Goal: Task Accomplishment & Management: Manage account settings

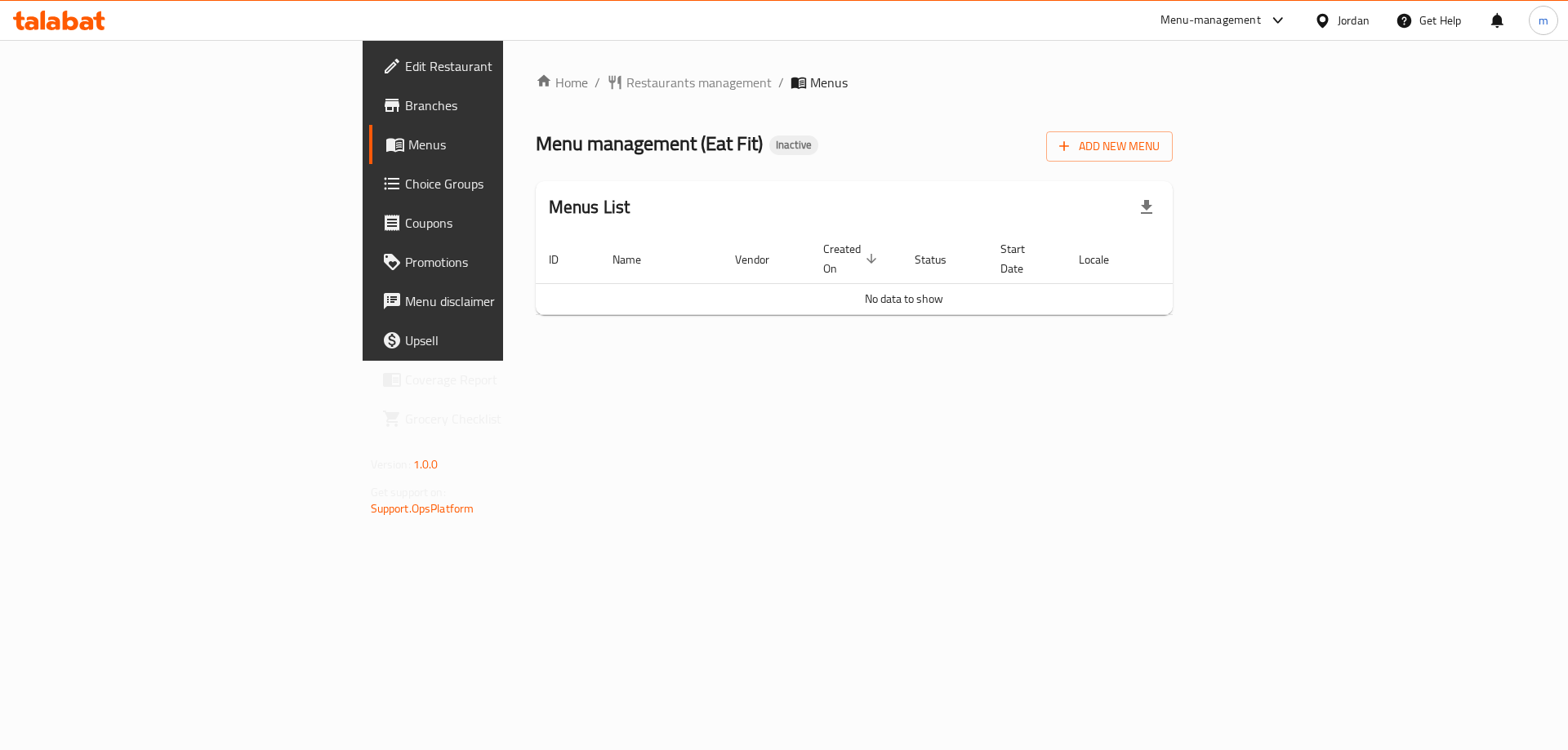
click at [1174, 165] on div "Home / Restaurants management / Menus Menu management ( Eat Fit ) Inactive Add …" at bounding box center [854, 200] width 637 height 255
click at [1160, 148] on span "Add New Menu" at bounding box center [1109, 146] width 100 height 20
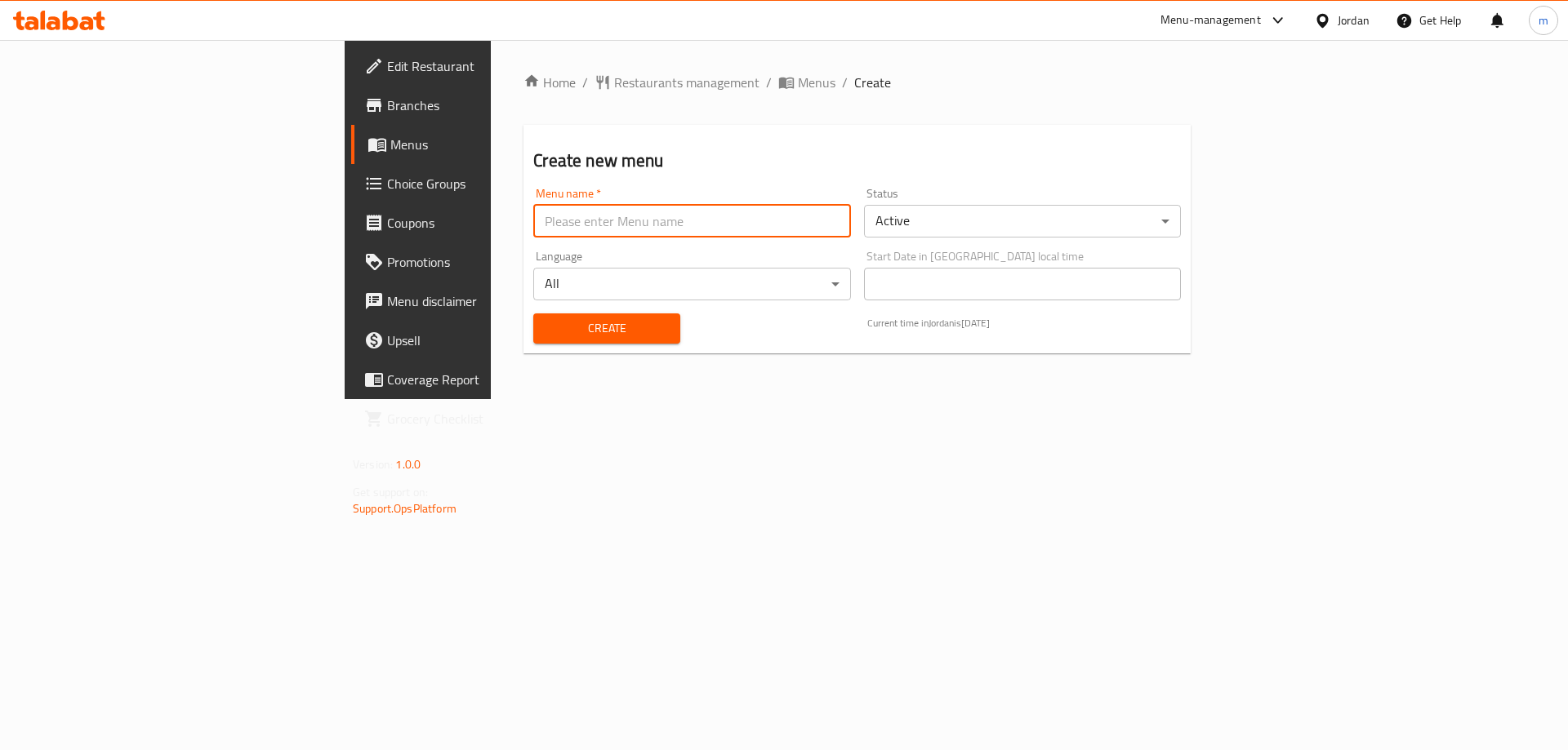
click at [654, 212] on input "text" at bounding box center [692, 221] width 317 height 33
paste input "Eat Fit"
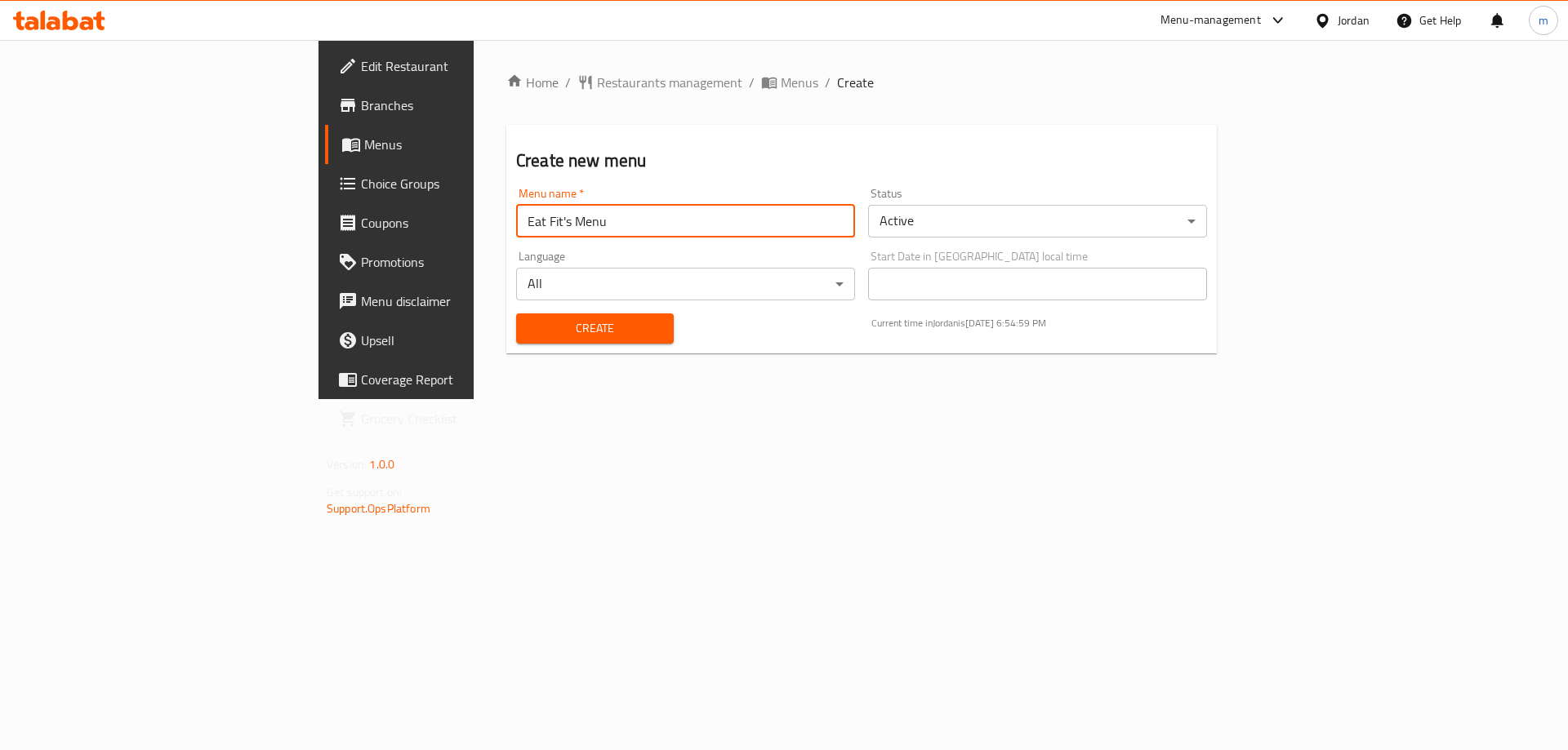
type input "Eat Fit's Menu"
click at [516, 313] on button "Create" at bounding box center [595, 328] width 158 height 30
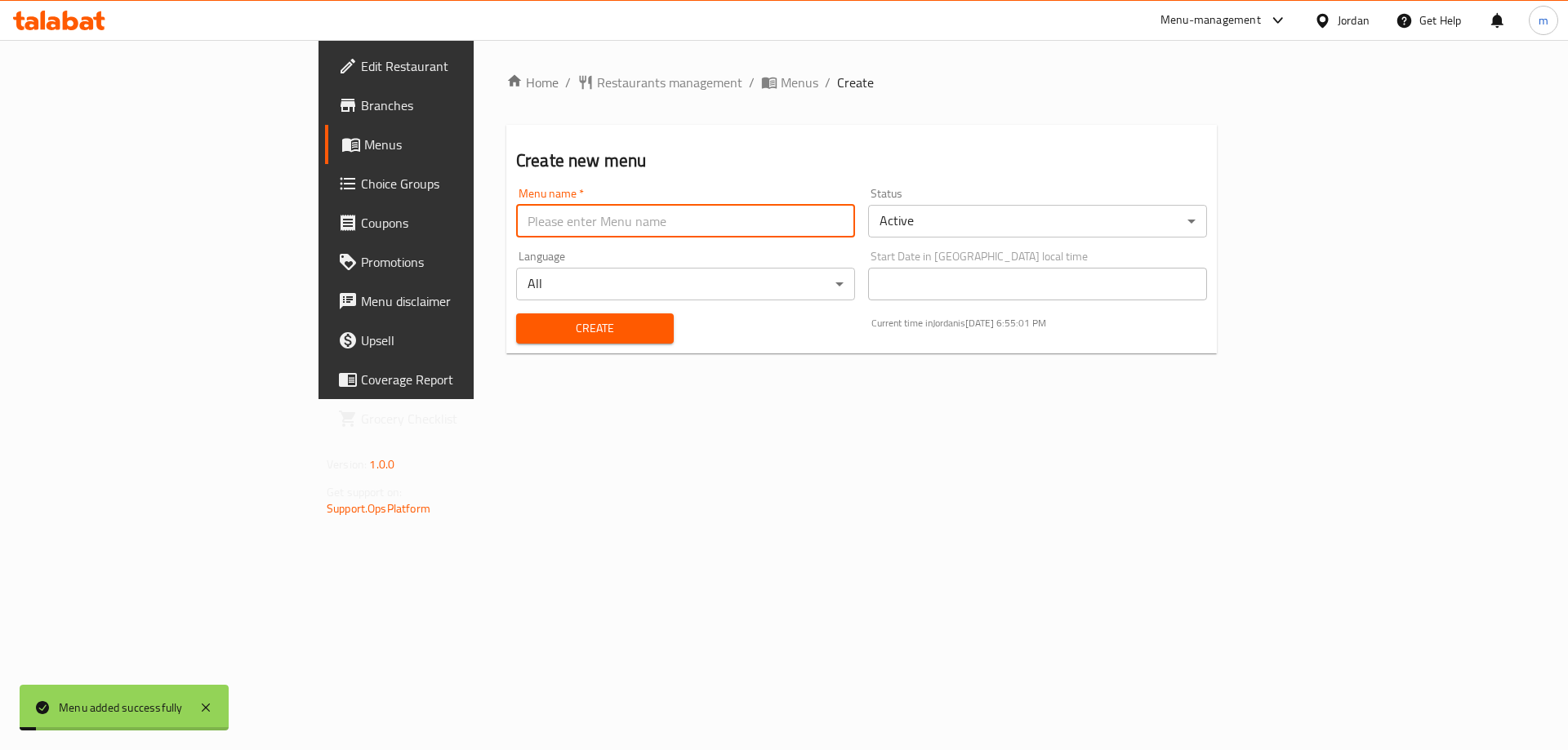
click at [365, 137] on span "Menus" at bounding box center [466, 144] width 203 height 19
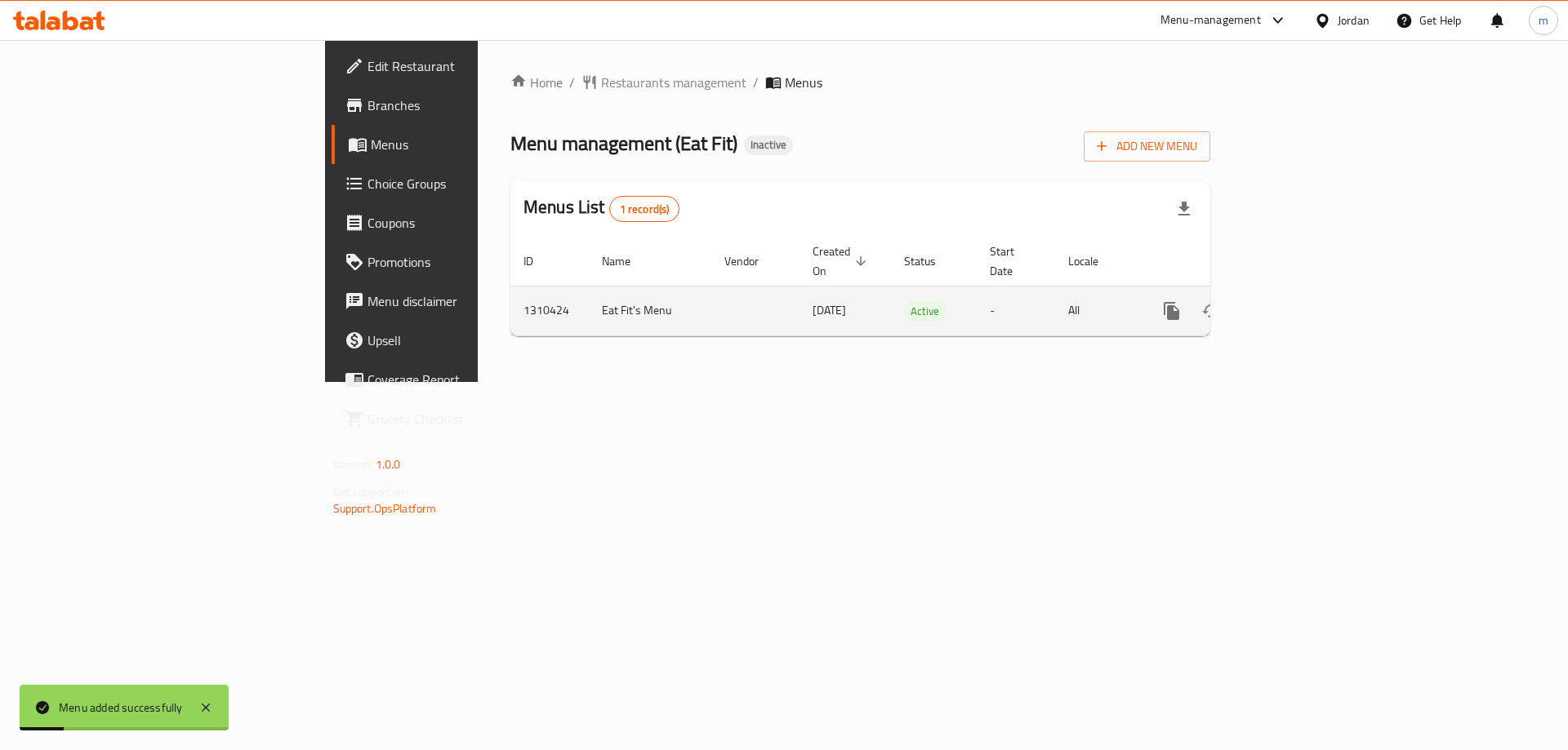
click at [1300, 301] on icon "enhanced table" at bounding box center [1289, 310] width 19 height 19
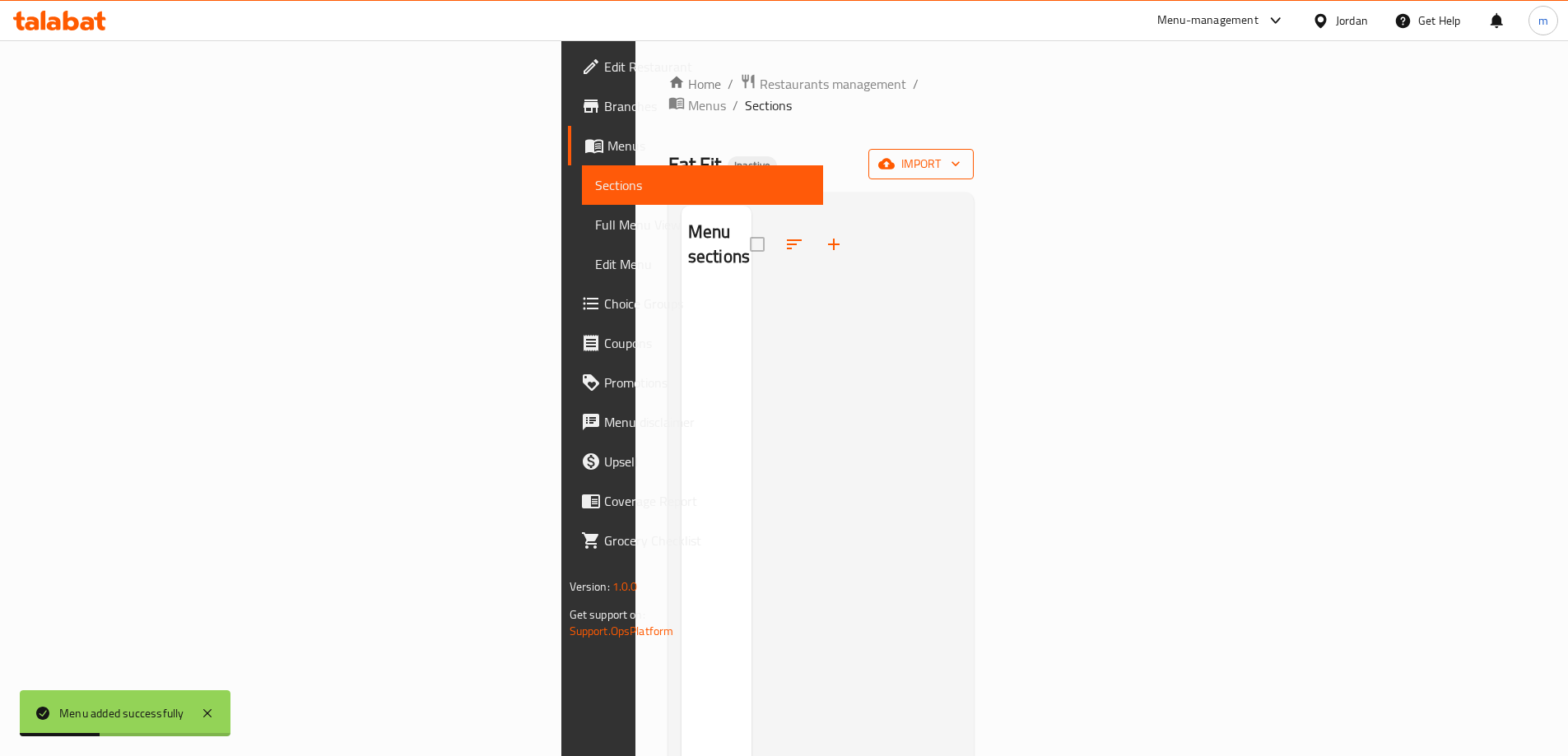
click at [895, 159] on icon "button" at bounding box center [887, 165] width 17 height 11
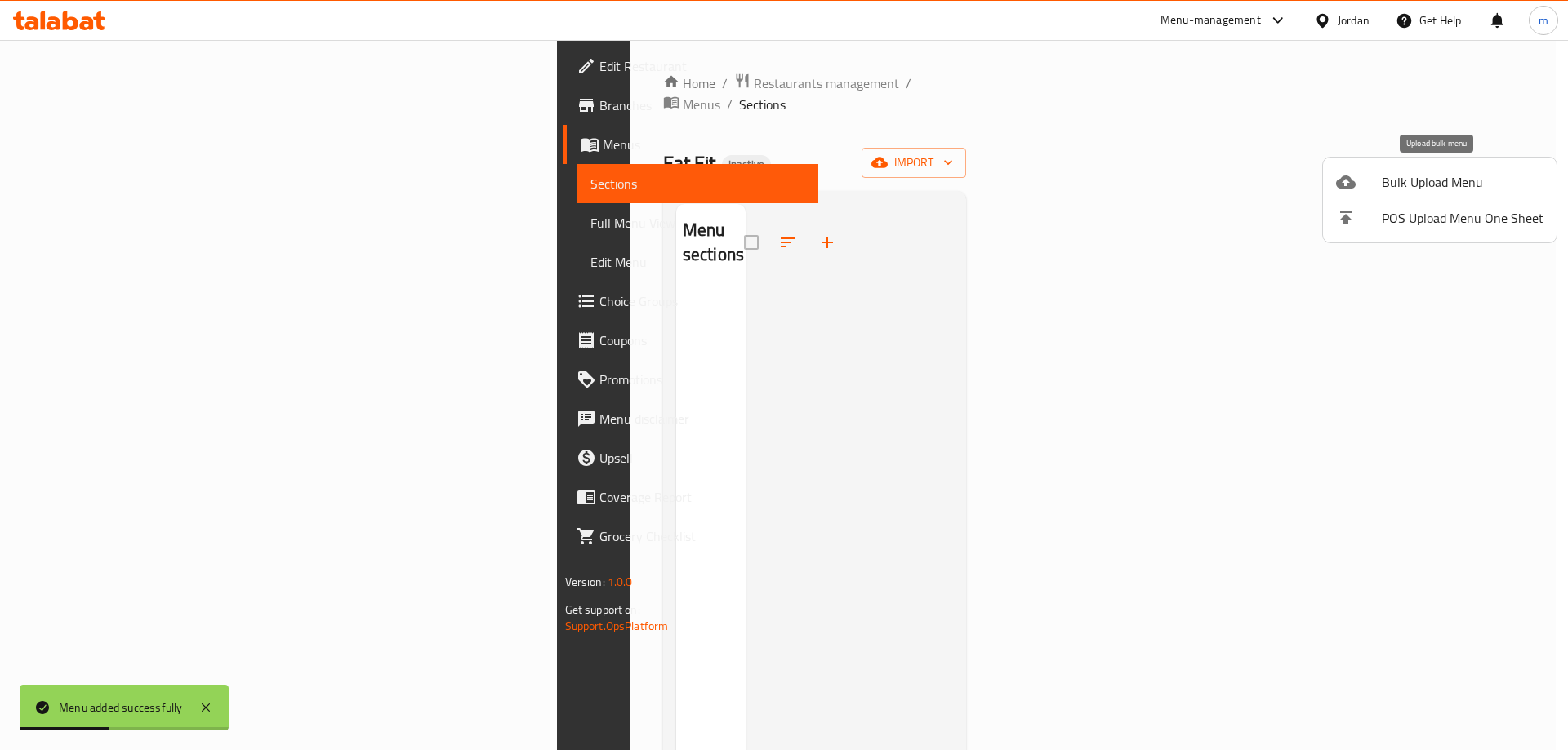
click at [1426, 173] on span "Bulk Upload Menu" at bounding box center [1463, 182] width 162 height 19
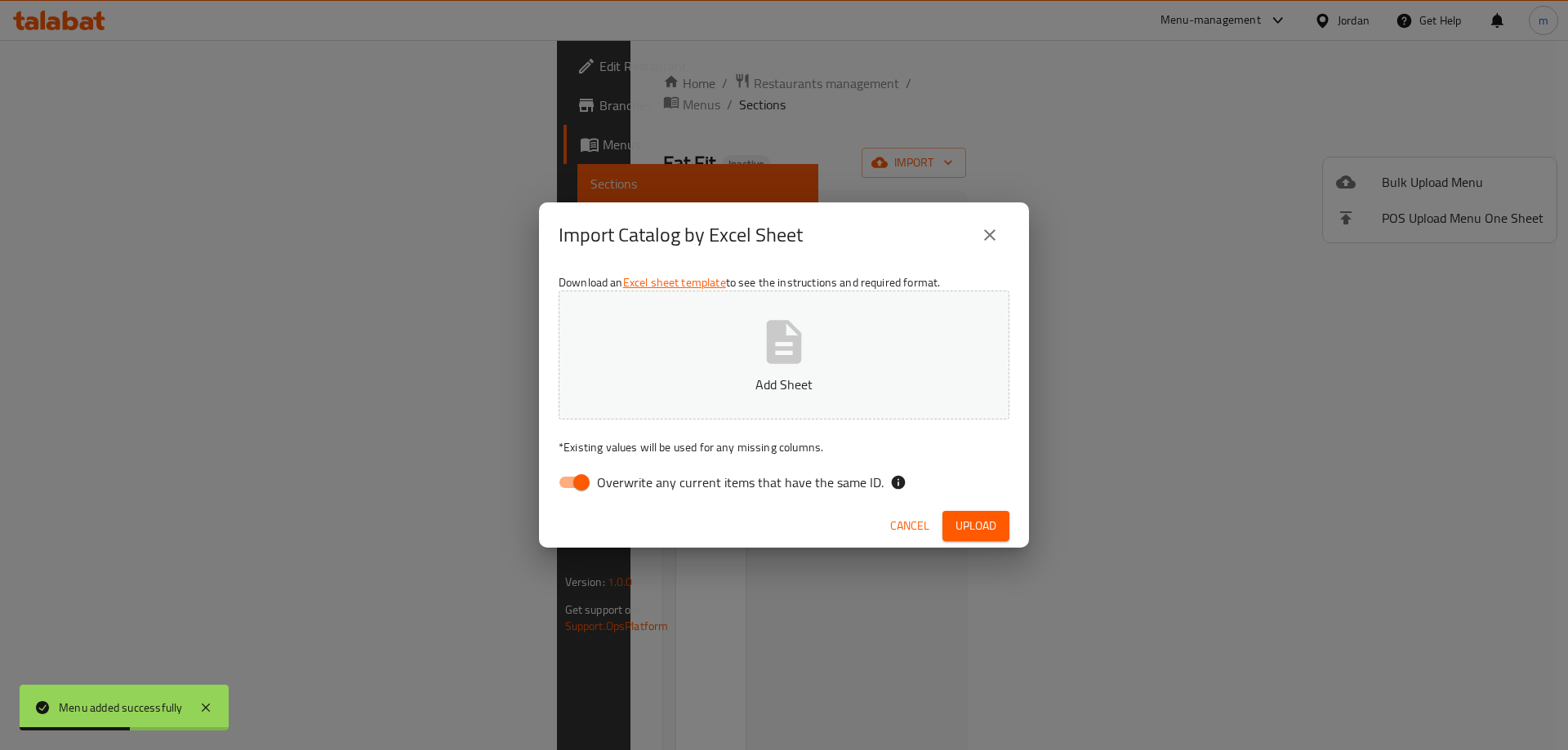
click at [806, 476] on span "Overwrite any current items that have the same ID." at bounding box center [740, 482] width 287 height 19
click at [628, 476] on input "Overwrite any current items that have the same ID." at bounding box center [581, 483] width 93 height 31
checkbox input "false"
click at [991, 534] on span "Upload" at bounding box center [976, 526] width 40 height 20
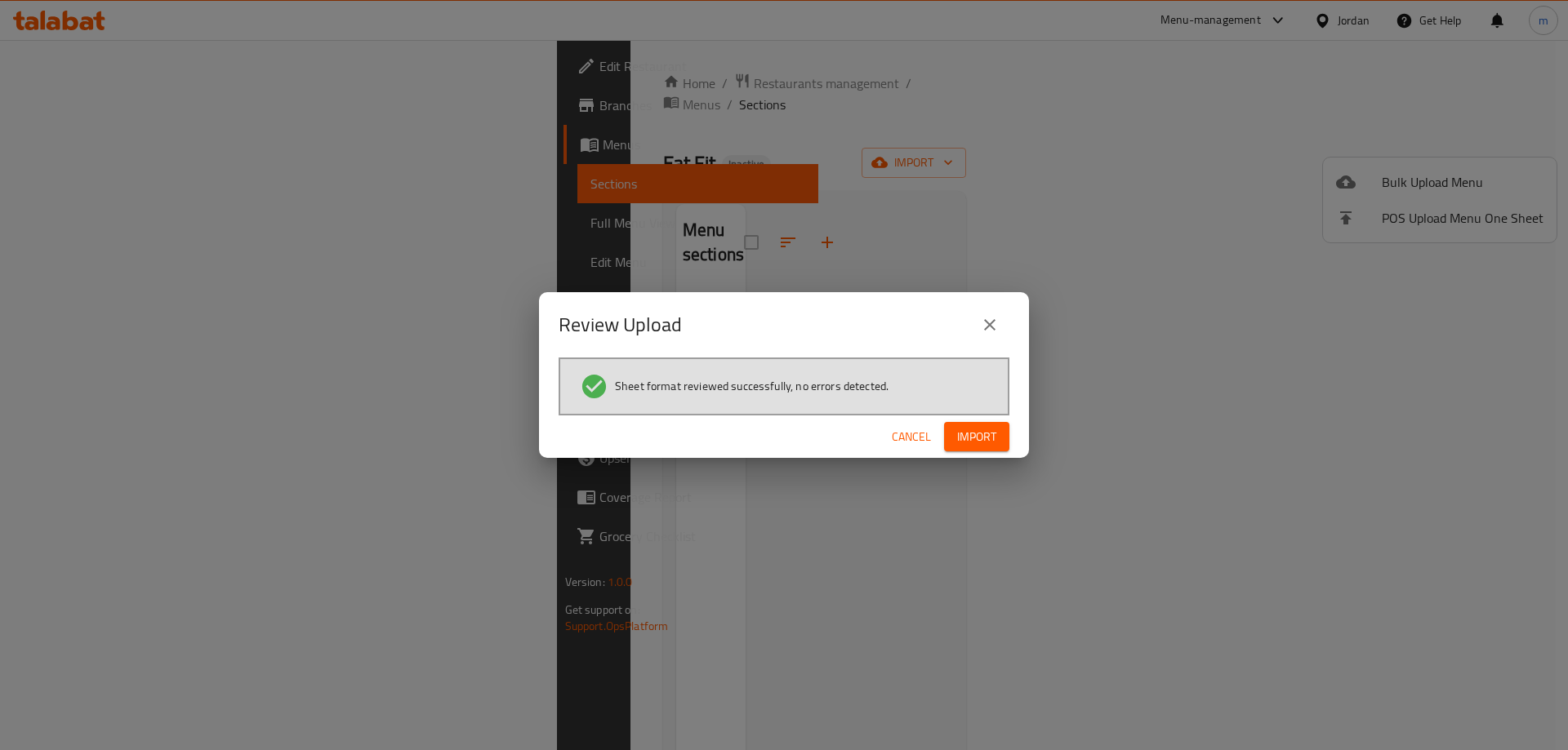
click at [977, 439] on span "Import" at bounding box center [976, 437] width 39 height 20
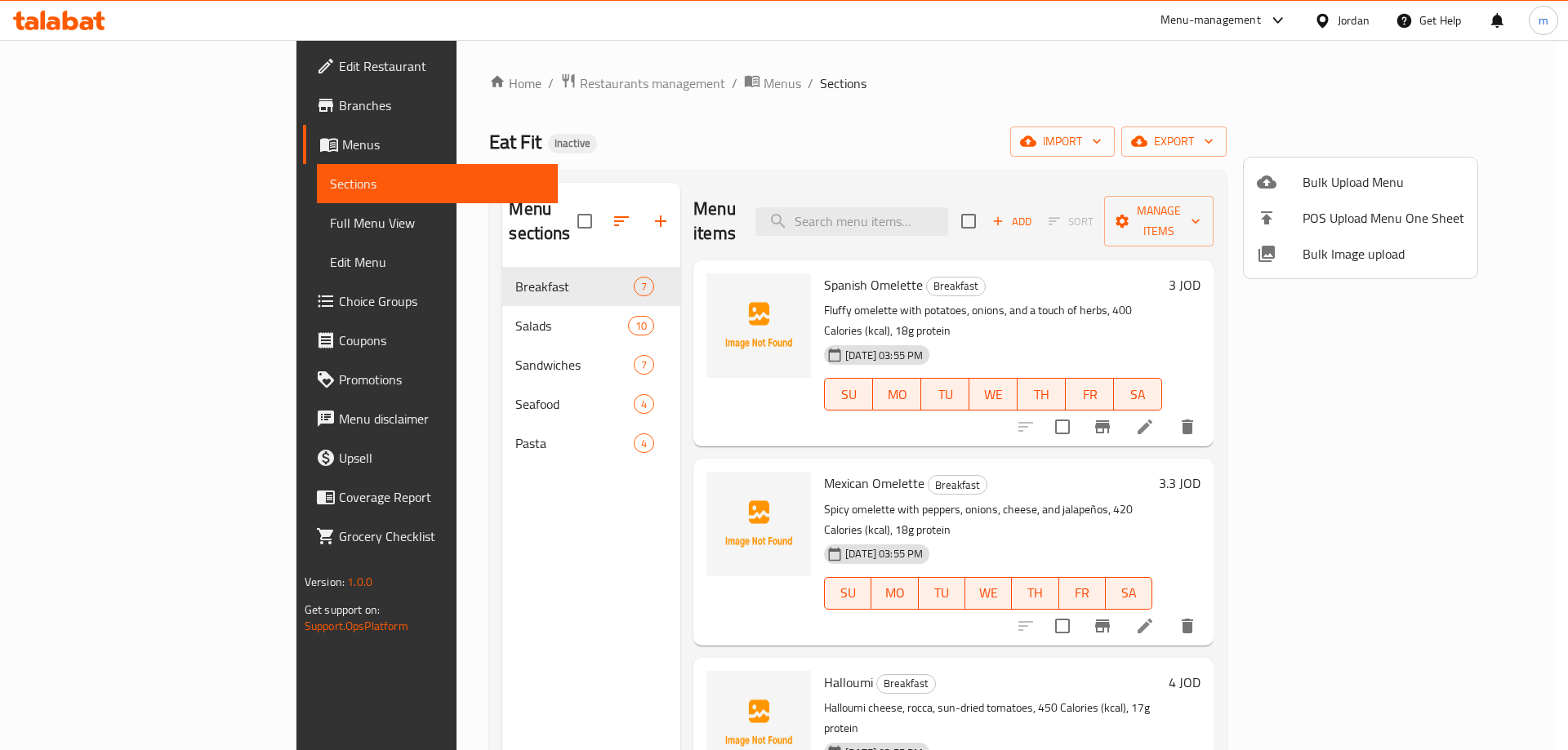
click at [328, 64] on div at bounding box center [784, 375] width 1568 height 750
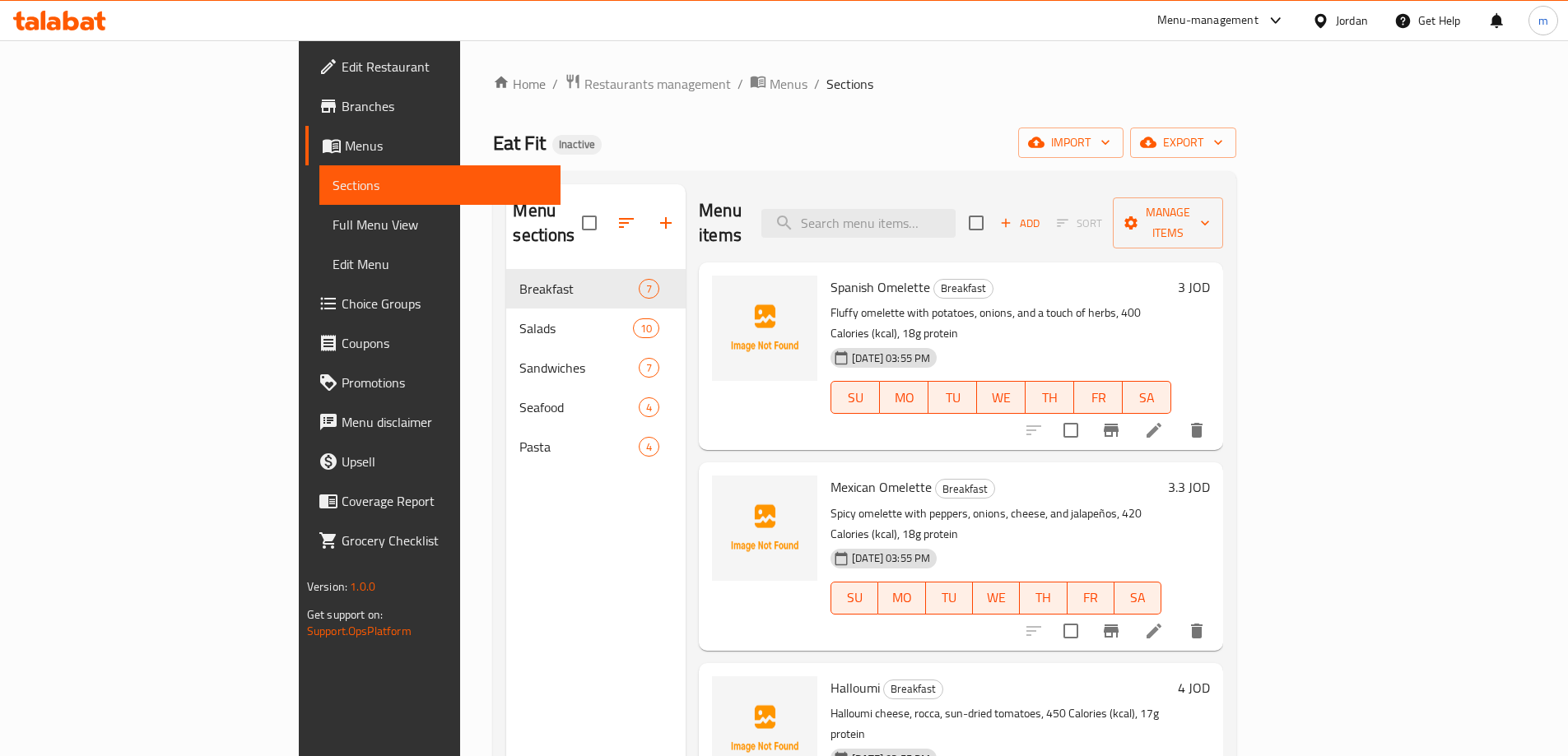
click at [342, 64] on span "Edit Restaurant" at bounding box center [444, 66] width 205 height 19
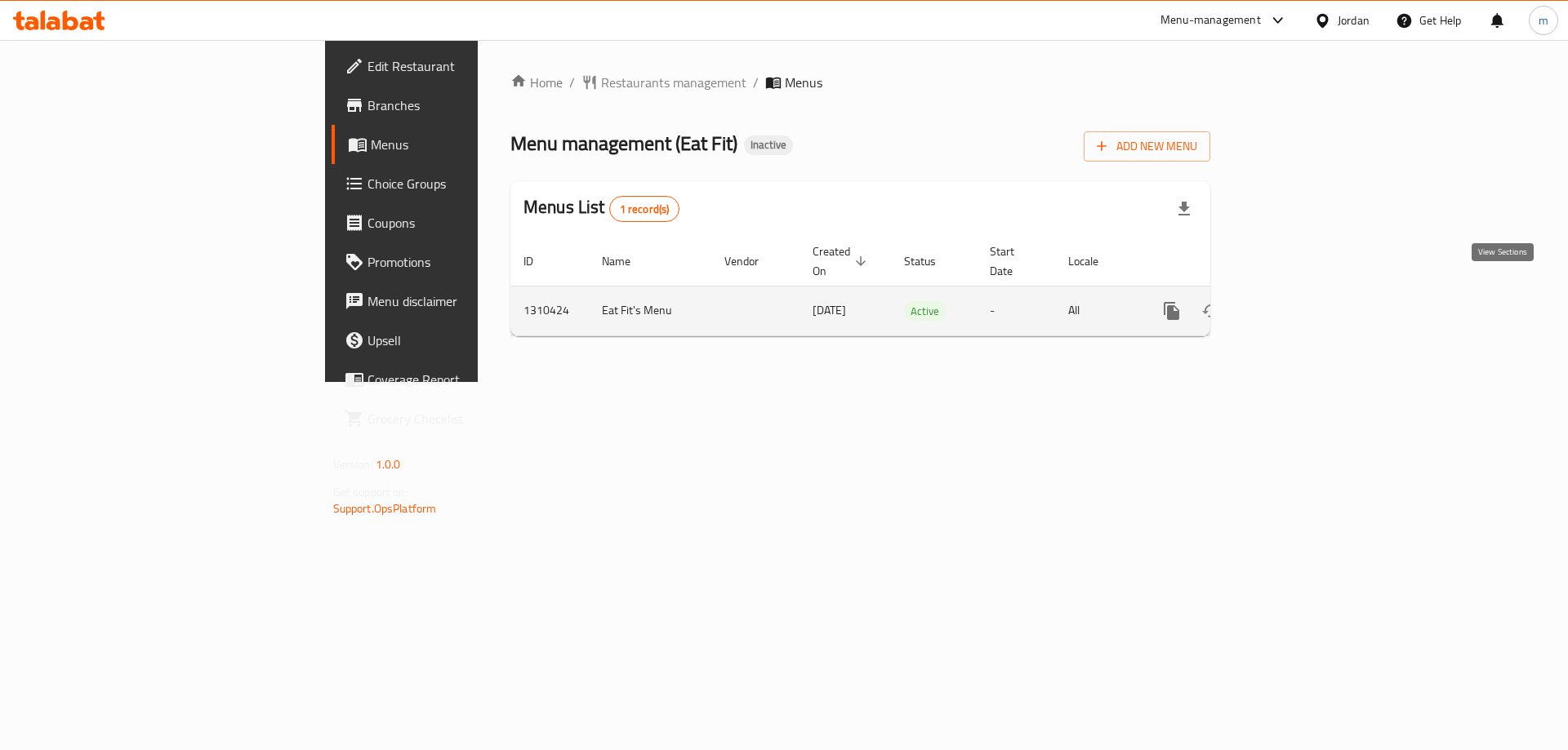
click at [1297, 304] on icon "enhanced table" at bounding box center [1290, 311] width 15 height 15
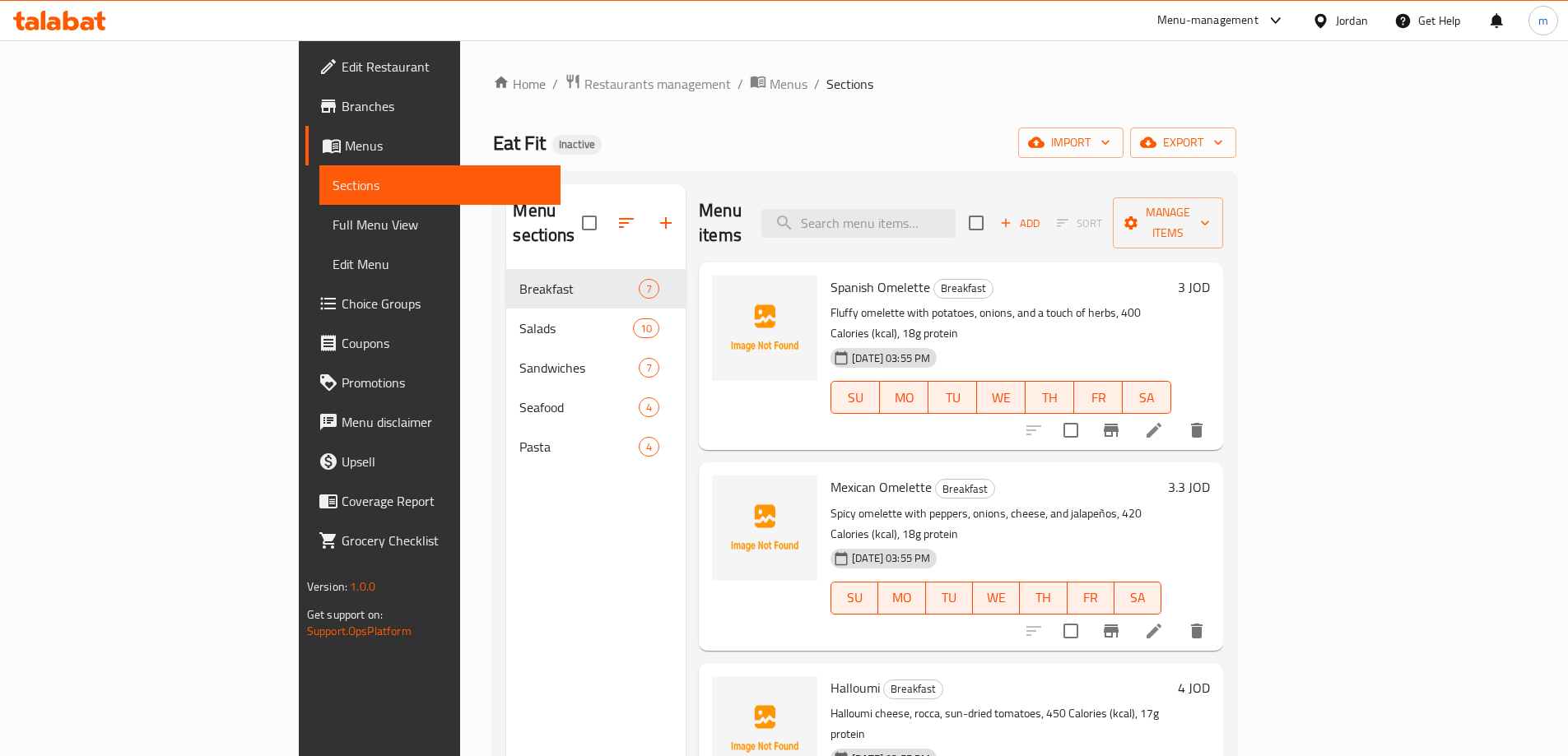
click at [332, 224] on span "Full Menu View" at bounding box center [440, 224] width 215 height 19
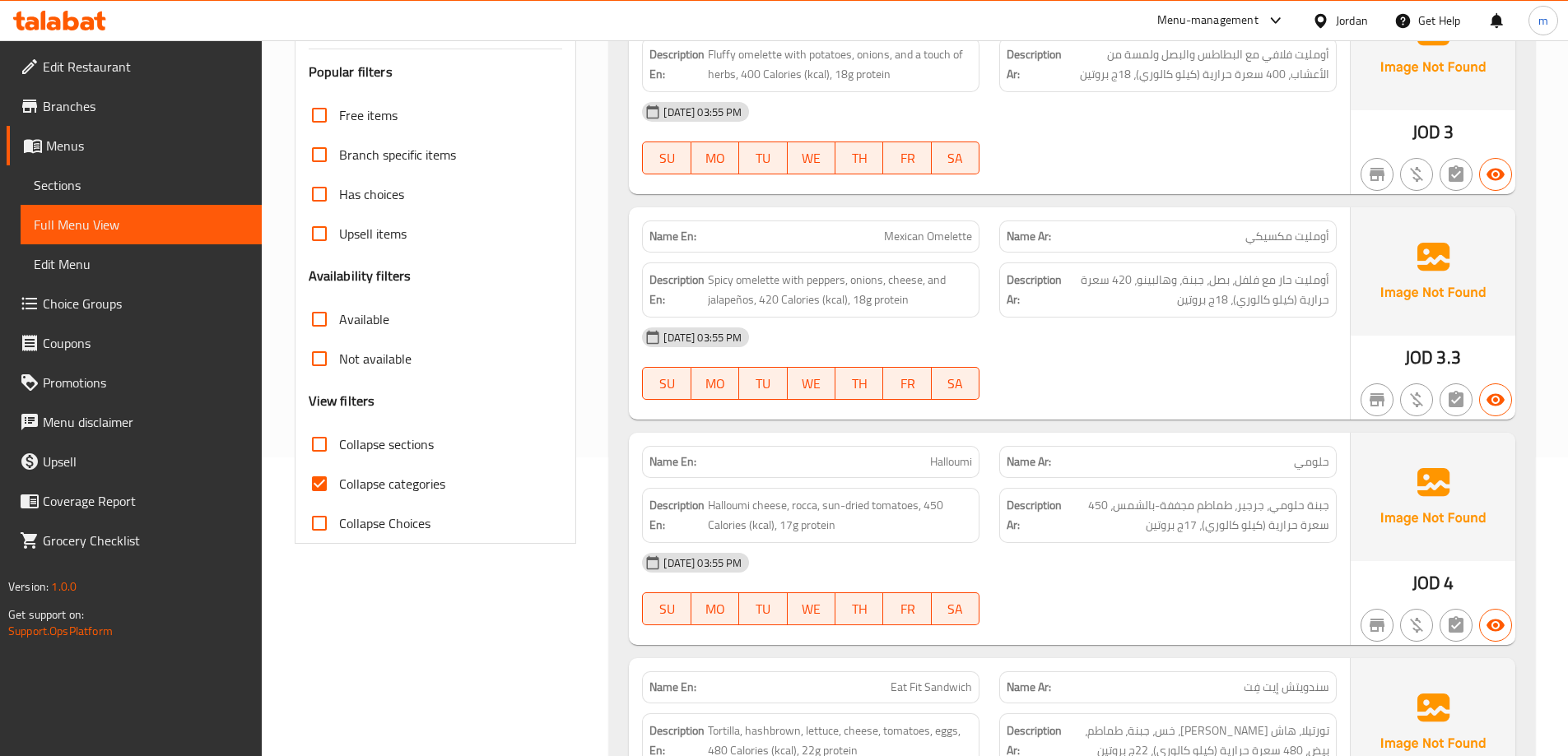
scroll to position [329, 0]
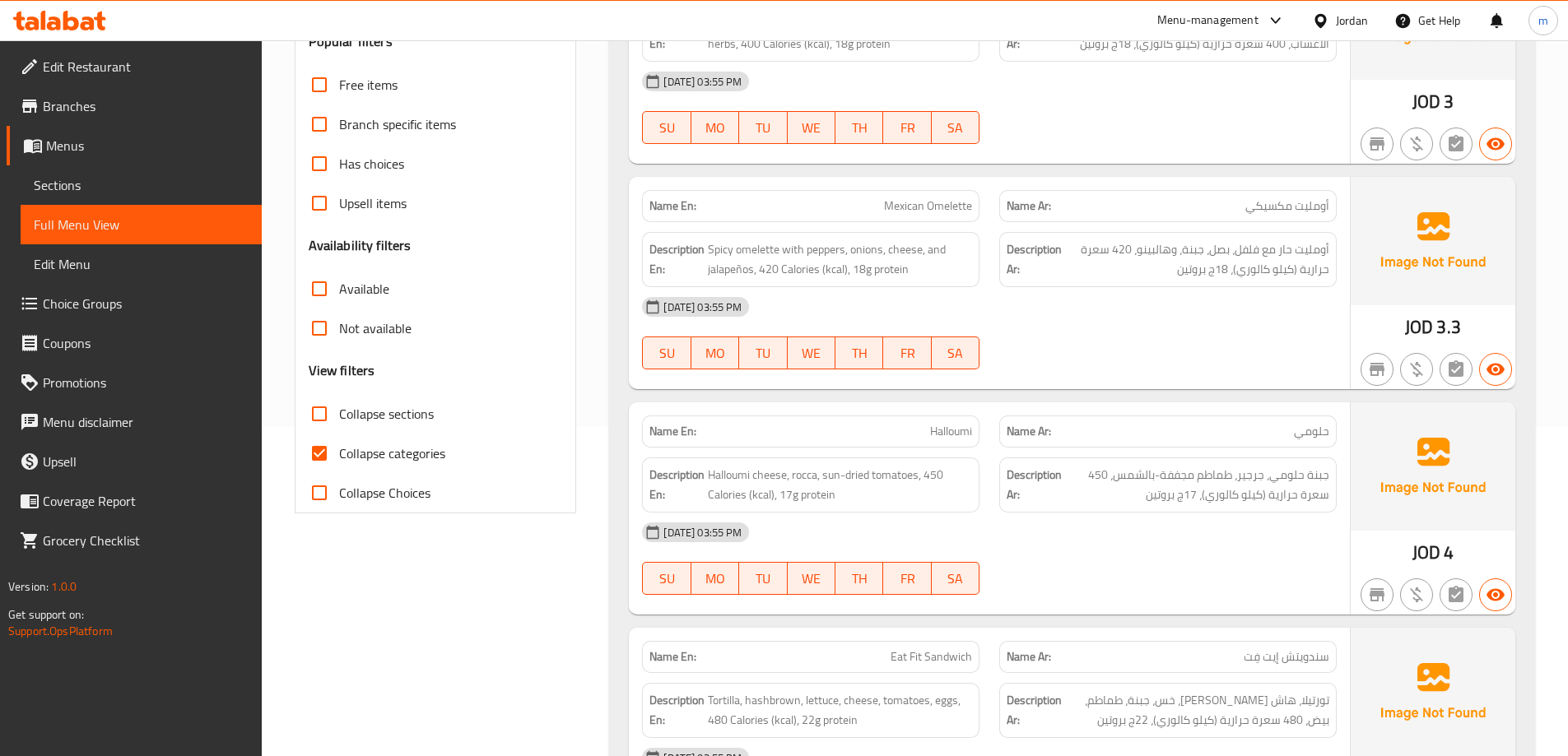
click at [378, 420] on span "Collapse sections" at bounding box center [386, 414] width 94 height 19
click at [339, 420] on input "Collapse sections" at bounding box center [319, 414] width 40 height 40
checkbox input "true"
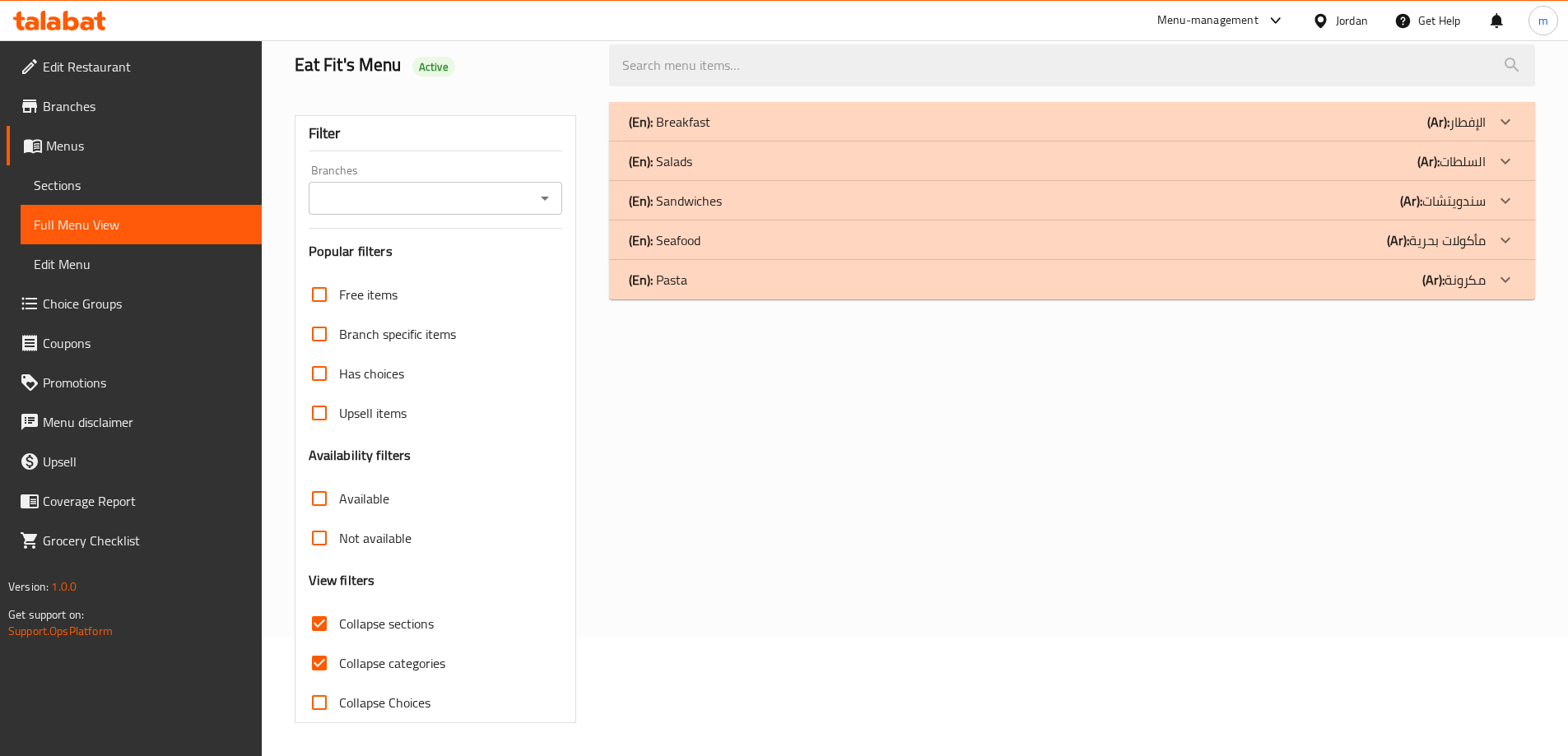
click at [367, 452] on div "Free items Branch specific items Has choices Upsell items Availability filters …" at bounding box center [435, 499] width 255 height 448
click at [395, 675] on label "Collapse categories" at bounding box center [372, 663] width 145 height 40
click at [339, 675] on input "Collapse categories" at bounding box center [319, 663] width 40 height 40
checkbox input "false"
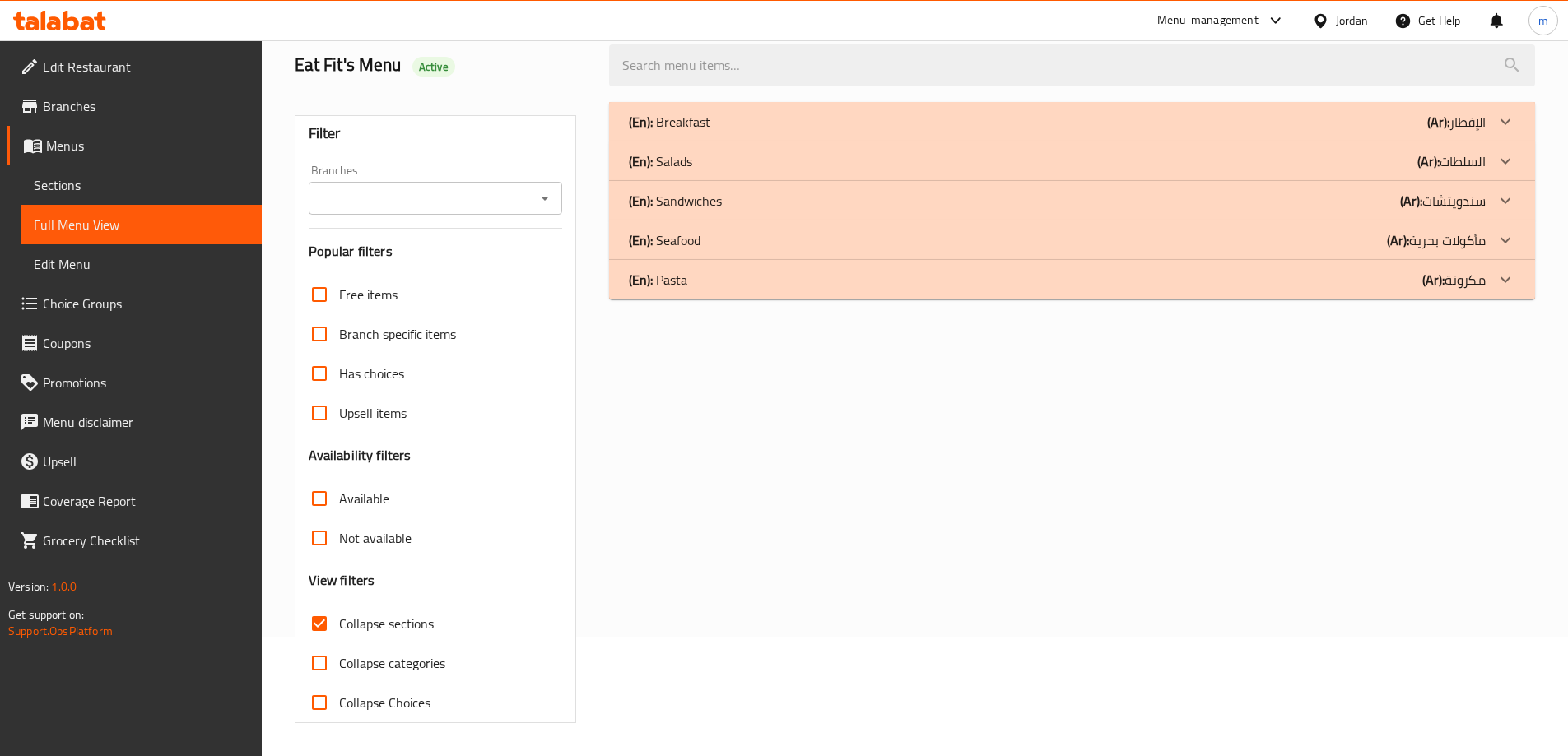
click at [1039, 118] on div "(En): Breakfast (Ar): الإفطار" at bounding box center [1057, 121] width 857 height 19
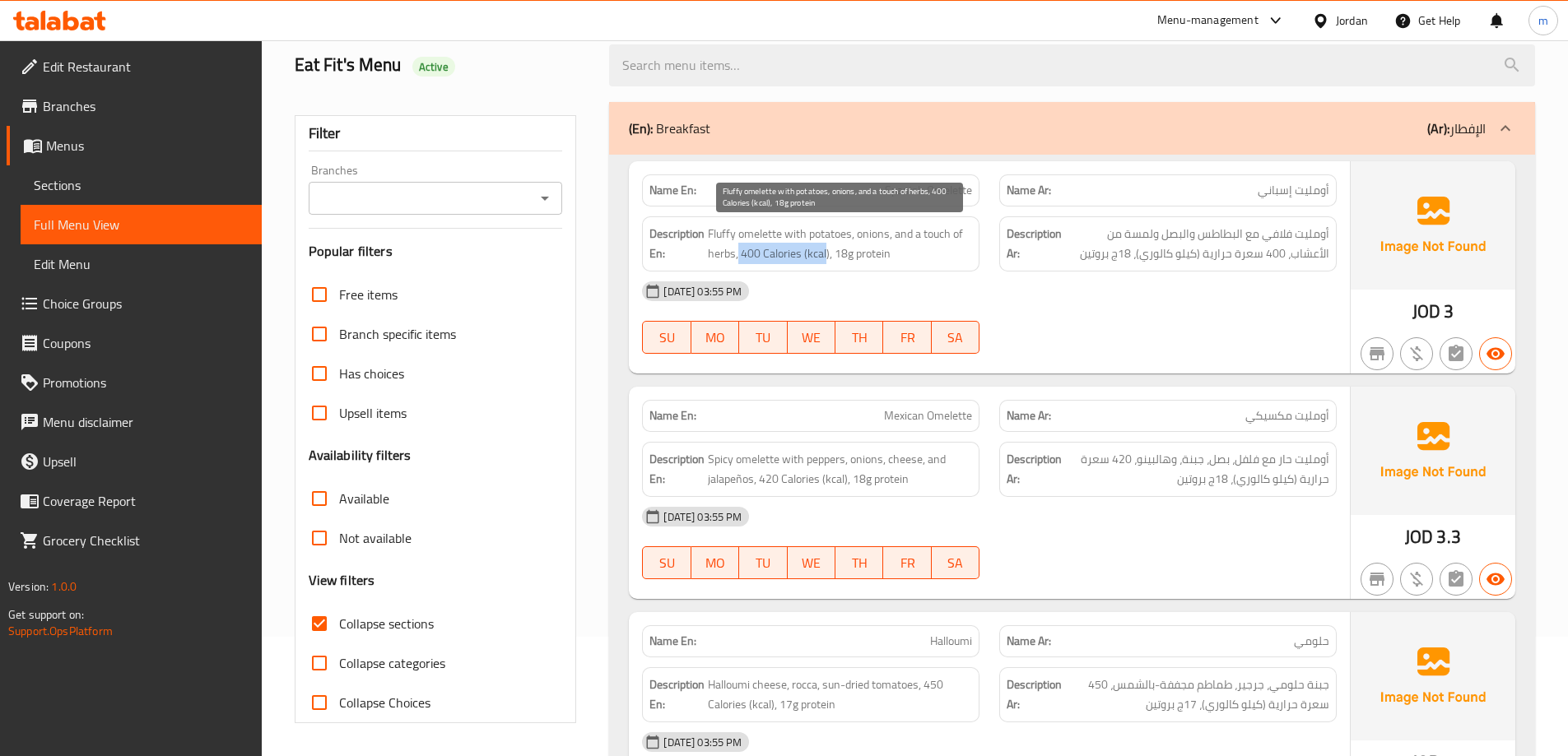
drag, startPoint x: 744, startPoint y: 256, endPoint x: 827, endPoint y: 256, distance: 83.0
click at [827, 256] on span "Fluffy omelette with potatoes, onions, and a touch of herbs, 400 Calories (kcal…" at bounding box center [840, 244] width 264 height 41
drag, startPoint x: 836, startPoint y: 248, endPoint x: 889, endPoint y: 249, distance: 53.0
click at [889, 249] on span "Fluffy omelette with potatoes, onions, and a touch of herbs, 400 Calories (kcal…" at bounding box center [840, 244] width 264 height 41
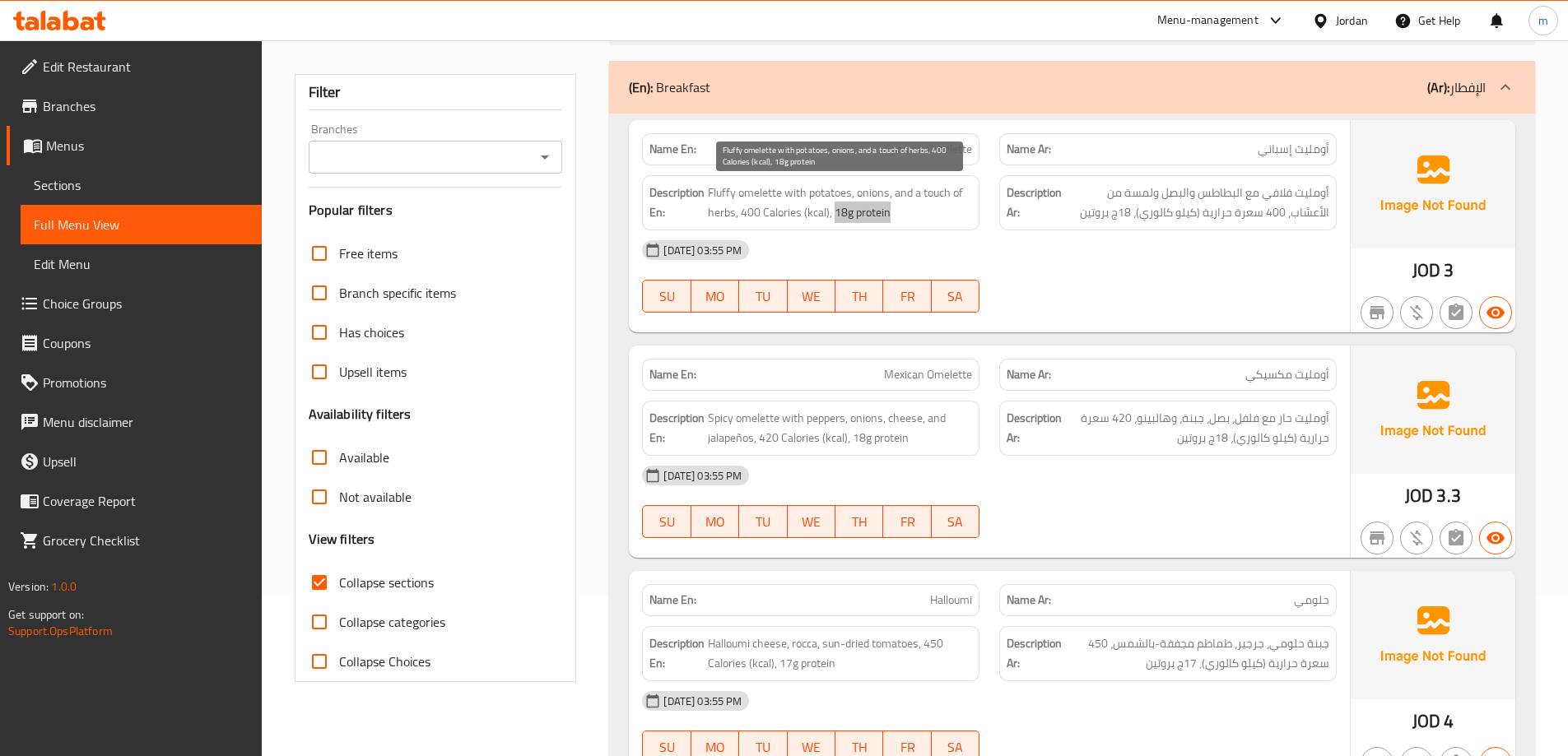
scroll to position [202, 0]
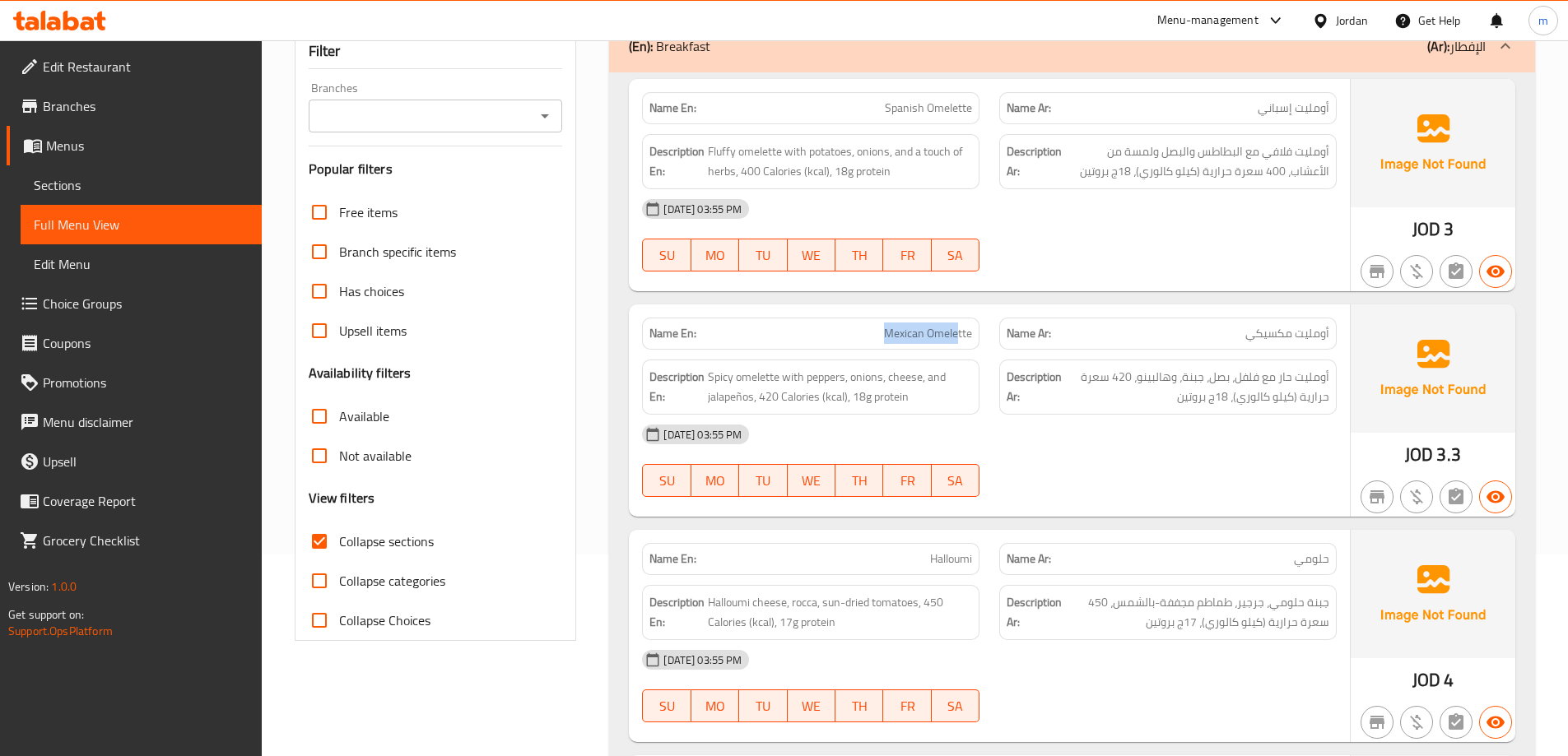
drag, startPoint x: 927, startPoint y: 328, endPoint x: 960, endPoint y: 329, distance: 33.0
click at [960, 329] on p "Name En: Mexican Omelette" at bounding box center [811, 333] width 323 height 18
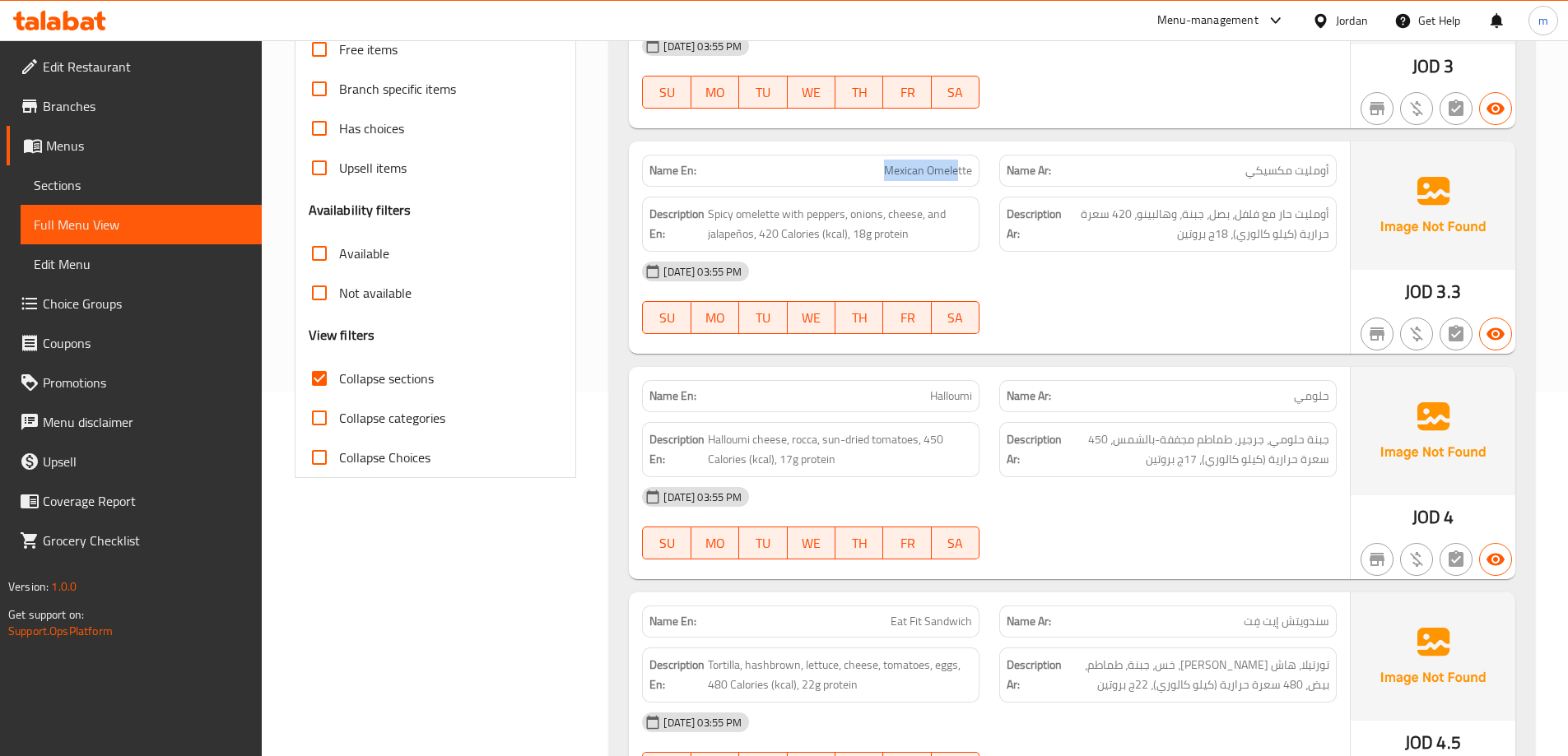
scroll to position [366, 0]
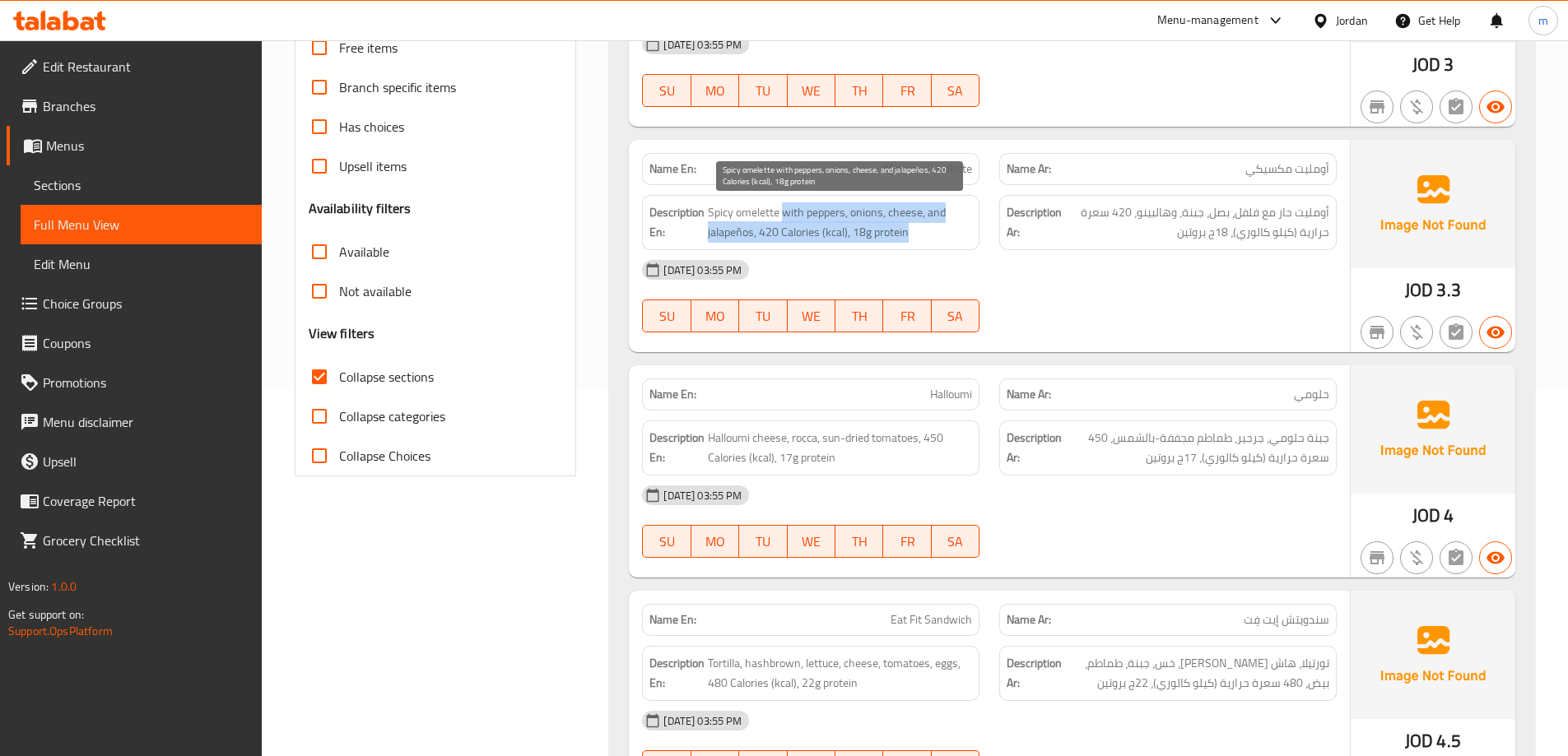
drag, startPoint x: 763, startPoint y: 219, endPoint x: 911, endPoint y: 234, distance: 148.8
click at [911, 234] on span "Spicy omelette with peppers, onions, cheese, and jalapeños, 420 Calories (kcal)…" at bounding box center [840, 223] width 264 height 41
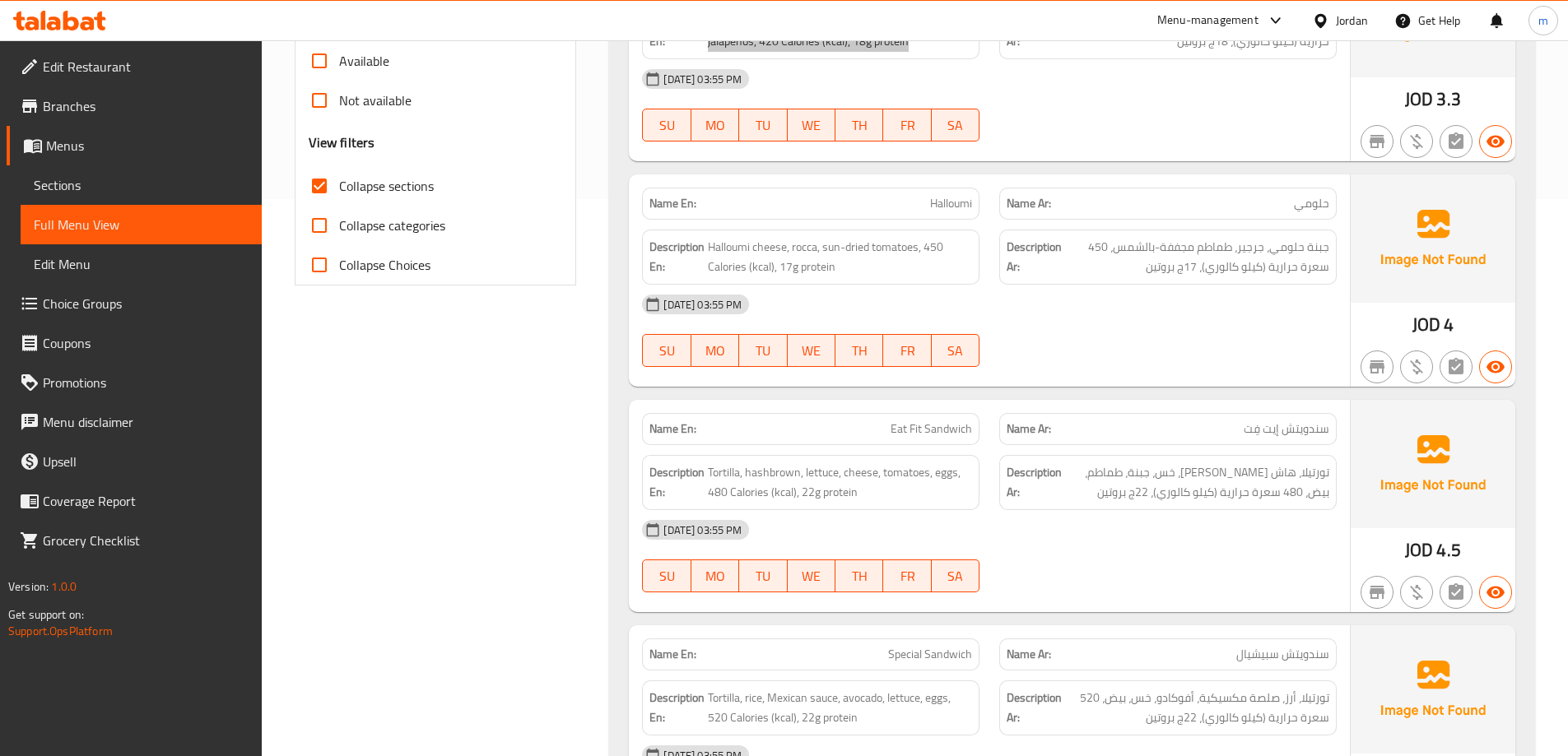
scroll to position [531, 0]
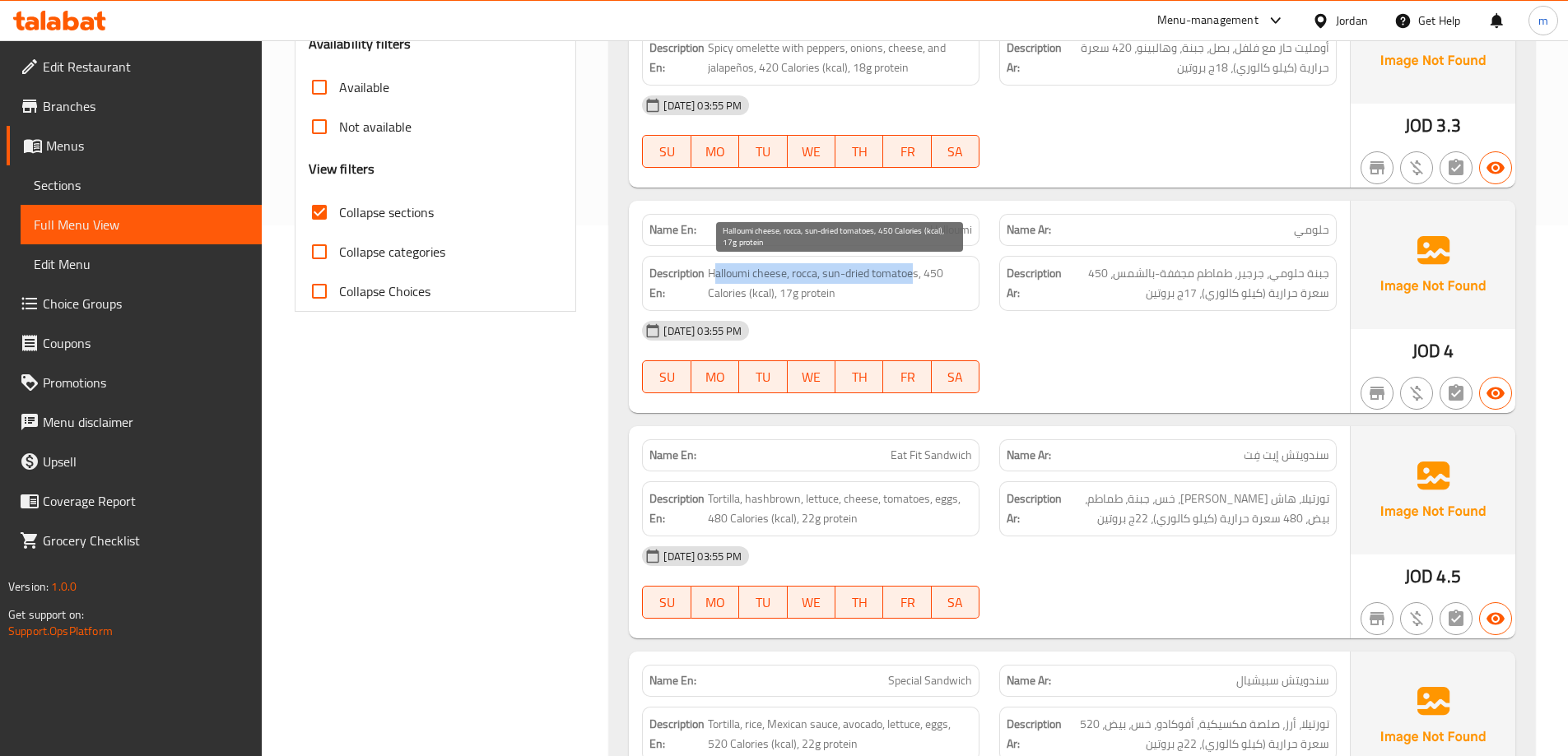
drag, startPoint x: 770, startPoint y: 272, endPoint x: 912, endPoint y: 266, distance: 142.1
click at [912, 266] on span "Halloumi cheese, rocca, sun-dried tomatoes, 450 Calories (kcal), 17g protein" at bounding box center [840, 284] width 264 height 41
drag, startPoint x: 777, startPoint y: 291, endPoint x: 843, endPoint y: 291, distance: 66.0
click at [843, 291] on span "Halloumi cheese, rocca, sun-dried tomatoes, 450 Calories (kcal), 17g protein" at bounding box center [840, 284] width 264 height 41
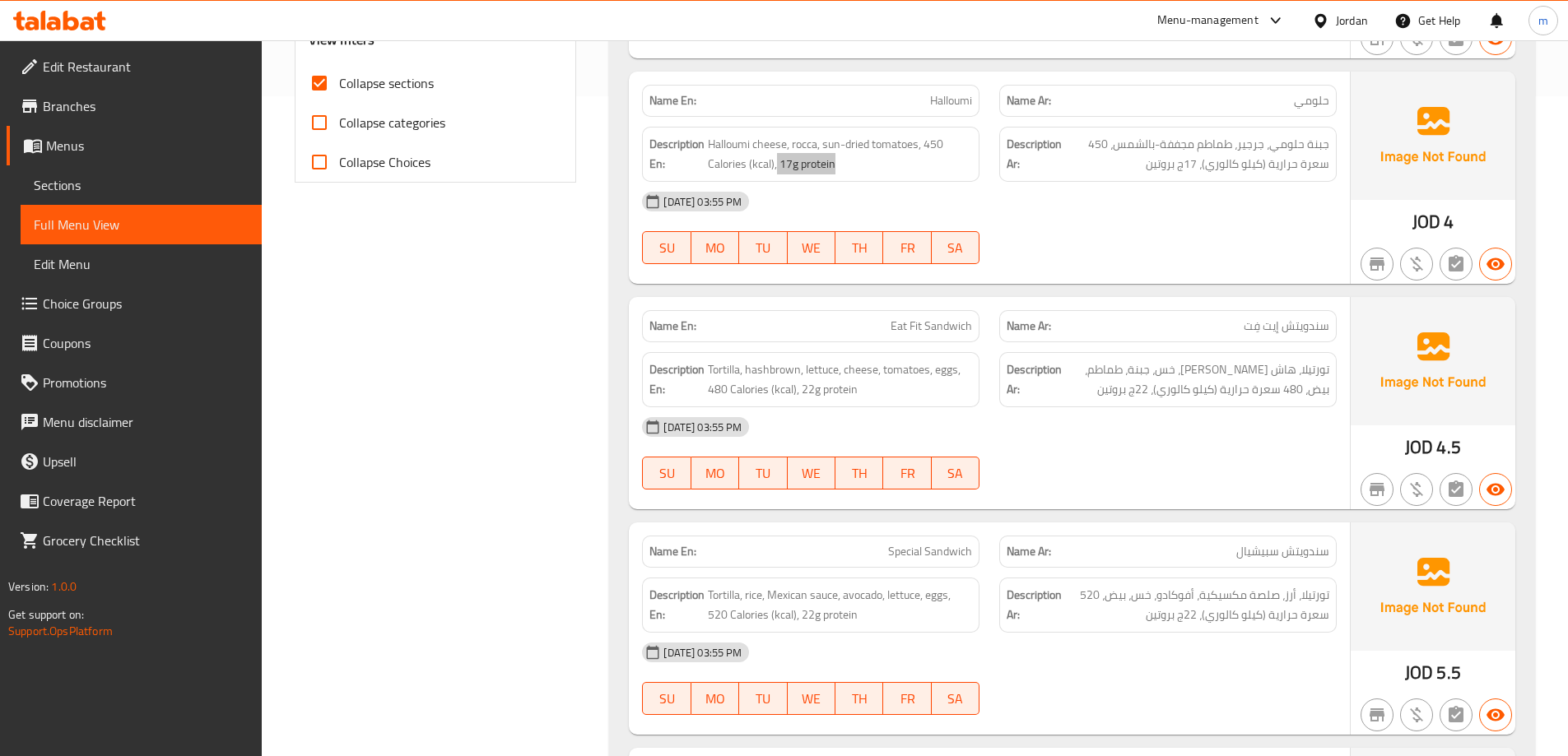
scroll to position [695, 0]
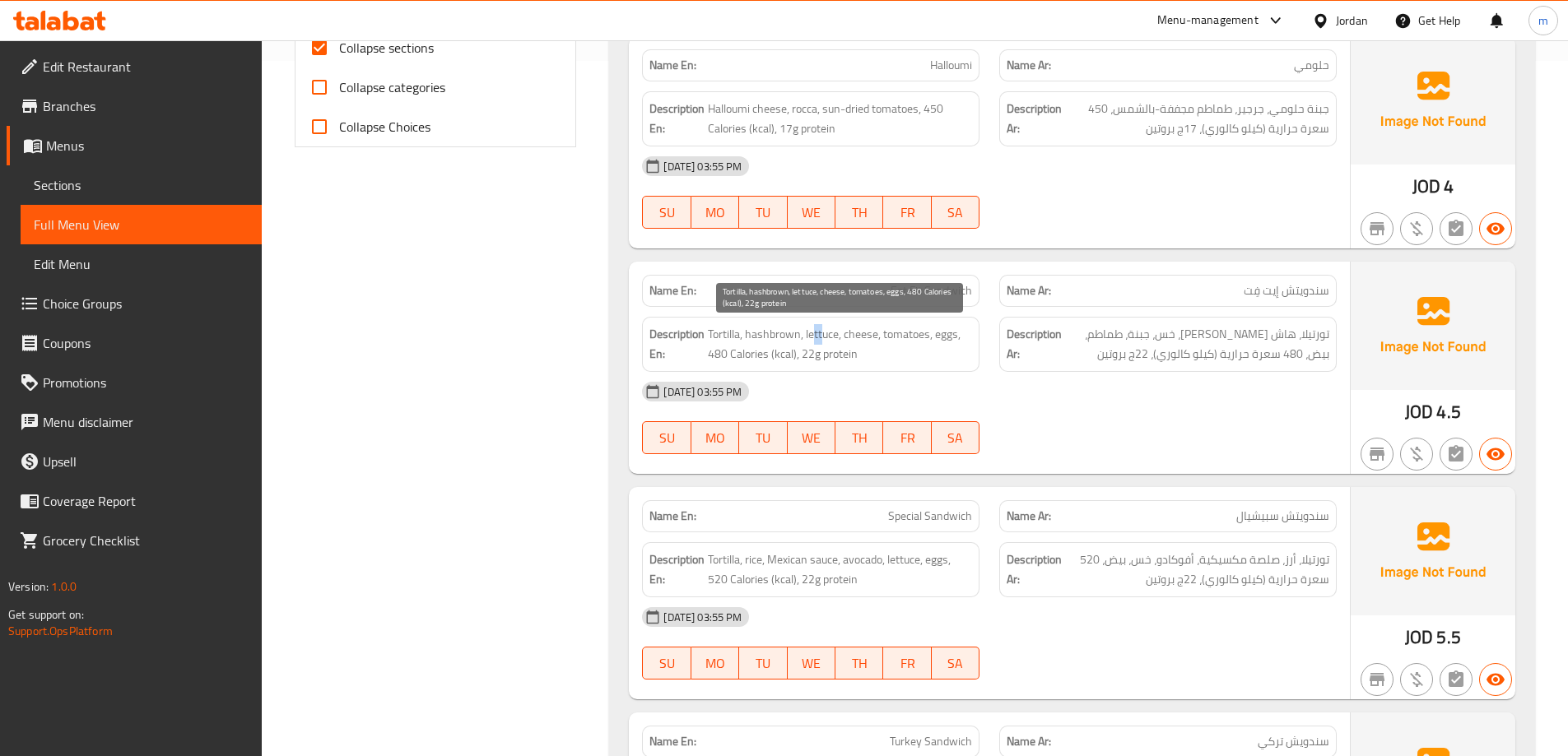
drag, startPoint x: 813, startPoint y: 331, endPoint x: 824, endPoint y: 329, distance: 11.2
click at [824, 329] on span "Tortilla, hashbrown, lettuce, cheese, tomatoes, eggs, 480 Calories (kcal), 22g …" at bounding box center [840, 344] width 264 height 41
drag, startPoint x: 857, startPoint y: 331, endPoint x: 871, endPoint y: 329, distance: 14.1
click at [871, 329] on span "Tortilla, hashbrown, lettuce, cheese, tomatoes, eggs, 480 Calories (kcal), 22g …" at bounding box center [840, 344] width 264 height 41
drag, startPoint x: 892, startPoint y: 327, endPoint x: 902, endPoint y: 323, distance: 10.8
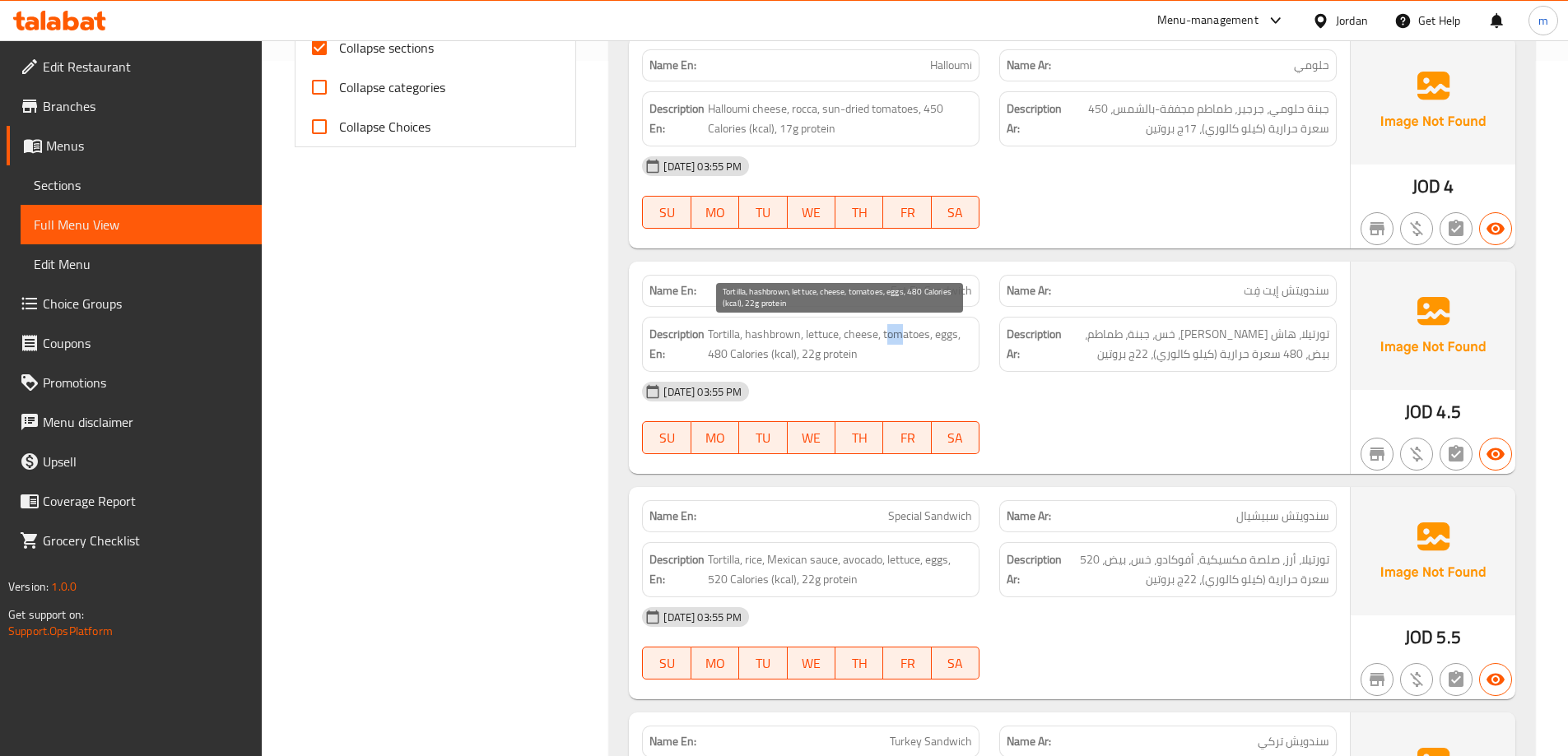
click at [902, 324] on span "Tortilla, hashbrown, lettuce, cheese, tomatoes, eggs, 480 Calories (kcal), 22g …" at bounding box center [840, 344] width 264 height 41
click at [950, 331] on span "Tortilla, hashbrown, lettuce, cheese, tomatoes, eggs, 480 Calories (kcal), 22g …" at bounding box center [840, 344] width 264 height 41
drag, startPoint x: 714, startPoint y: 364, endPoint x: 790, endPoint y: 361, distance: 76.1
click at [790, 361] on span "Tortilla, hashbrown, lettuce, cheese, tomatoes, eggs, 480 Calories (kcal), 22g …" at bounding box center [840, 344] width 264 height 41
drag, startPoint x: 816, startPoint y: 355, endPoint x: 853, endPoint y: 356, distance: 37.0
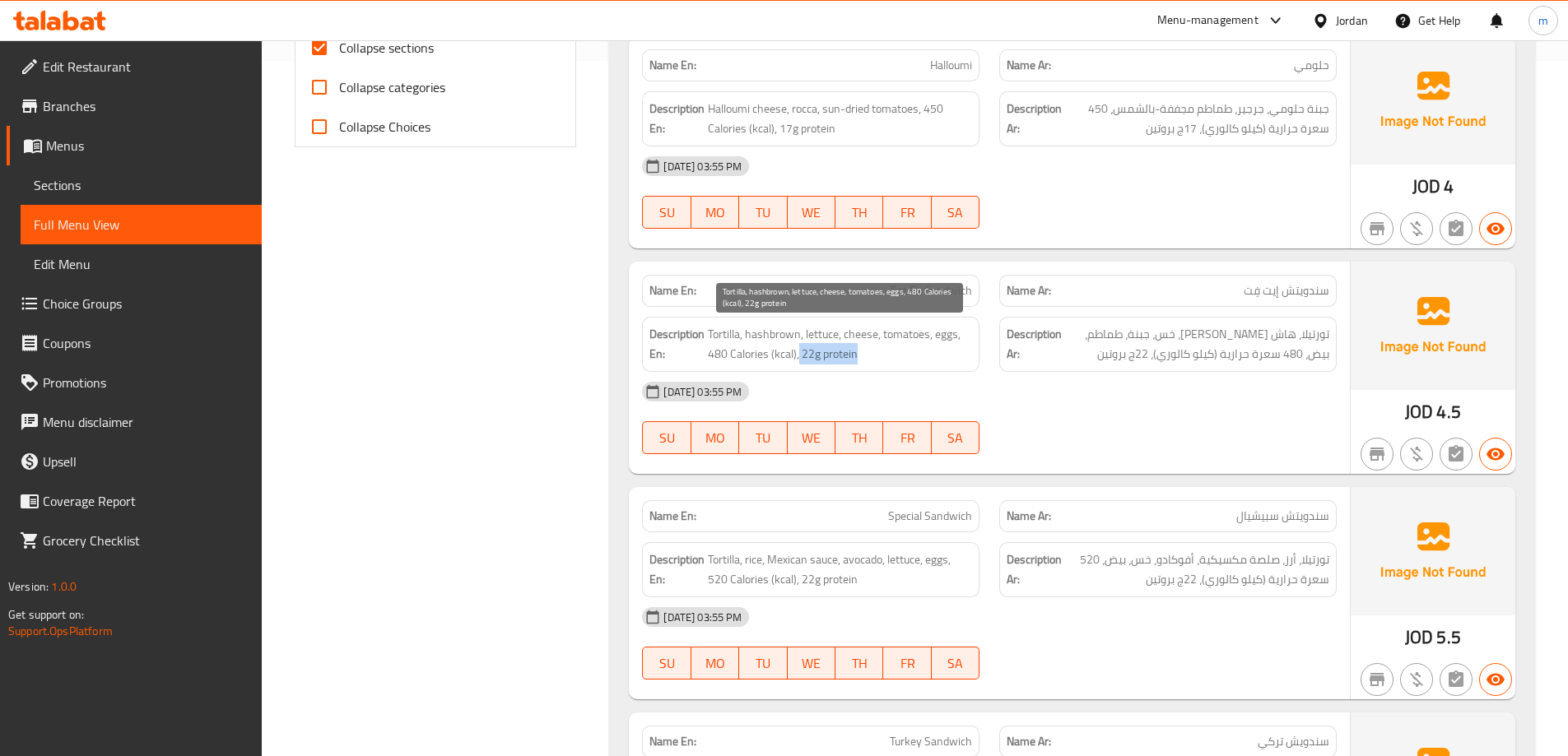
click at [853, 356] on span "Tortilla, hashbrown, lettuce, cheese, tomatoes, eggs, 480 Calories (kcal), 22g …" at bounding box center [840, 344] width 264 height 41
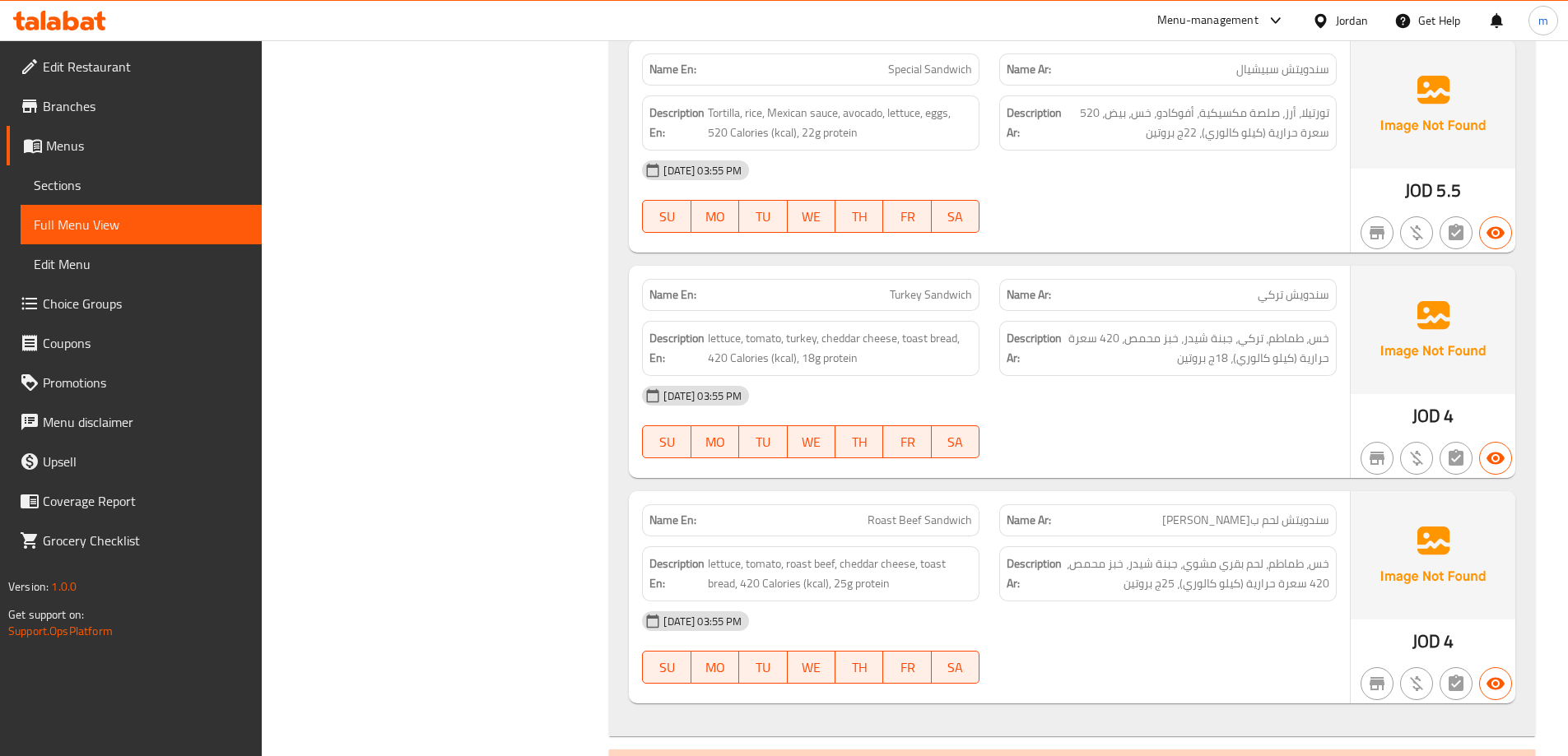
scroll to position [1189, 0]
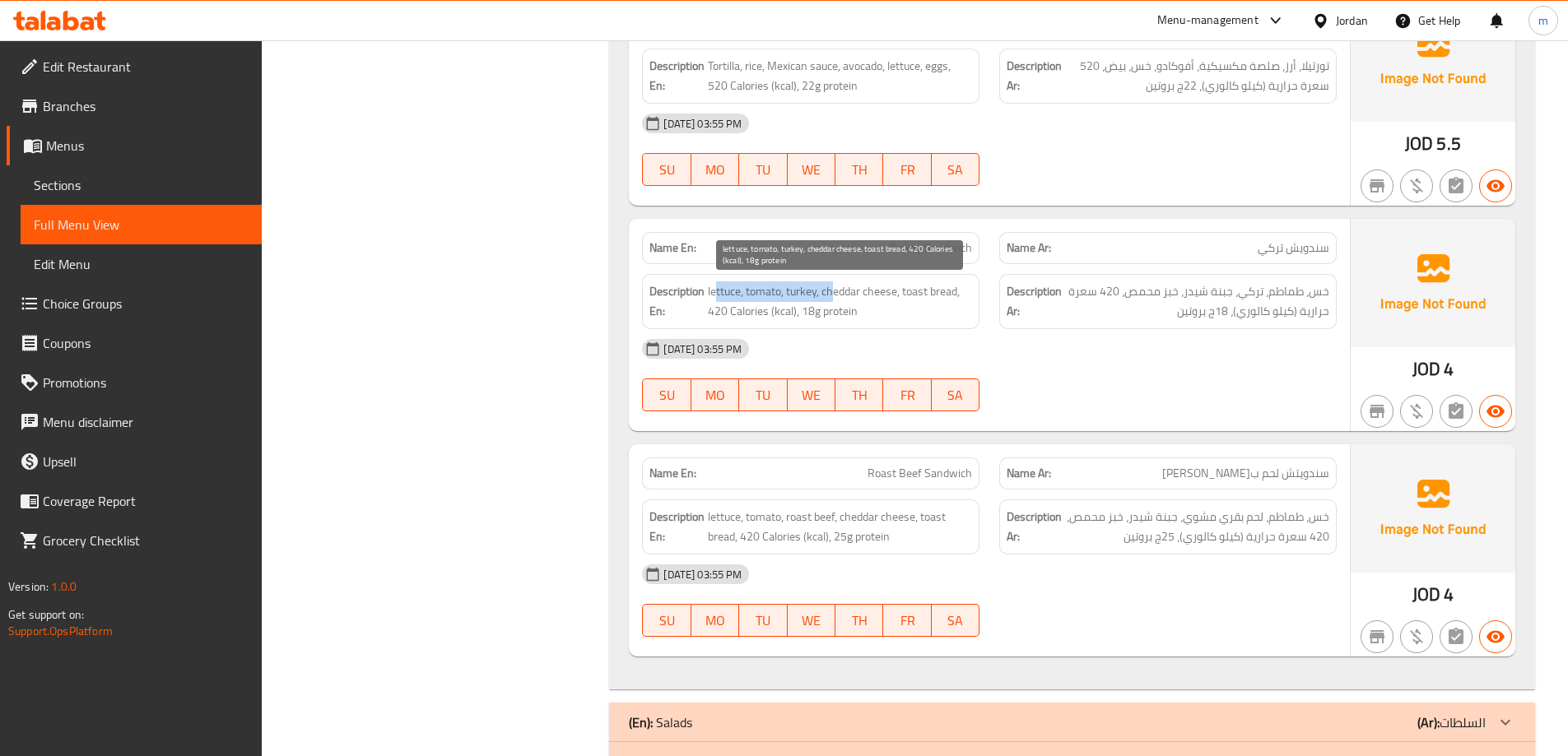
drag, startPoint x: 714, startPoint y: 285, endPoint x: 832, endPoint y: 287, distance: 118.0
click at [832, 287] on span "lettuce, tomato, turkey, cheddar cheese, toast bread, 420 Calories (kcal), 18g …" at bounding box center [840, 302] width 264 height 41
drag, startPoint x: 852, startPoint y: 287, endPoint x: 894, endPoint y: 294, distance: 42.6
click at [894, 294] on span "lettuce, tomato, turkey, cheddar cheese, toast bread, 420 Calories (kcal), 18g …" at bounding box center [840, 302] width 264 height 41
drag, startPoint x: 917, startPoint y: 291, endPoint x: 948, endPoint y: 293, distance: 31.1
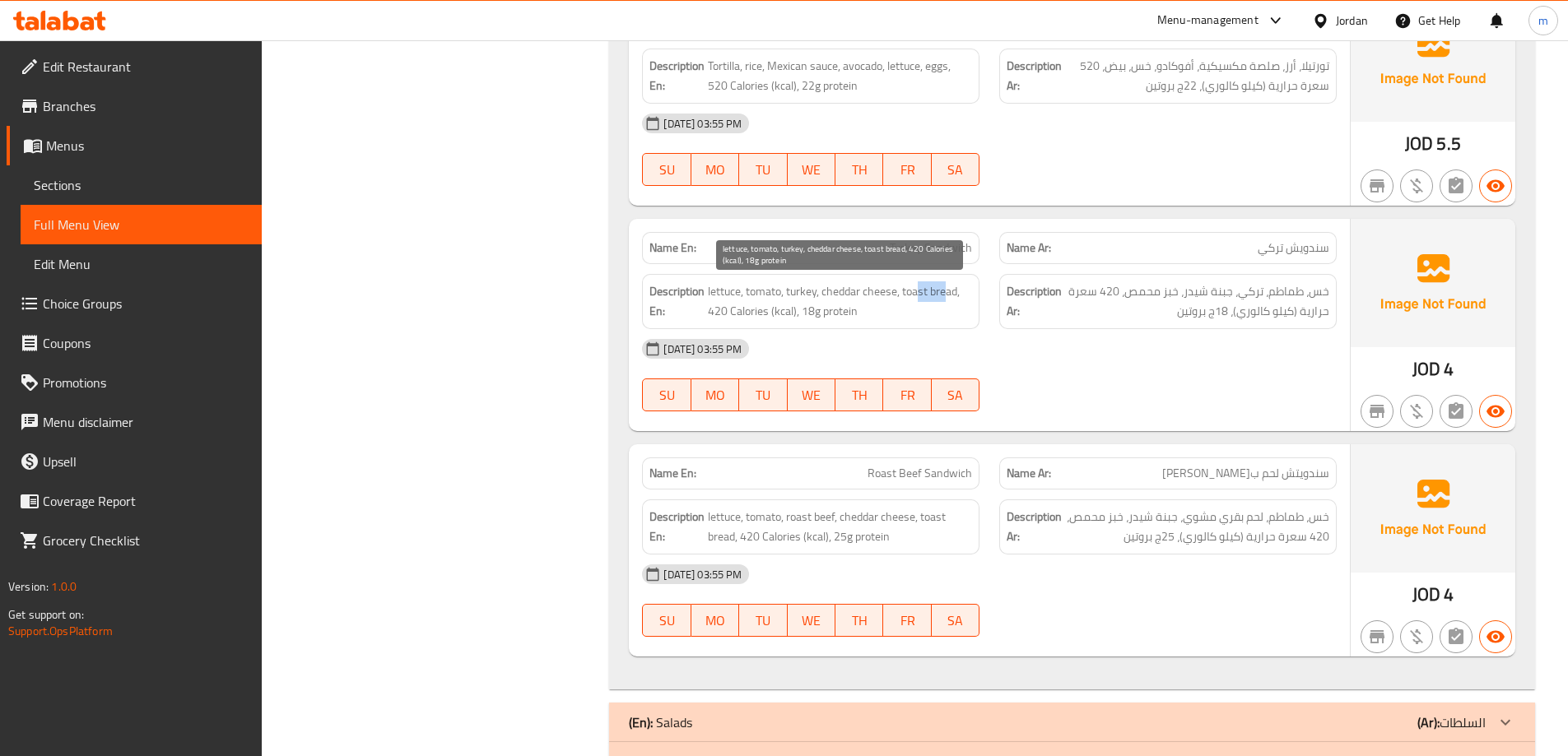
click at [948, 293] on span "lettuce, tomato, turkey, cheddar cheese, toast bread, 420 Calories (kcal), 18g …" at bounding box center [840, 302] width 264 height 41
drag, startPoint x: 730, startPoint y: 315, endPoint x: 797, endPoint y: 325, distance: 67.7
click at [797, 325] on div "Description En: lettuce, tomato, turkey, cheddar cheese, toast bread, 420 Calor…" at bounding box center [811, 302] width 338 height 56
drag, startPoint x: 806, startPoint y: 313, endPoint x: 876, endPoint y: 321, distance: 70.5
click at [876, 321] on span "lettuce, tomato, turkey, cheddar cheese, toast bread, 420 Calories (kcal), 18g …" at bounding box center [840, 302] width 264 height 41
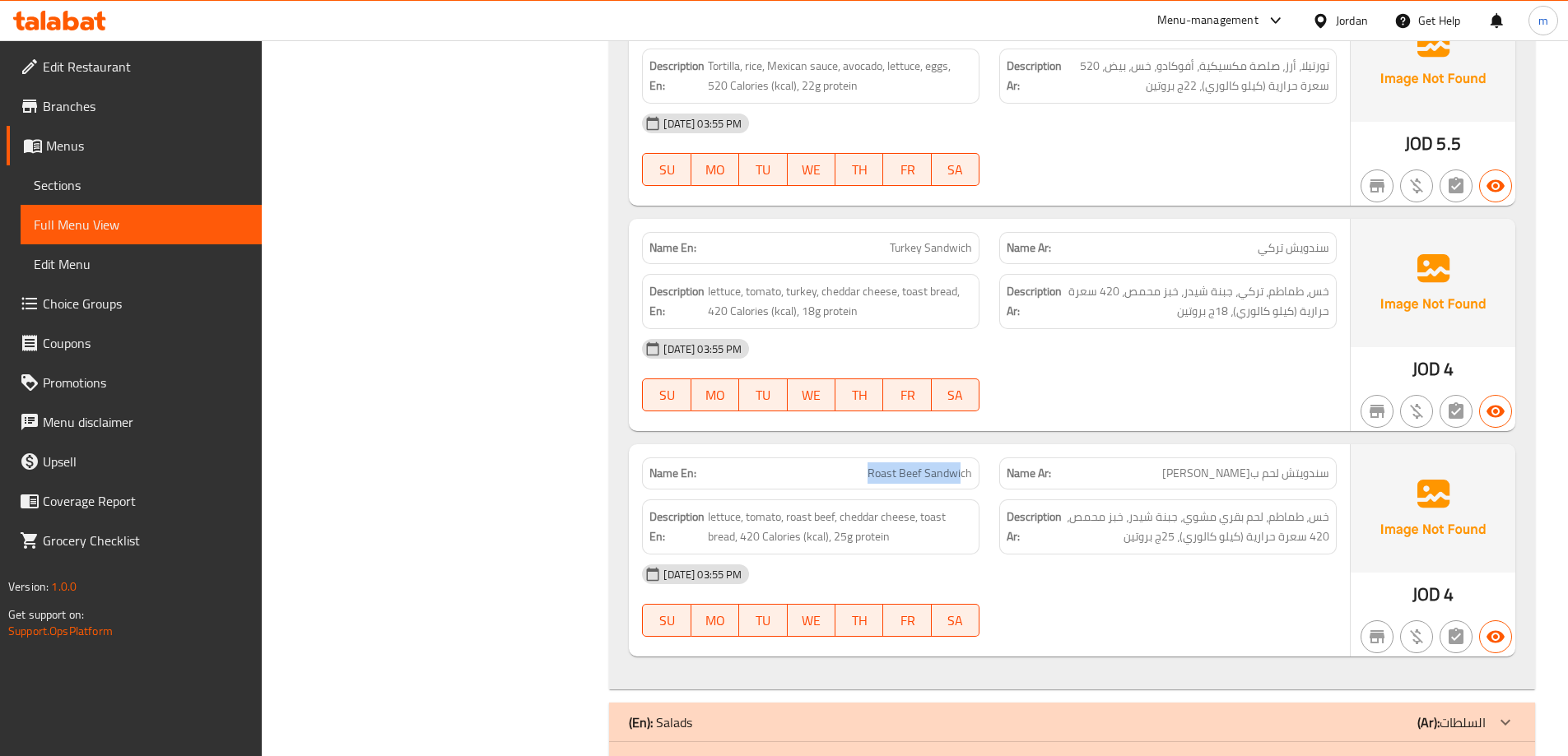
drag, startPoint x: 962, startPoint y: 472, endPoint x: 865, endPoint y: 481, distance: 97.4
click at [865, 481] on p "Name En: Roast Beef Sandwich" at bounding box center [811, 473] width 323 height 18
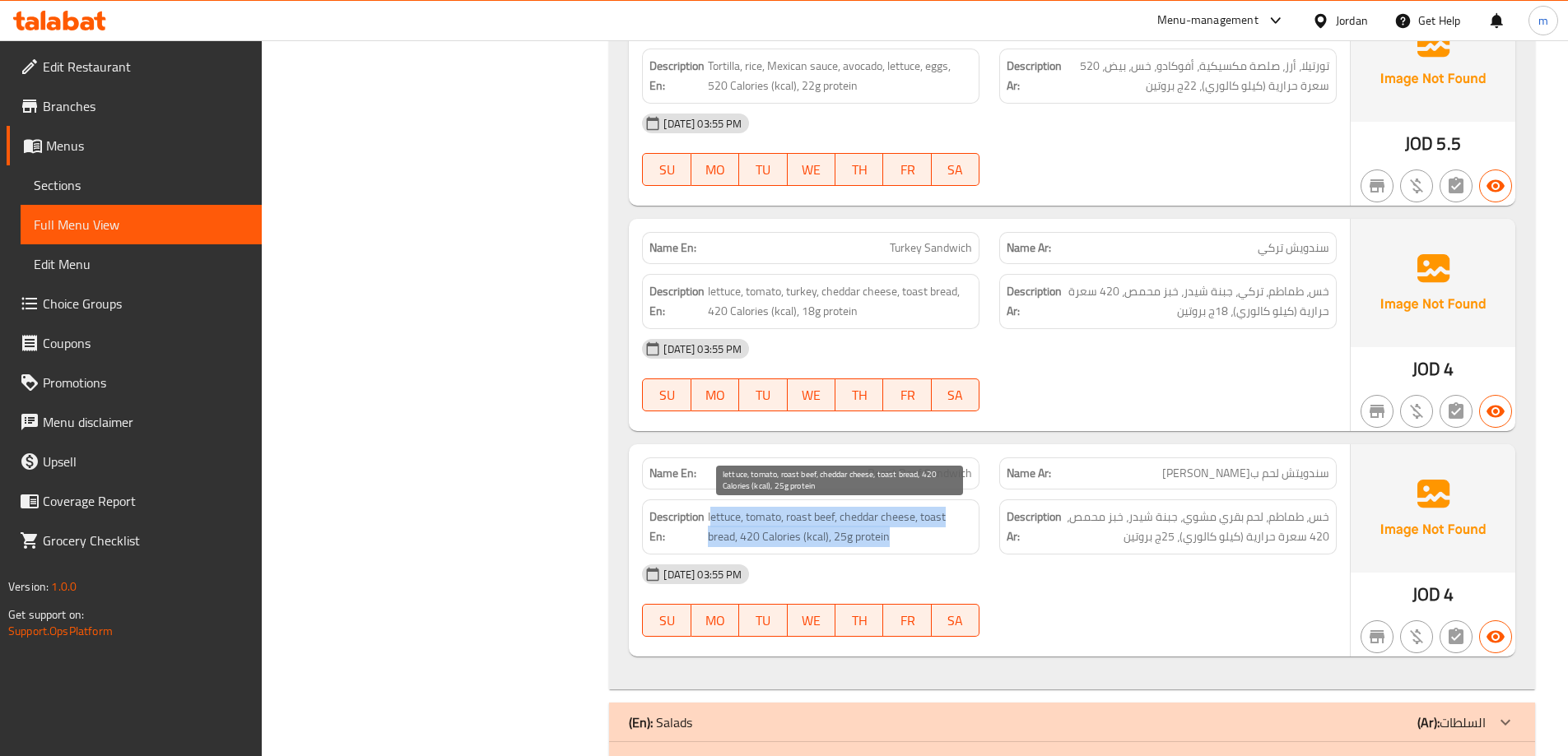
drag, startPoint x: 712, startPoint y: 515, endPoint x: 888, endPoint y: 530, distance: 176.6
click at [888, 530] on span "lettuce, tomato, roast beef, cheddar cheese, toast bread, 420 Calories (kcal), …" at bounding box center [840, 527] width 264 height 41
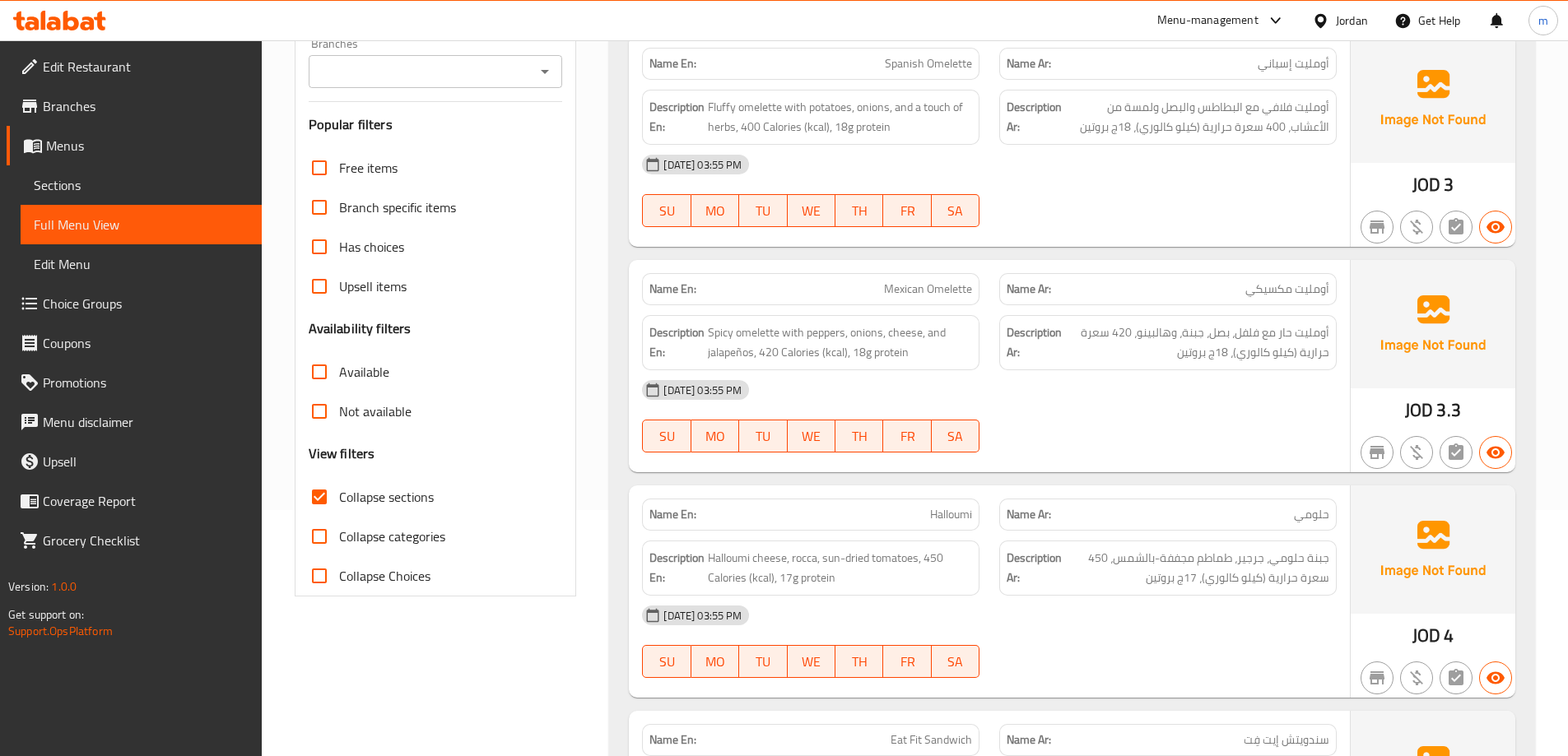
scroll to position [0, 0]
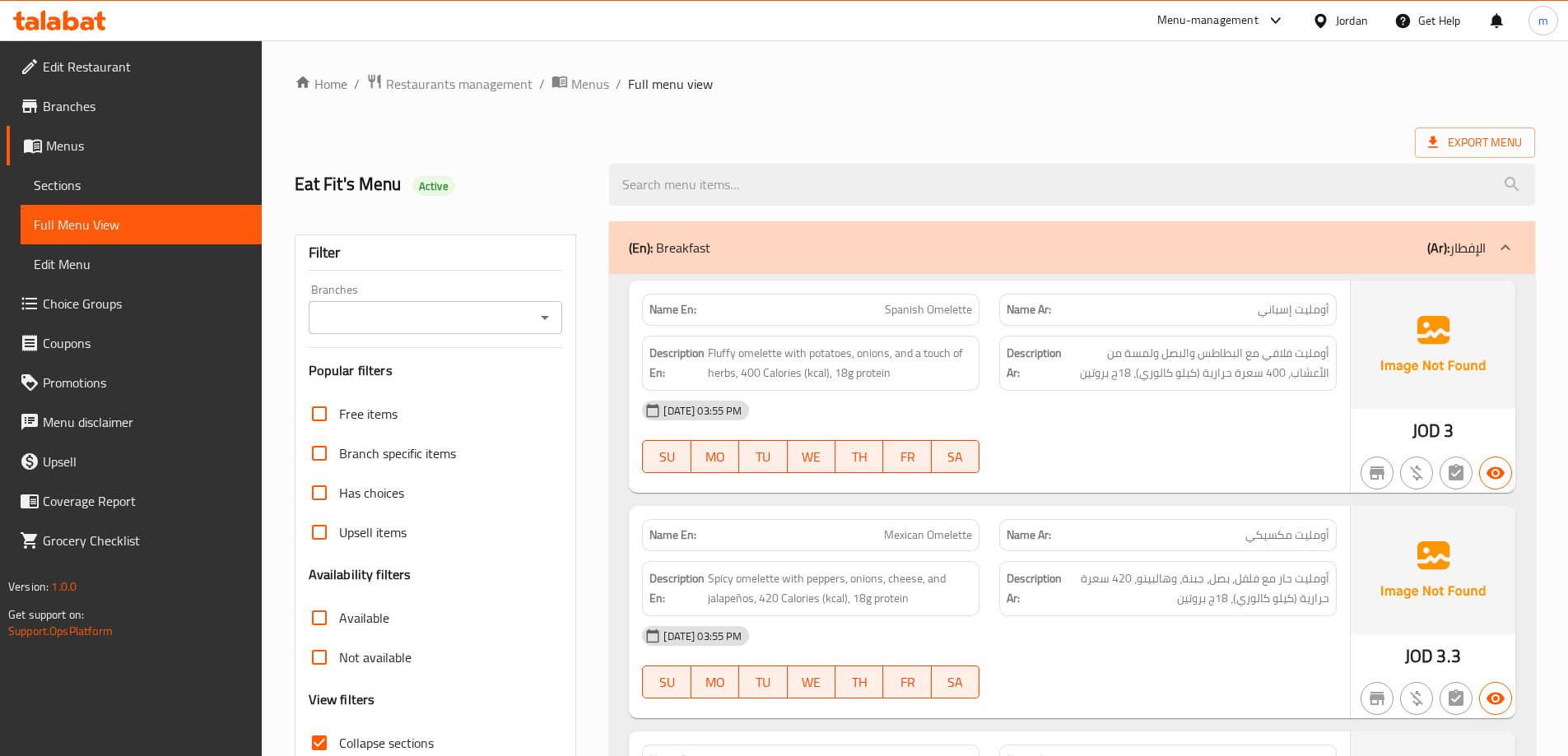
drag, startPoint x: 1099, startPoint y: 258, endPoint x: 1100, endPoint y: 249, distance: 9.1
click at [1251, 244] on div "(En): Breakfast (Ar): الإفطار" at bounding box center [1057, 247] width 857 height 19
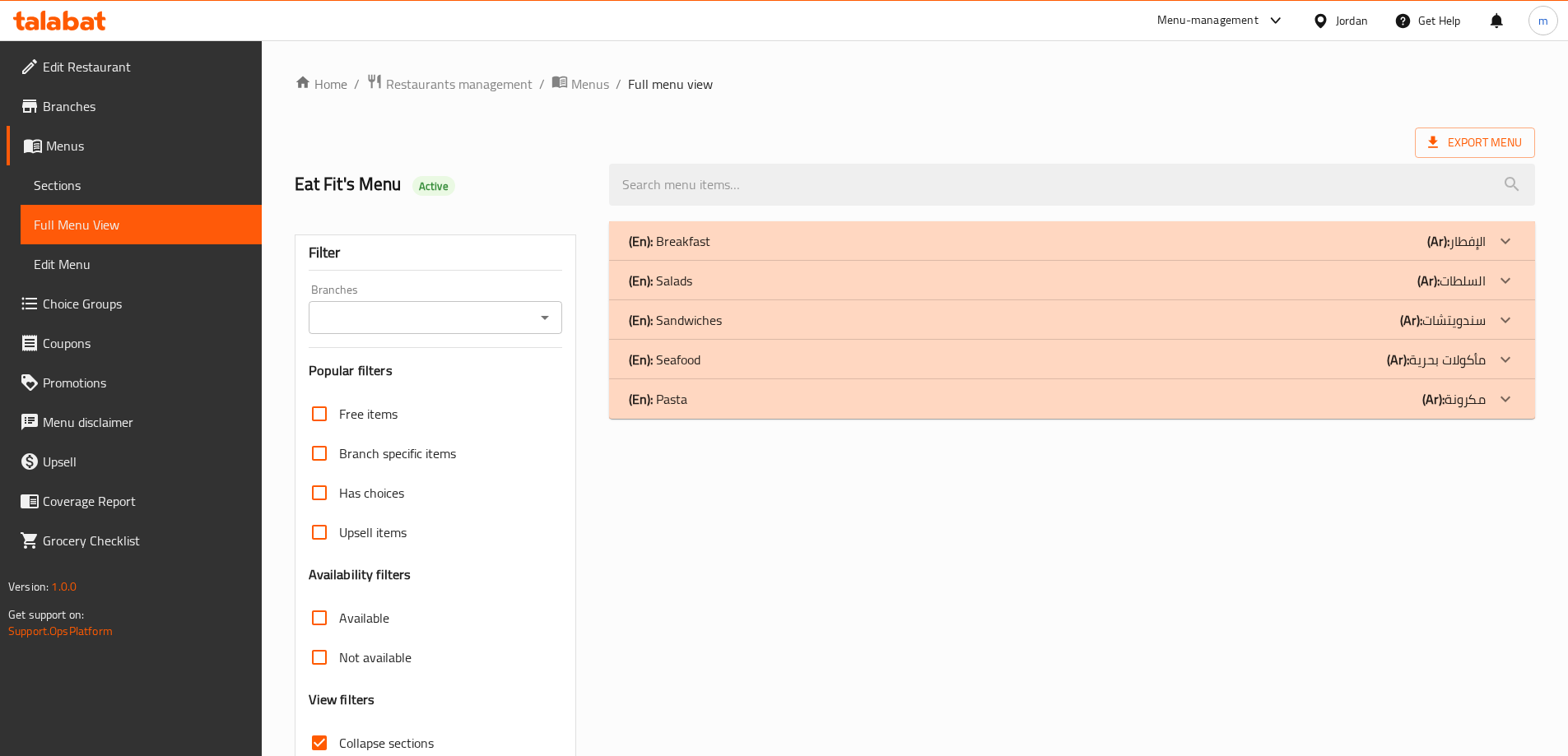
click at [1266, 279] on div "(En): Salads (Ar): السلطات" at bounding box center [1057, 280] width 857 height 19
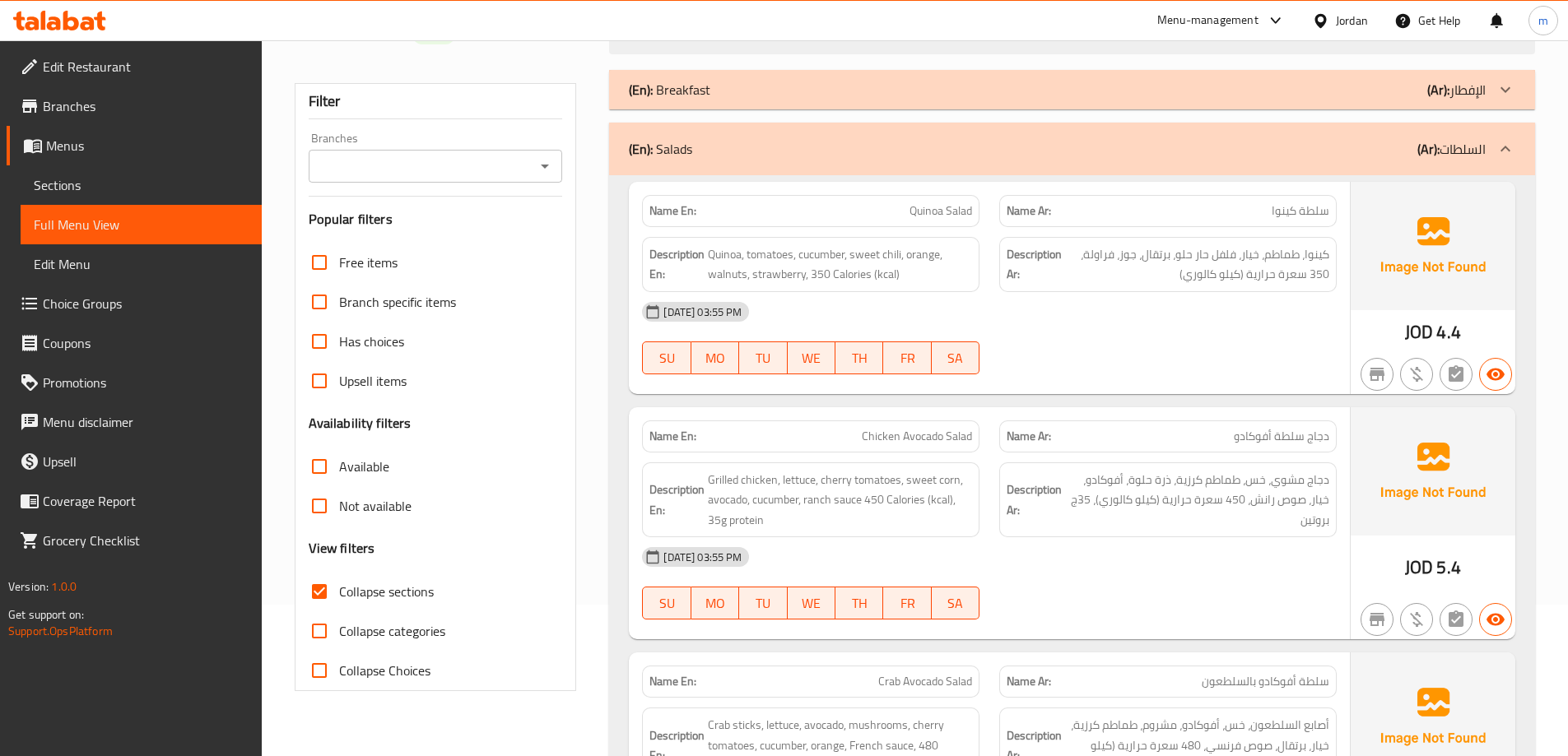
scroll to position [165, 0]
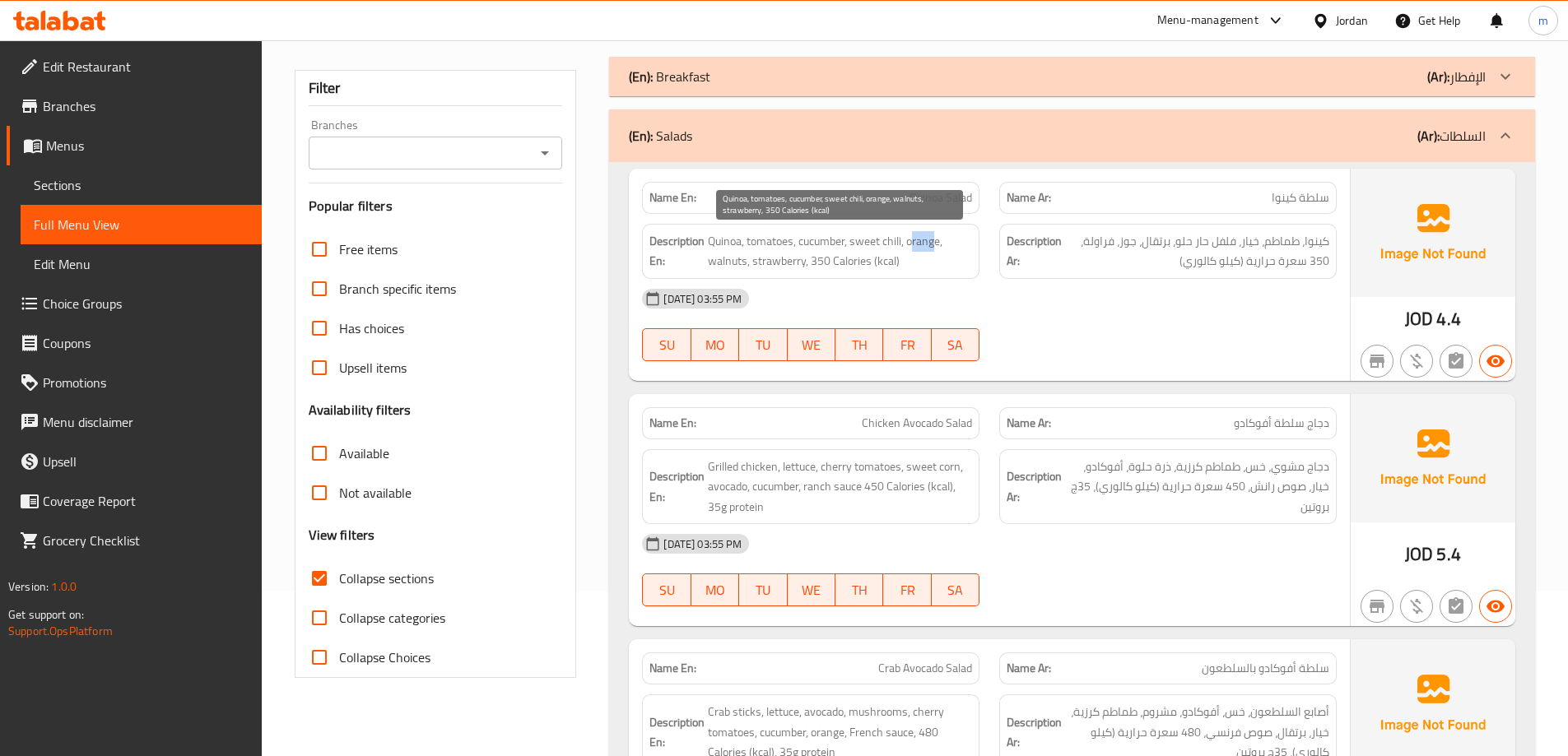
drag, startPoint x: 913, startPoint y: 244, endPoint x: 939, endPoint y: 246, distance: 26.1
click at [939, 246] on span "Quinoa, tomatoes, cucumber, sweet chili, orange, walnuts, strawberry, 350 Calor…" at bounding box center [840, 252] width 264 height 41
drag, startPoint x: 719, startPoint y: 258, endPoint x: 732, endPoint y: 262, distance: 13.6
click at [732, 262] on span "Quinoa, tomatoes, cucumber, sweet chili, orange, walnuts, strawberry, 350 Calor…" at bounding box center [840, 252] width 264 height 41
drag, startPoint x: 778, startPoint y: 261, endPoint x: 786, endPoint y: 264, distance: 8.5
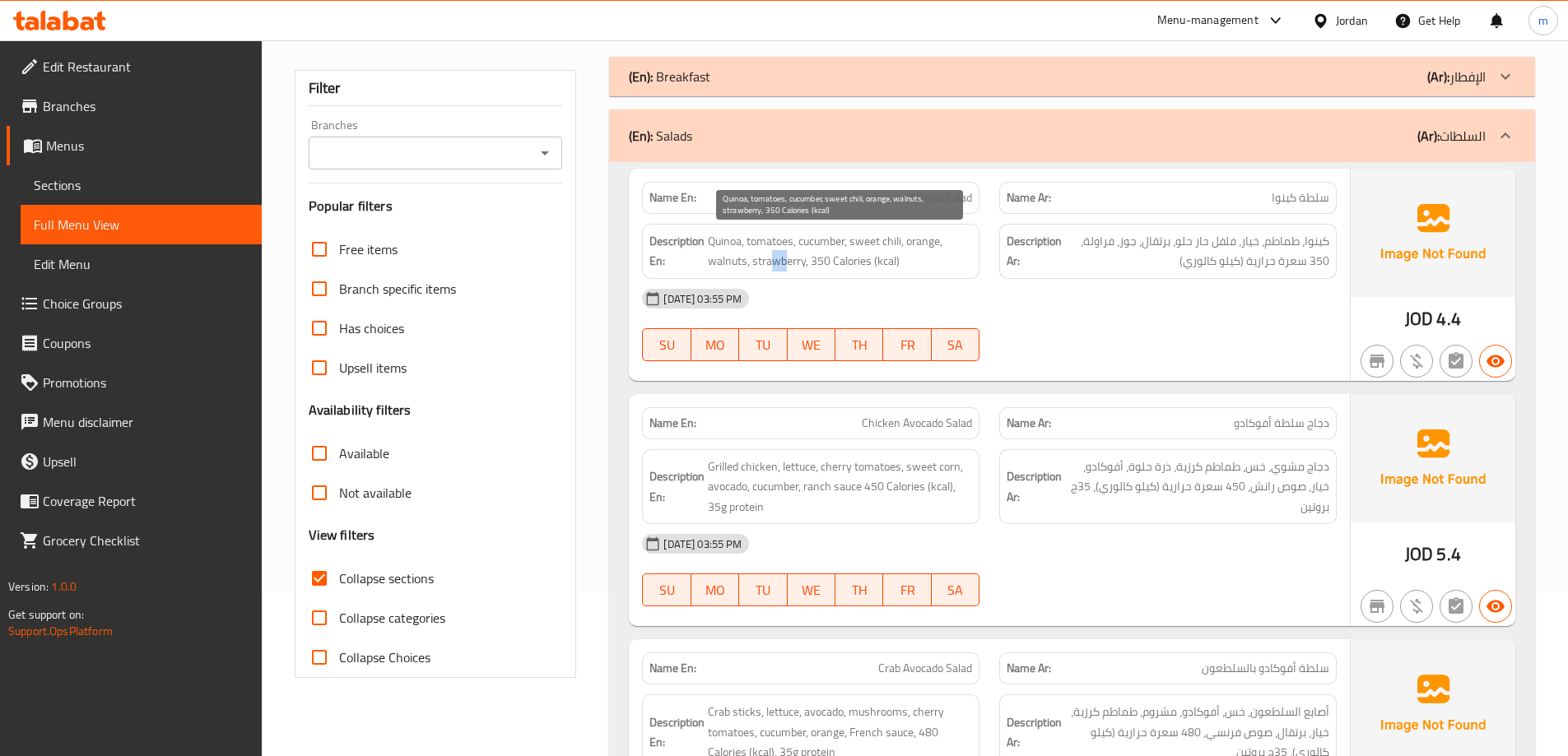
click at [786, 264] on span "Quinoa, tomatoes, cucumber, sweet chili, orange, walnuts, strawberry, 350 Calor…" at bounding box center [840, 252] width 264 height 41
drag, startPoint x: 811, startPoint y: 260, endPoint x: 897, endPoint y: 266, distance: 86.2
click at [897, 266] on span "Quinoa, tomatoes, cucumber, sweet chili, orange, walnuts, strawberry, 350 Calor…" at bounding box center [840, 252] width 264 height 41
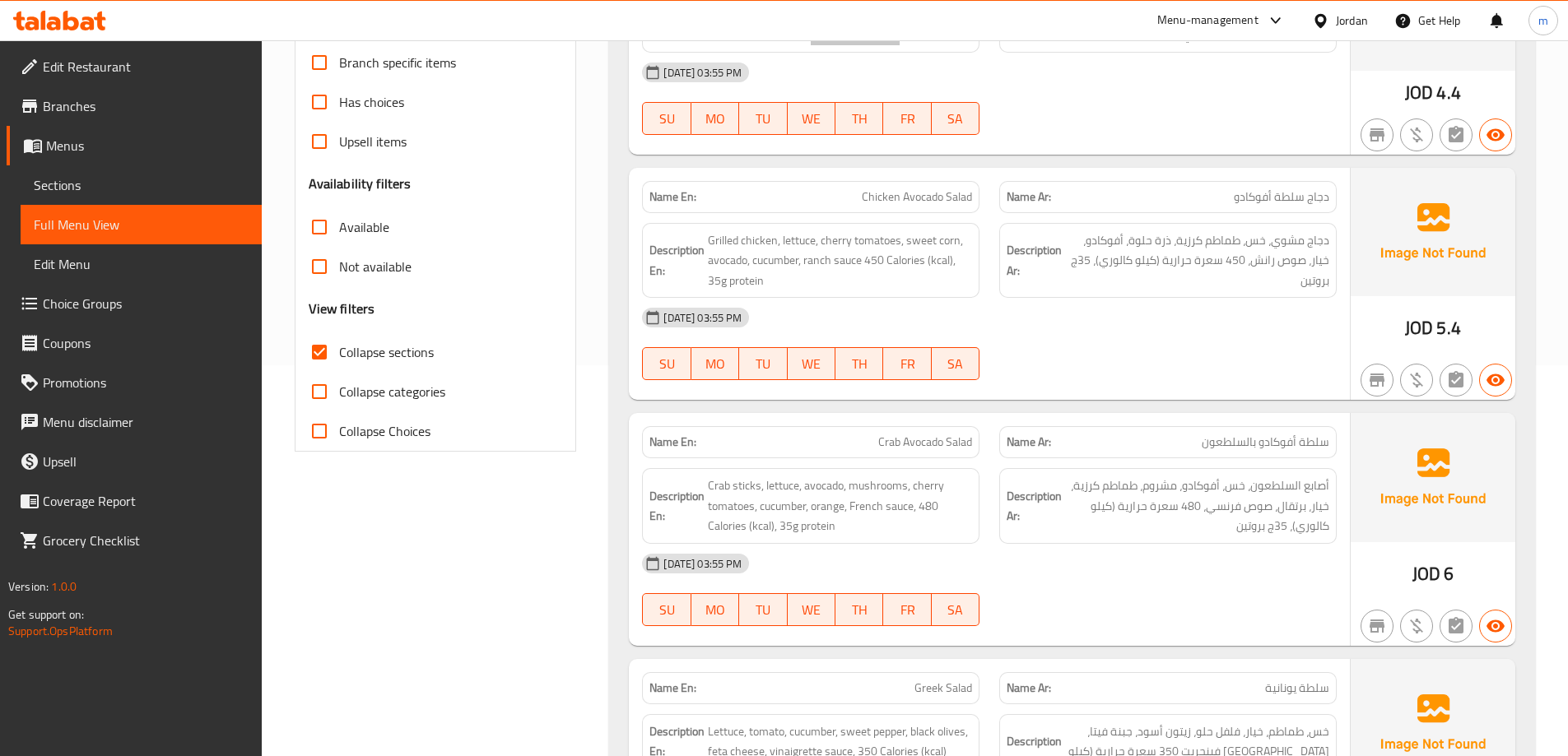
scroll to position [412, 0]
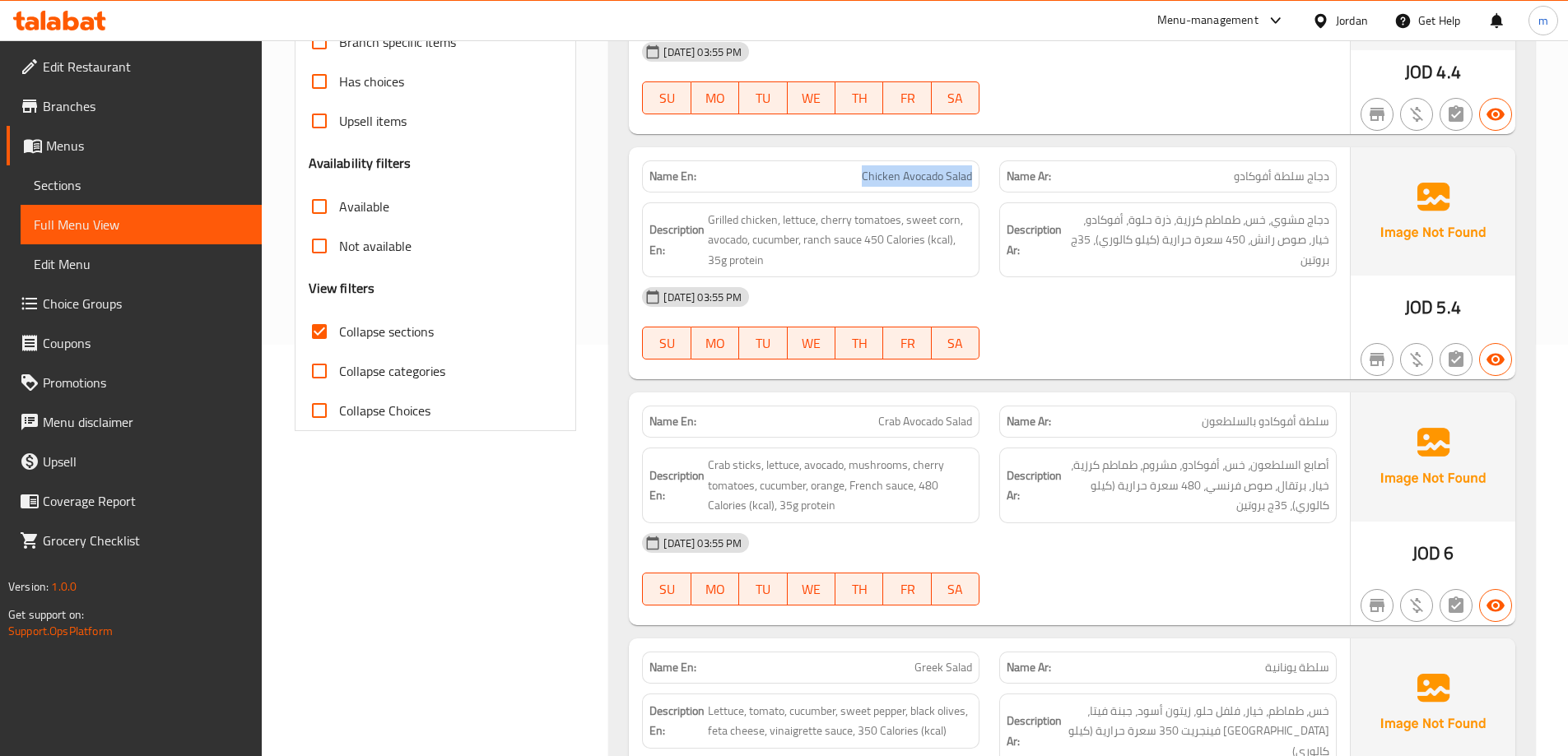
drag, startPoint x: 868, startPoint y: 175, endPoint x: 971, endPoint y: 170, distance: 103.1
click at [971, 170] on span "Chicken Avocado Salad" at bounding box center [916, 176] width 110 height 18
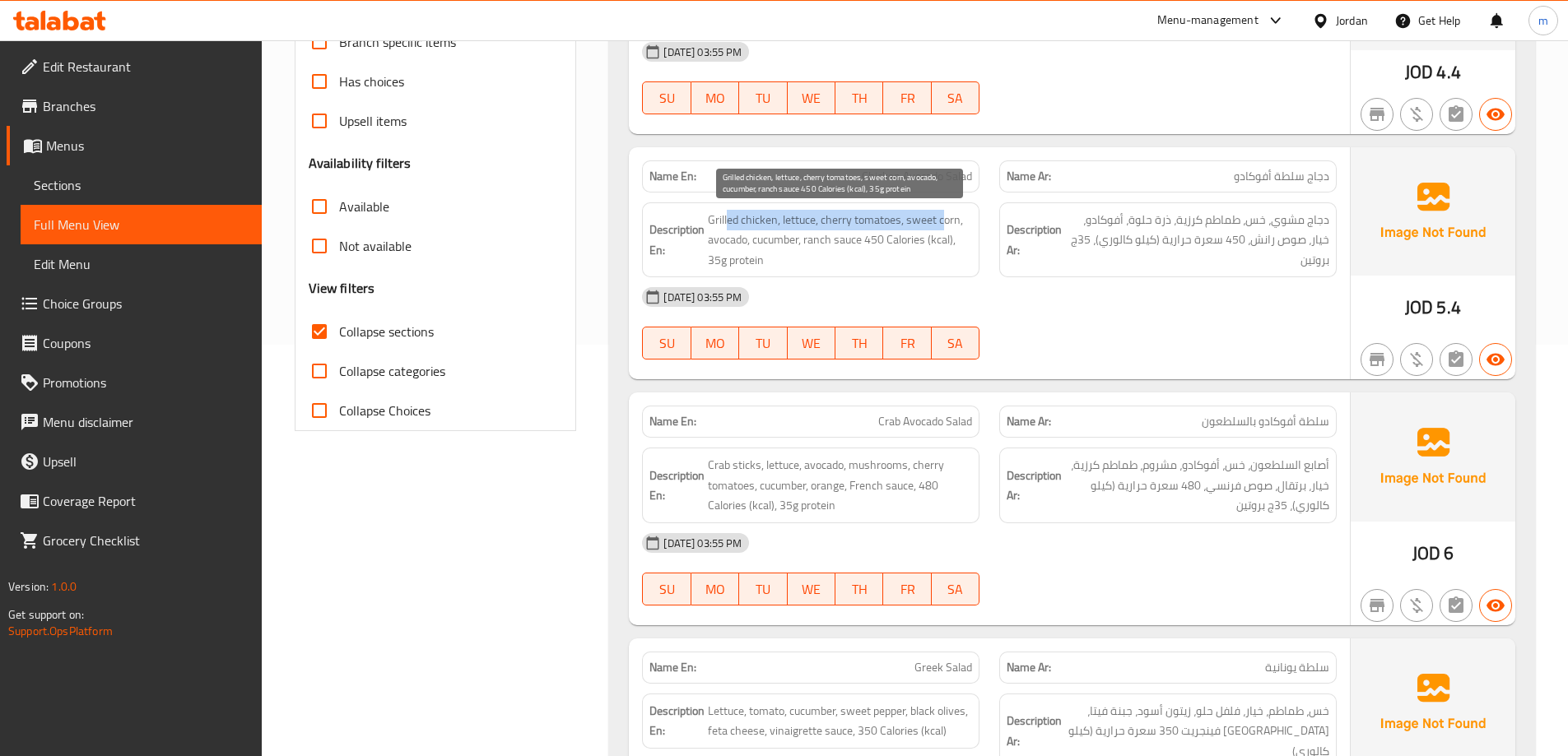
drag, startPoint x: 769, startPoint y: 216, endPoint x: 938, endPoint y: 221, distance: 169.1
click at [940, 219] on span "Grilled chicken, lettuce, cherry tomatoes, sweet corn, avocado, cucumber, ranch…" at bounding box center [840, 241] width 264 height 61
drag, startPoint x: 722, startPoint y: 237, endPoint x: 945, endPoint y: 242, distance: 223.1
click at [945, 242] on span "Grilled chicken, lettuce, cherry tomatoes, sweet corn, avocado, cucumber, ranch…" at bounding box center [840, 241] width 264 height 61
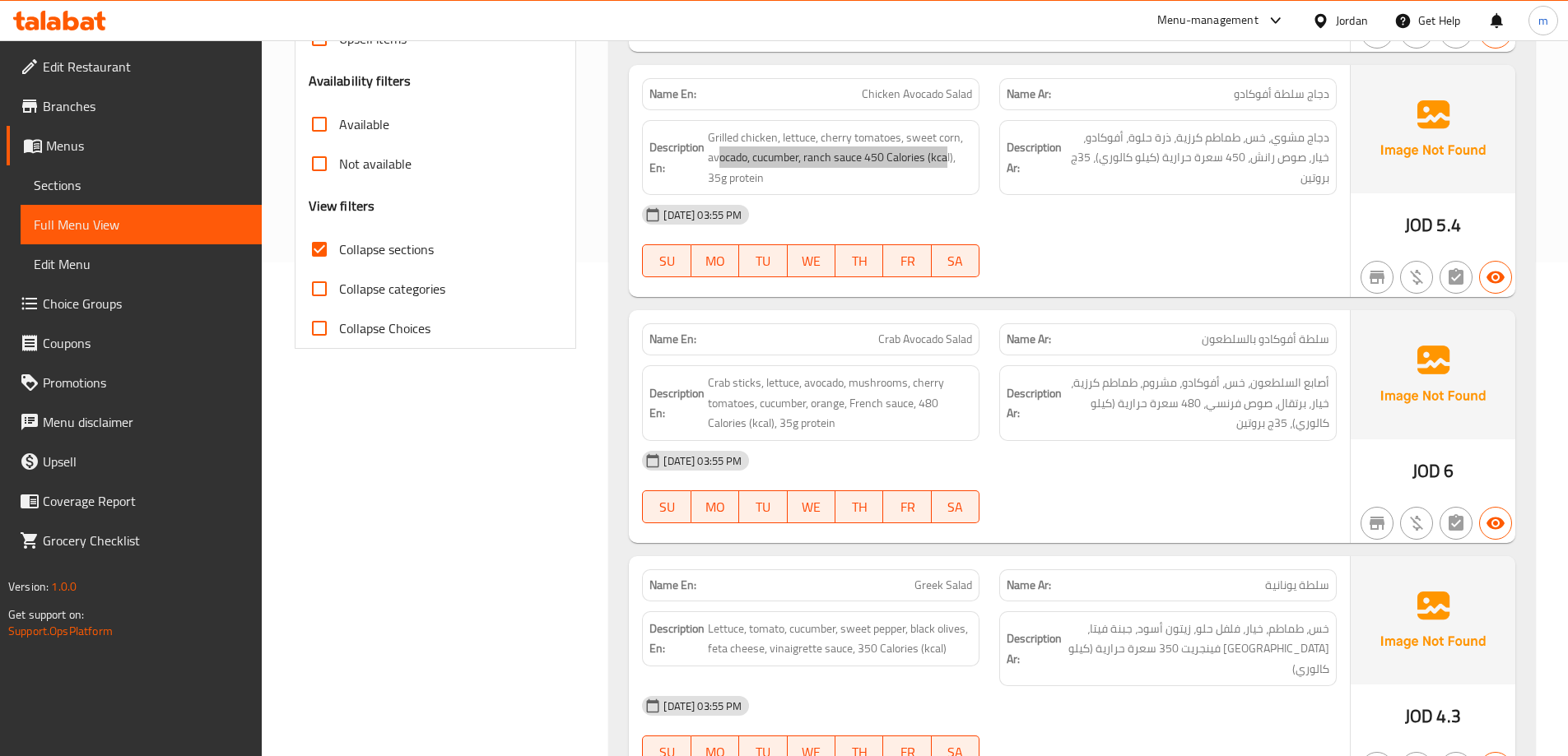
scroll to position [576, 0]
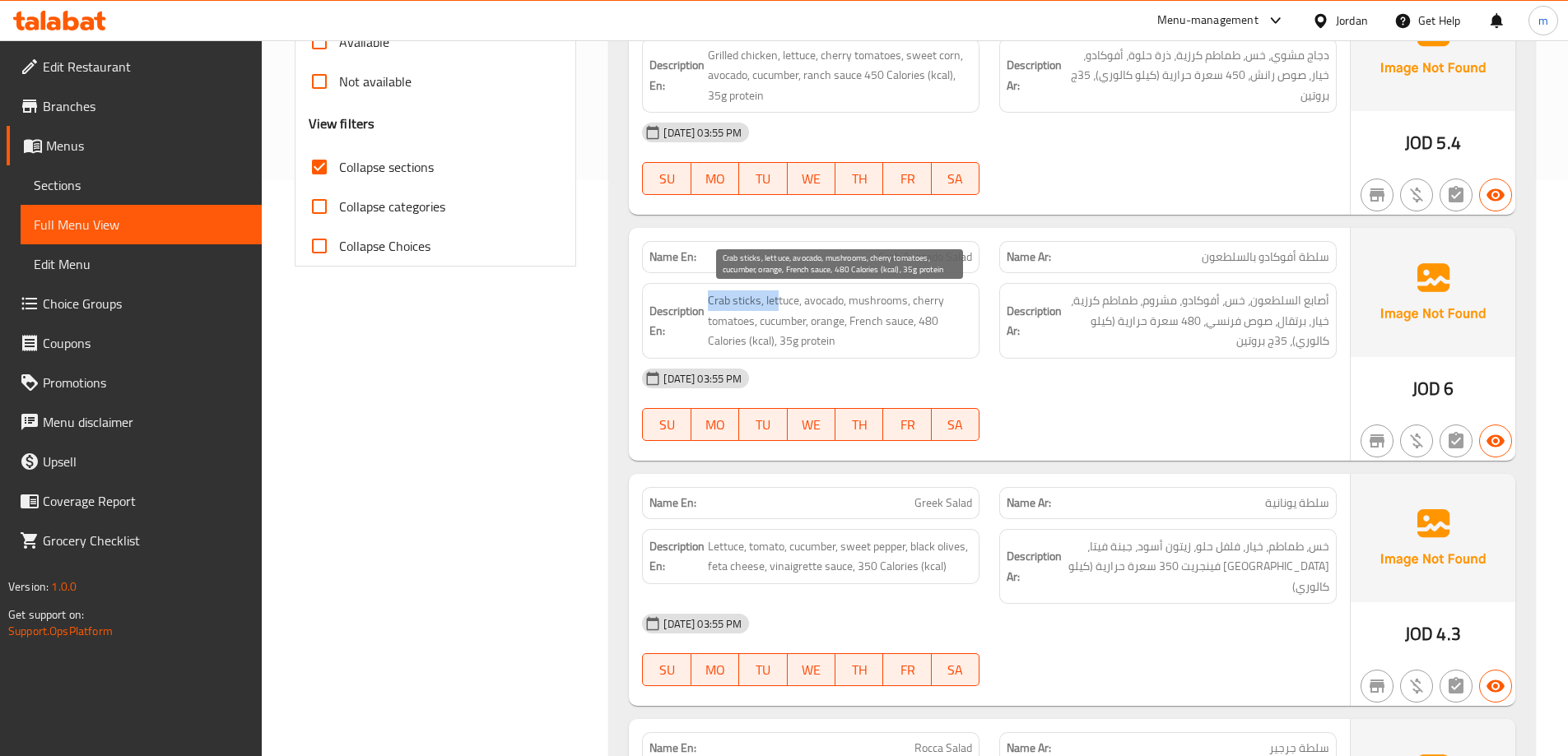
drag, startPoint x: 707, startPoint y: 296, endPoint x: 778, endPoint y: 297, distance: 71.0
click at [778, 297] on h6 "Description En: Crab sticks, lettuce, avocado, mushrooms, cherry tomatoes, cucu…" at bounding box center [811, 321] width 323 height 61
drag, startPoint x: 787, startPoint y: 298, endPoint x: 770, endPoint y: 297, distance: 17.0
click at [770, 297] on span "Crab sticks, lettuce, avocado, mushrooms, cherry tomatoes, cucumber, orange, Fr…" at bounding box center [840, 321] width 264 height 61
click at [799, 296] on span "Crab sticks, lettuce, avocado, mushrooms, cherry tomatoes, cucumber, orange, Fr…" at bounding box center [840, 321] width 264 height 61
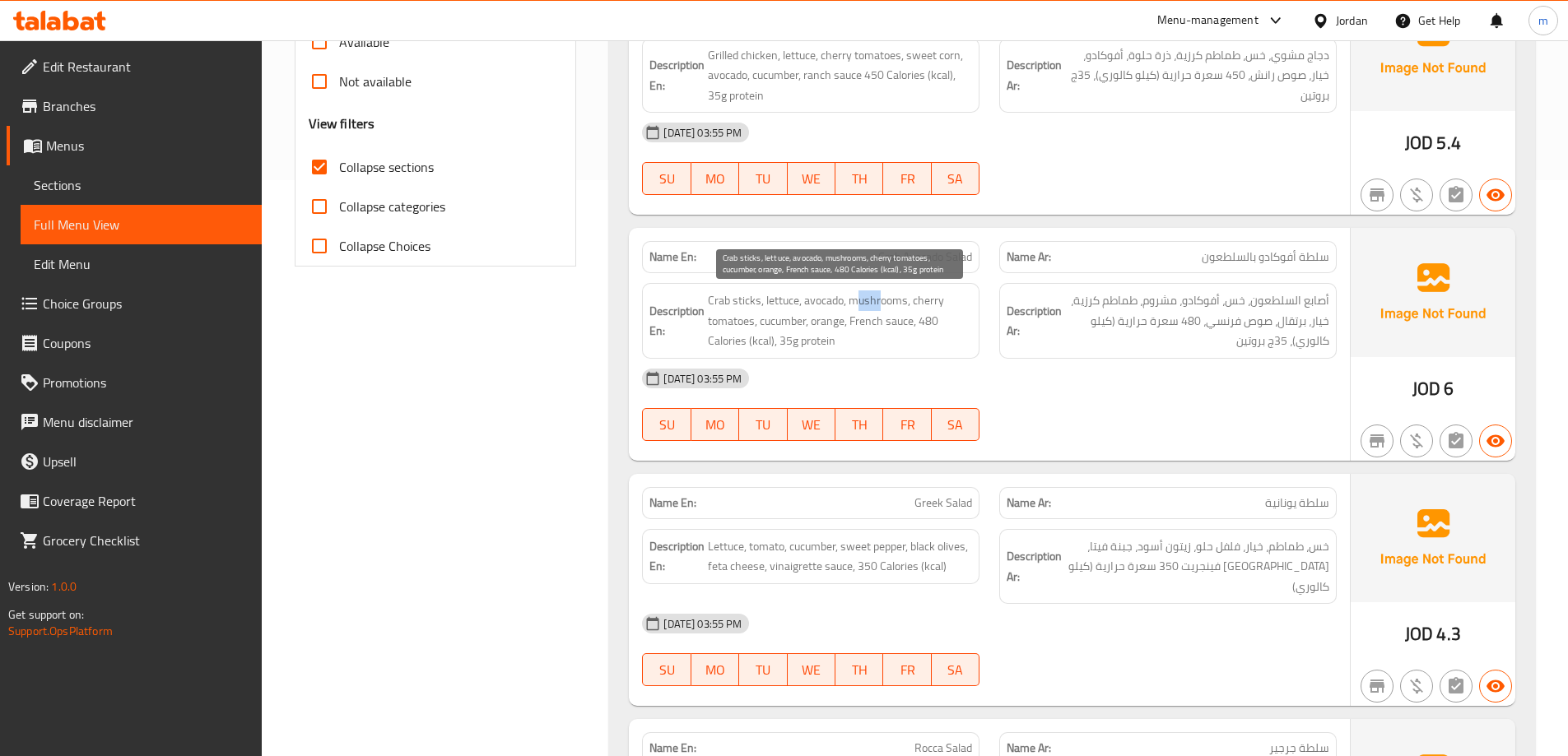
click at [861, 306] on span "Crab sticks, lettuce, avocado, mushrooms, cherry tomatoes, cucumber, orange, Fr…" at bounding box center [840, 321] width 264 height 61
drag, startPoint x: 921, startPoint y: 302, endPoint x: 891, endPoint y: 307, distance: 30.4
click at [893, 306] on span "Crab sticks, lettuce, avocado, mushrooms, cherry tomatoes, cucumber, orange, Fr…" at bounding box center [840, 321] width 264 height 61
drag, startPoint x: 784, startPoint y: 316, endPoint x: 805, endPoint y: 317, distance: 21.0
click at [804, 317] on span "Crab sticks, lettuce, avocado, mushrooms, cherry tomatoes, cucumber, orange, Fr…" at bounding box center [840, 321] width 264 height 61
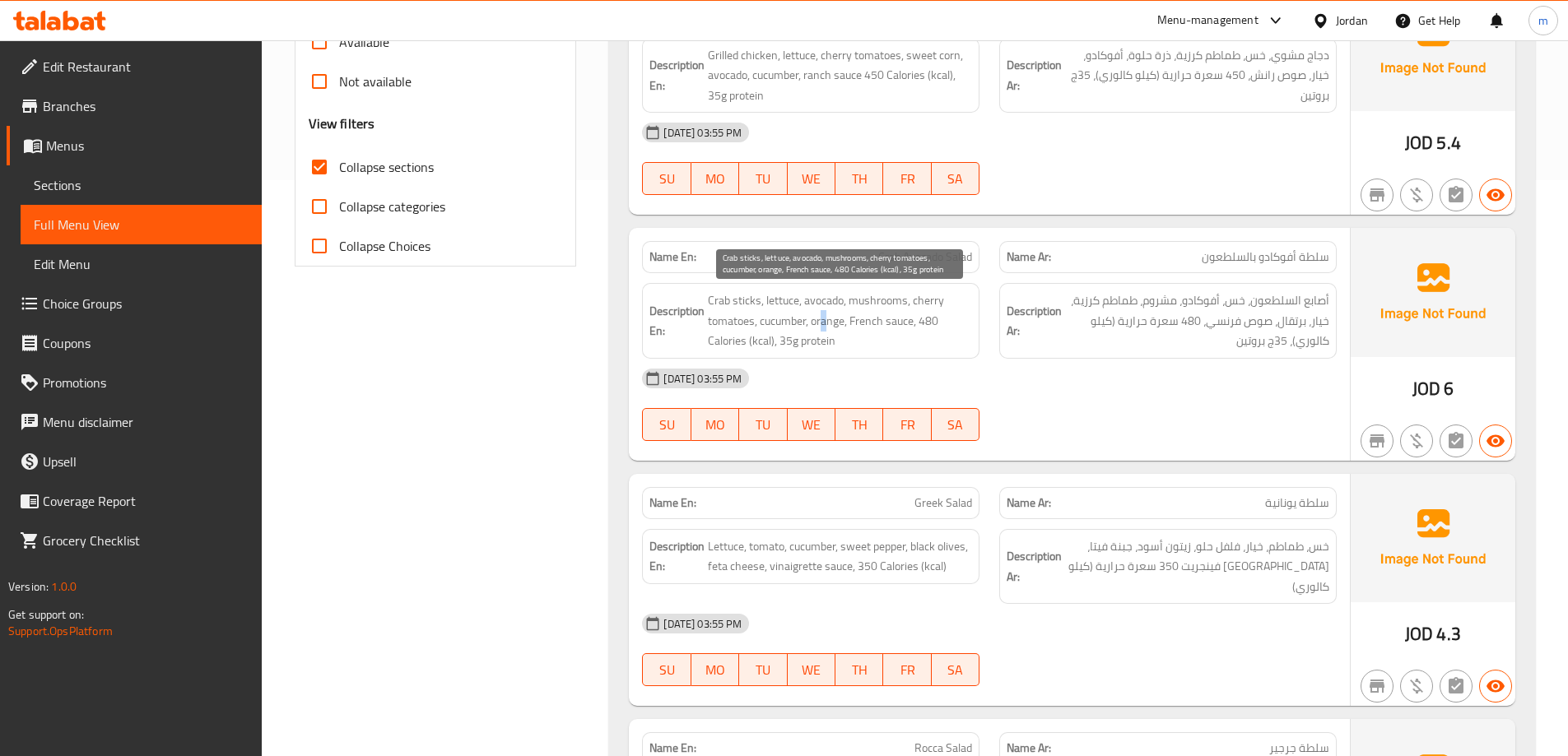
drag, startPoint x: 837, startPoint y: 318, endPoint x: 847, endPoint y: 316, distance: 10.2
click at [841, 317] on span "Crab sticks, lettuce, avocado, mushrooms, cherry tomatoes, cucumber, orange, Fr…" at bounding box center [840, 321] width 264 height 61
drag, startPoint x: 871, startPoint y: 318, endPoint x: 910, endPoint y: 315, distance: 39.1
click at [910, 315] on span "Crab sticks, lettuce, avocado, mushrooms, cherry tomatoes, cucumber, orange, Fr…" at bounding box center [840, 321] width 264 height 61
drag, startPoint x: 921, startPoint y: 321, endPoint x: 920, endPoint y: 333, distance: 12.0
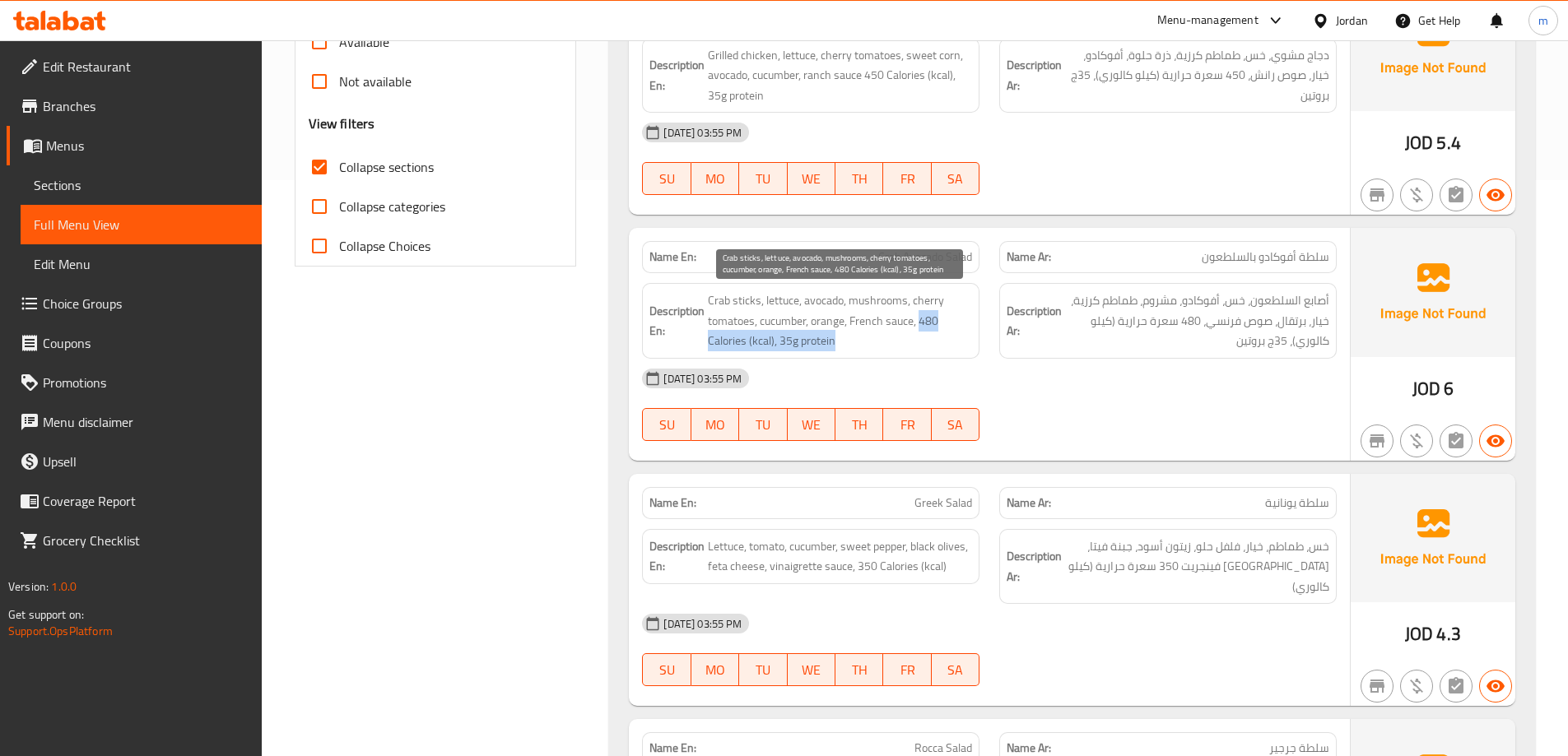
click at [920, 333] on span "Crab sticks, lettuce, avocado, mushrooms, cherry tomatoes, cucumber, orange, Fr…" at bounding box center [840, 321] width 264 height 61
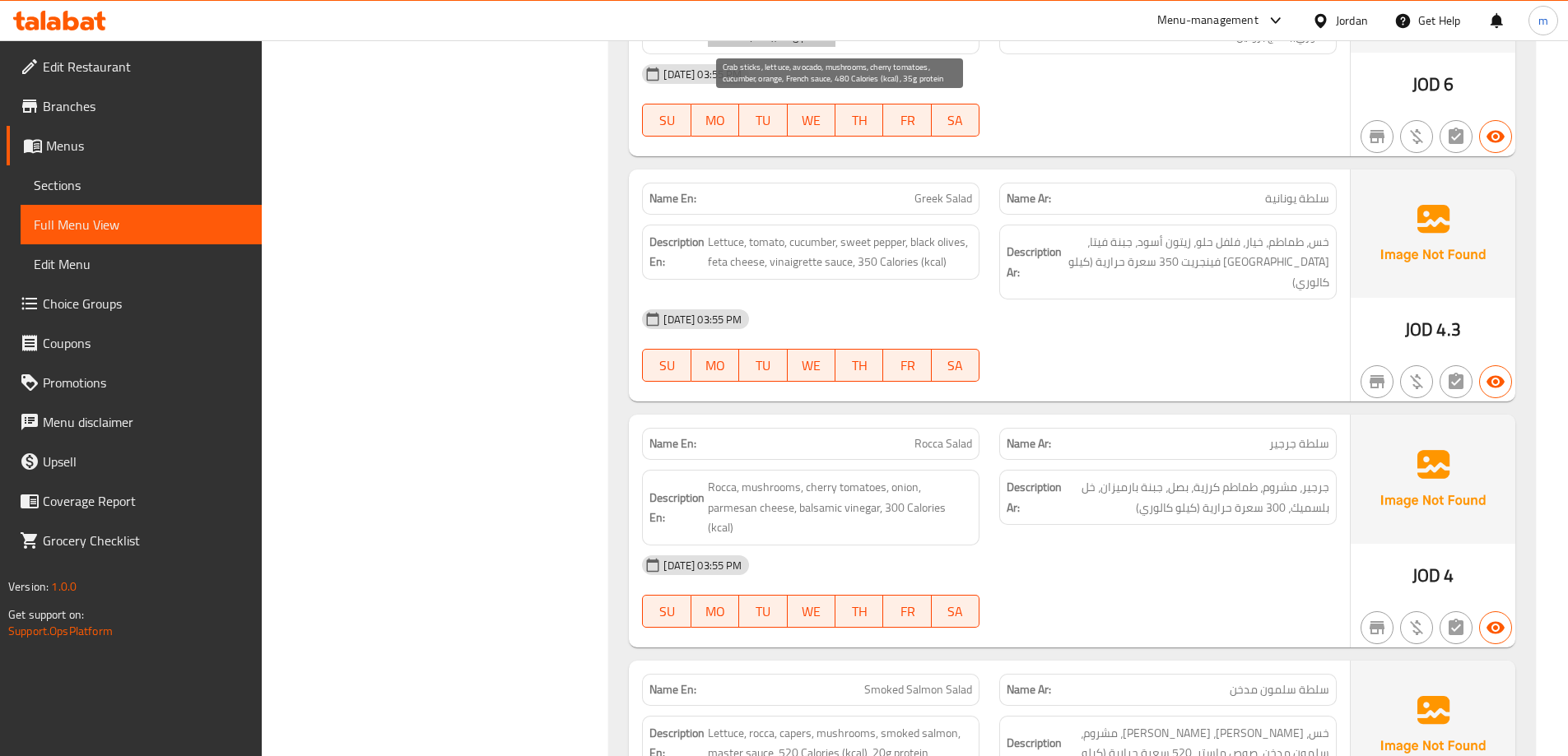
scroll to position [905, 0]
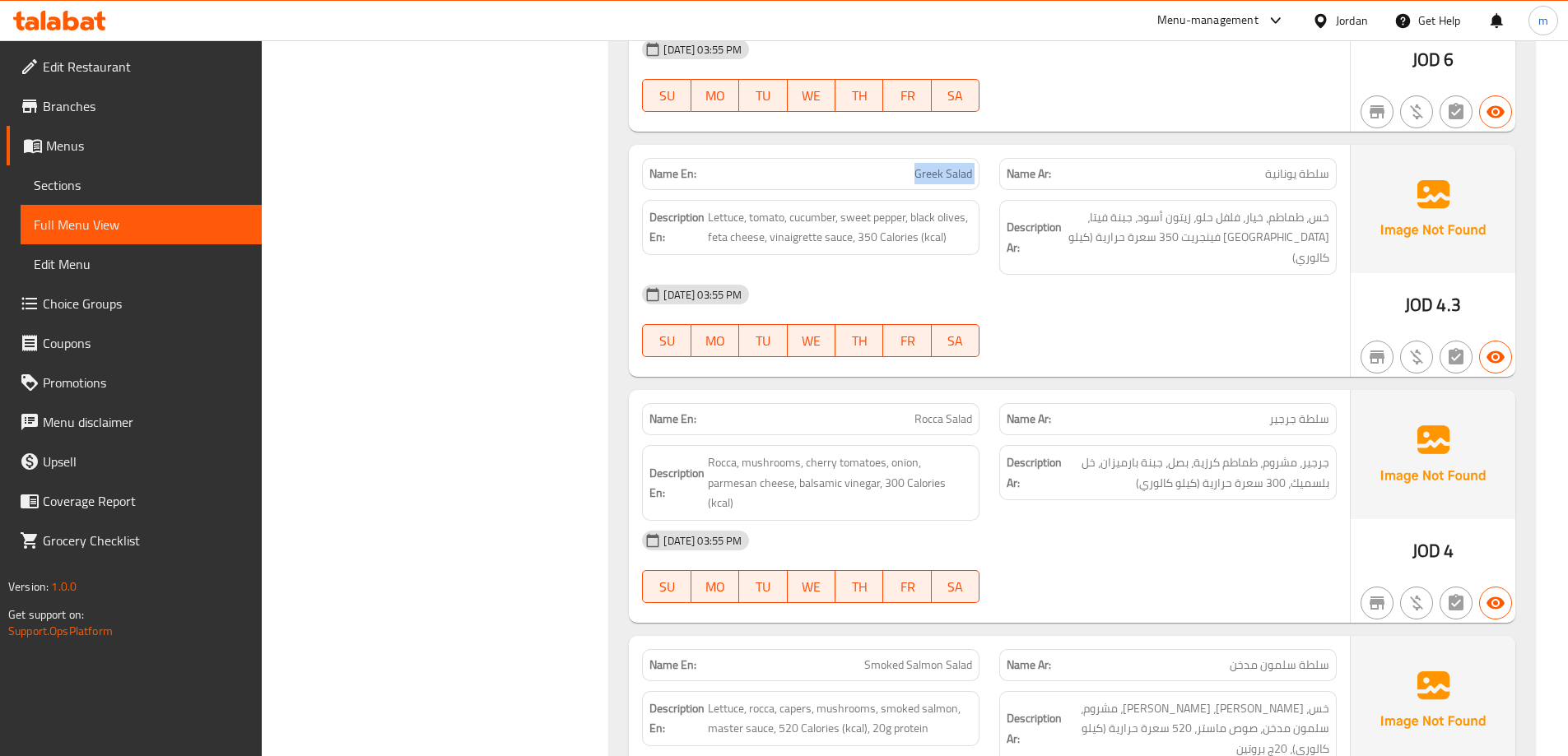
drag, startPoint x: 910, startPoint y: 182, endPoint x: 1002, endPoint y: 187, distance: 92.1
click at [1002, 187] on div "Name En: Greek Salad Name Ar: سلطة يونانية" at bounding box center [989, 174] width 715 height 52
click at [733, 211] on span "Lettuce, tomato, cucumber, sweet pepper, black olives, feta cheese, vinaigrette…" at bounding box center [840, 228] width 264 height 41
click at [777, 212] on span "Lettuce, tomato, cucumber, sweet pepper, black olives, feta cheese, vinaigrette…" at bounding box center [840, 228] width 264 height 41
drag, startPoint x: 800, startPoint y: 217, endPoint x: 827, endPoint y: 226, distance: 28.5
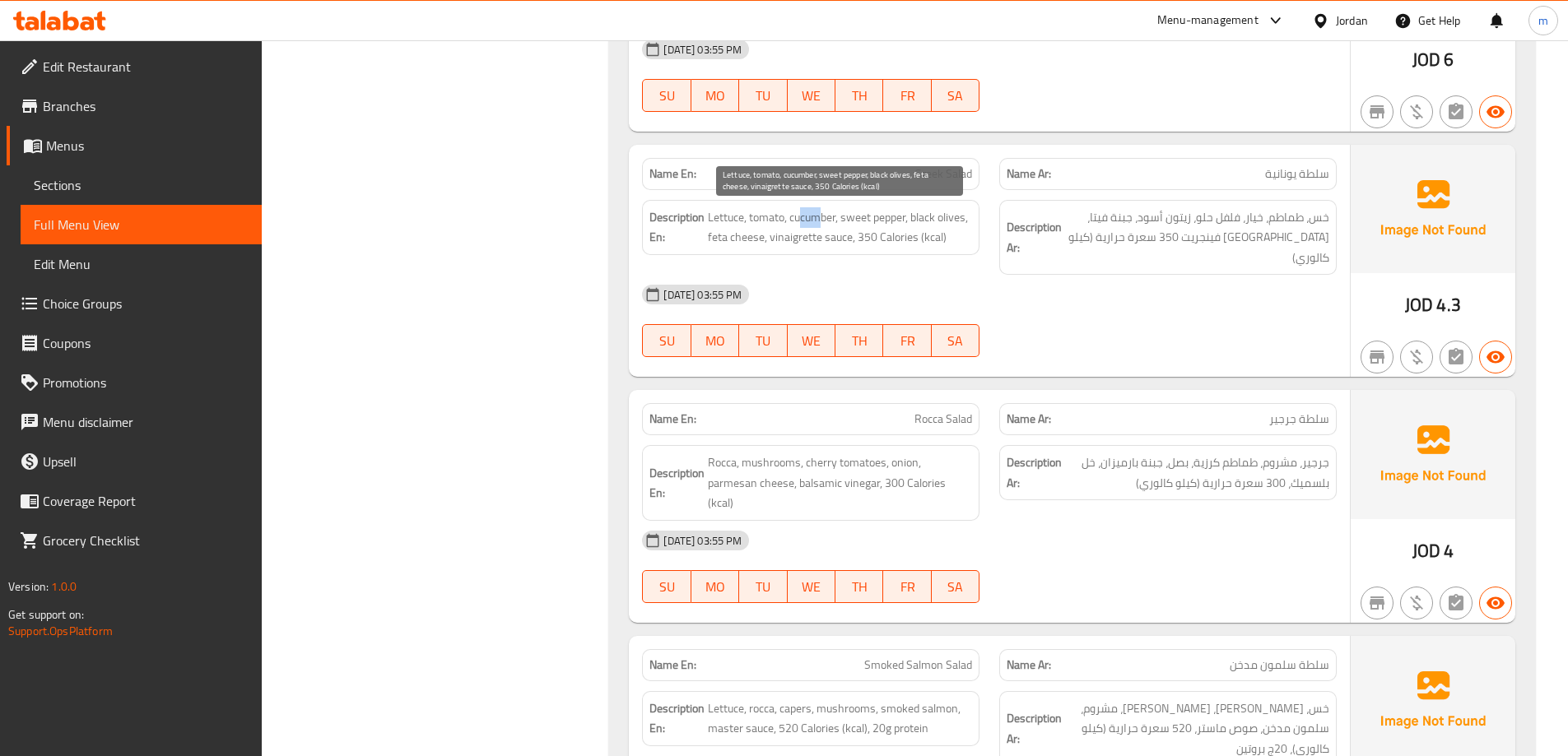
click at [820, 217] on span "Lettuce, tomato, cucumber, sweet pepper, black olives, feta cheese, vinaigrette…" at bounding box center [840, 228] width 264 height 41
drag, startPoint x: 852, startPoint y: 216, endPoint x: 892, endPoint y: 219, distance: 40.1
click at [892, 219] on span "Lettuce, tomato, cucumber, sweet pepper, black olives, feta cheese, vinaigrette…" at bounding box center [840, 228] width 264 height 41
drag, startPoint x: 937, startPoint y: 219, endPoint x: 955, endPoint y: 225, distance: 19.0
click at [967, 224] on span "Lettuce, tomato, cucumber, sweet pepper, black olives, feta cheese, vinaigrette…" at bounding box center [840, 228] width 264 height 41
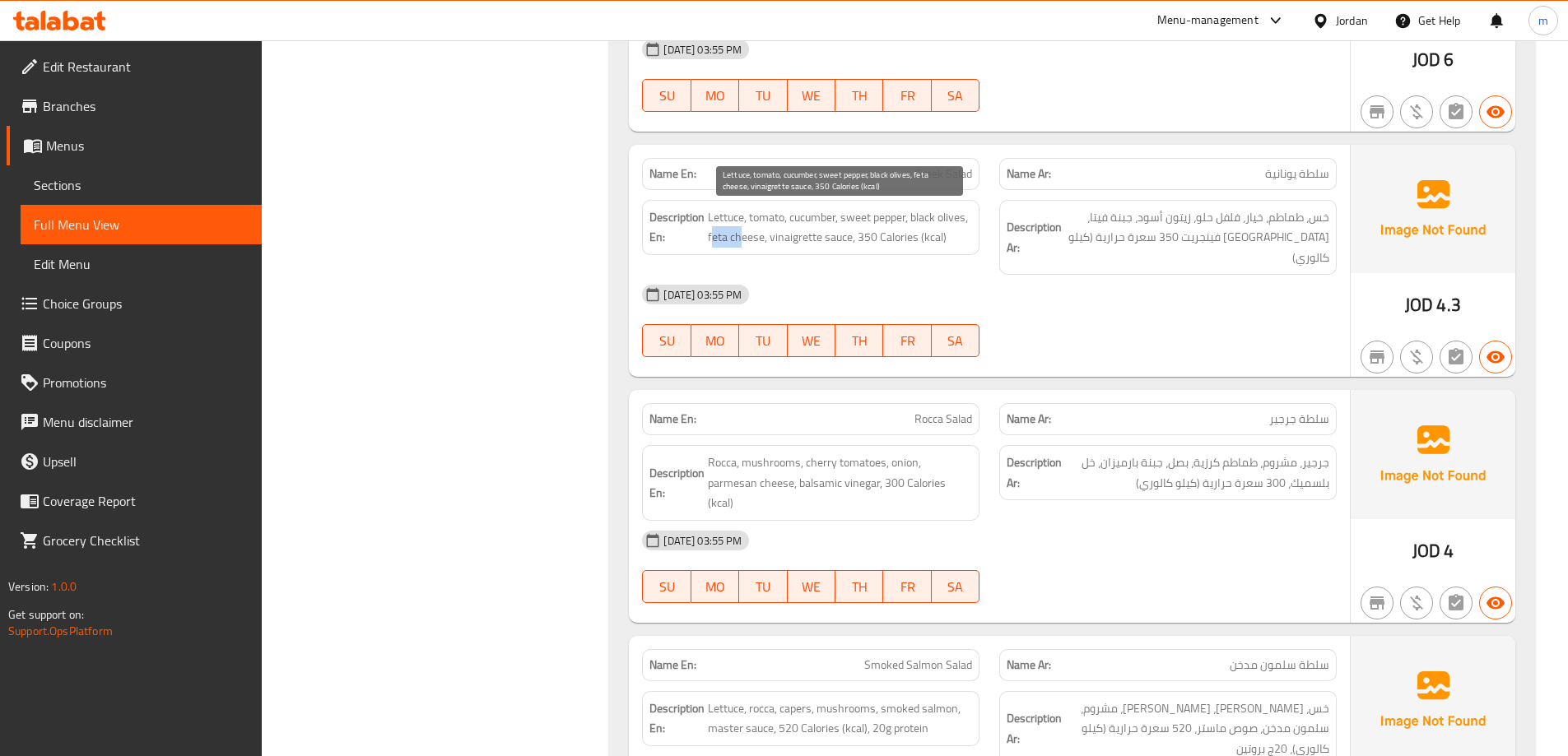
drag, startPoint x: 710, startPoint y: 234, endPoint x: 744, endPoint y: 235, distance: 34.0
click at [744, 235] on span "Lettuce, tomato, cucumber, sweet pepper, black olives, feta cheese, vinaigrette…" at bounding box center [840, 228] width 264 height 41
drag, startPoint x: 779, startPoint y: 241, endPoint x: 830, endPoint y: 234, distance: 51.5
click at [830, 234] on span "Lettuce, tomato, cucumber, sweet pepper, black olives, feta cheese, vinaigrette…" at bounding box center [840, 228] width 264 height 41
drag, startPoint x: 864, startPoint y: 234, endPoint x: 932, endPoint y: 229, distance: 68.2
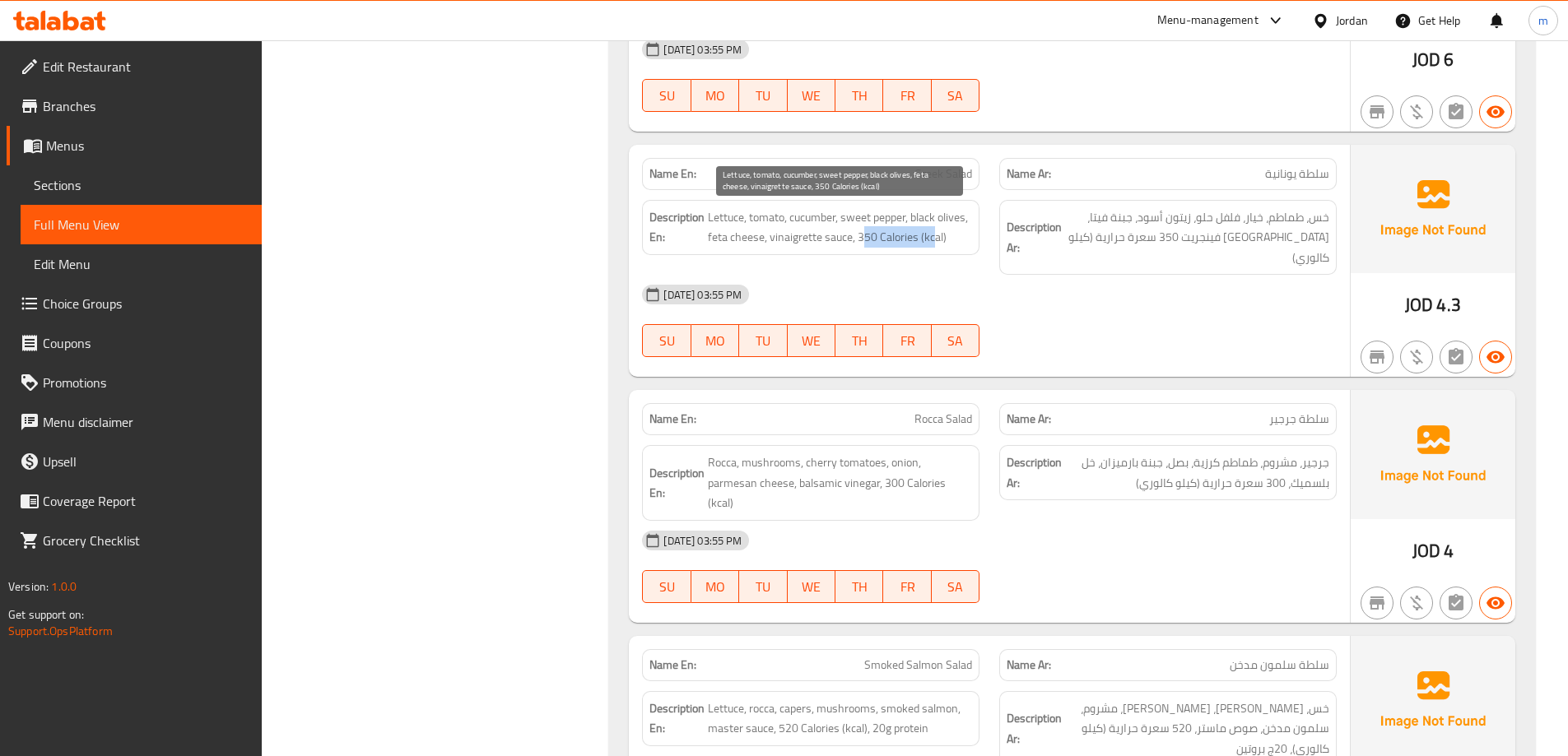
click at [932, 229] on span "Lettuce, tomato, cucumber, sweet pepper, black olives, feta cheese, vinaigrette…" at bounding box center [840, 228] width 264 height 41
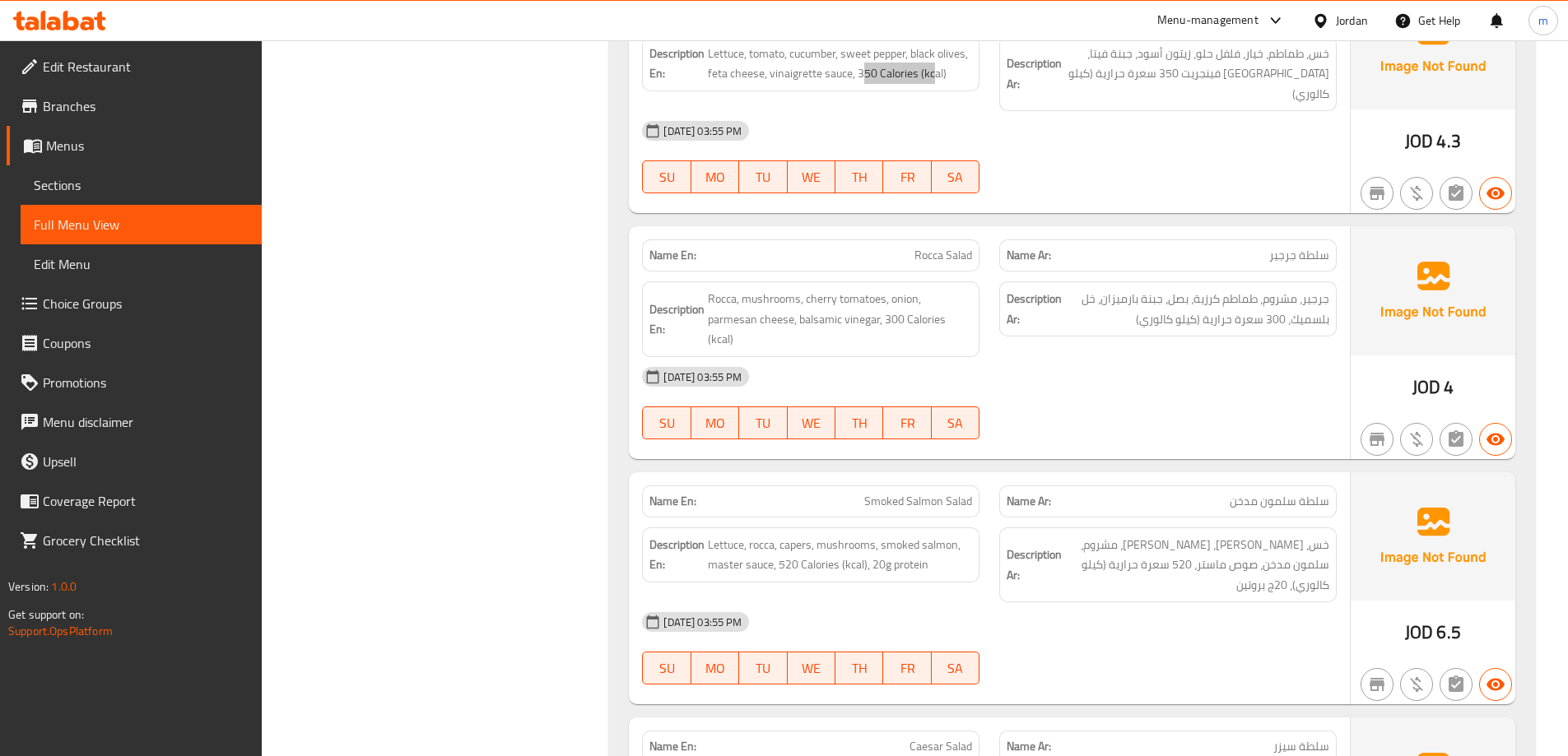
scroll to position [1070, 0]
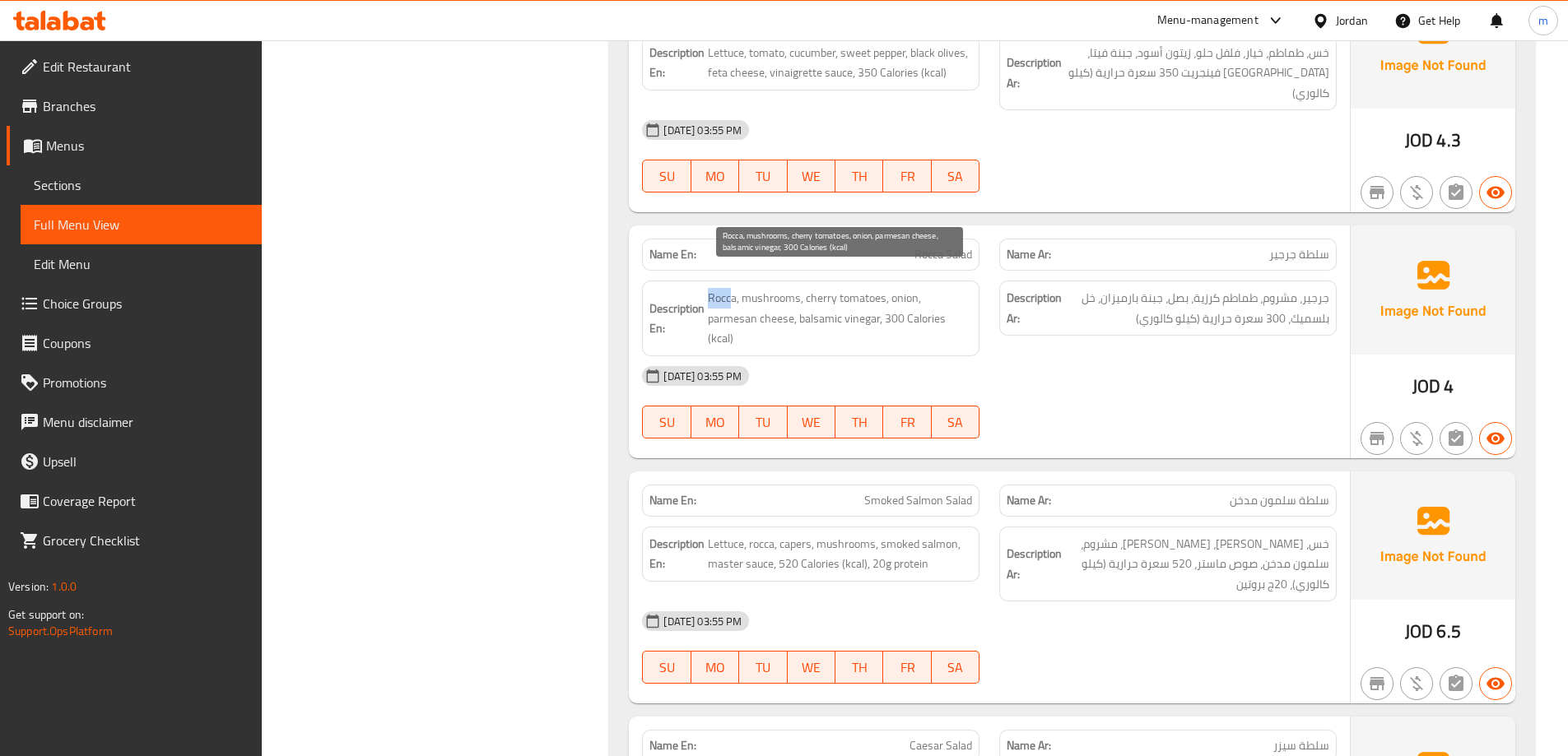
drag, startPoint x: 708, startPoint y: 274, endPoint x: 744, endPoint y: 281, distance: 36.7
click at [737, 288] on span "Rocca, mushrooms, cherry tomatoes, onion, parmesan cheese, balsamic vinegar, 30…" at bounding box center [840, 318] width 264 height 61
drag, startPoint x: 754, startPoint y: 279, endPoint x: 795, endPoint y: 285, distance: 41.4
click at [795, 288] on span "Rocca, mushrooms, cherry tomatoes, onion, parmesan cheese, balsamic vinegar, 30…" at bounding box center [840, 318] width 264 height 61
drag, startPoint x: 817, startPoint y: 276, endPoint x: 871, endPoint y: 286, distance: 54.9
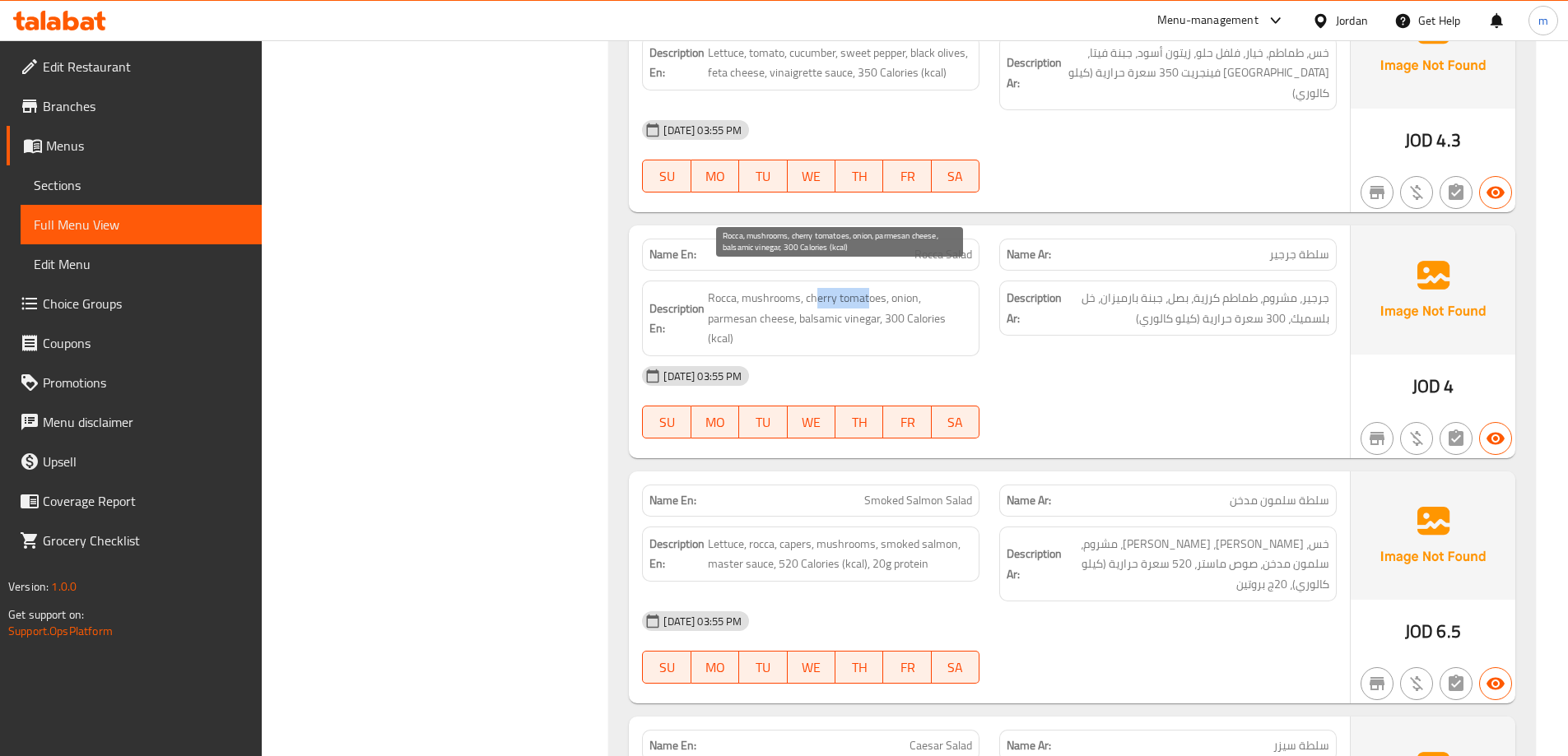
click at [871, 288] on span "Rocca, mushrooms, cherry tomatoes, onion, parmesan cheese, balsamic vinegar, 30…" at bounding box center [840, 318] width 264 height 61
drag, startPoint x: 895, startPoint y: 278, endPoint x: 909, endPoint y: 279, distance: 14.0
click at [909, 288] on span "Rocca, mushrooms, cherry tomatoes, onion, parmesan cheese, balsamic vinegar, 30…" at bounding box center [840, 318] width 264 height 61
click at [938, 288] on span "Rocca, mushrooms, cherry tomatoes, onion, parmesan cheese, balsamic vinegar, 30…" at bounding box center [840, 318] width 264 height 61
drag, startPoint x: 757, startPoint y: 297, endPoint x: 811, endPoint y: 299, distance: 54.0
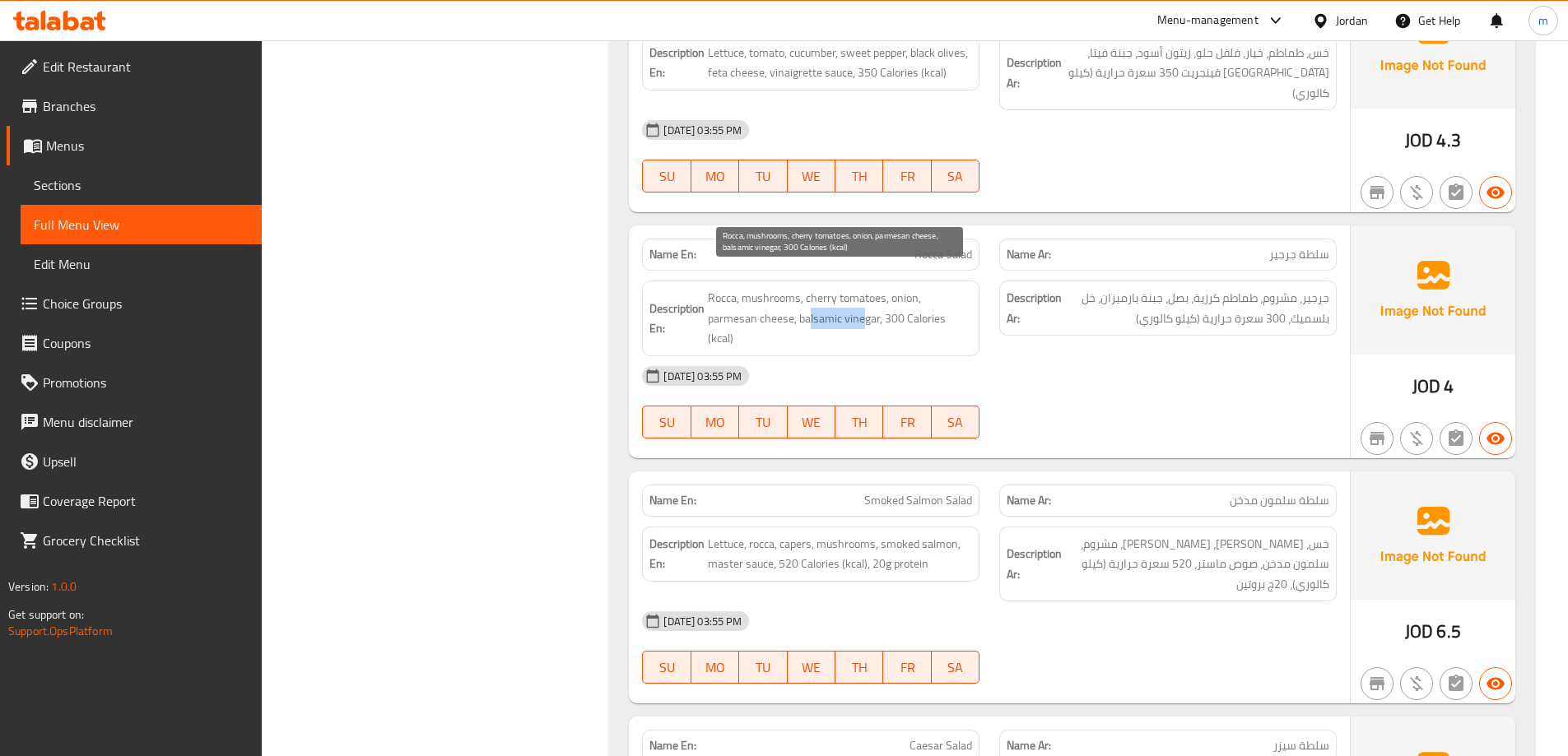
click at [811, 299] on span "Rocca, mushrooms, cherry tomatoes, onion, parmesan cheese, balsamic vinegar, 30…" at bounding box center [840, 318] width 264 height 61
drag, startPoint x: 838, startPoint y: 293, endPoint x: 910, endPoint y: 296, distance: 72.1
click at [910, 296] on span "Rocca, mushrooms, cherry tomatoes, onion, parmesan cheese, balsamic vinegar, 30…" at bounding box center [840, 318] width 264 height 61
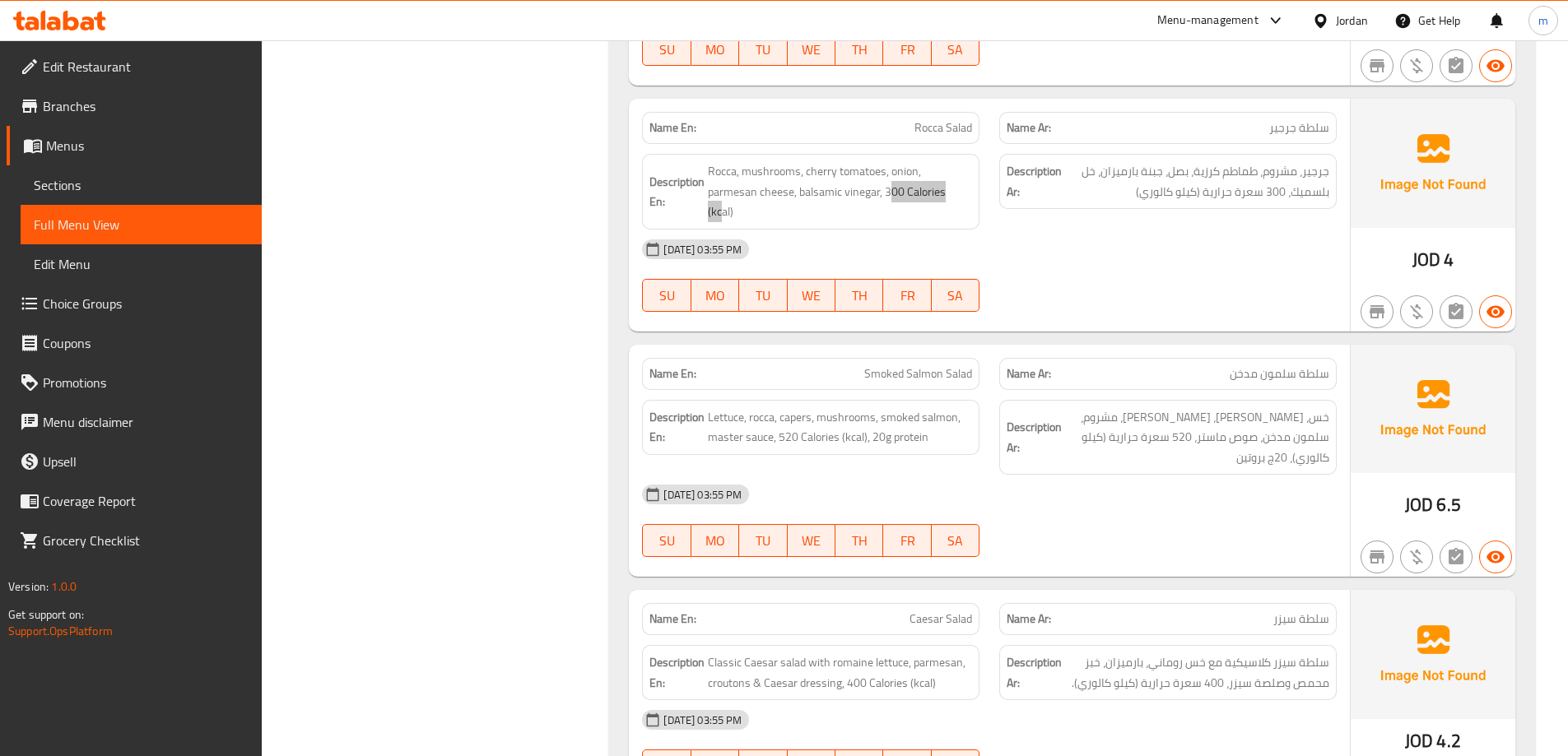
scroll to position [1234, 0]
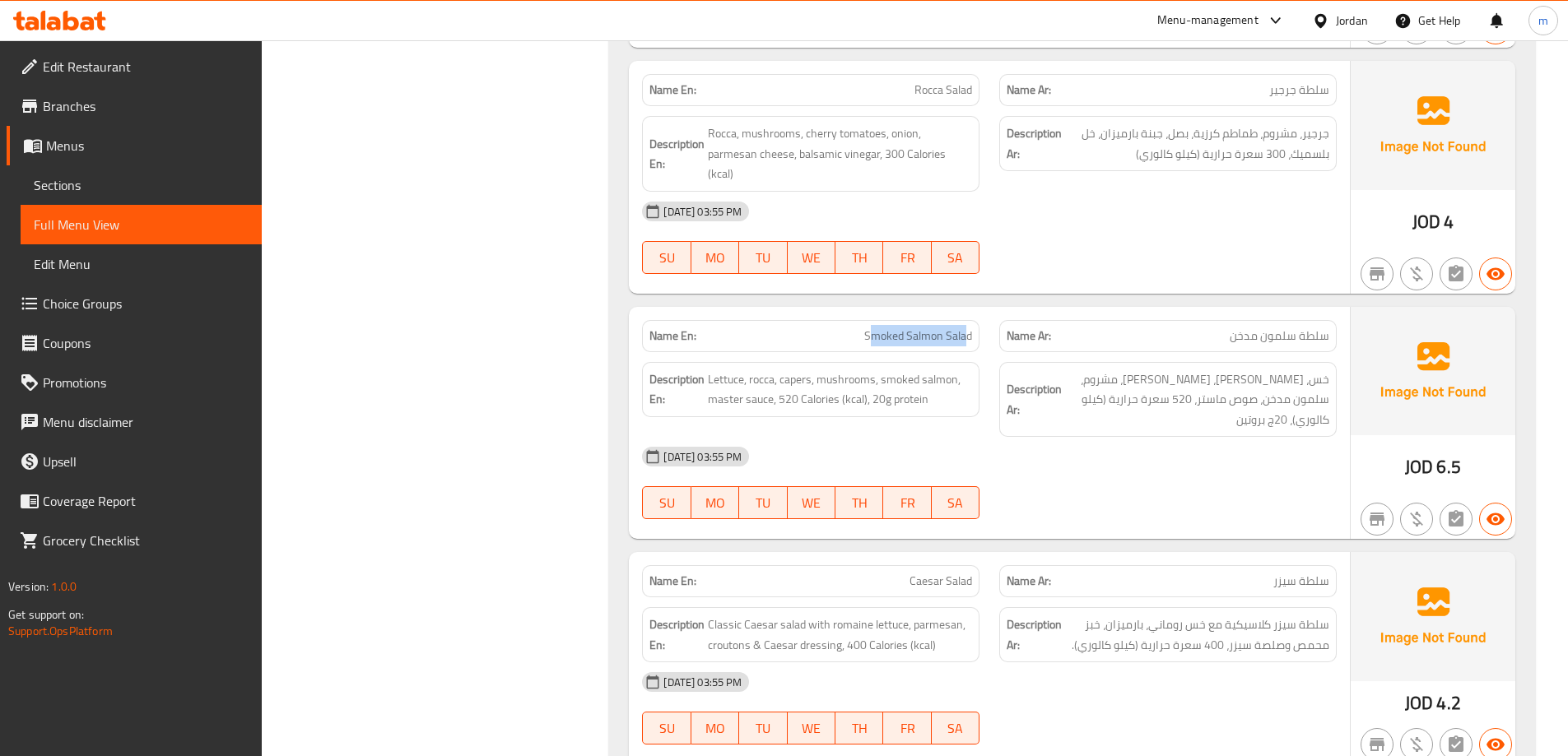
drag, startPoint x: 947, startPoint y: 301, endPoint x: 873, endPoint y: 292, distance: 74.5
click at [873, 328] on span "Smoked Salmon Salad" at bounding box center [918, 336] width 107 height 18
drag, startPoint x: 728, startPoint y: 337, endPoint x: 746, endPoint y: 342, distance: 18.7
click at [746, 369] on span "Lettuce, rocca, capers, mushrooms, smoked salmon, master sauce, 520 Calories (k…" at bounding box center [840, 390] width 264 height 41
drag, startPoint x: 757, startPoint y: 341, endPoint x: 770, endPoint y: 341, distance: 13.0
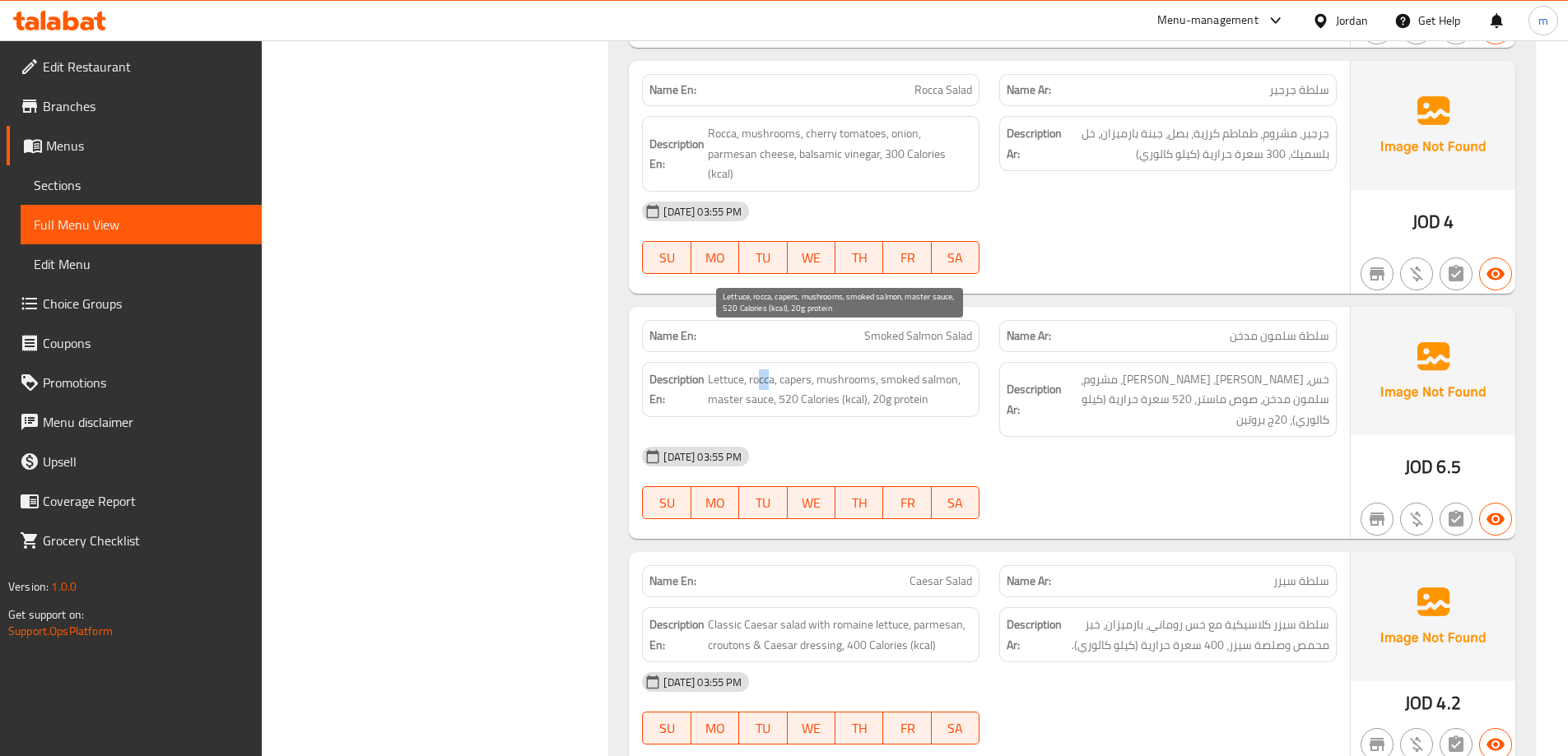
click at [770, 369] on span "Lettuce, rocca, capers, mushrooms, smoked salmon, master sauce, 520 Calories (k…" at bounding box center [840, 390] width 264 height 41
drag, startPoint x: 789, startPoint y: 341, endPoint x: 811, endPoint y: 343, distance: 22.1
click at [806, 369] on span "Lettuce, rocca, capers, mushrooms, smoked salmon, master sauce, 520 Calories (k…" at bounding box center [840, 390] width 264 height 41
drag, startPoint x: 828, startPoint y: 341, endPoint x: 858, endPoint y: 336, distance: 30.4
click at [858, 369] on span "Lettuce, rocca, capers, mushrooms, smoked salmon, master sauce, 520 Calories (k…" at bounding box center [840, 390] width 264 height 41
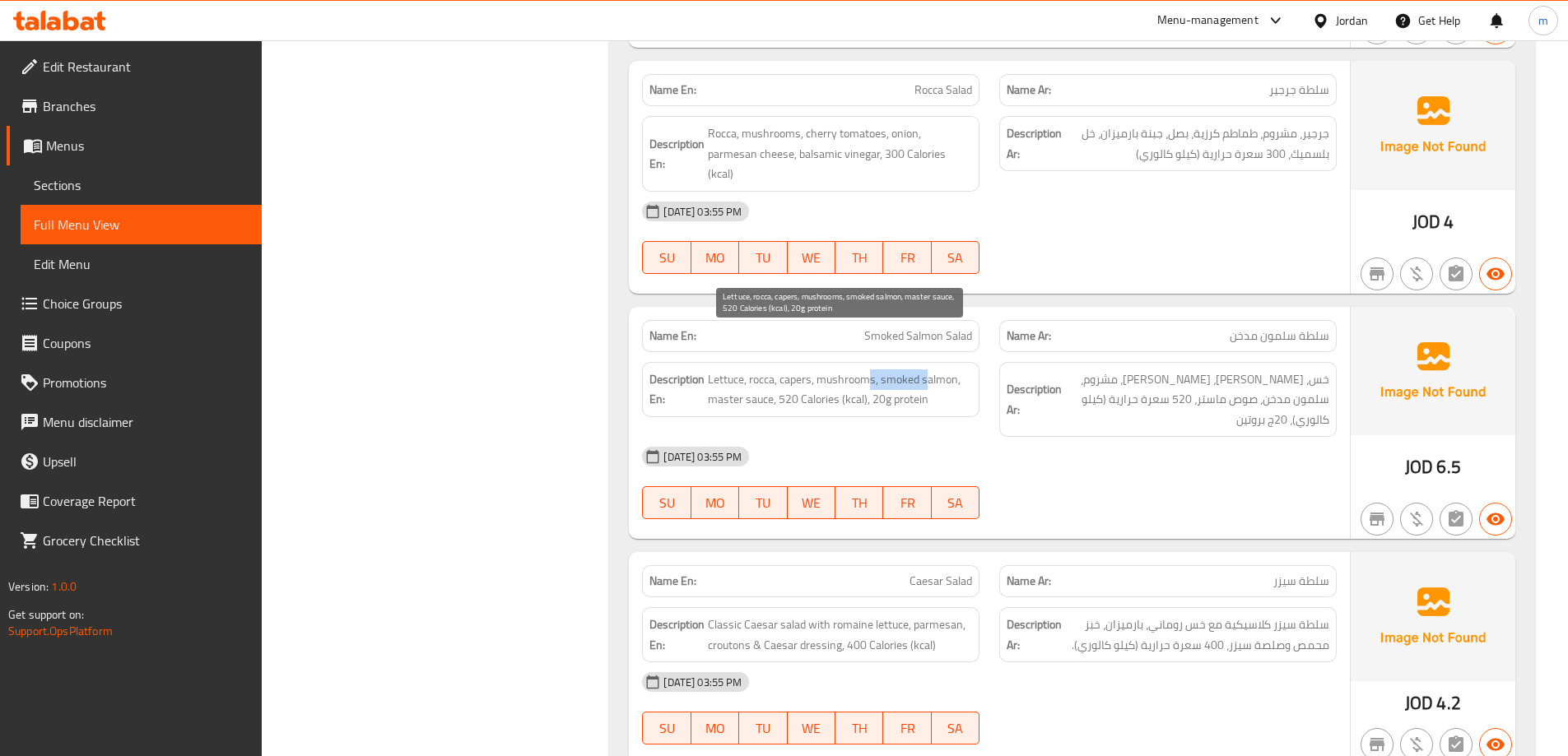
drag, startPoint x: 872, startPoint y: 337, endPoint x: 926, endPoint y: 330, distance: 54.5
click at [926, 369] on span "Lettuce, rocca, capers, mushrooms, smoked salmon, master sauce, 520 Calories (k…" at bounding box center [840, 390] width 264 height 41
drag, startPoint x: 714, startPoint y: 362, endPoint x: 764, endPoint y: 364, distance: 50.0
click at [764, 369] on span "Lettuce, rocca, capers, mushrooms, smoked salmon, master sauce, 520 Calories (k…" at bounding box center [840, 390] width 264 height 41
drag, startPoint x: 776, startPoint y: 357, endPoint x: 852, endPoint y: 354, distance: 76.1
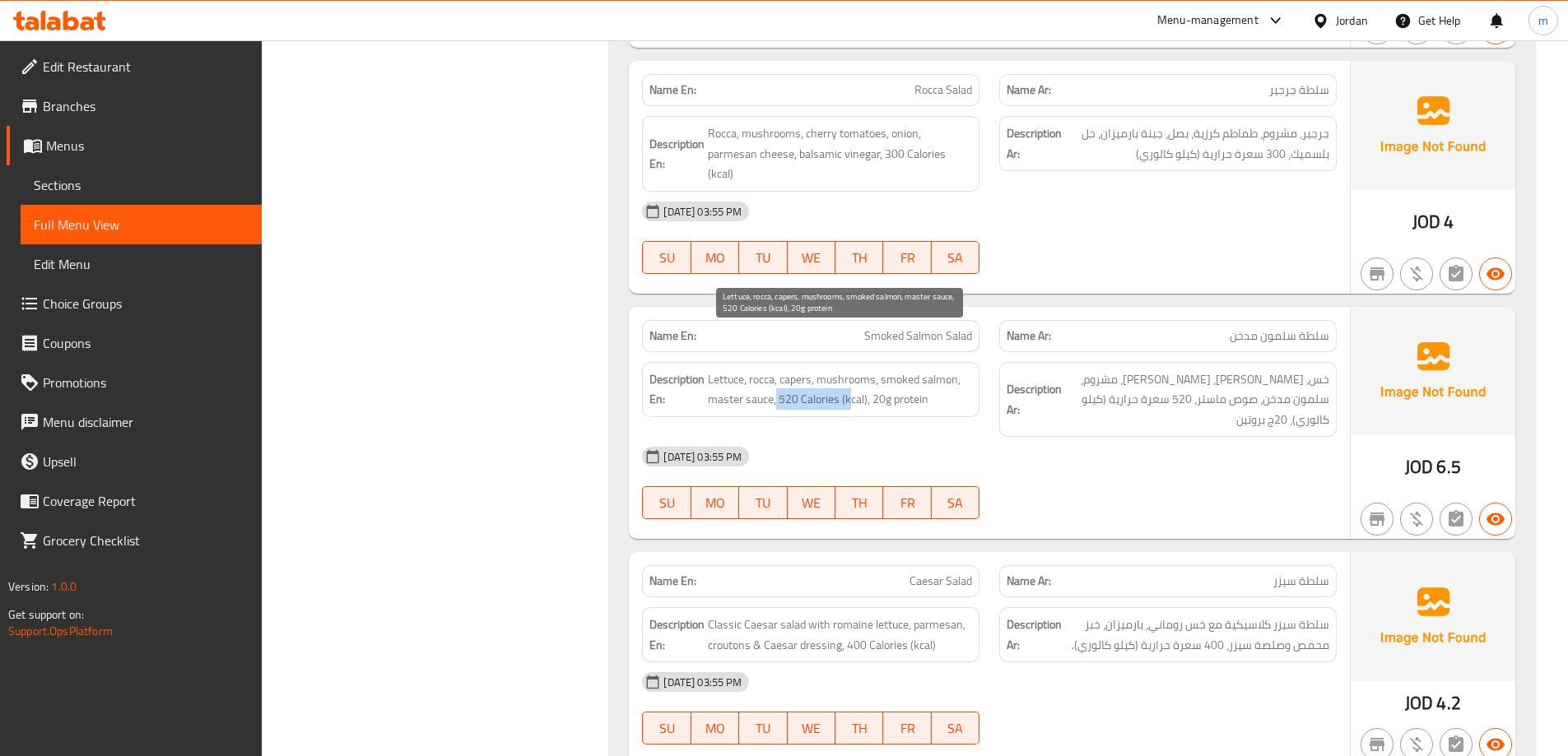
click at [852, 369] on span "Lettuce, rocca, capers, mushrooms, smoked salmon, master sauce, 520 Calories (k…" at bounding box center [840, 390] width 264 height 41
drag, startPoint x: 873, startPoint y: 360, endPoint x: 933, endPoint y: 354, distance: 60.3
click at [923, 369] on span "Lettuce, rocca, capers, mushrooms, smoked salmon, master sauce, 520 Calories (k…" at bounding box center [840, 390] width 264 height 41
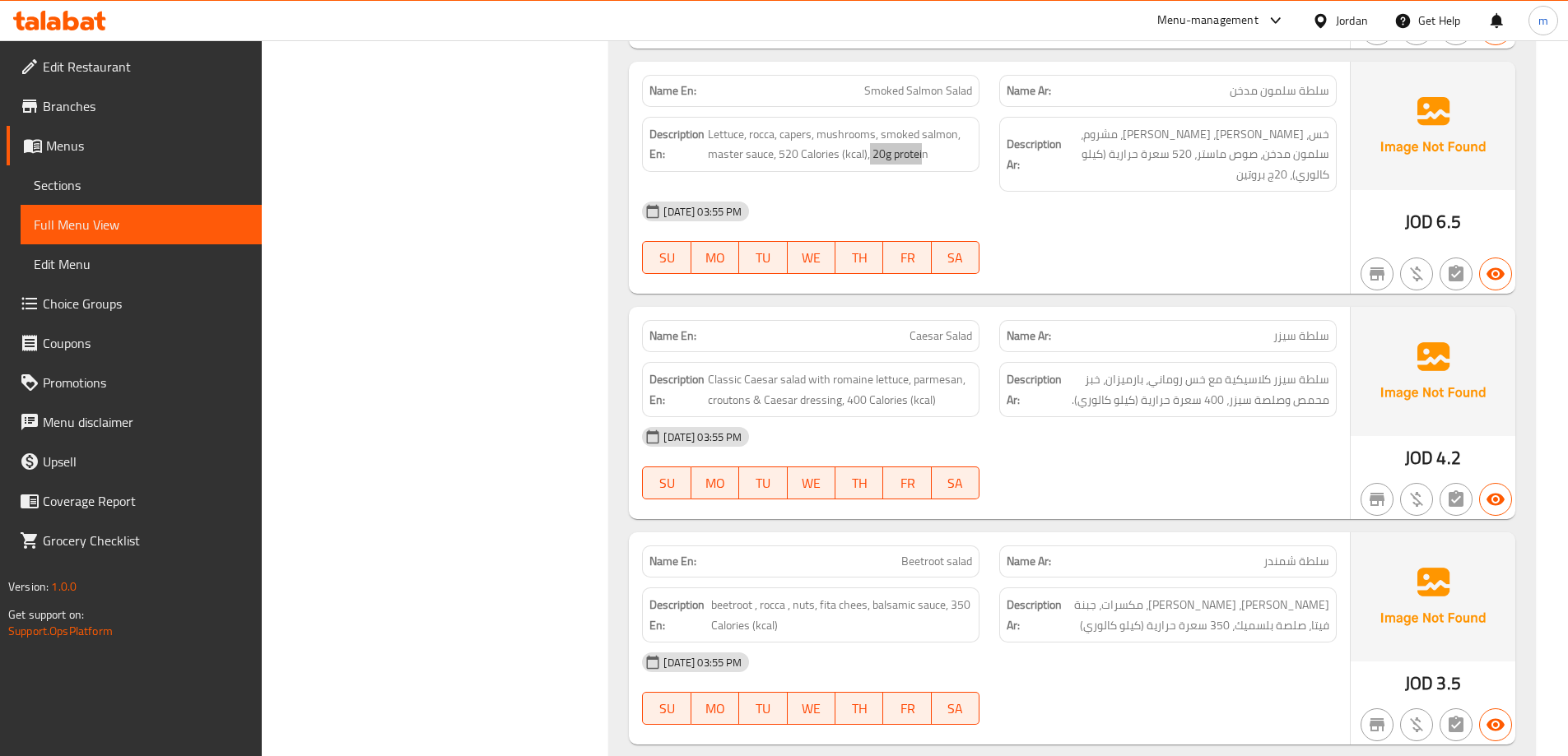
scroll to position [1481, 0]
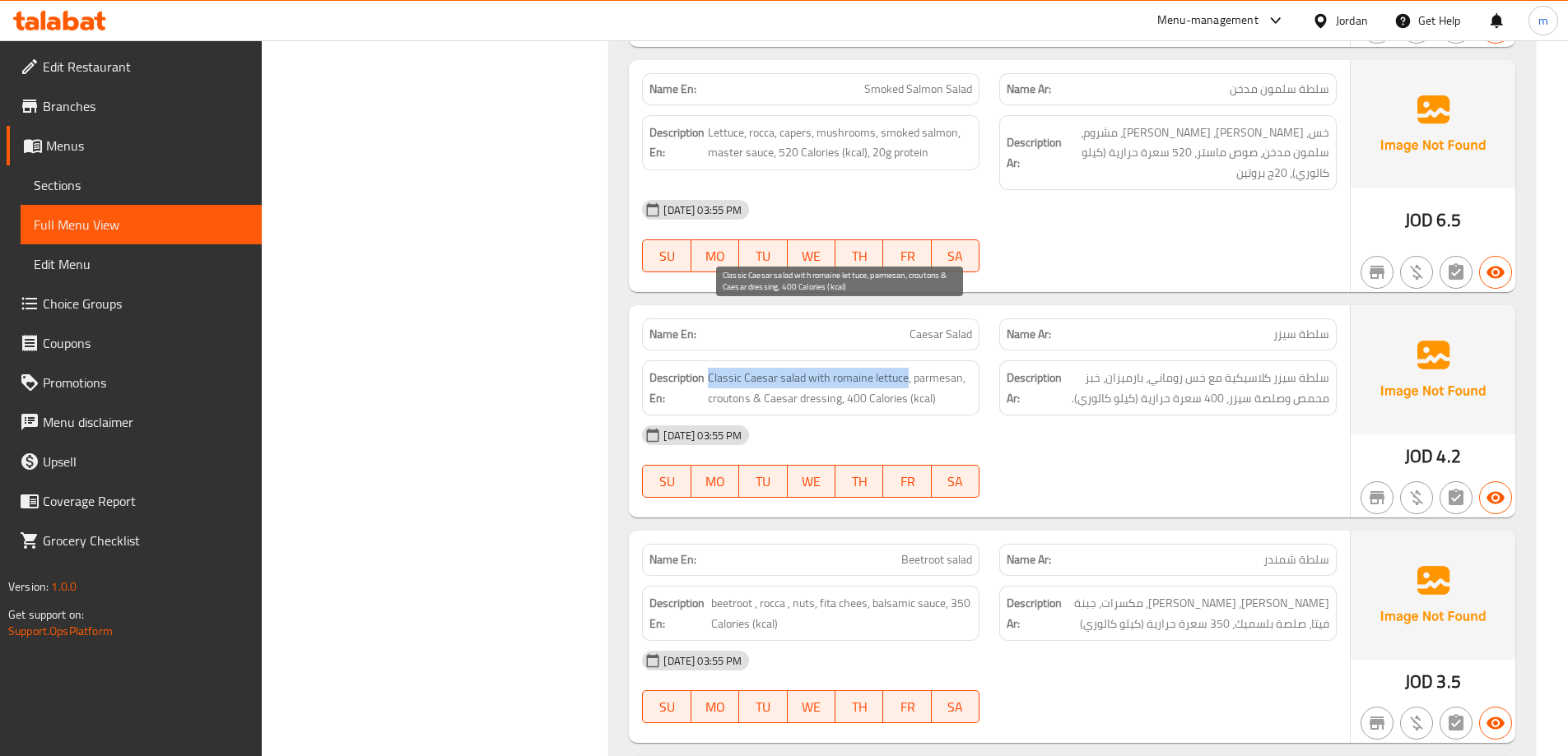
drag, startPoint x: 710, startPoint y: 312, endPoint x: 907, endPoint y: 319, distance: 197.1
click at [907, 367] on span "Classic Caesar salad with romaine lettuce, parmesan, croutons & Caesar dressing…" at bounding box center [840, 388] width 264 height 41
drag, startPoint x: 720, startPoint y: 338, endPoint x: 917, endPoint y: 341, distance: 197.0
click at [917, 367] on span "Classic Caesar salad with romaine lettuce, parmesan, croutons & Caesar dressing…" at bounding box center [840, 388] width 264 height 41
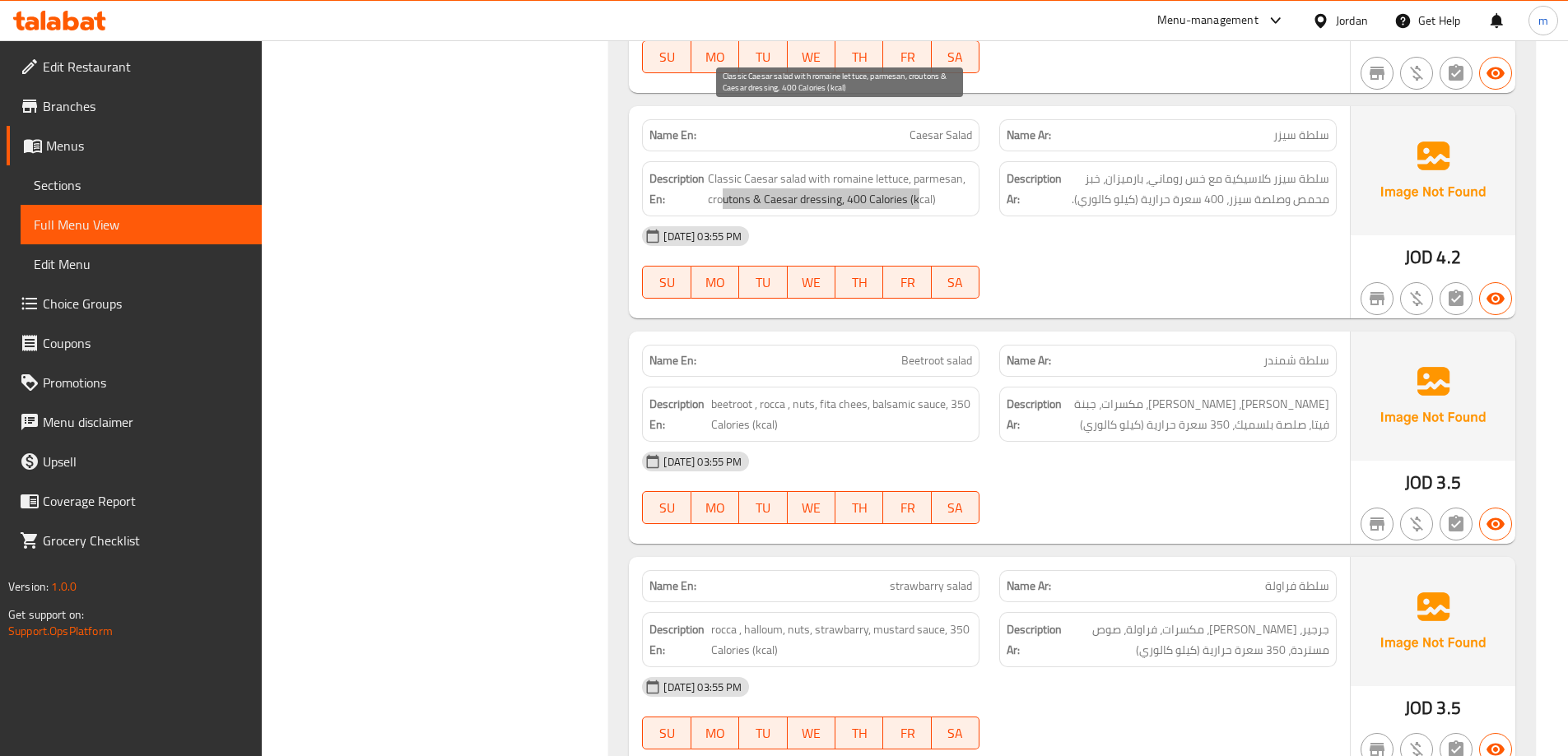
scroll to position [1728, 0]
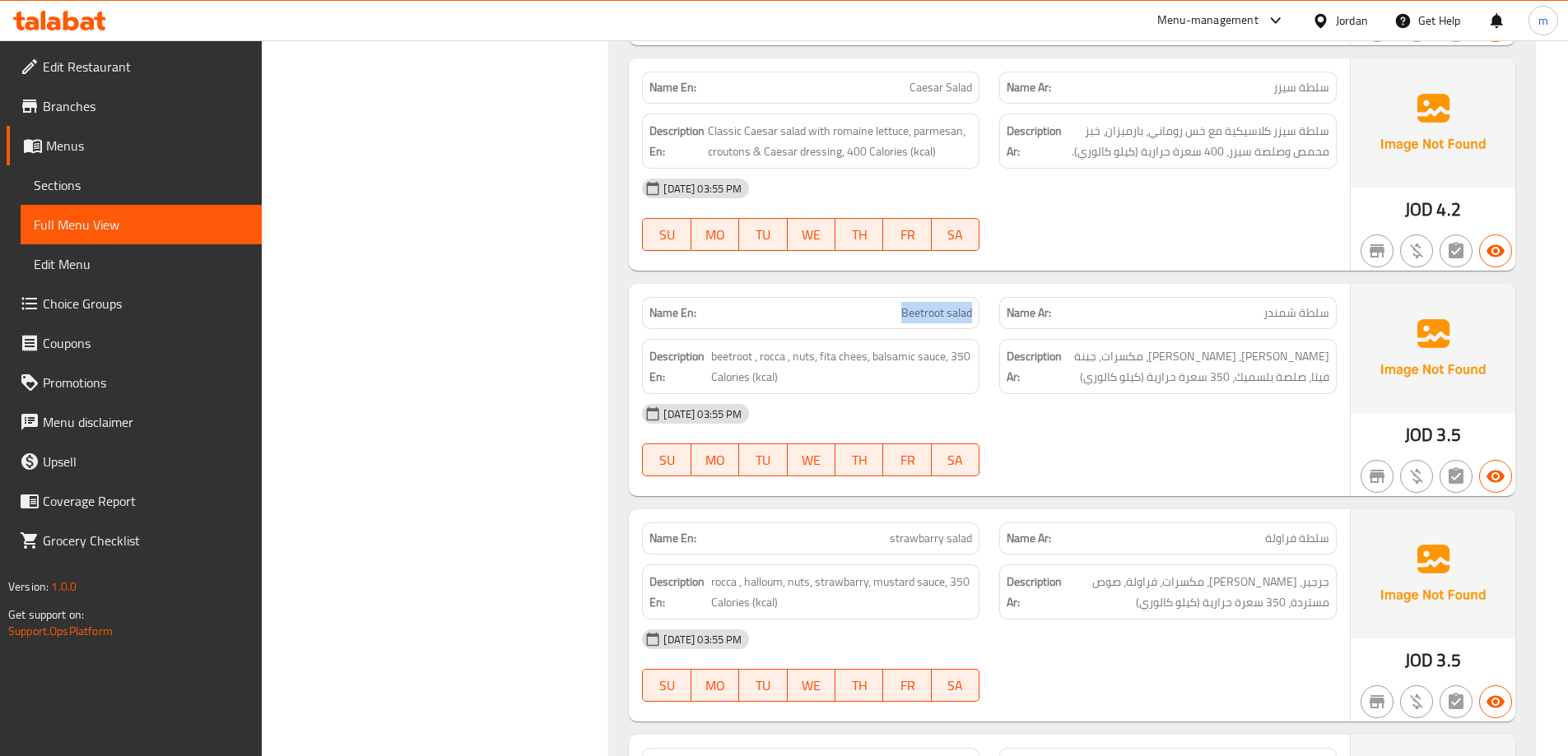
drag, startPoint x: 892, startPoint y: 249, endPoint x: 952, endPoint y: 256, distance: 60.4
click at [977, 297] on div "Name En: Beetroot salad" at bounding box center [811, 313] width 338 height 32
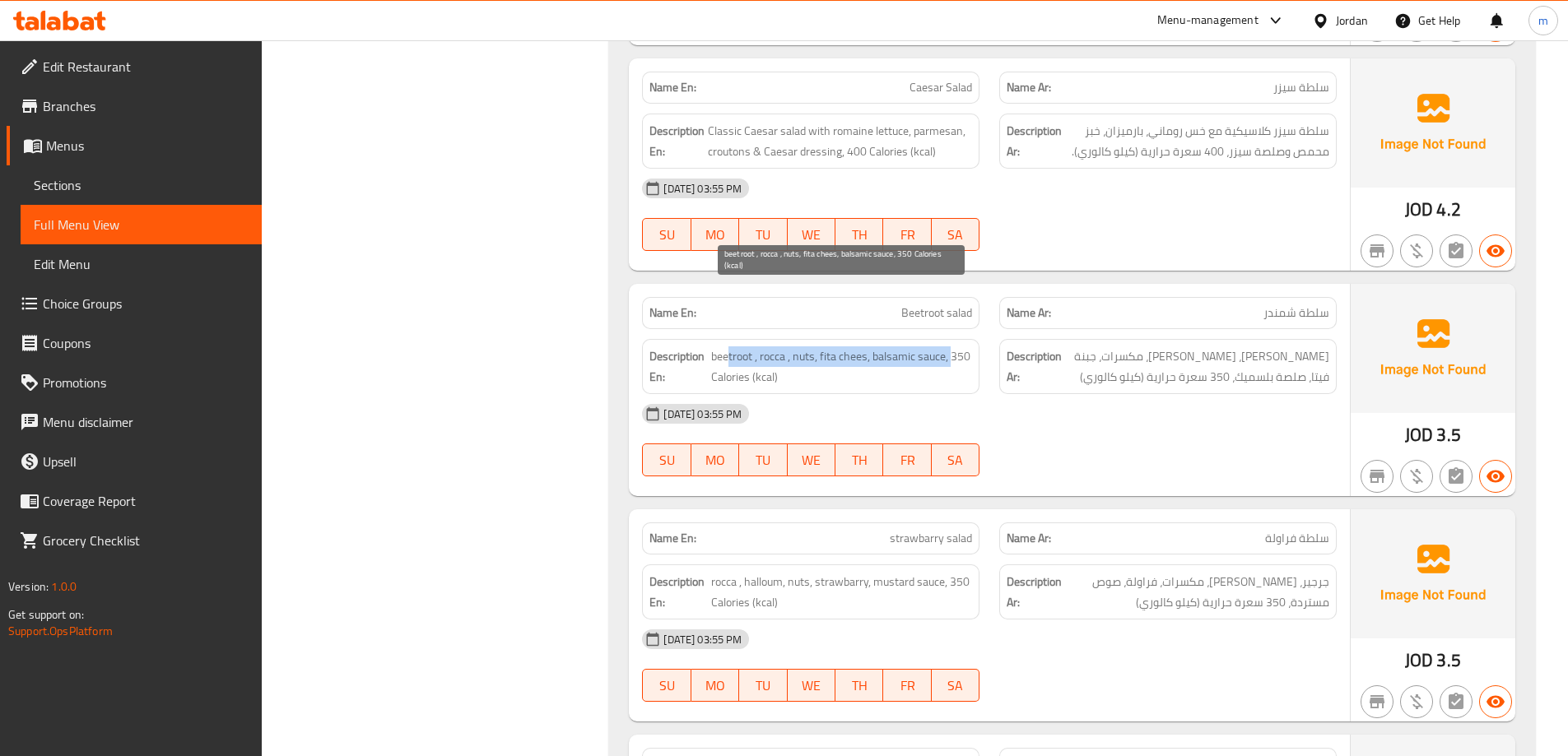
drag, startPoint x: 732, startPoint y: 293, endPoint x: 953, endPoint y: 302, distance: 221.2
click at [953, 346] on span "beetroot , rocca , nuts, fita chees, balsamic sauce, 350 Calories (kcal)" at bounding box center [841, 366] width 261 height 41
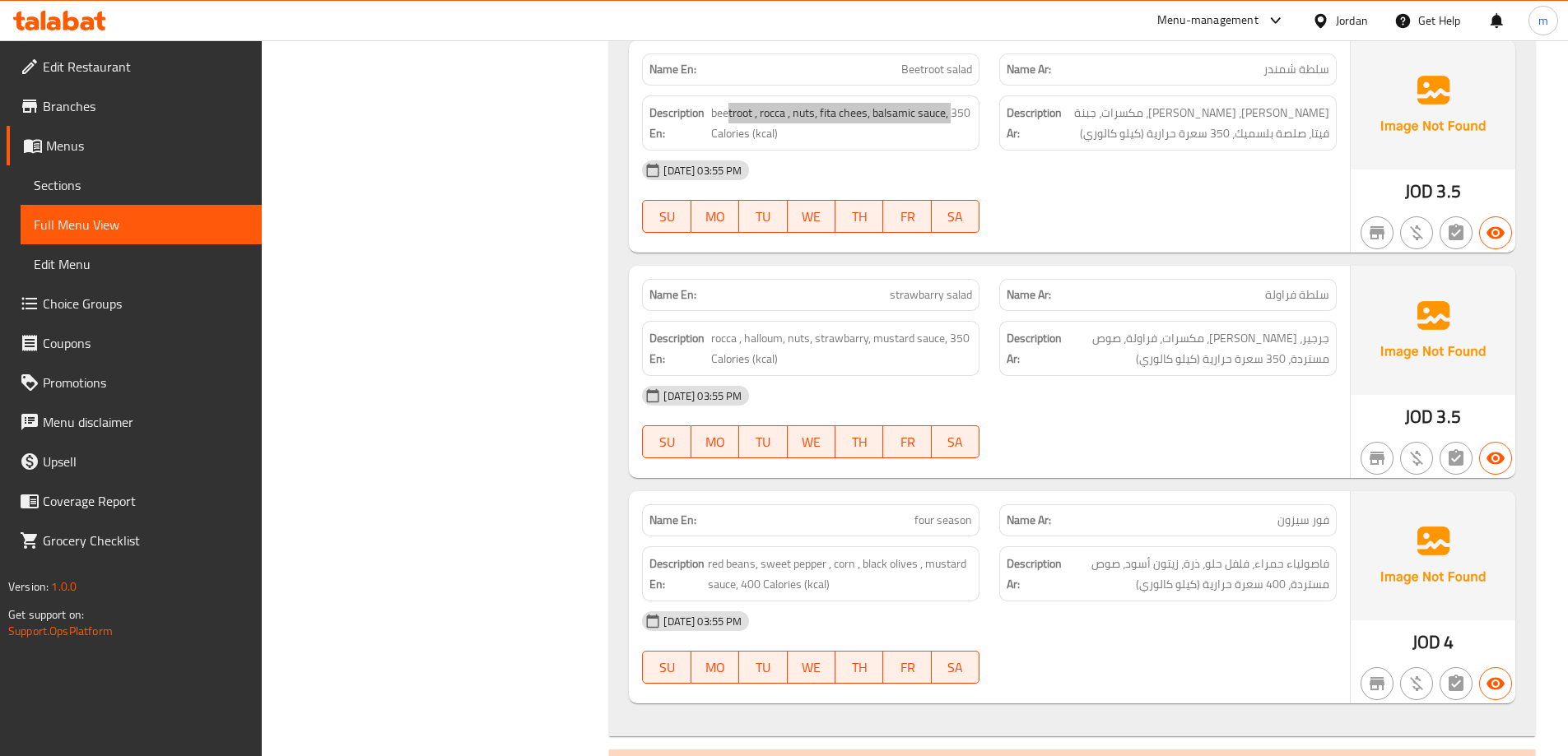
scroll to position [1975, 0]
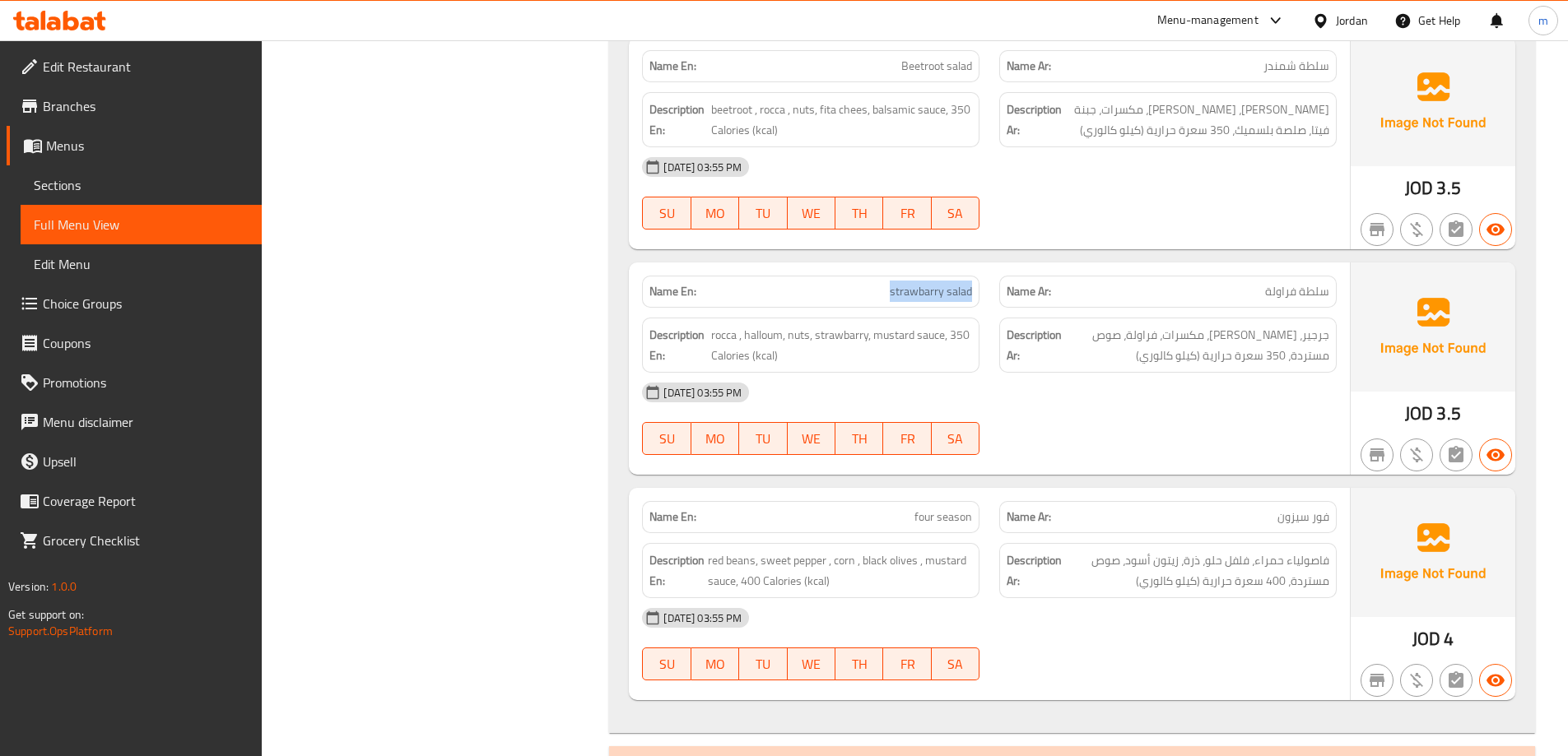
drag, startPoint x: 881, startPoint y: 229, endPoint x: 979, endPoint y: 220, distance: 98.4
click at [979, 266] on div "Name En: strawbarry salad" at bounding box center [811, 291] width 357 height 52
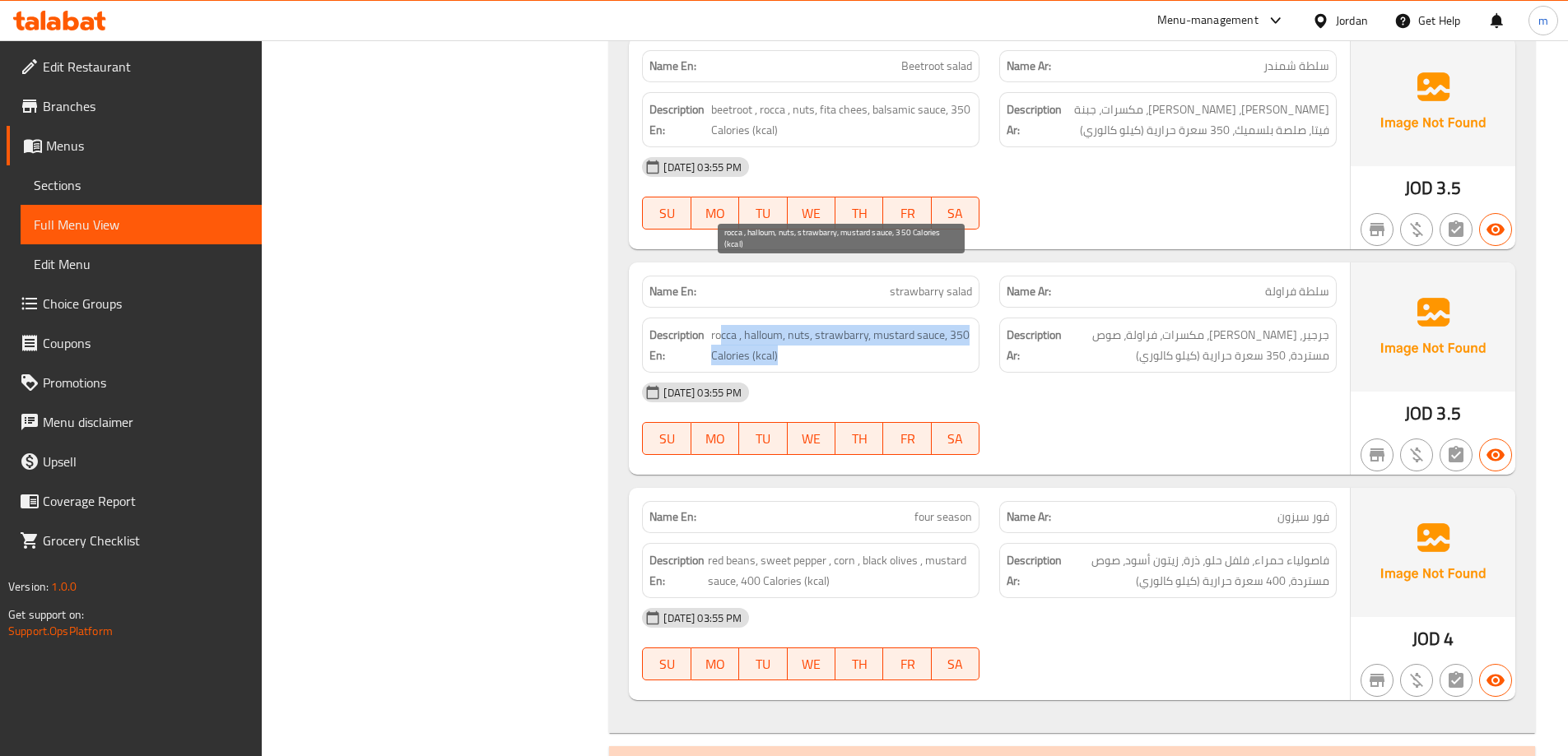
drag, startPoint x: 723, startPoint y: 273, endPoint x: 963, endPoint y: 288, distance: 240.5
click at [963, 325] on span "rocca , halloum, nuts, strawbarry, mustard sauce, 350 Calories (kcal)" at bounding box center [841, 345] width 261 height 41
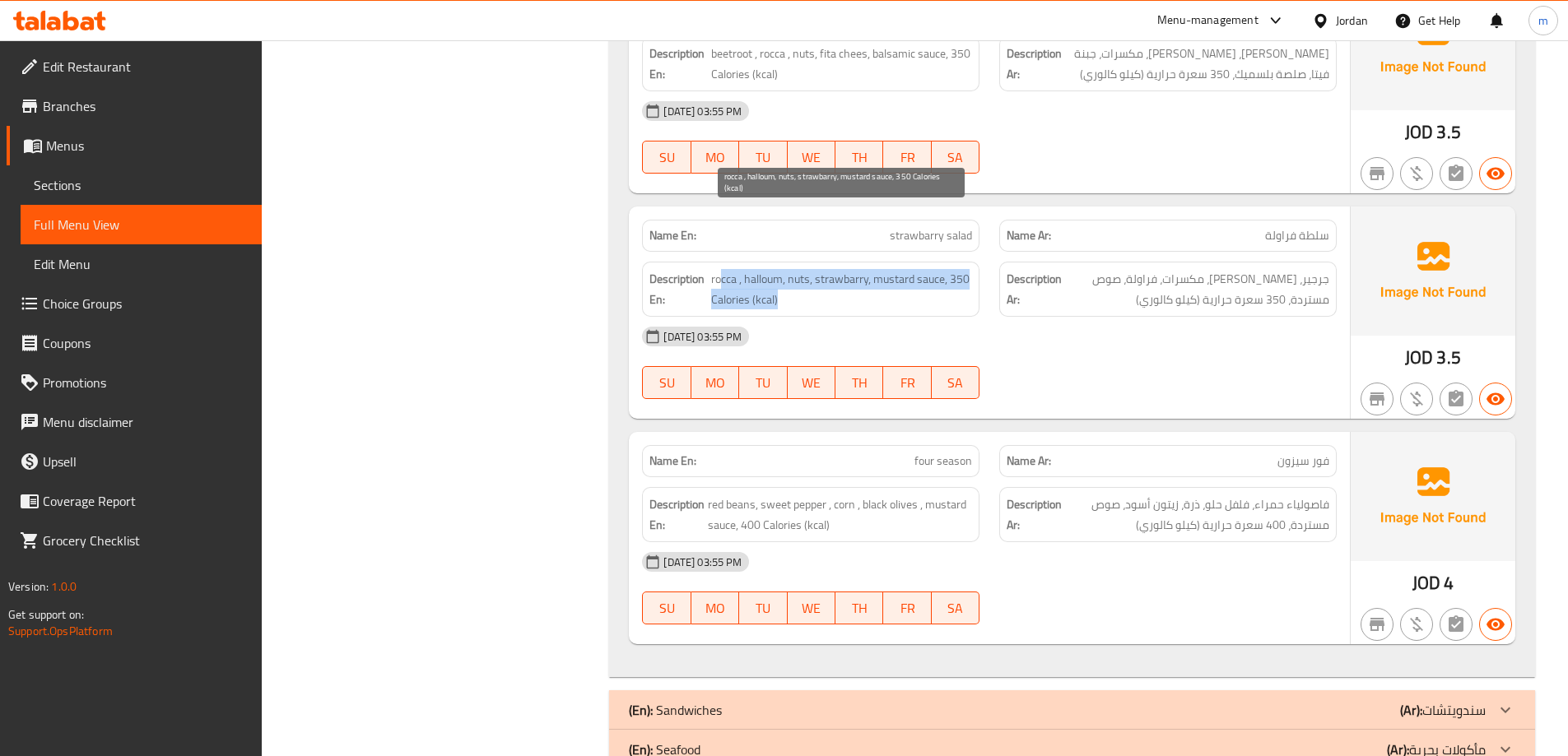
scroll to position [2056, 0]
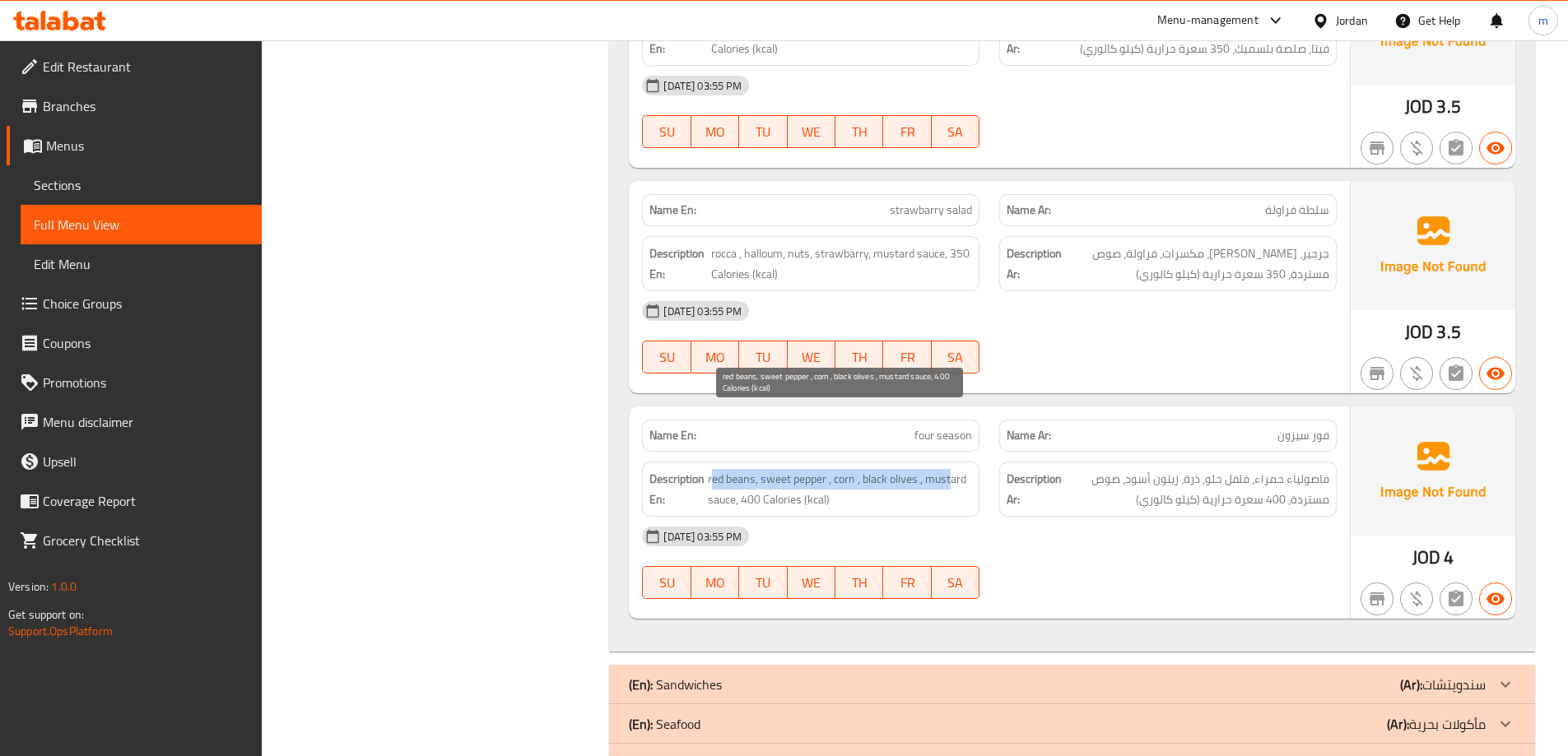
drag, startPoint x: 715, startPoint y: 423, endPoint x: 954, endPoint y: 420, distance: 239.0
click at [954, 469] on span "red beans, sweet pepper , corn , black olives , mustard sauce, 400 Calories (kc…" at bounding box center [840, 490] width 264 height 41
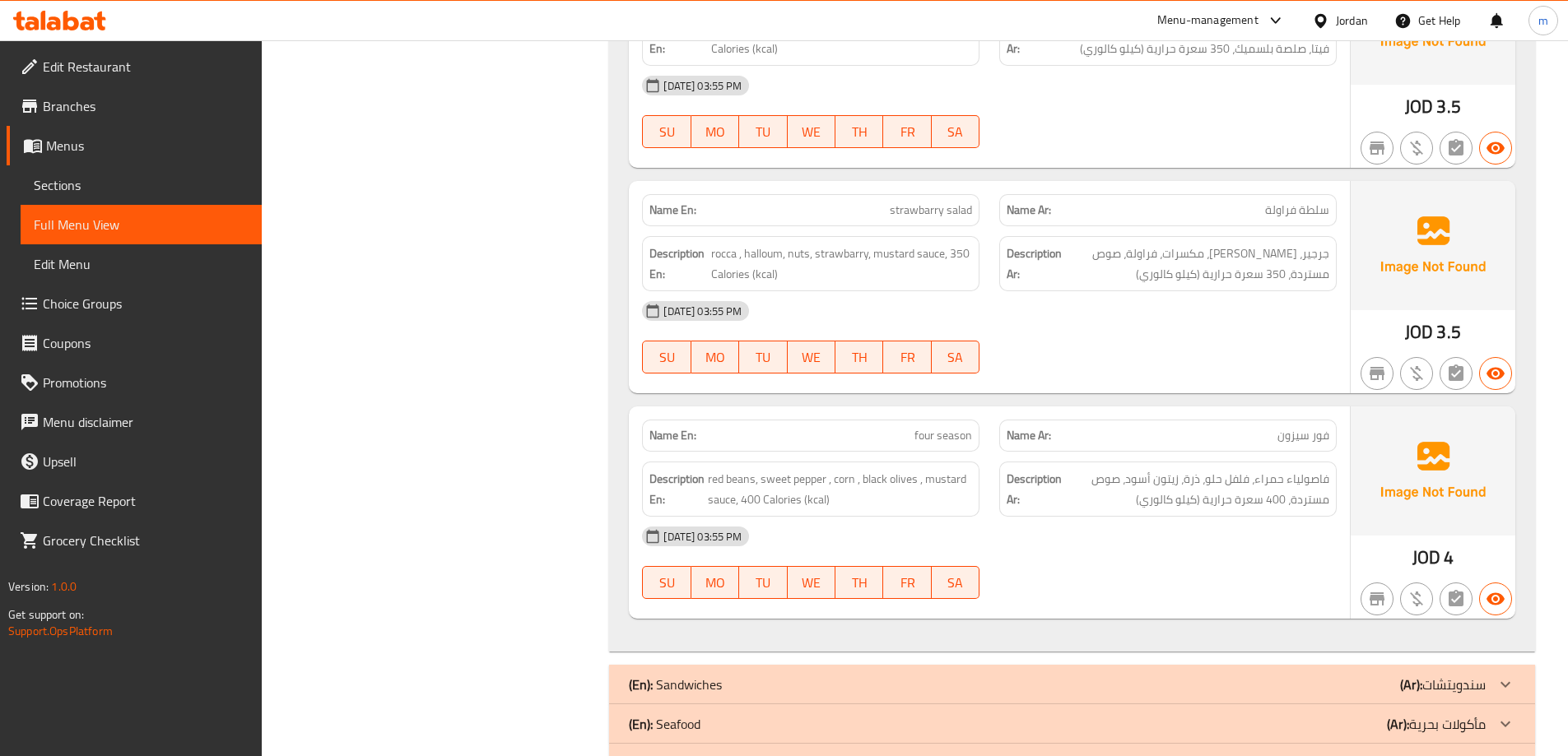
click at [1051, 469] on strong "Description Ar:" at bounding box center [1034, 490] width 56 height 41
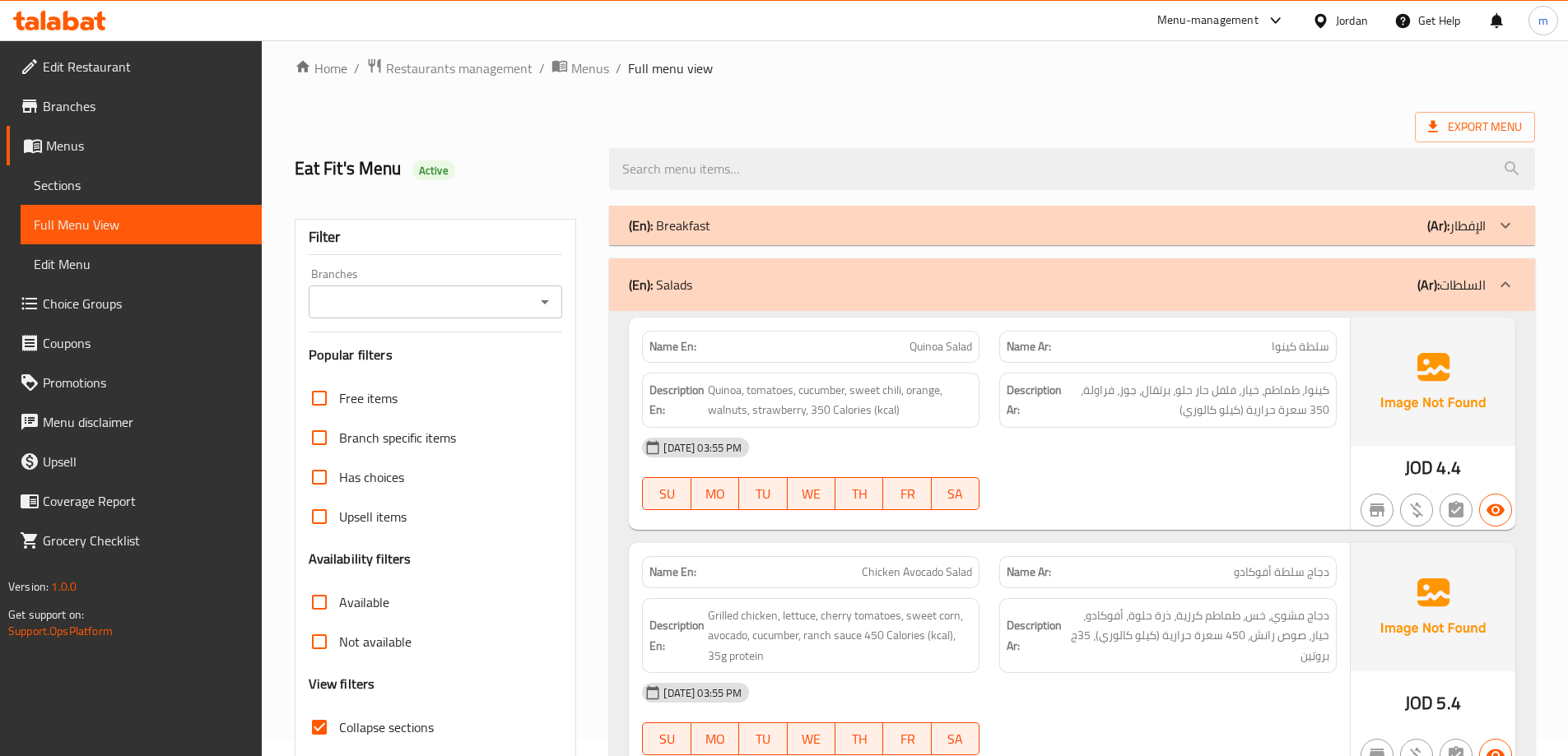
scroll to position [0, 0]
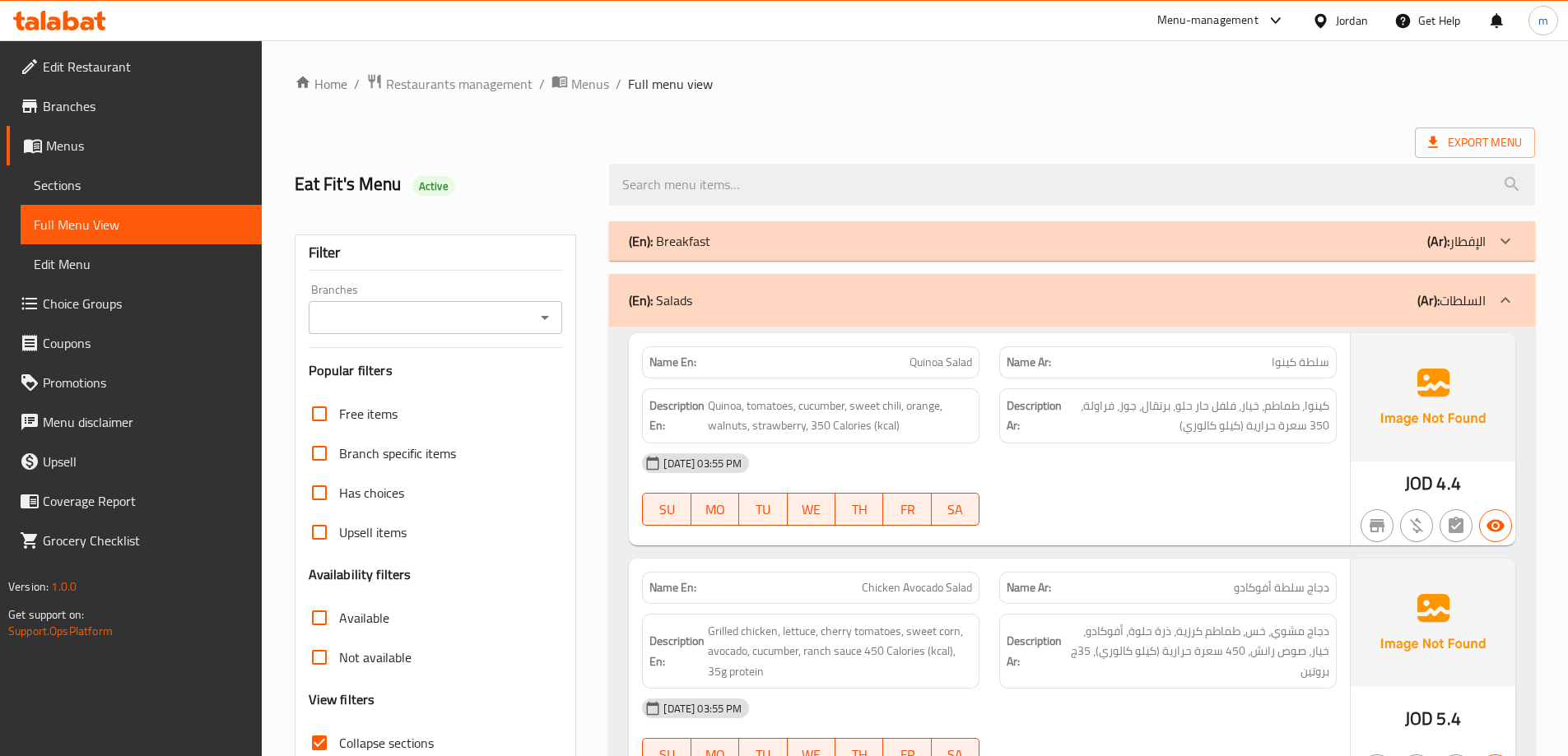
click at [1427, 304] on b "(Ar):" at bounding box center [1428, 300] width 22 height 25
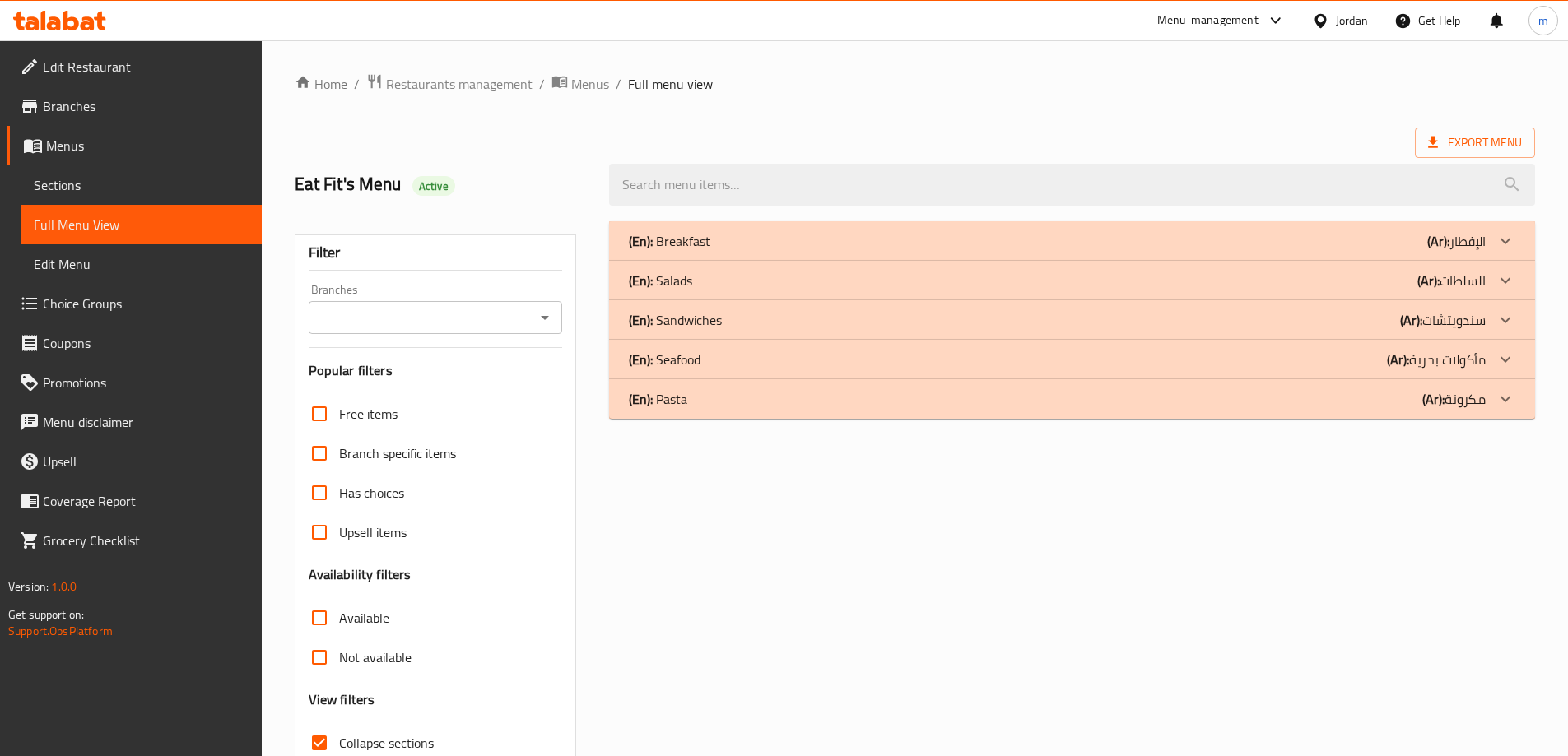
click at [1431, 321] on p "(Ar): سندويتشات" at bounding box center [1443, 319] width 85 height 19
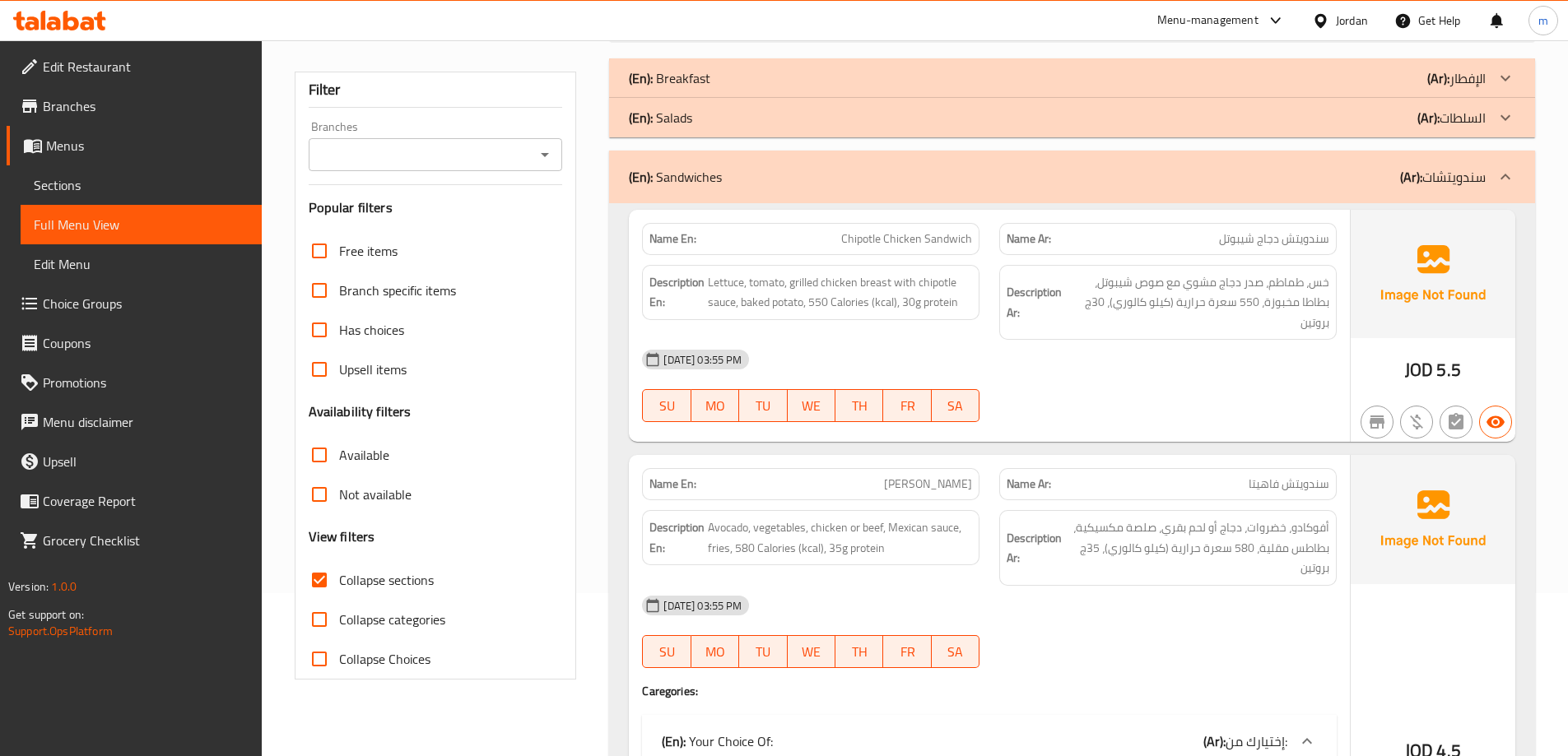
scroll to position [165, 0]
drag, startPoint x: 950, startPoint y: 237, endPoint x: 849, endPoint y: 243, distance: 101.2
click at [849, 243] on span "Chipotle Chicken Sandwich" at bounding box center [906, 237] width 131 height 18
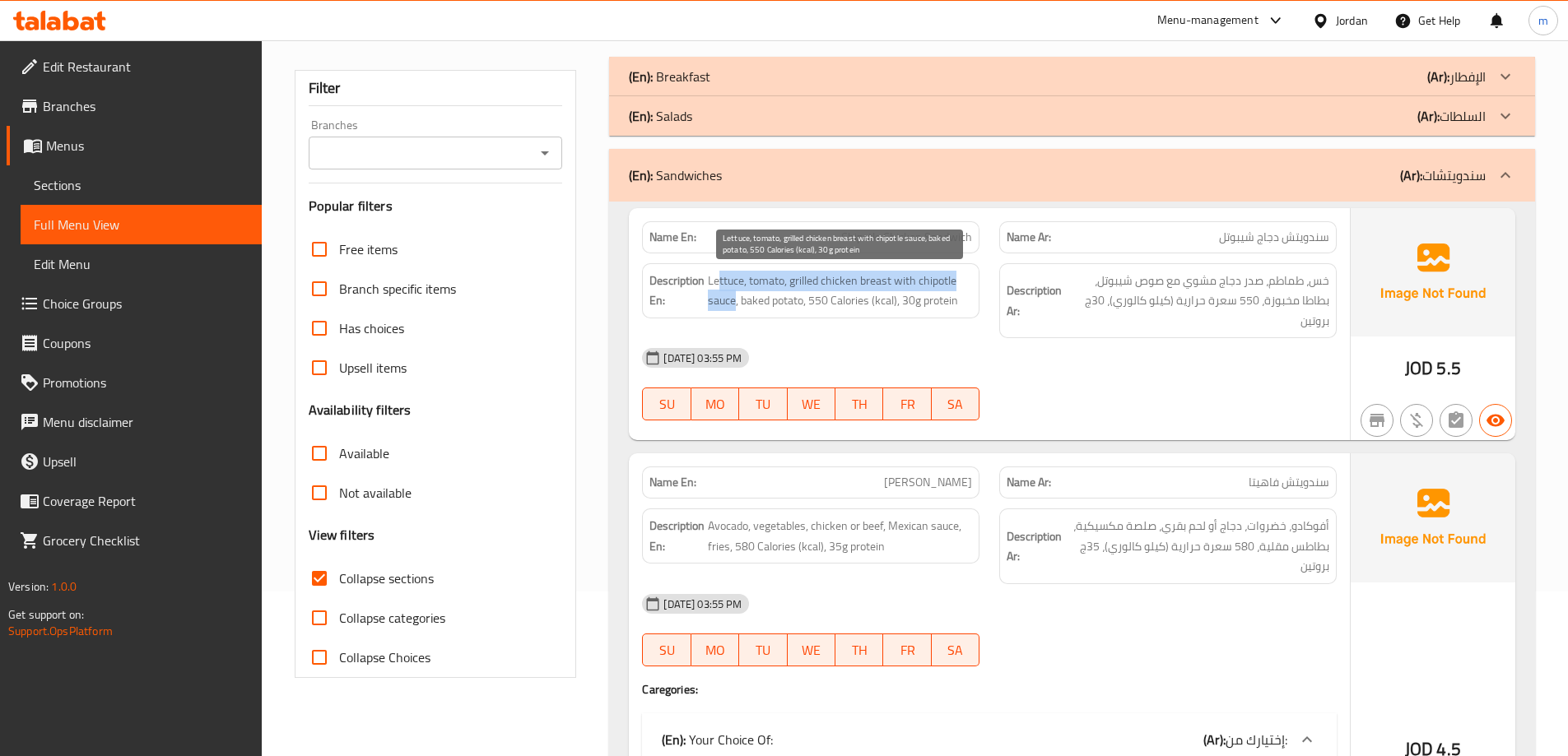
drag, startPoint x: 718, startPoint y: 281, endPoint x: 737, endPoint y: 304, distance: 29.8
click at [737, 304] on span "Lettuce, tomato, grilled chicken breast with chipotle sauce, baked potato, 550 …" at bounding box center [840, 291] width 264 height 41
drag, startPoint x: 777, startPoint y: 302, endPoint x: 821, endPoint y: 308, distance: 44.4
click at [821, 308] on span "Lettuce, tomato, grilled chicken breast with chipotle sauce, baked potato, 550 …" at bounding box center [840, 291] width 264 height 41
drag, startPoint x: 910, startPoint y: 303, endPoint x: 950, endPoint y: 304, distance: 40.0
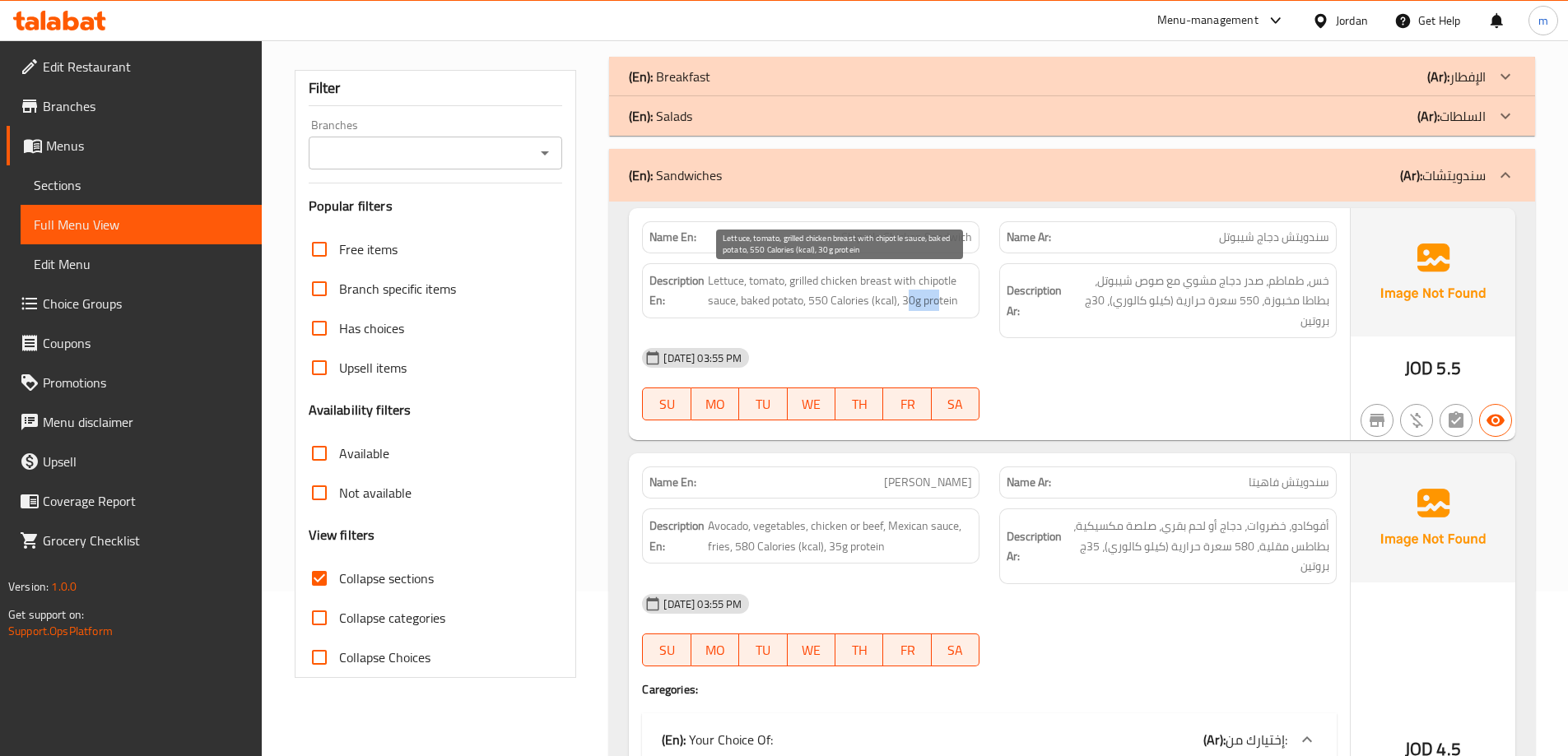
click at [949, 303] on span "Lettuce, tomato, grilled chicken breast with chipotle sauce, baked potato, 550 …" at bounding box center [840, 291] width 264 height 41
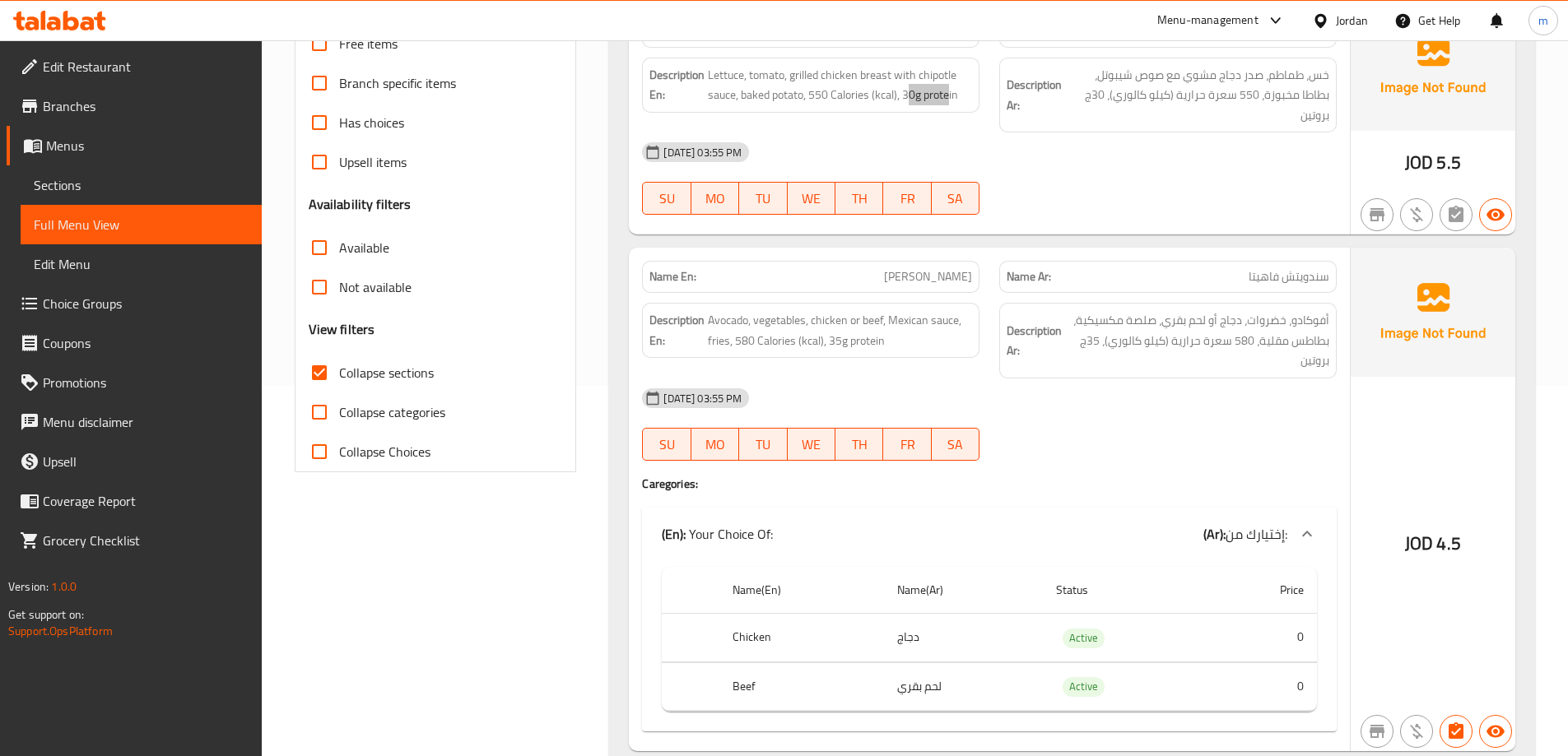
scroll to position [412, 0]
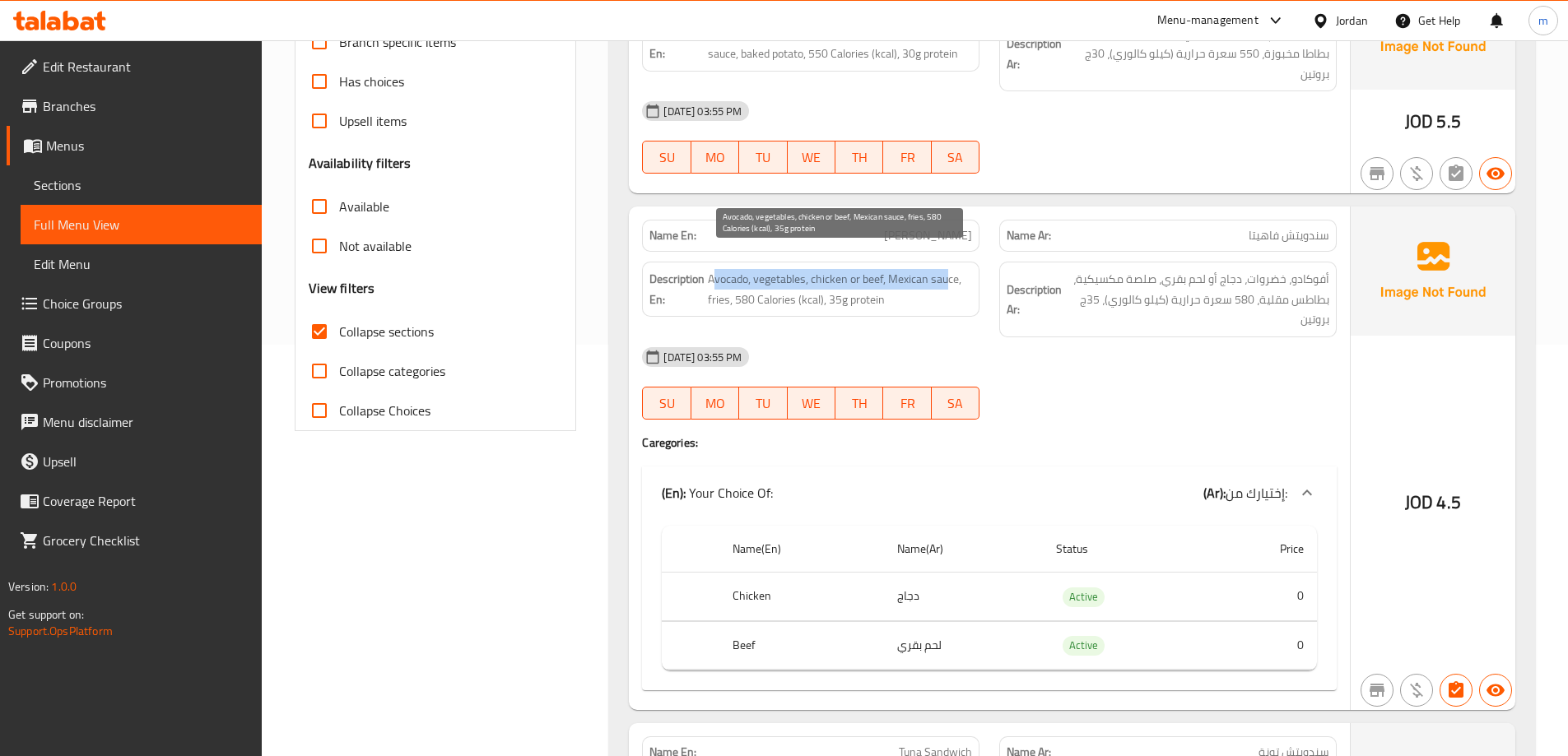
drag, startPoint x: 716, startPoint y: 257, endPoint x: 936, endPoint y: 269, distance: 220.3
click at [949, 269] on span "Avocado, vegetables, chicken or beef, Mexican sauce, fries, 580 Calories (kcal)…" at bounding box center [840, 290] width 264 height 41
drag, startPoint x: 718, startPoint y: 281, endPoint x: 888, endPoint y: 288, distance: 170.1
click at [888, 288] on span "Avocado, vegetables, chicken or beef, Mexican sauce, fries, 580 Calories (kcal)…" at bounding box center [840, 290] width 264 height 41
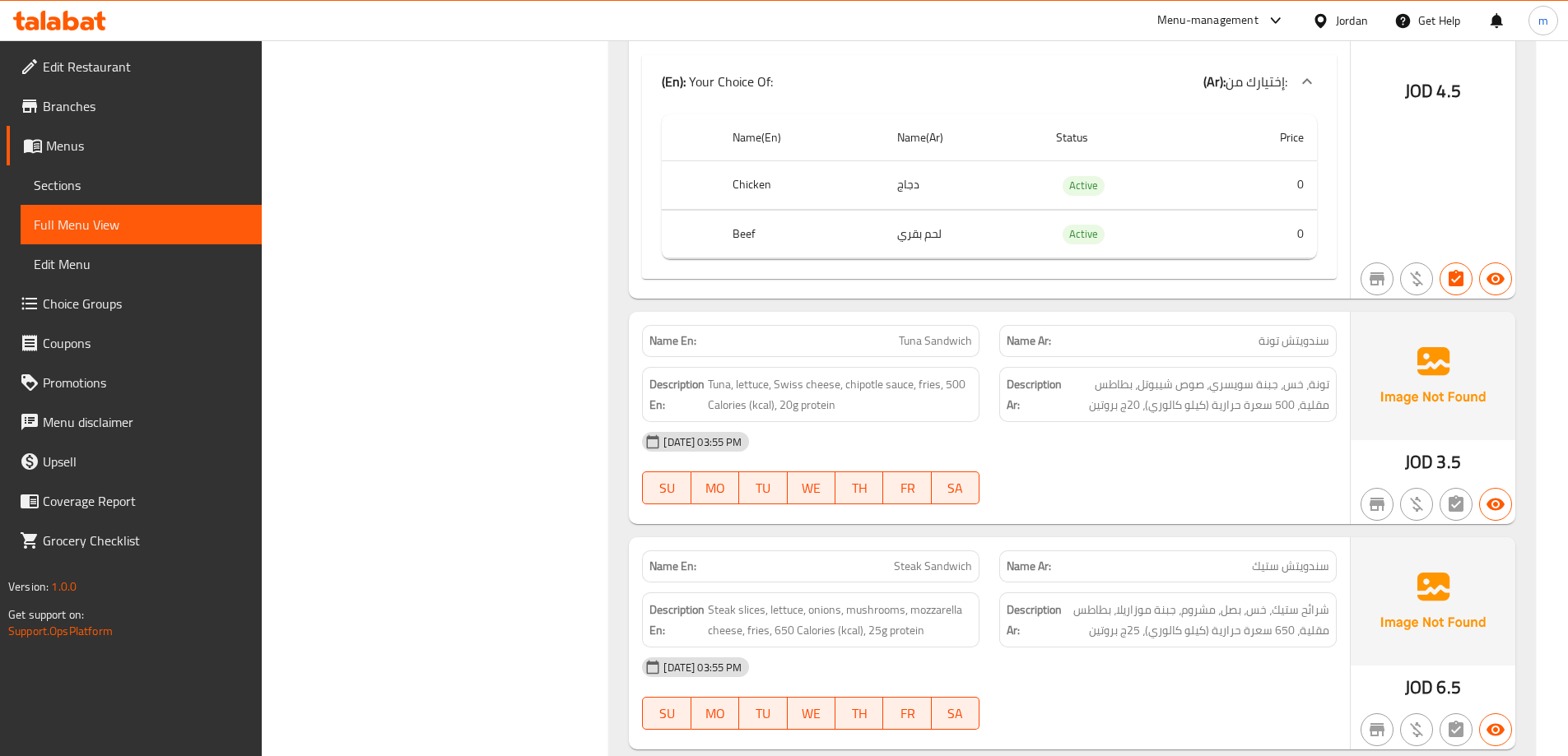
scroll to position [905, 0]
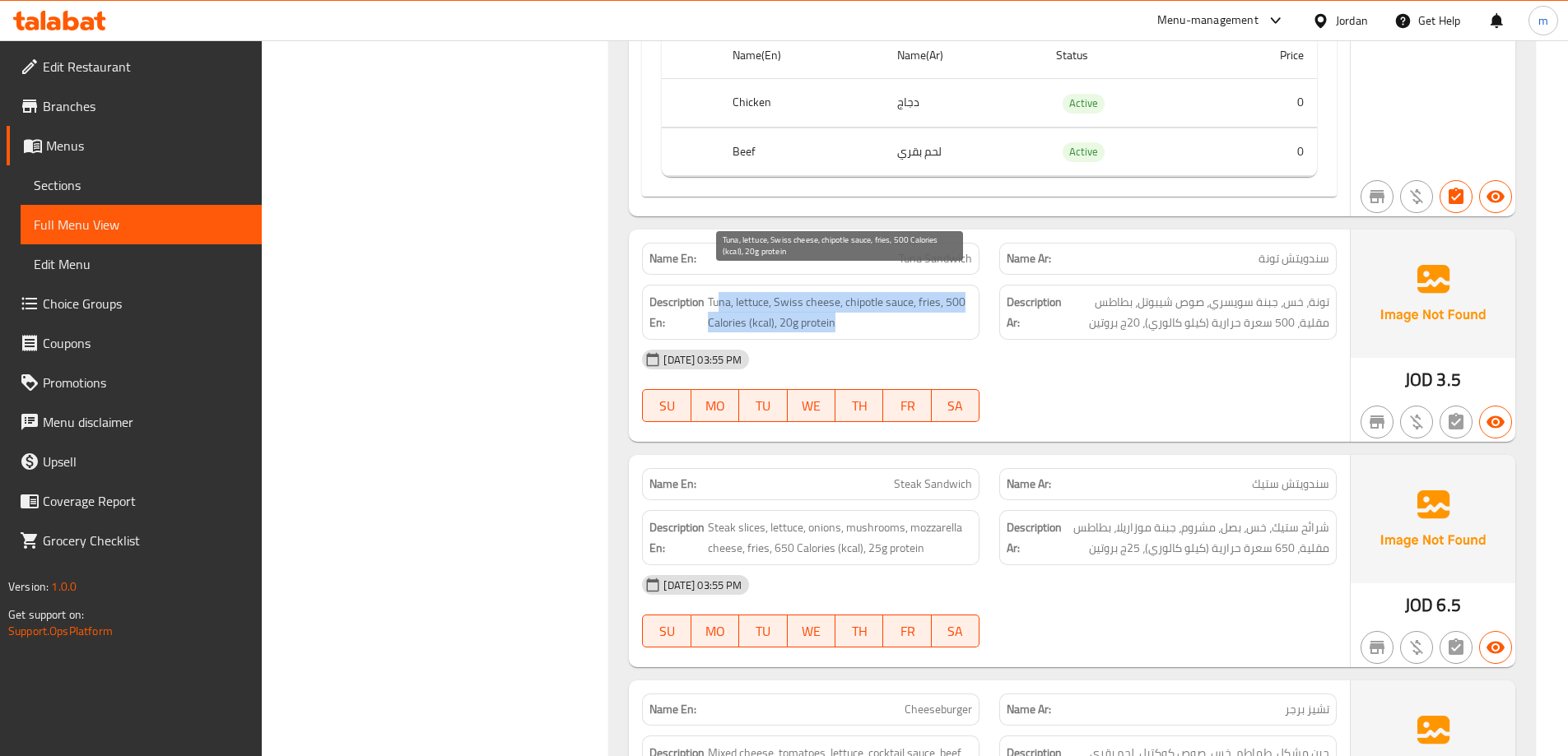
drag, startPoint x: 729, startPoint y: 282, endPoint x: 856, endPoint y: 308, distance: 129.6
click at [856, 308] on span "Tuna, lettuce, Swiss cheese, chipotle sauce, fries, 500 Calories (kcal), 20g pr…" at bounding box center [840, 313] width 264 height 41
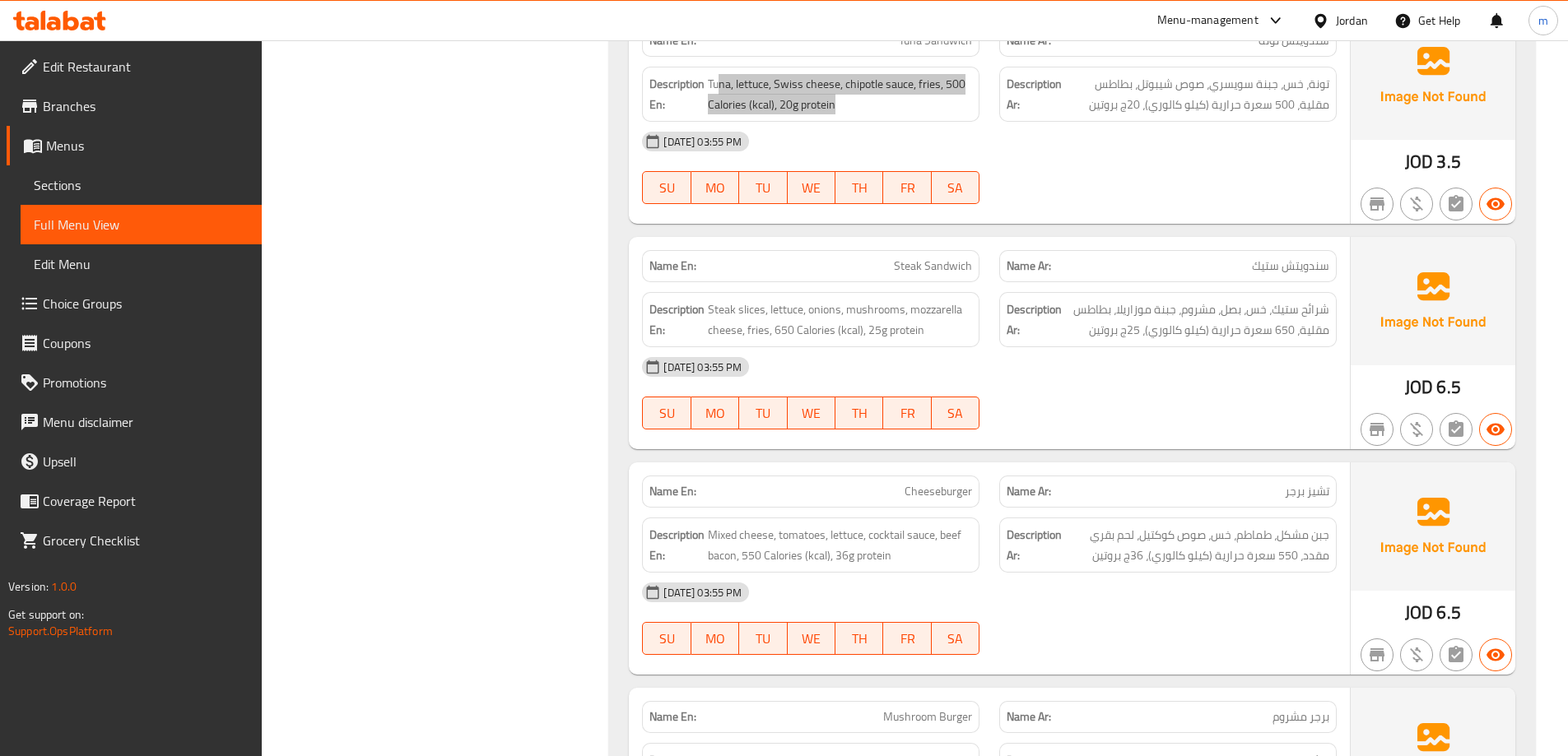
scroll to position [1152, 0]
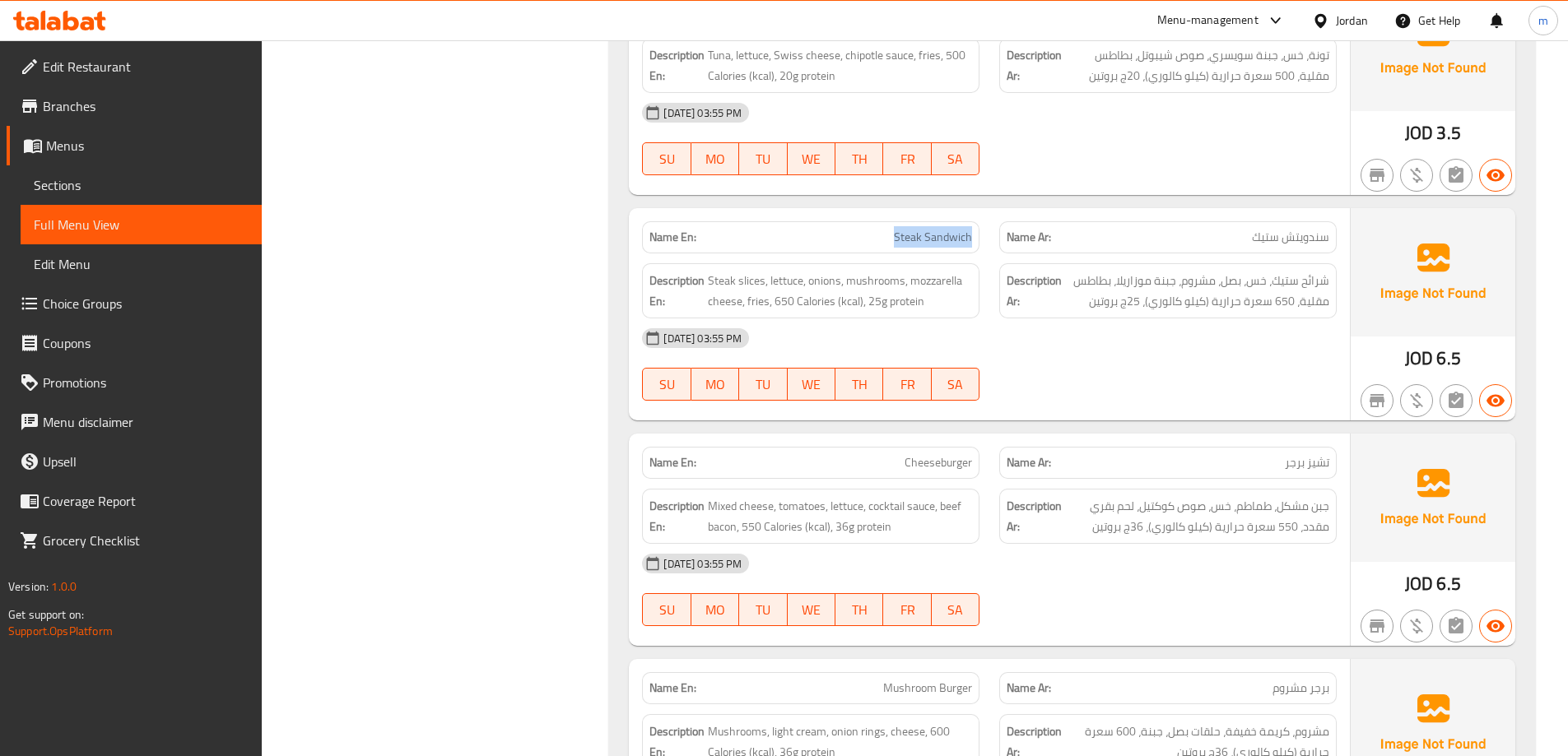
drag, startPoint x: 880, startPoint y: 204, endPoint x: 977, endPoint y: 219, distance: 98.2
click at [977, 221] on div "Name En: Steak Sandwich" at bounding box center [811, 237] width 338 height 32
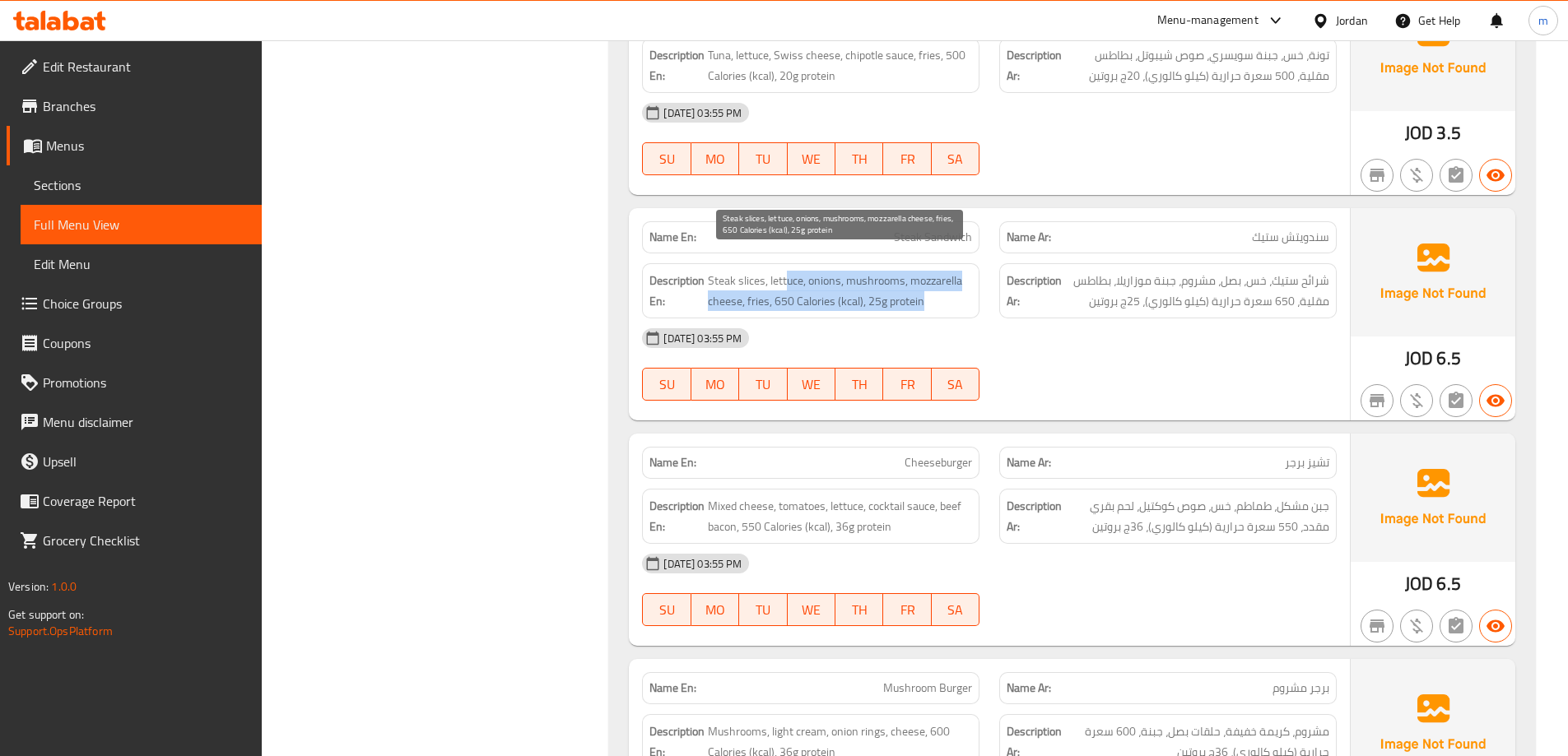
drag, startPoint x: 807, startPoint y: 256, endPoint x: 928, endPoint y: 290, distance: 125.7
click at [928, 290] on span "Steak slices, lettuce, onions, mushrooms, mozzarella cheese, fries, 650 Calorie…" at bounding box center [840, 291] width 264 height 41
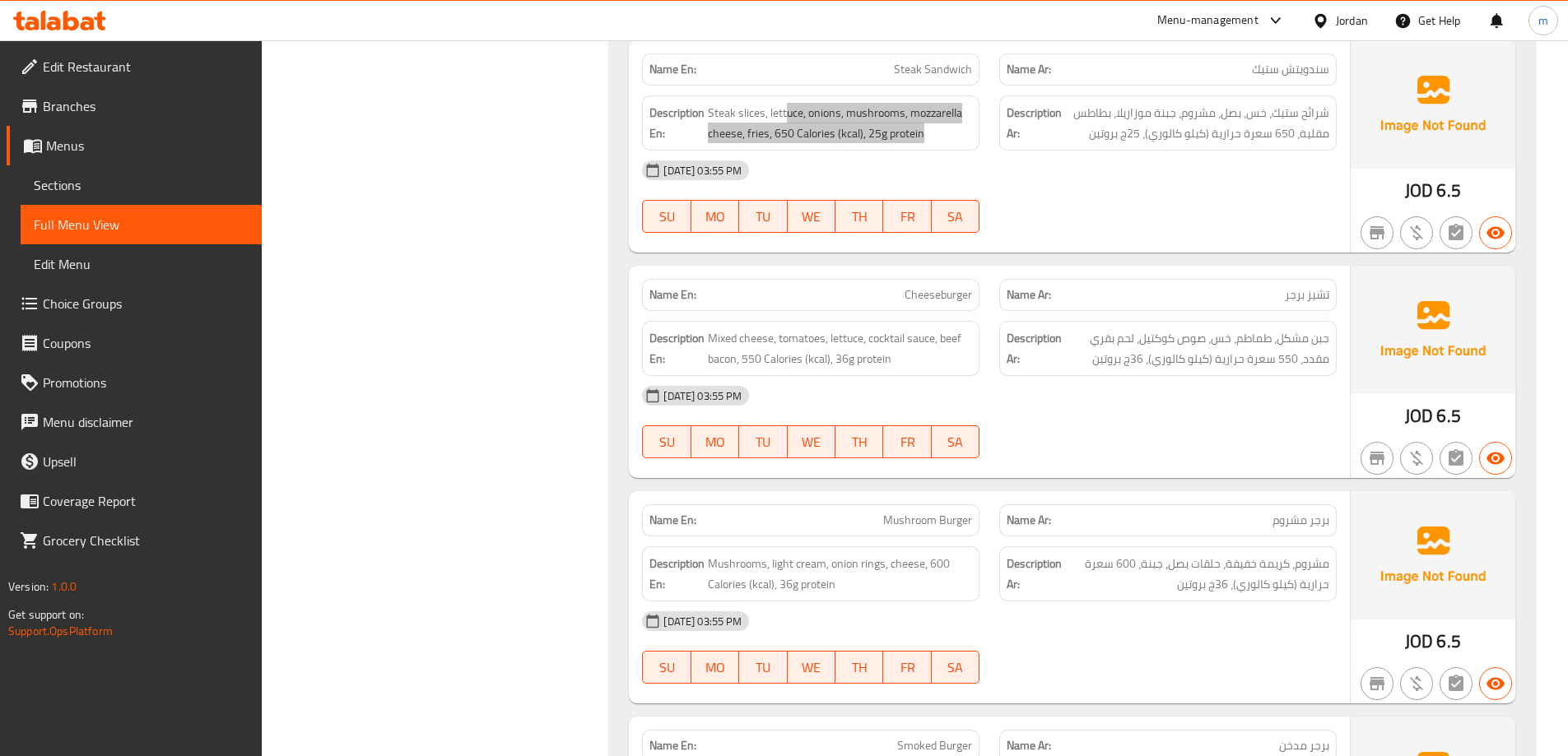
scroll to position [1399, 0]
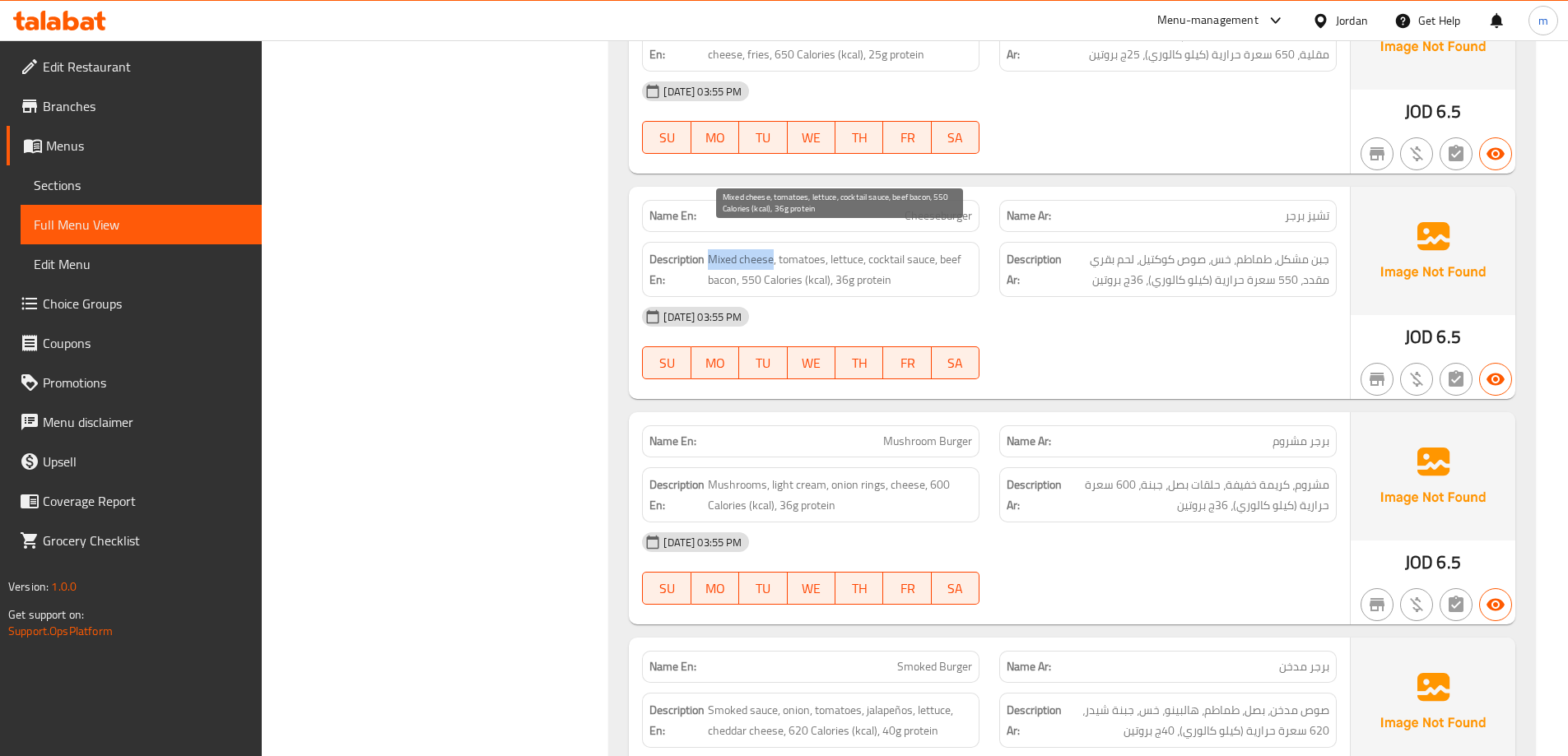
drag, startPoint x: 707, startPoint y: 237, endPoint x: 772, endPoint y: 248, distance: 65.9
click at [772, 249] on h6 "Description En: Mixed cheese, tomatoes, lettuce, cocktail sauce, beef bacon, 55…" at bounding box center [811, 269] width 323 height 41
click at [827, 249] on span "Mixed cheese, tomatoes, lettuce, cocktail sauce, beef bacon, 550 Calories (kcal…" at bounding box center [840, 269] width 264 height 41
drag, startPoint x: 848, startPoint y: 241, endPoint x: 866, endPoint y: 234, distance: 19.3
click at [866, 249] on span "Mixed cheese, tomatoes, lettuce, cocktail sauce, beef bacon, 550 Calories (kcal…" at bounding box center [840, 269] width 264 height 41
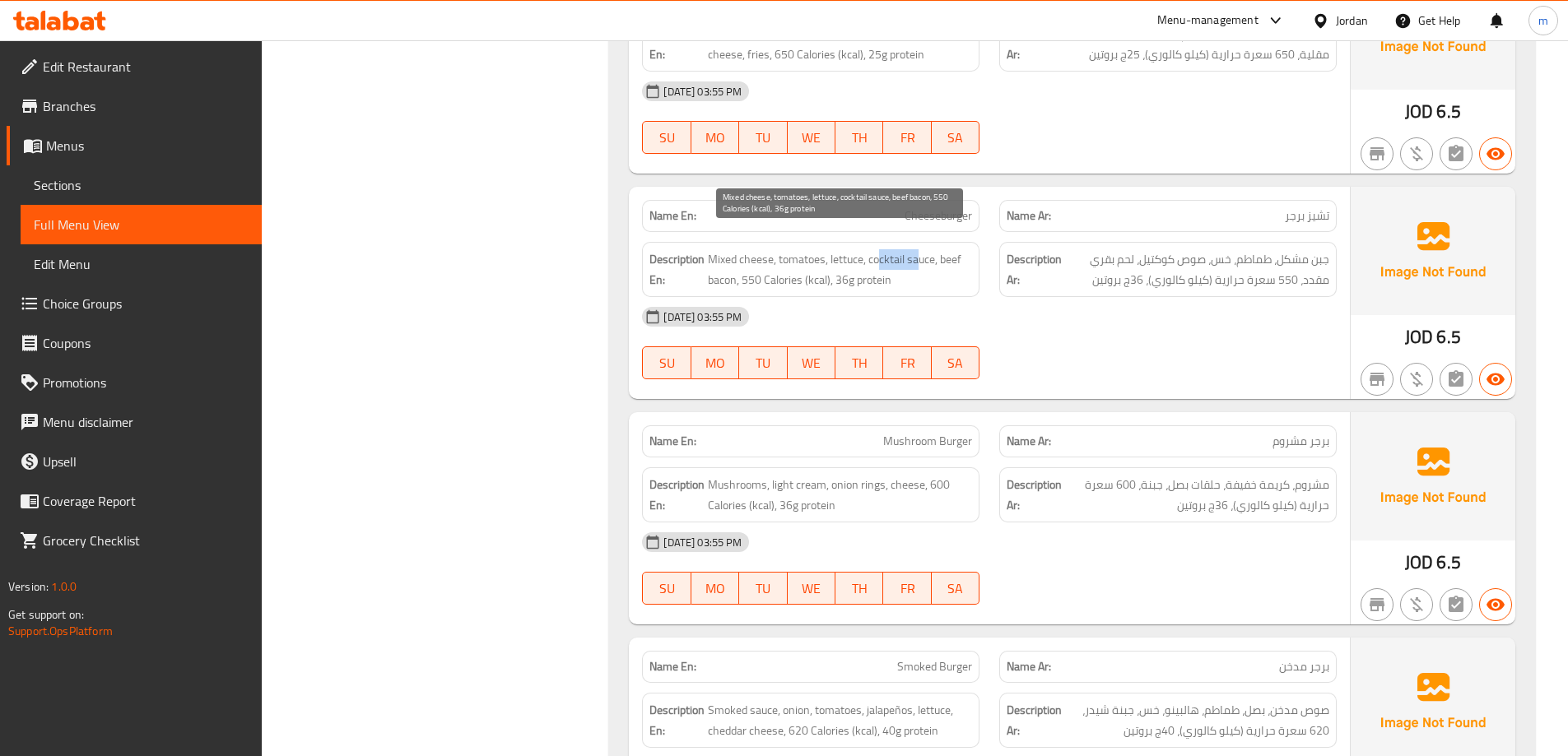
drag, startPoint x: 887, startPoint y: 247, endPoint x: 922, endPoint y: 246, distance: 35.0
click at [922, 249] on span "Mixed cheese, tomatoes, lettuce, cocktail sauce, beef bacon, 550 Calories (kcal…" at bounding box center [840, 269] width 264 height 41
drag, startPoint x: 746, startPoint y: 256, endPoint x: 832, endPoint y: 255, distance: 86.0
click at [832, 255] on span "Mixed cheese, tomatoes, lettuce, cocktail sauce, beef bacon, 550 Calories (kcal…" at bounding box center [840, 269] width 264 height 41
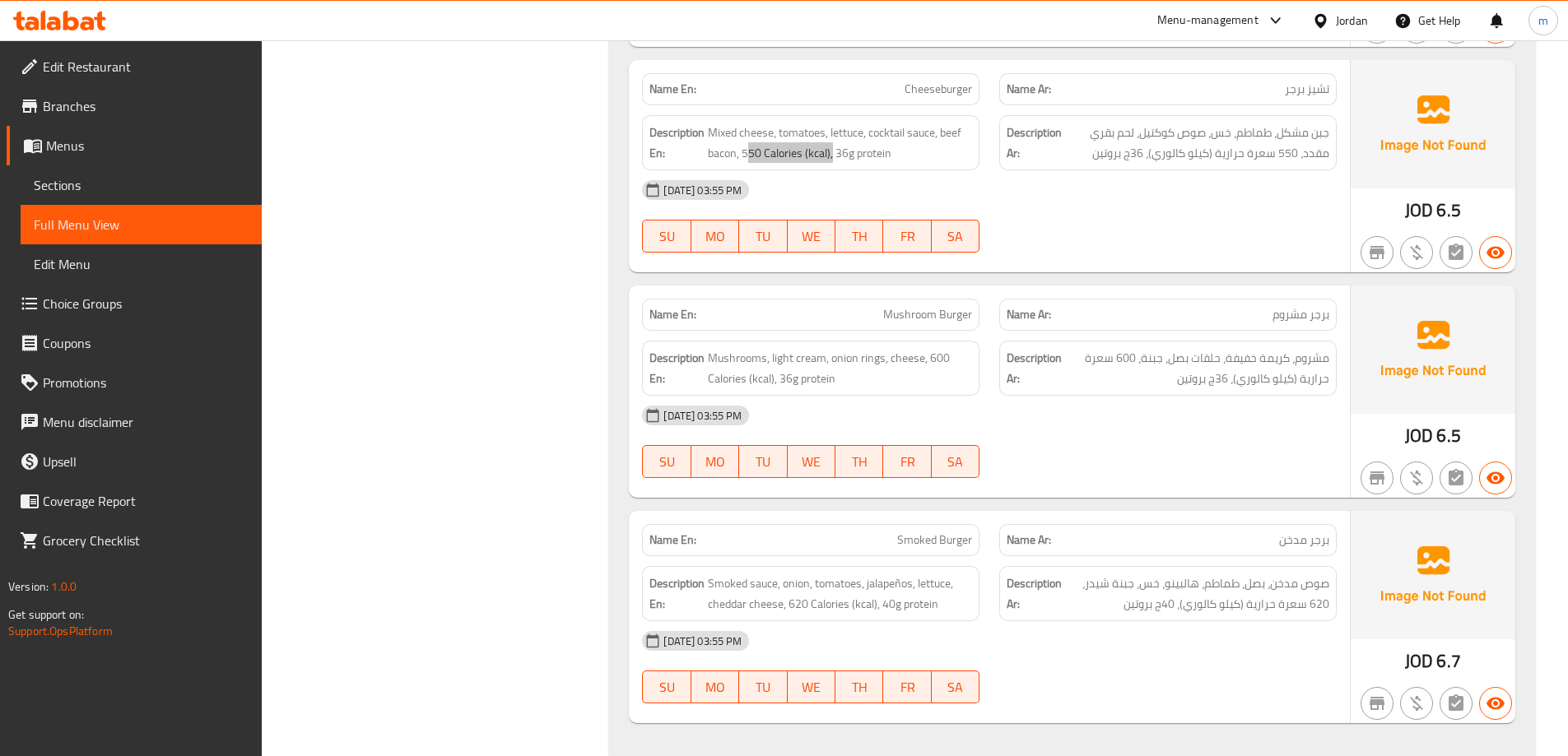
scroll to position [1563, 0]
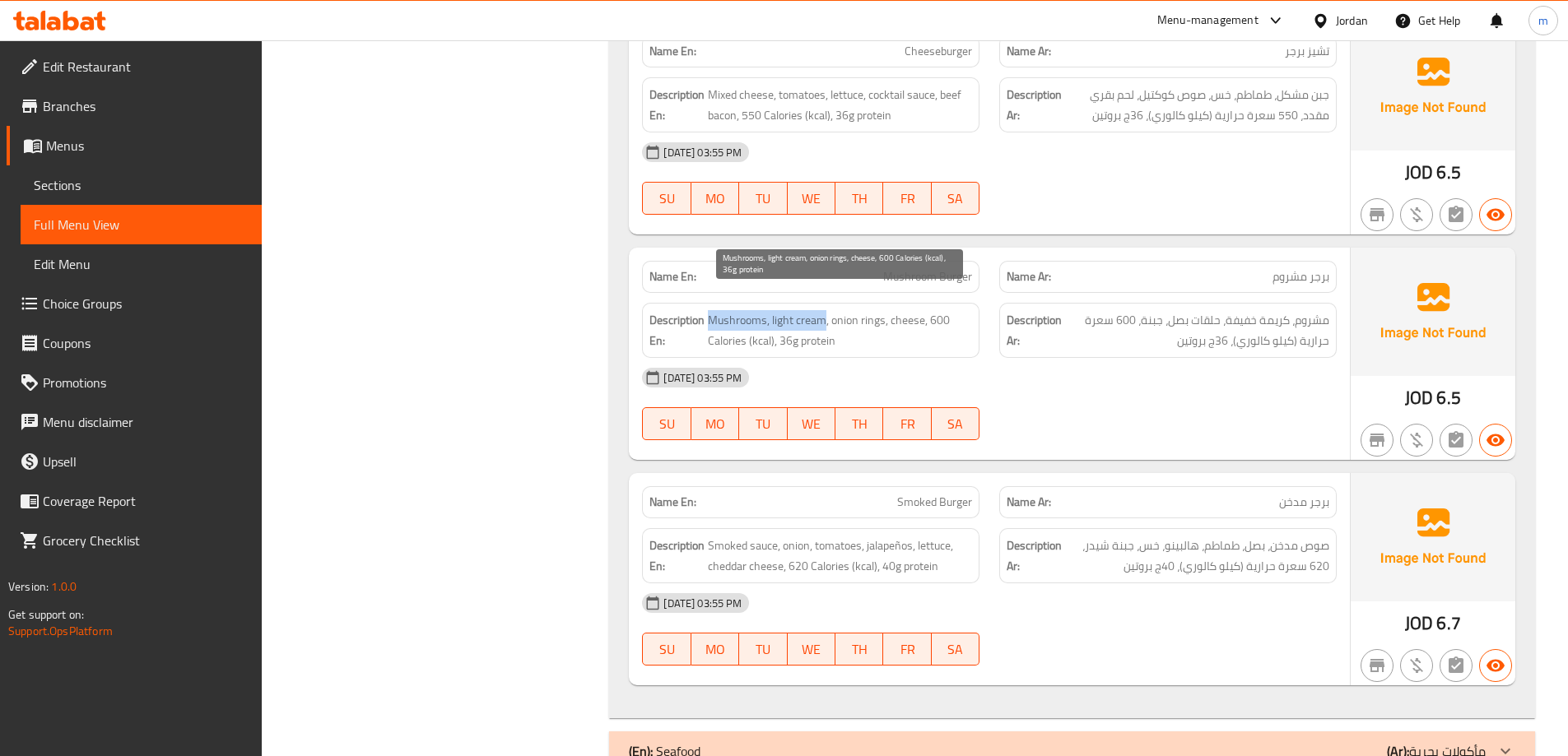
drag, startPoint x: 710, startPoint y: 294, endPoint x: 822, endPoint y: 293, distance: 112.0
click at [822, 310] on span "Mushrooms, light cream, onion rings, cheese, 600 Calories (kcal), 36g protein" at bounding box center [840, 330] width 264 height 41
drag, startPoint x: 829, startPoint y: 308, endPoint x: 943, endPoint y: 312, distance: 114.1
click at [943, 312] on span "Mushrooms, light cream, onion rings, cheese, 600 Calories (kcal), 36g protein" at bounding box center [840, 330] width 264 height 41
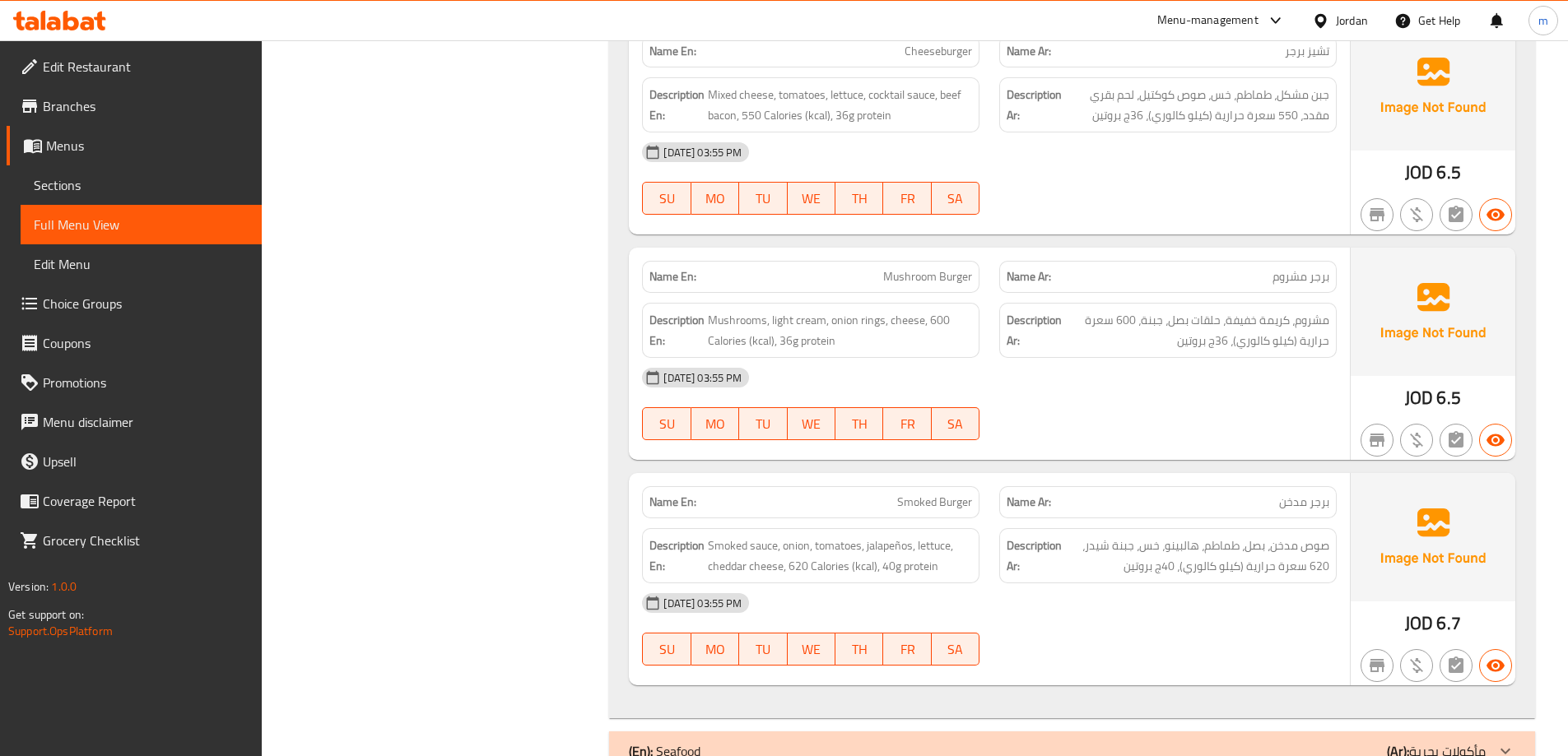
click at [934, 358] on div "[DATE] 03:55 PM" at bounding box center [989, 378] width 715 height 40
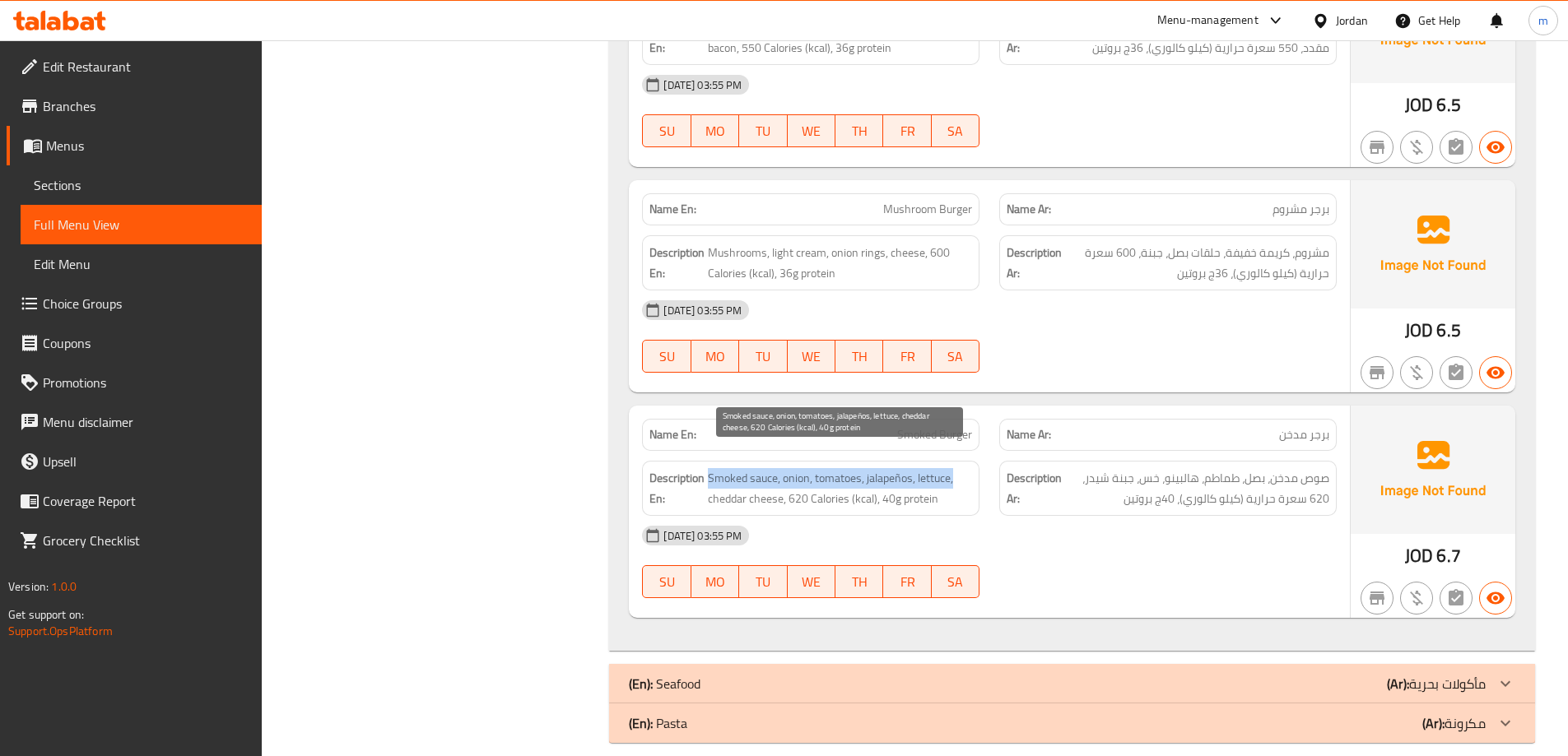
drag, startPoint x: 710, startPoint y: 454, endPoint x: 964, endPoint y: 452, distance: 254.0
click at [967, 468] on span "Smoked sauce, onion, tomatoes, jalapeños, lettuce, cheddar cheese, 620 Calories…" at bounding box center [840, 489] width 264 height 41
drag, startPoint x: 736, startPoint y: 477, endPoint x: 945, endPoint y: 479, distance: 209.0
click at [945, 479] on span "Smoked sauce, onion, tomatoes, jalapeños, lettuce, cheddar cheese, 620 Calories…" at bounding box center [840, 489] width 264 height 41
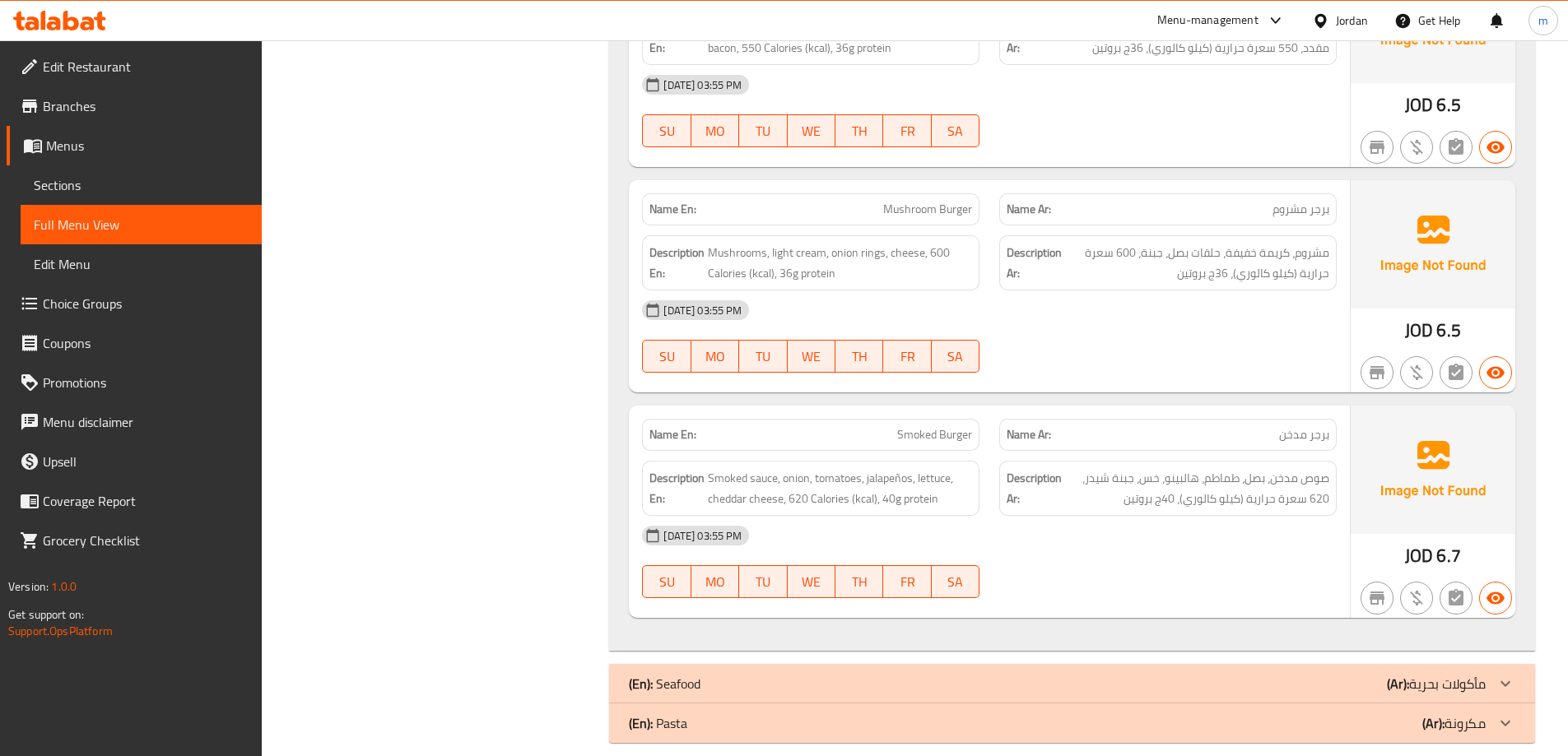
click at [1120, 522] on div "[DATE] 03:55 PM" at bounding box center [989, 536] width 715 height 40
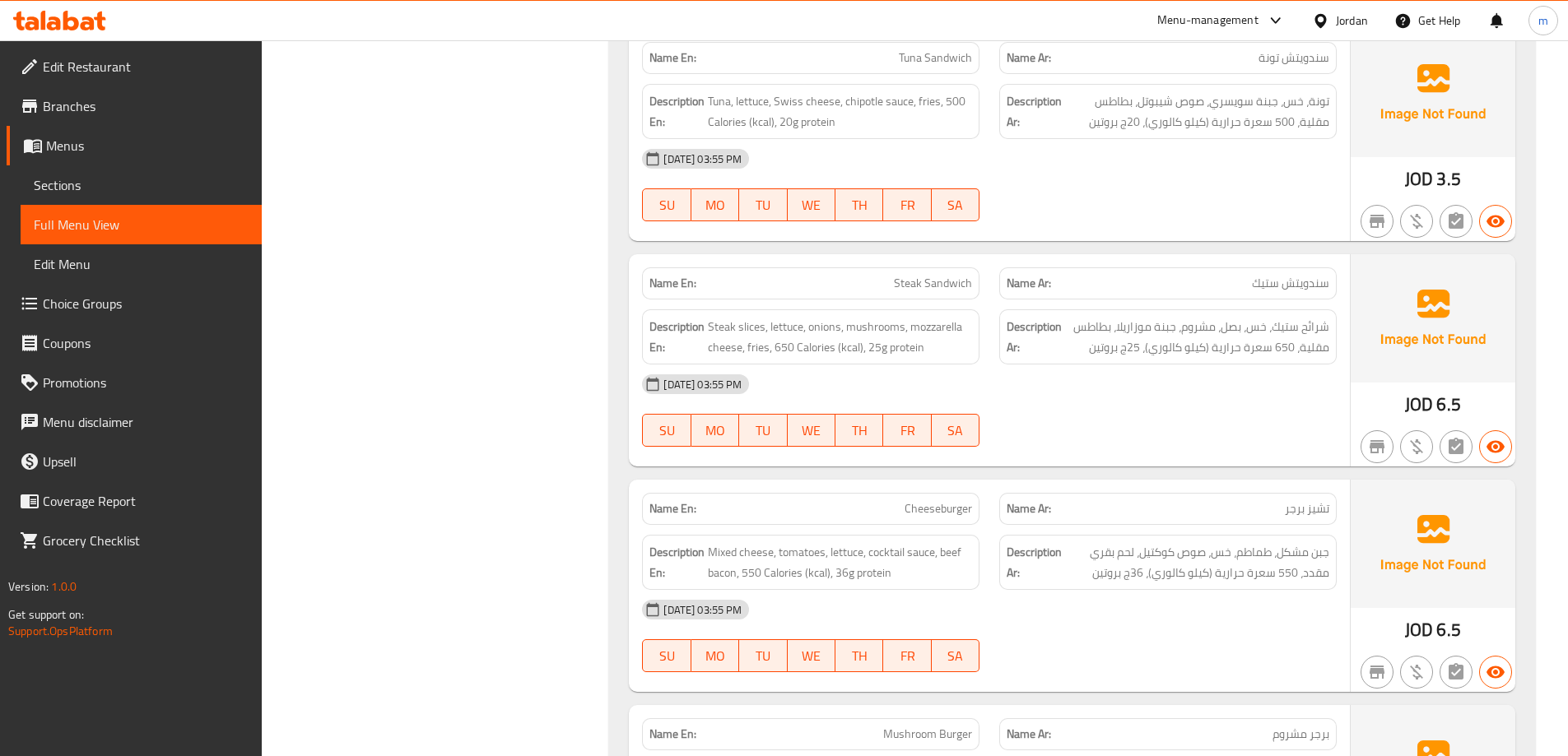
scroll to position [280, 0]
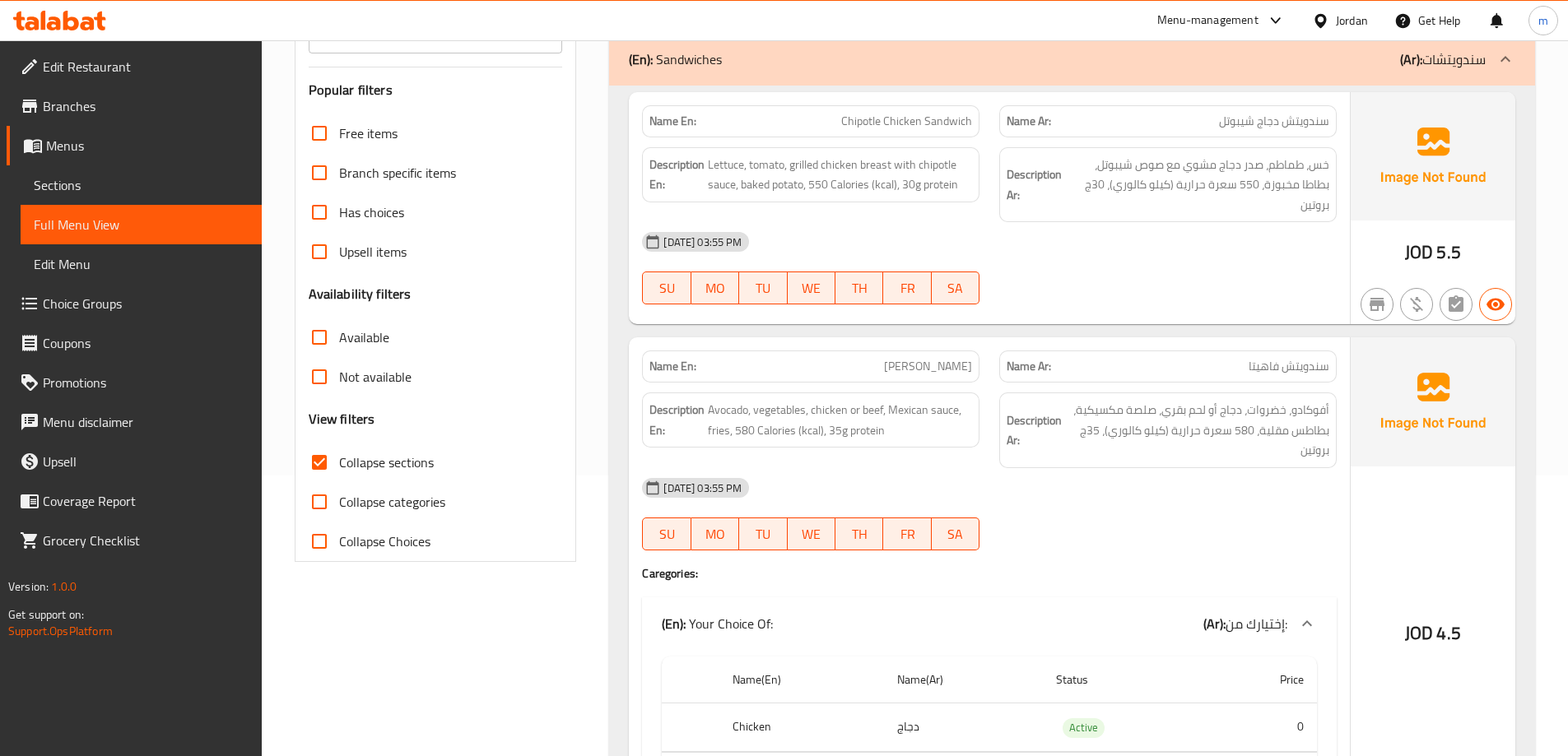
drag, startPoint x: 1078, startPoint y: 390, endPoint x: 1081, endPoint y: 361, distance: 29.2
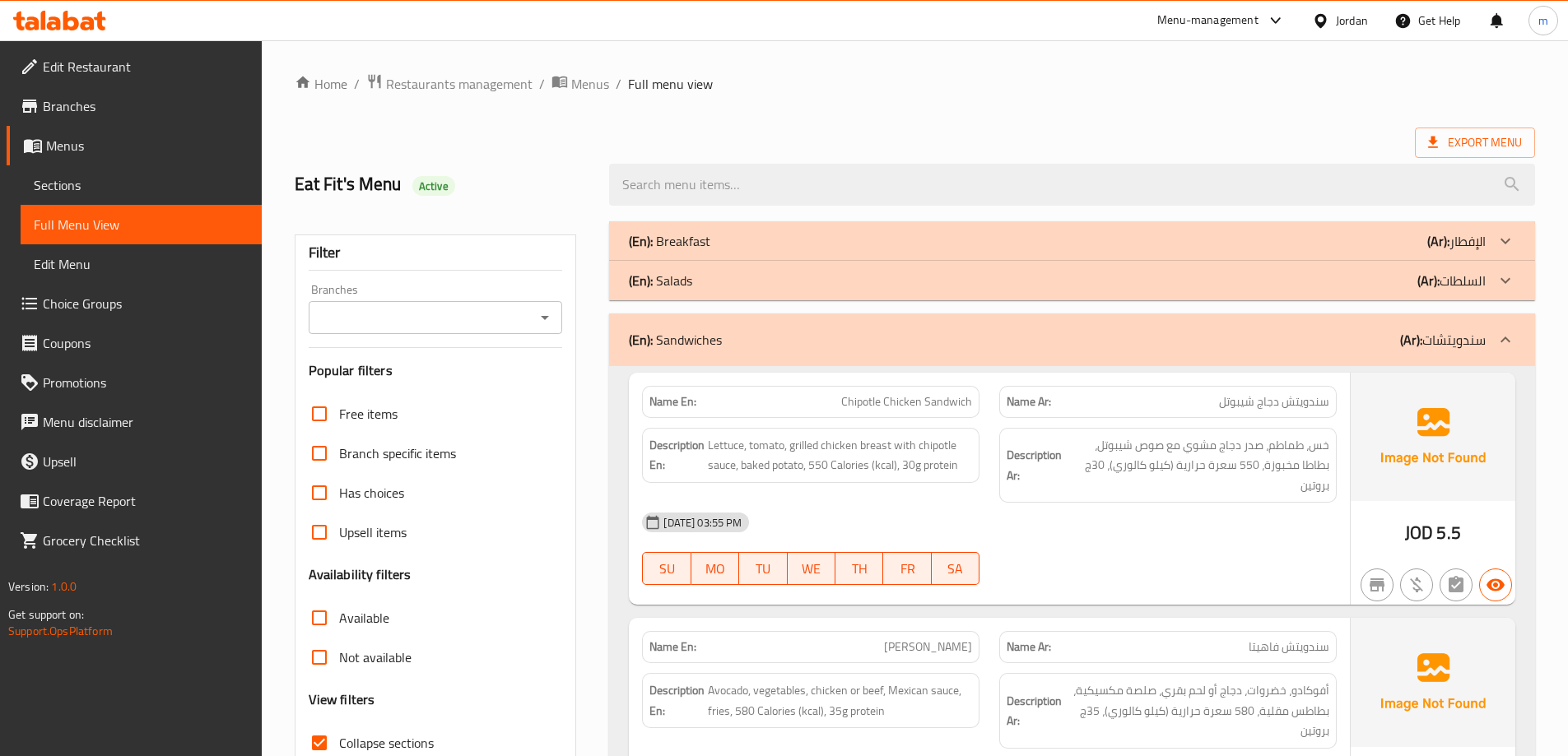
click at [1307, 339] on div "(En): Sandwiches (Ar): سندويتشات" at bounding box center [1057, 340] width 857 height 19
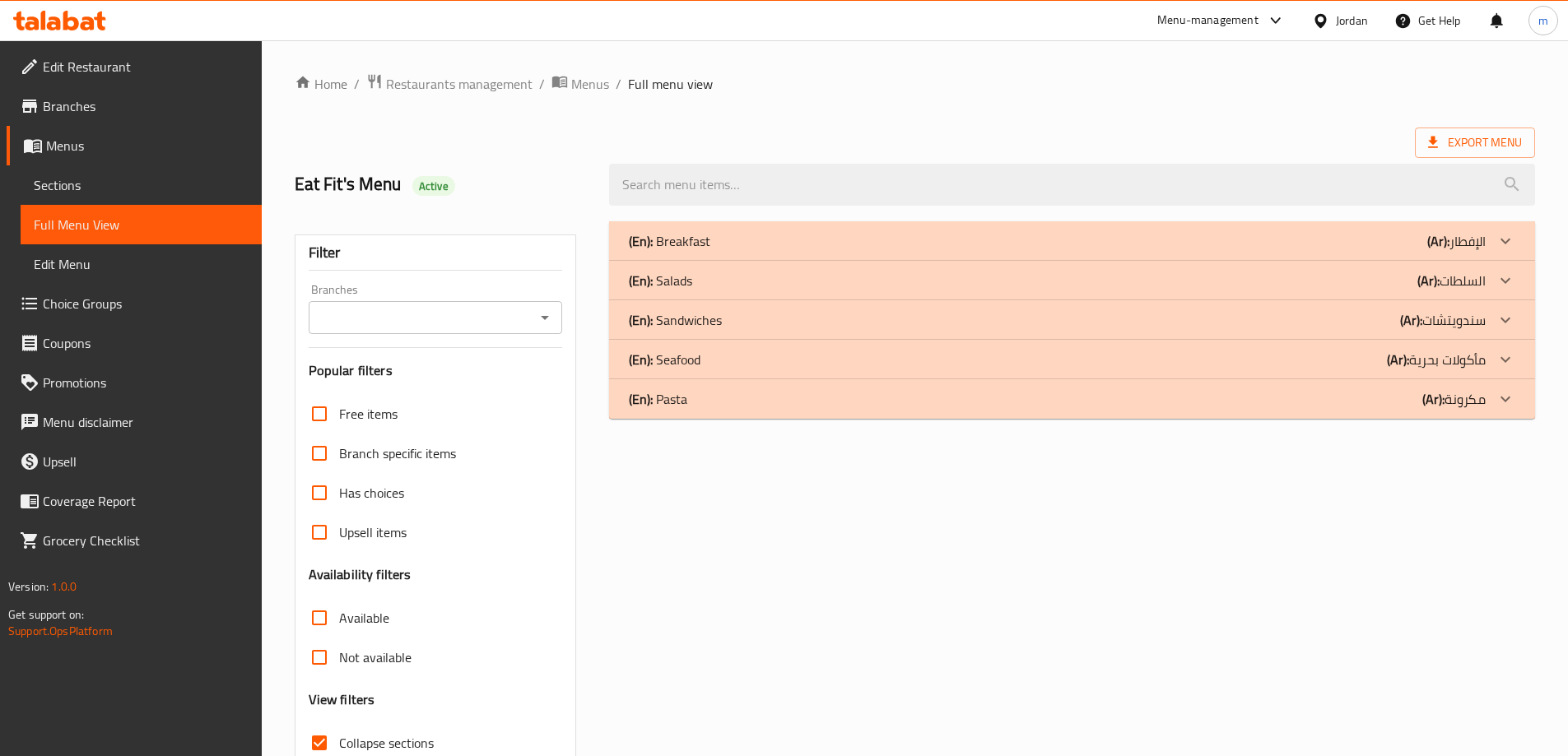
click at [1309, 363] on div "(En): Seafood (Ar): مأكولات بحرية" at bounding box center [1057, 359] width 857 height 19
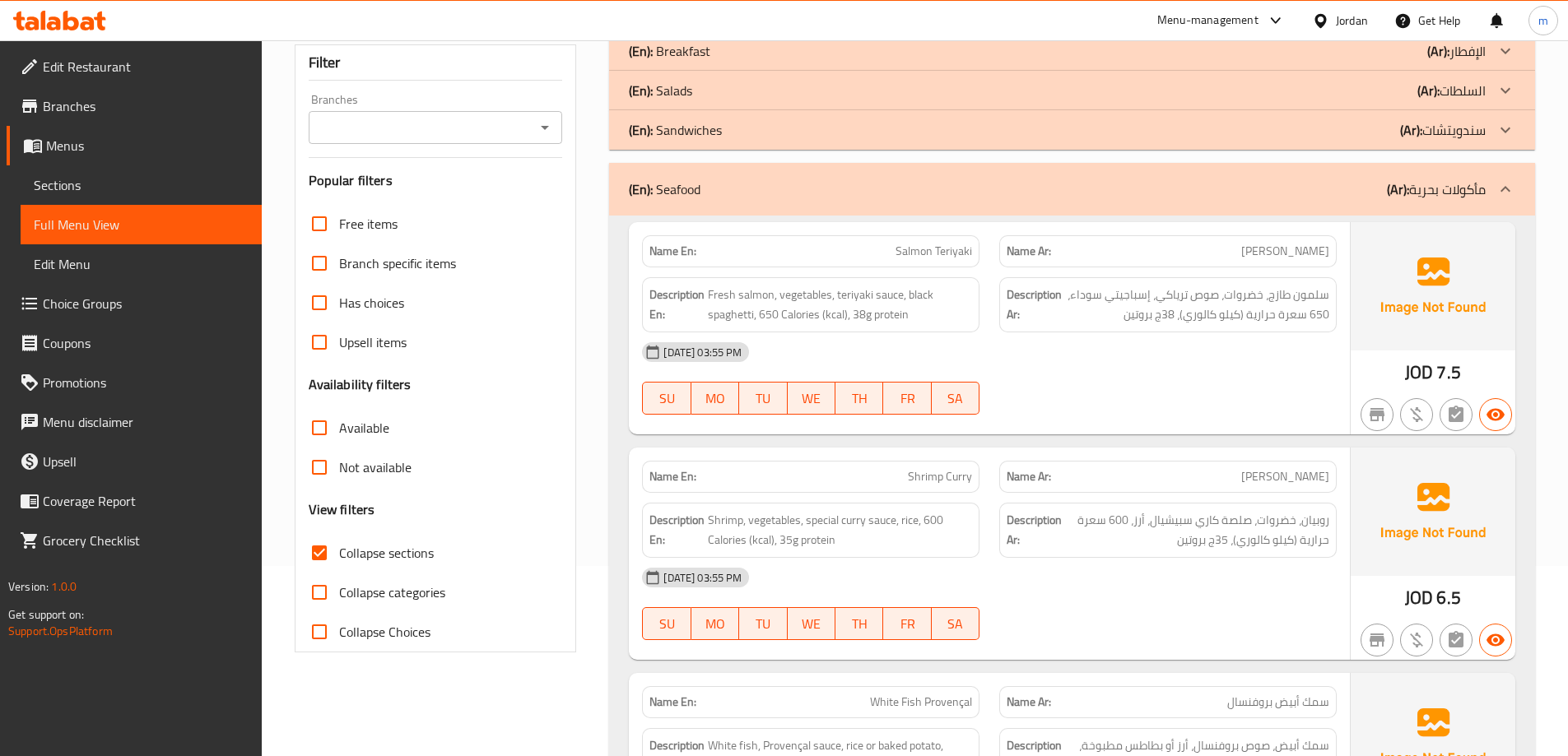
scroll to position [247, 0]
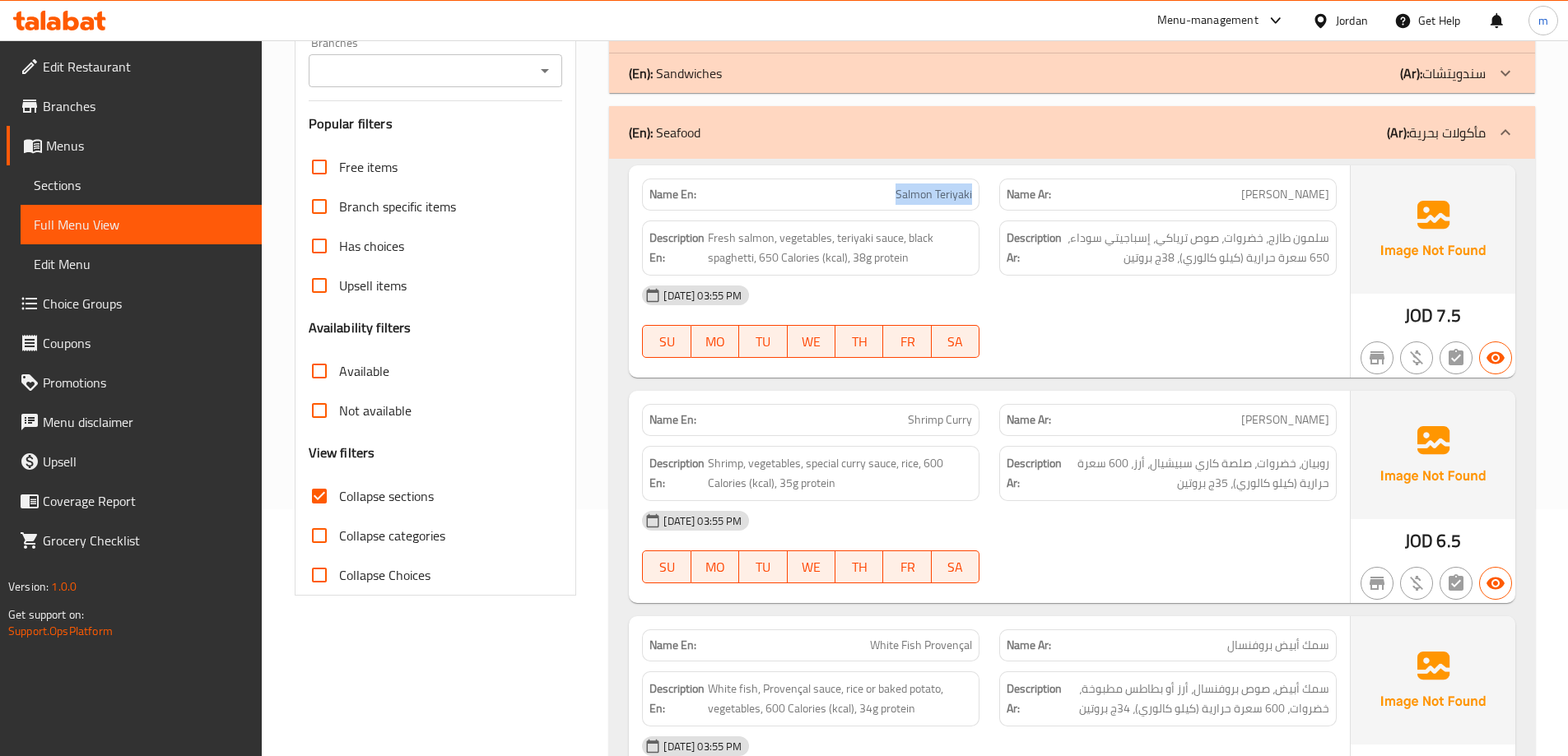
drag, startPoint x: 880, startPoint y: 185, endPoint x: 980, endPoint y: 192, distance: 100.2
click at [980, 192] on div "Name En: [PERSON_NAME]" at bounding box center [811, 194] width 357 height 52
drag, startPoint x: 709, startPoint y: 235, endPoint x: 775, endPoint y: 238, distance: 66.1
click at [775, 238] on span "Fresh salmon, vegetables, teriyaki sauce, black spaghetti, 650 Calories (kcal),…" at bounding box center [840, 248] width 264 height 41
drag, startPoint x: 781, startPoint y: 236, endPoint x: 828, endPoint y: 238, distance: 47.0
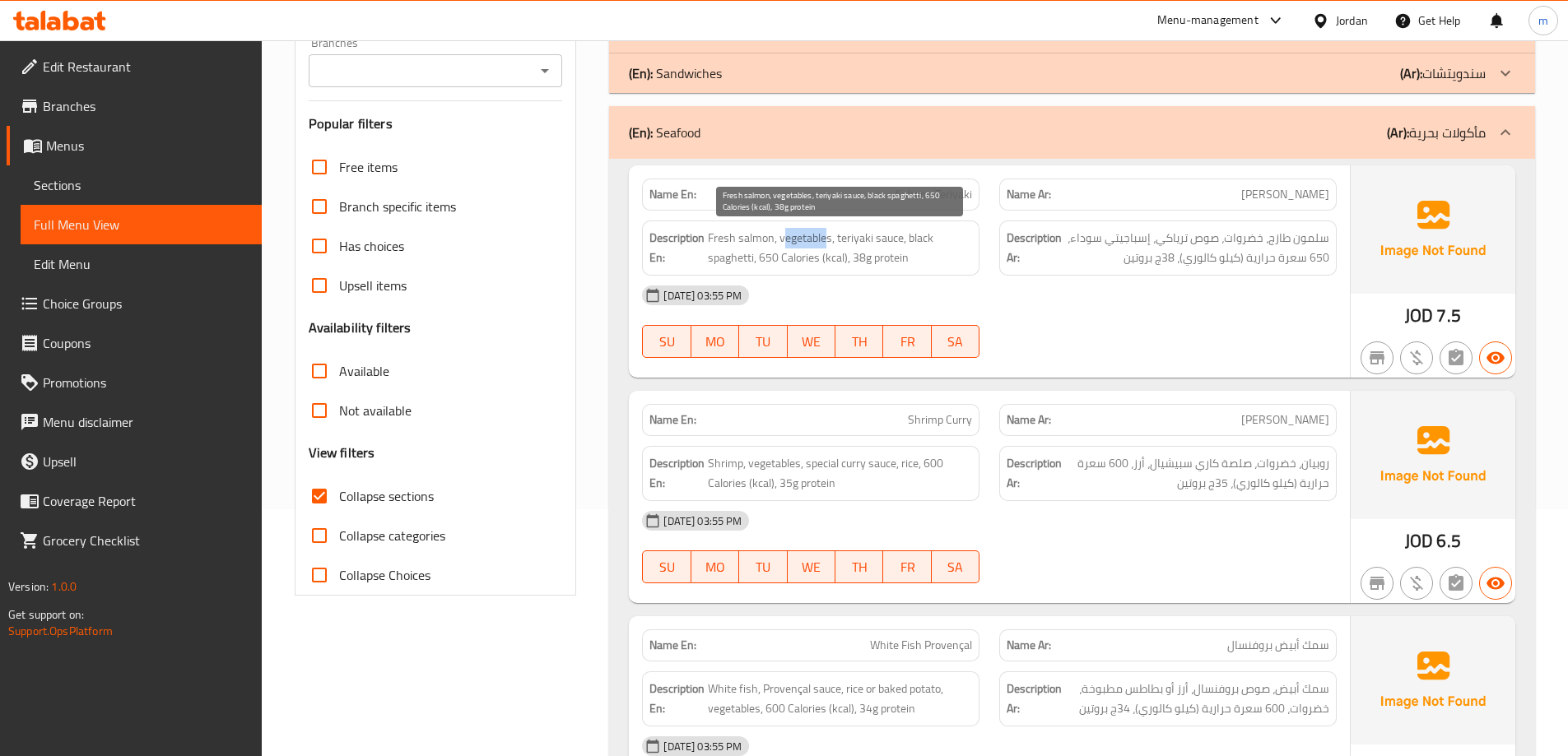
click at [828, 238] on span "Fresh salmon, vegetables, teriyaki sauce, black spaghetti, 650 Calories (kcal),…" at bounding box center [840, 248] width 264 height 41
drag, startPoint x: 851, startPoint y: 238, endPoint x: 895, endPoint y: 233, distance: 44.3
click at [895, 233] on span "Fresh salmon, vegetables, teriyaki sauce, black spaghetti, 650 Calories (kcal),…" at bounding box center [840, 248] width 264 height 41
drag, startPoint x: 722, startPoint y: 258, endPoint x: 769, endPoint y: 264, distance: 47.4
click at [769, 264] on span "Fresh salmon, vegetables, teriyaki sauce, black spaghetti, 650 Calories (kcal),…" at bounding box center [840, 248] width 264 height 41
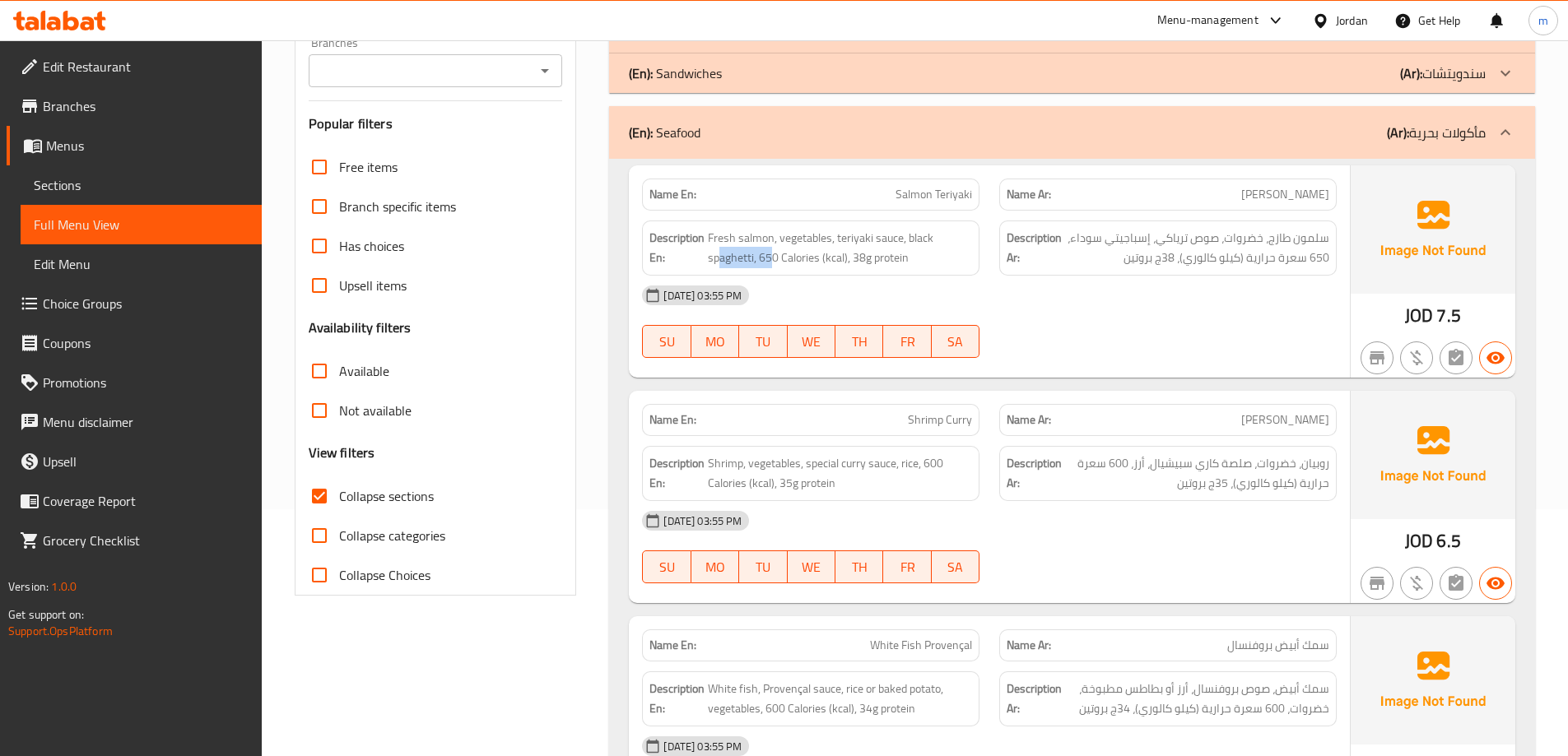
click at [749, 265] on span "Fresh salmon, vegetables, teriyaki sauce, black spaghetti, 650 Calories (kcal),…" at bounding box center [840, 248] width 264 height 41
click at [755, 255] on span "Fresh salmon, vegetables, teriyaki sauce, black spaghetti, 650 Calories (kcal),…" at bounding box center [840, 248] width 264 height 41
drag, startPoint x: 753, startPoint y: 256, endPoint x: 907, endPoint y: 227, distance: 156.7
click at [907, 228] on span "Fresh salmon, vegetables, teriyaki sauce, black spaghetti, 650 Calories (kcal),…" at bounding box center [840, 248] width 264 height 41
click at [1118, 306] on div "[DATE] 03:55 PM" at bounding box center [989, 295] width 715 height 40
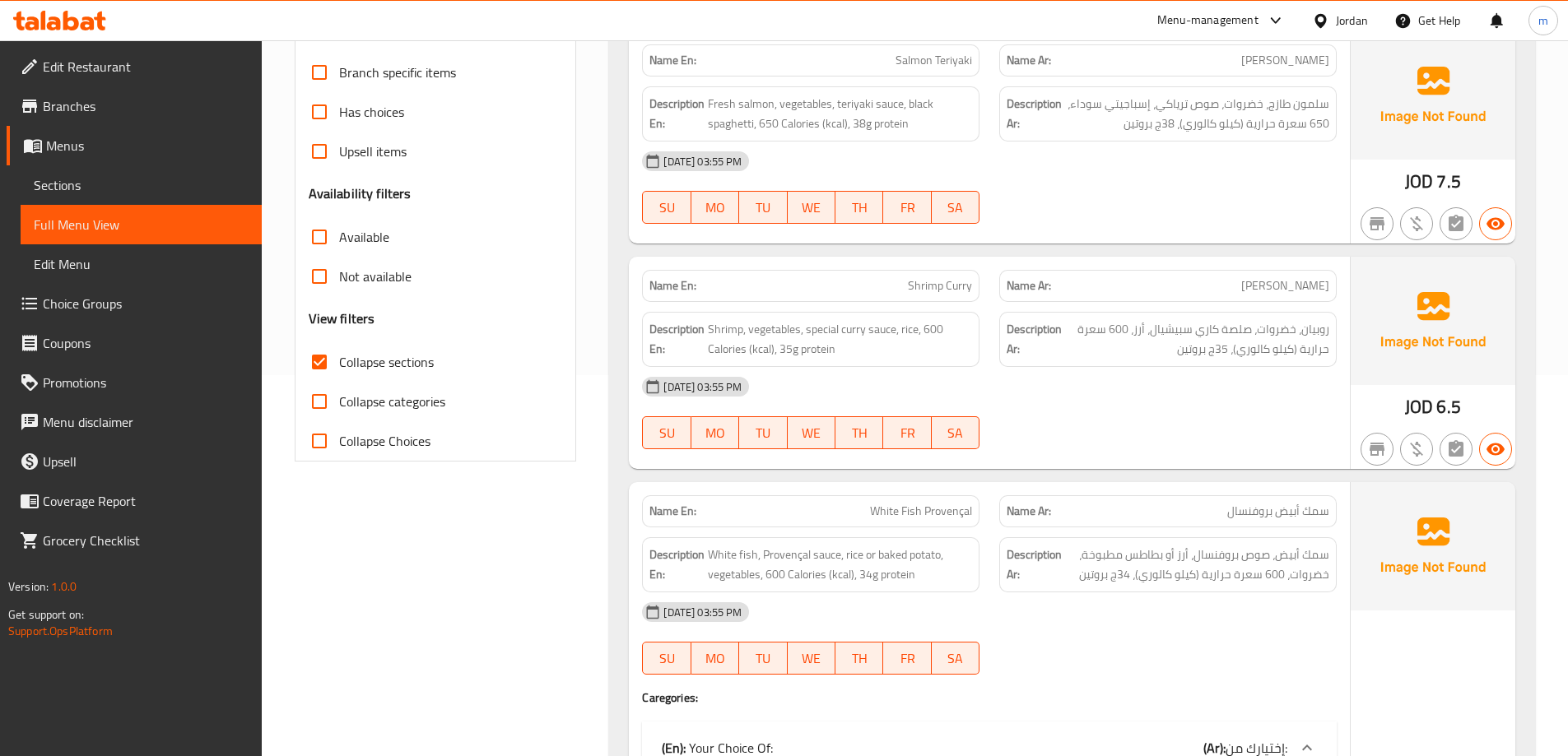
scroll to position [412, 0]
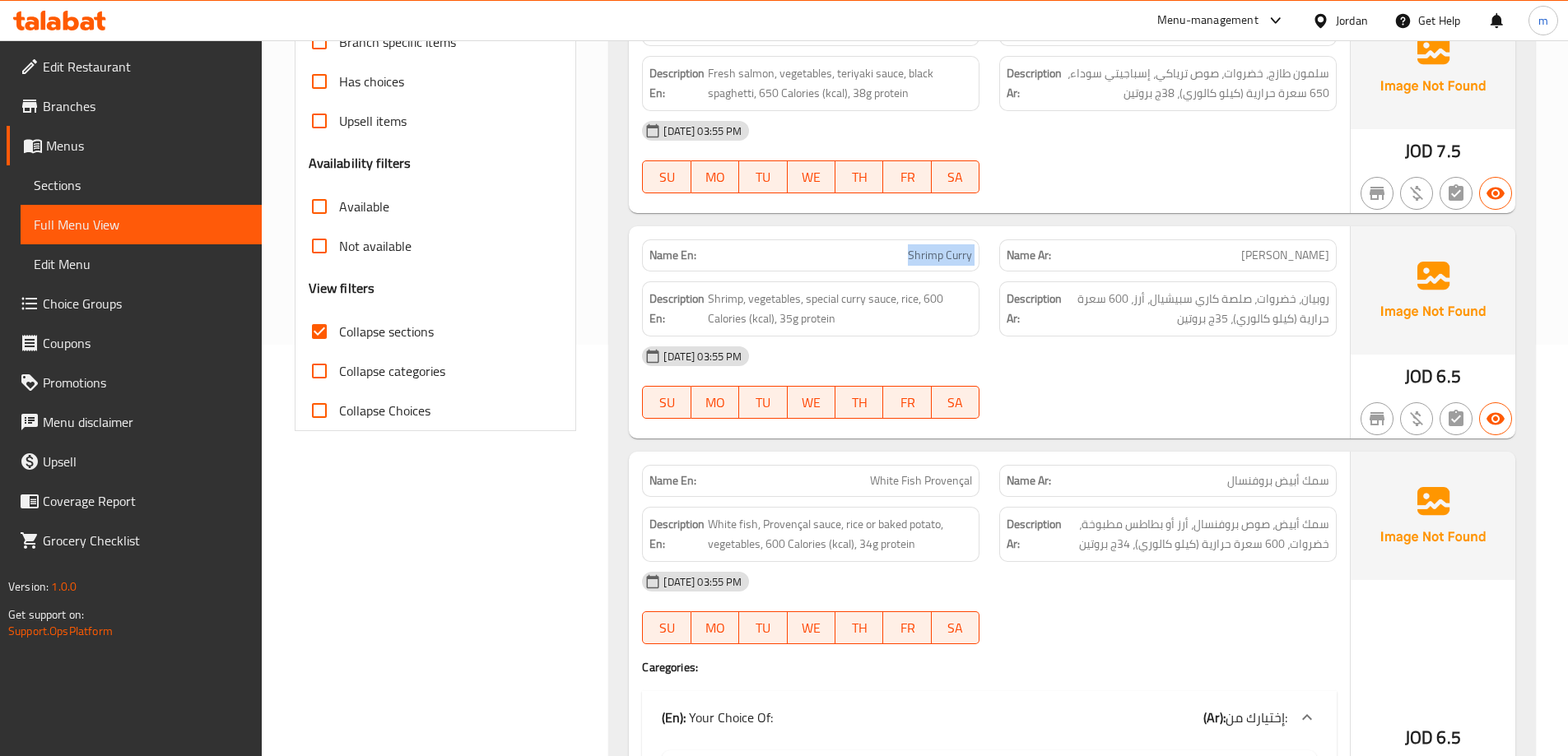
drag, startPoint x: 977, startPoint y: 253, endPoint x: 997, endPoint y: 254, distance: 20.0
click at [997, 254] on div "Name En: Shrimp Curry Name Ar: [PERSON_NAME]" at bounding box center [989, 255] width 715 height 52
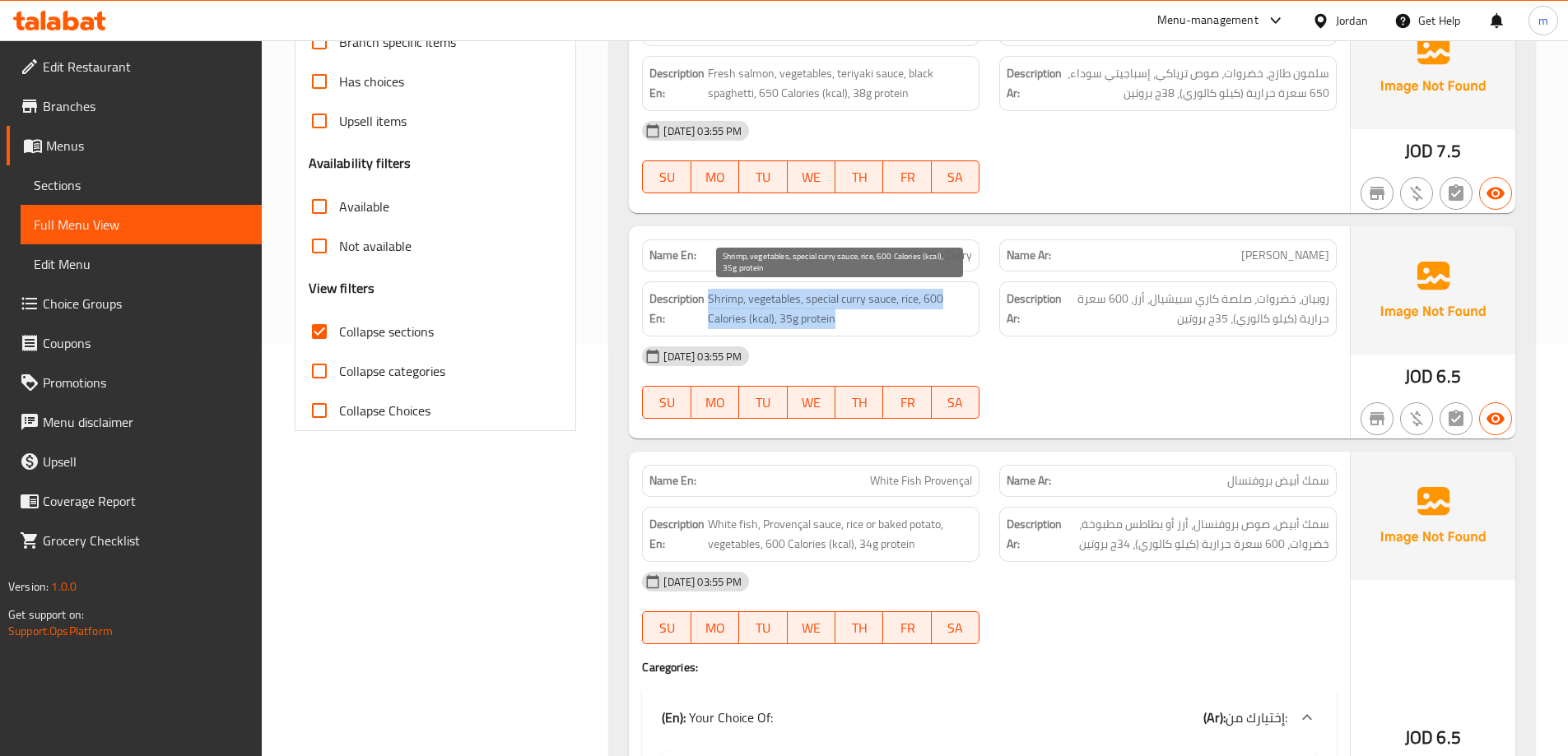
drag, startPoint x: 708, startPoint y: 294, endPoint x: 944, endPoint y: 315, distance: 236.9
click at [944, 315] on span "Shrimp, vegetables, special curry sauce, rice, 600 Calories (kcal), 35g protein" at bounding box center [840, 309] width 264 height 41
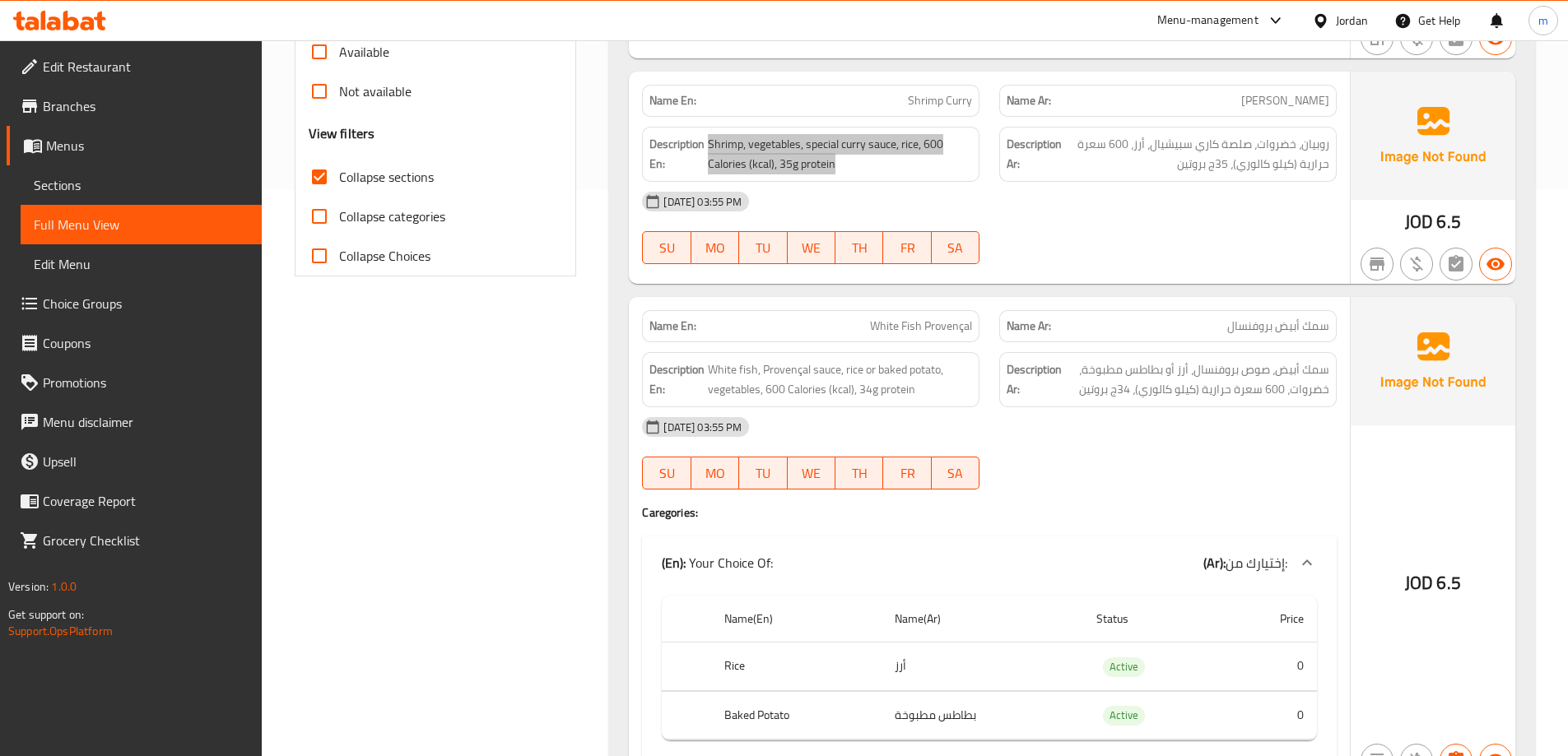
scroll to position [576, 0]
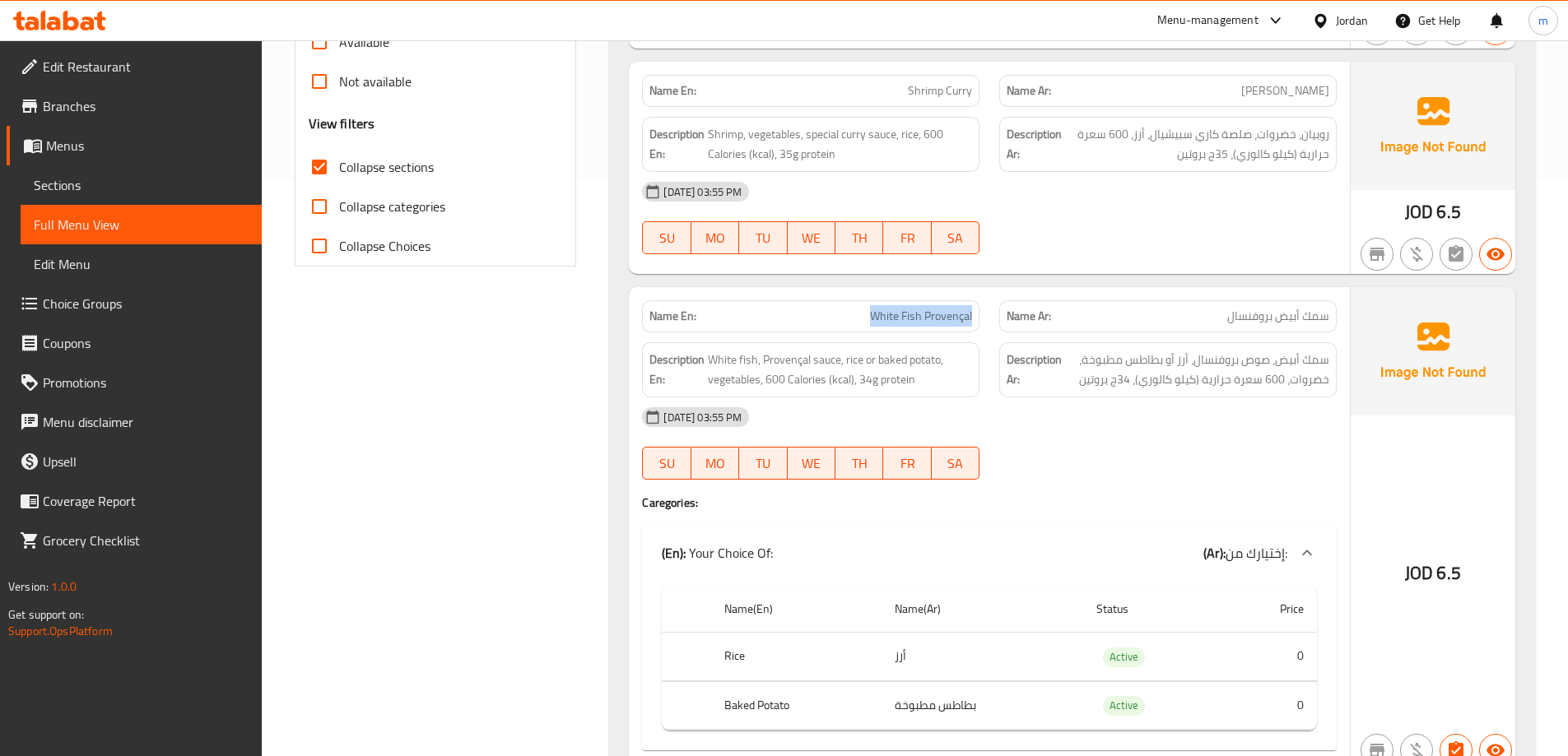
drag, startPoint x: 875, startPoint y: 315, endPoint x: 977, endPoint y: 321, distance: 102.2
click at [979, 319] on div "Name En: White Fish Provençal" at bounding box center [811, 316] width 338 height 32
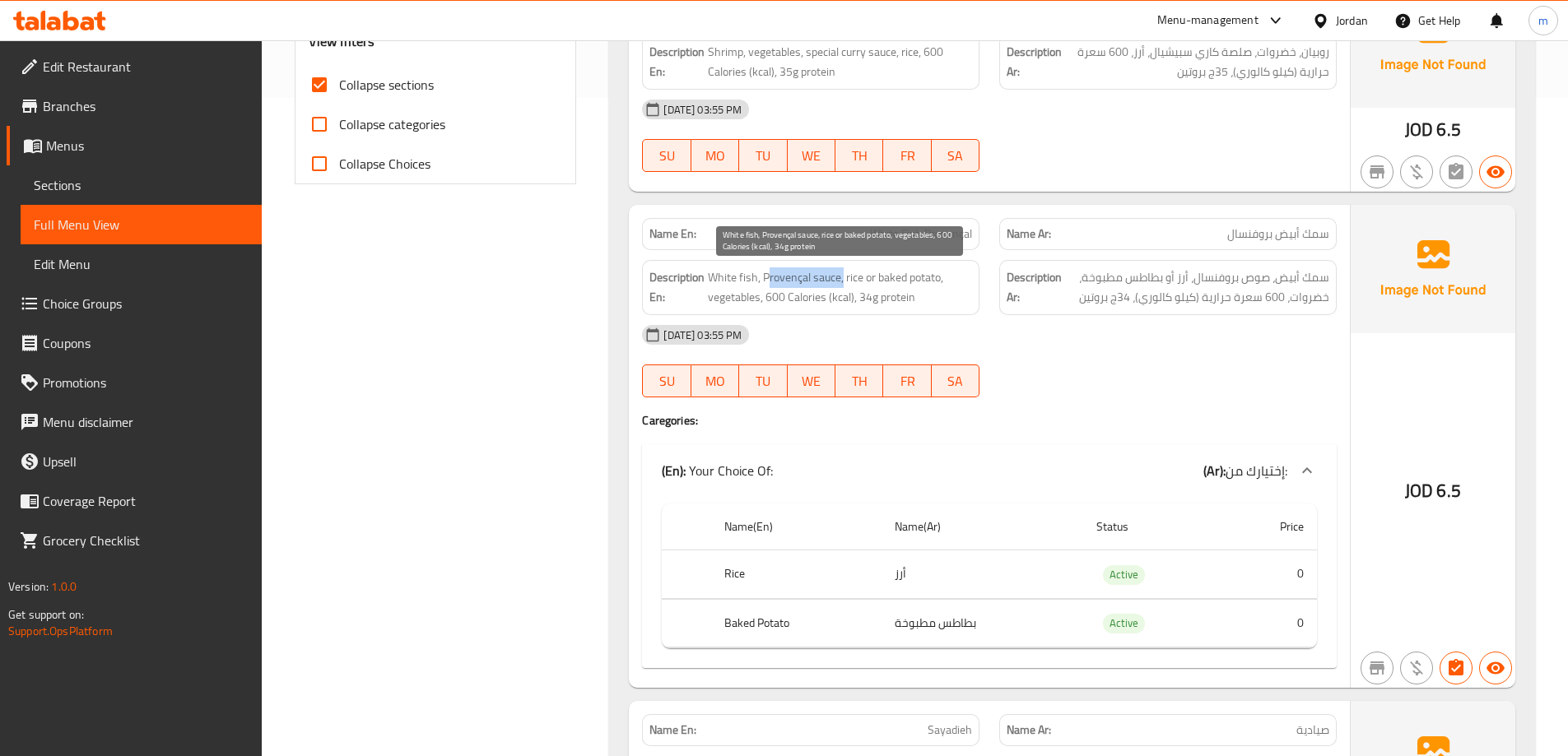
drag, startPoint x: 769, startPoint y: 274, endPoint x: 850, endPoint y: 280, distance: 81.2
click at [848, 280] on span "White fish, Provençal sauce, rice or baked potato, vegetables, 600 Calories (kc…" at bounding box center [840, 288] width 264 height 41
drag, startPoint x: 860, startPoint y: 276, endPoint x: 935, endPoint y: 282, distance: 75.2
click at [935, 282] on span "White fish, Provençal sauce, rice or baked potato, vegetables, 600 Calories (kc…" at bounding box center [840, 288] width 264 height 41
drag, startPoint x: 740, startPoint y: 298, endPoint x: 830, endPoint y: 299, distance: 90.0
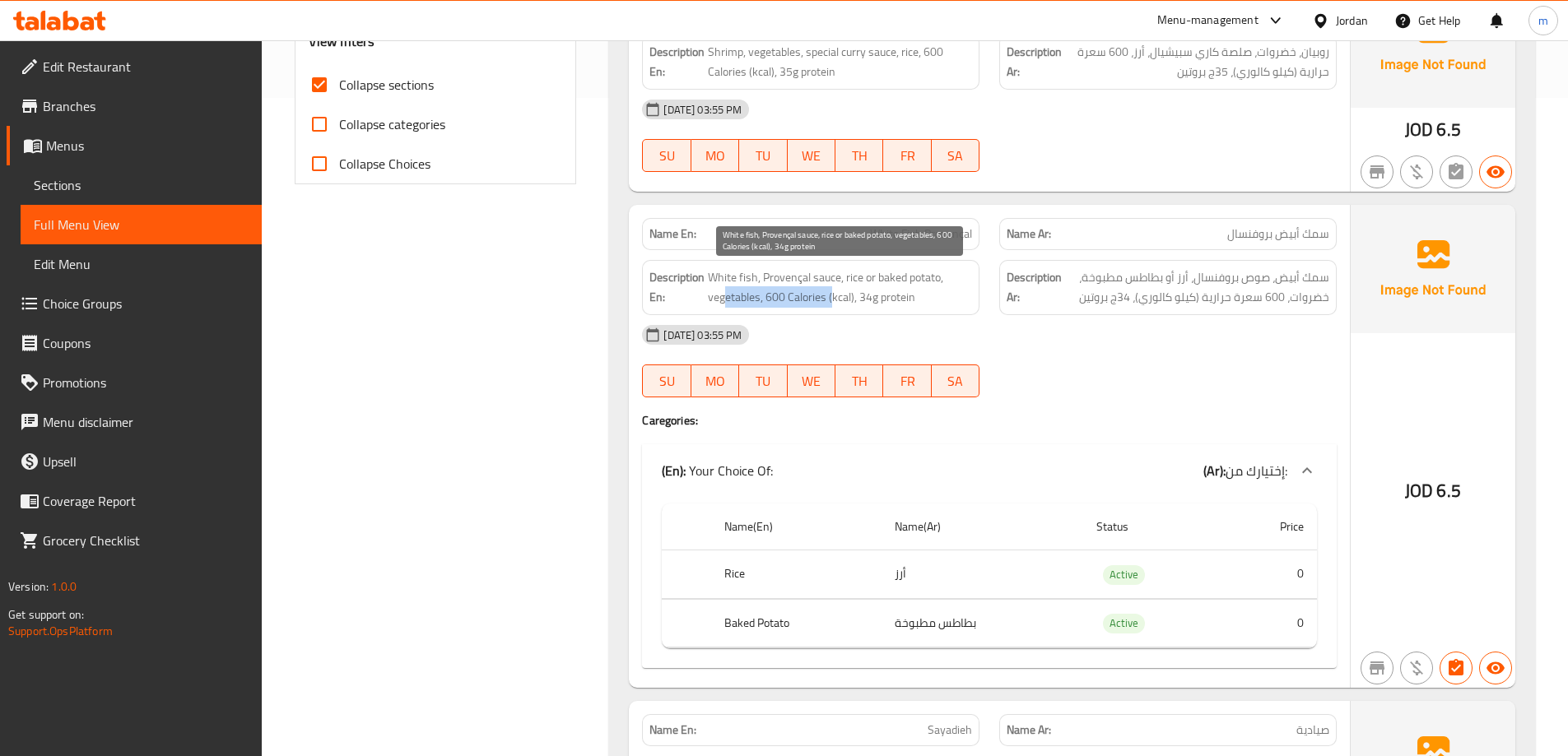
click at [830, 299] on span "White fish, Provençal sauce, rice or baked potato, vegetables, 600 Calories (kc…" at bounding box center [840, 288] width 264 height 41
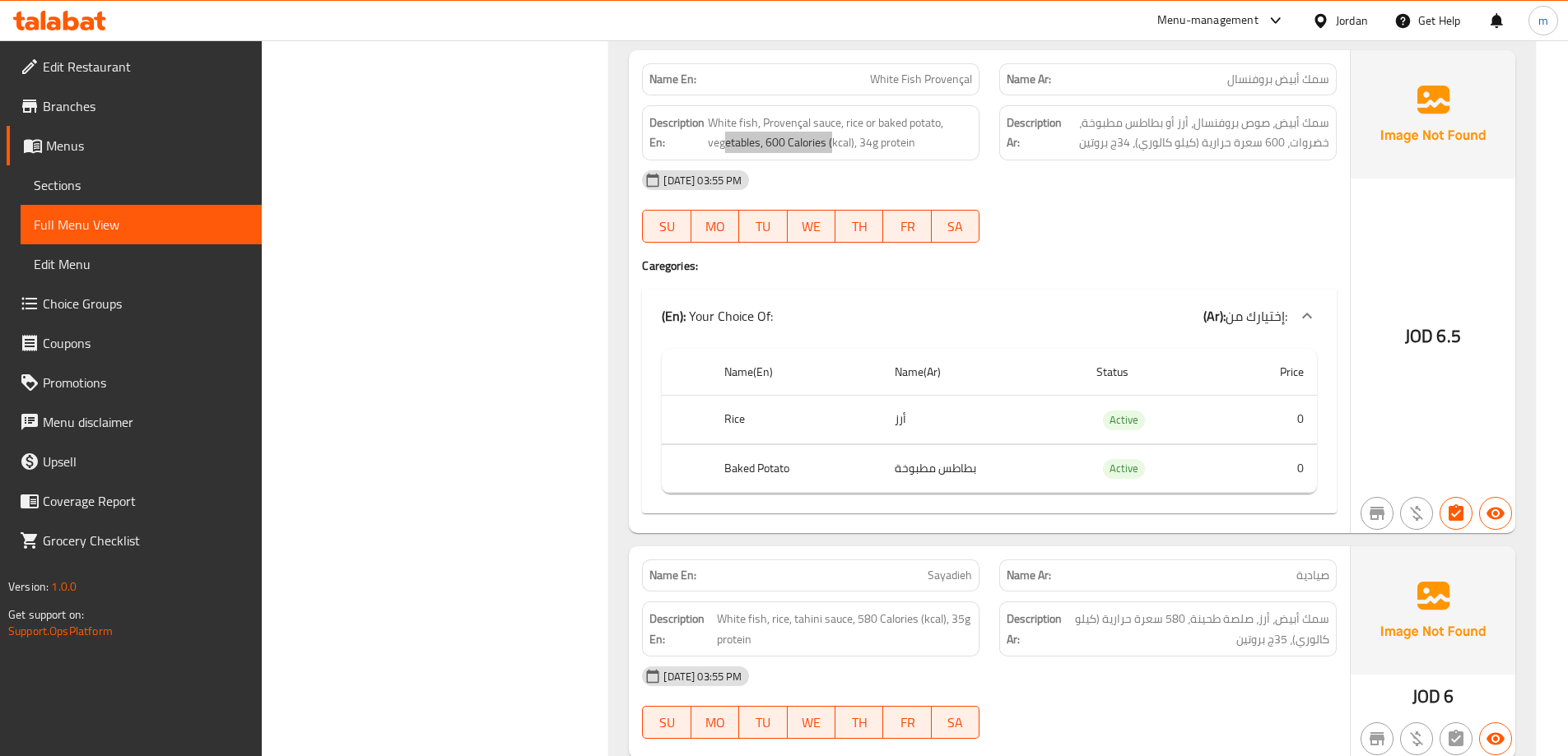
scroll to position [934, 0]
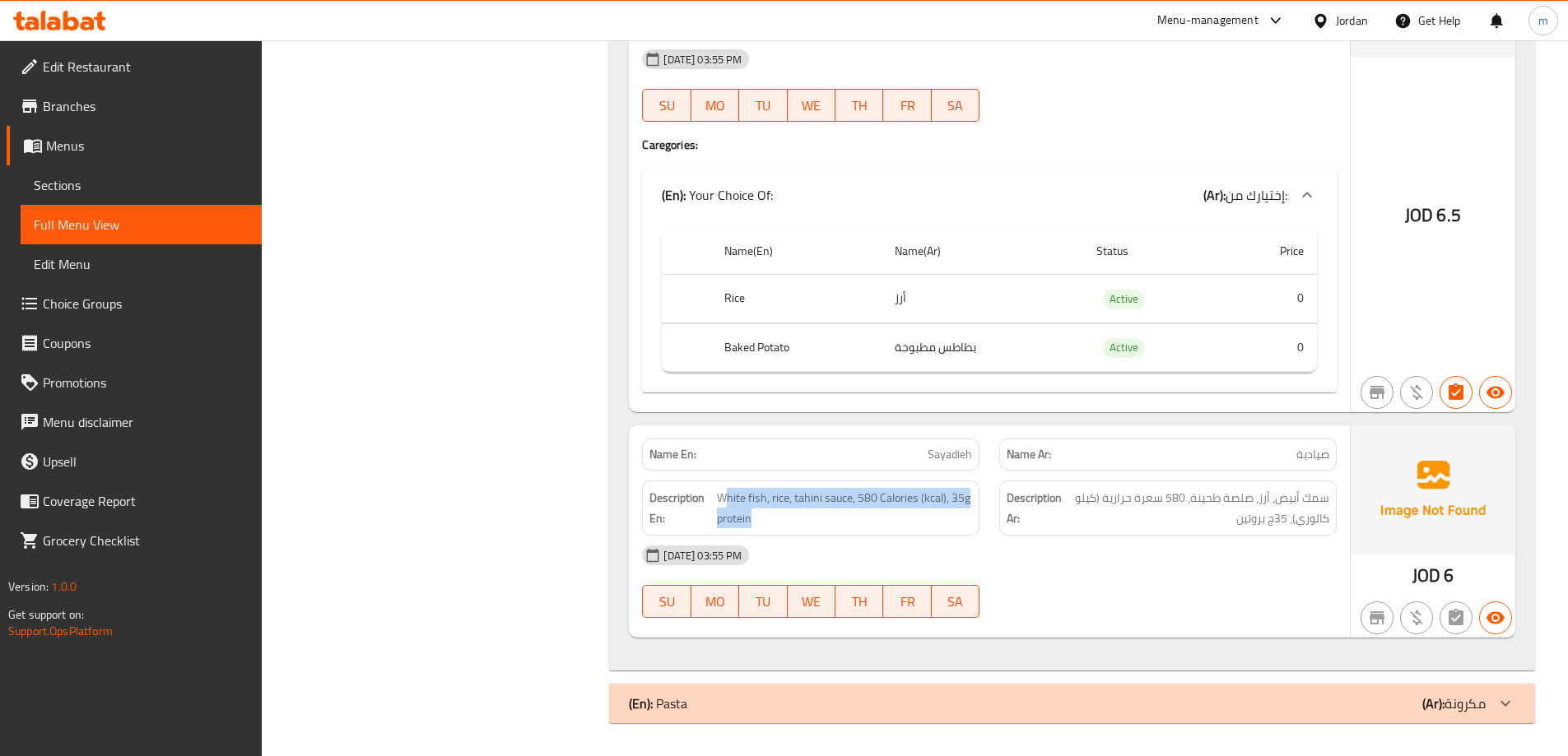
drag, startPoint x: 723, startPoint y: 502, endPoint x: 986, endPoint y: 512, distance: 263.2
click at [986, 512] on div "Description En: White fish, rice, tahini sauce, 580 Calories (kcal), 35g protein" at bounding box center [811, 508] width 357 height 75
click at [1198, 563] on div "[DATE] 03:55 PM" at bounding box center [989, 555] width 715 height 40
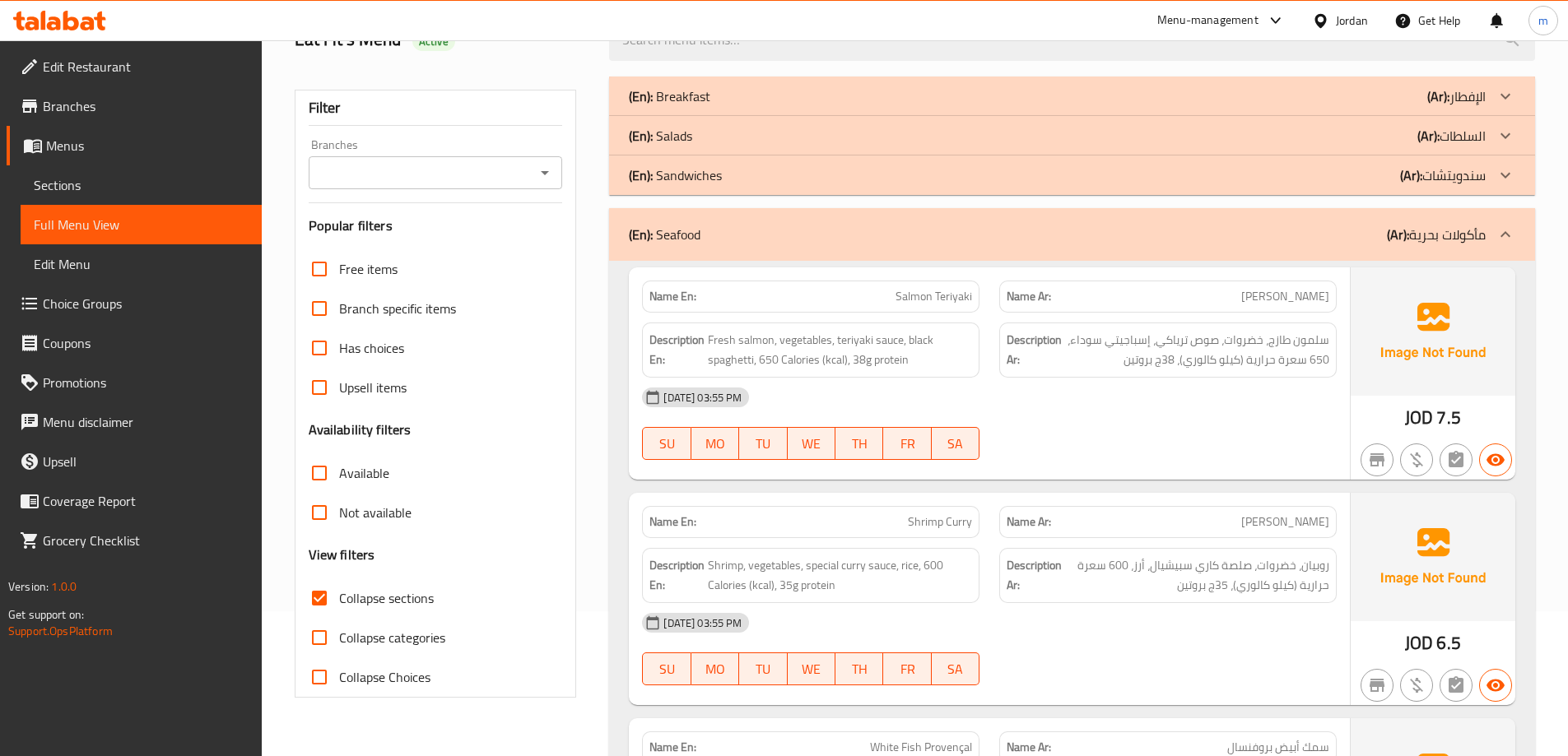
scroll to position [0, 0]
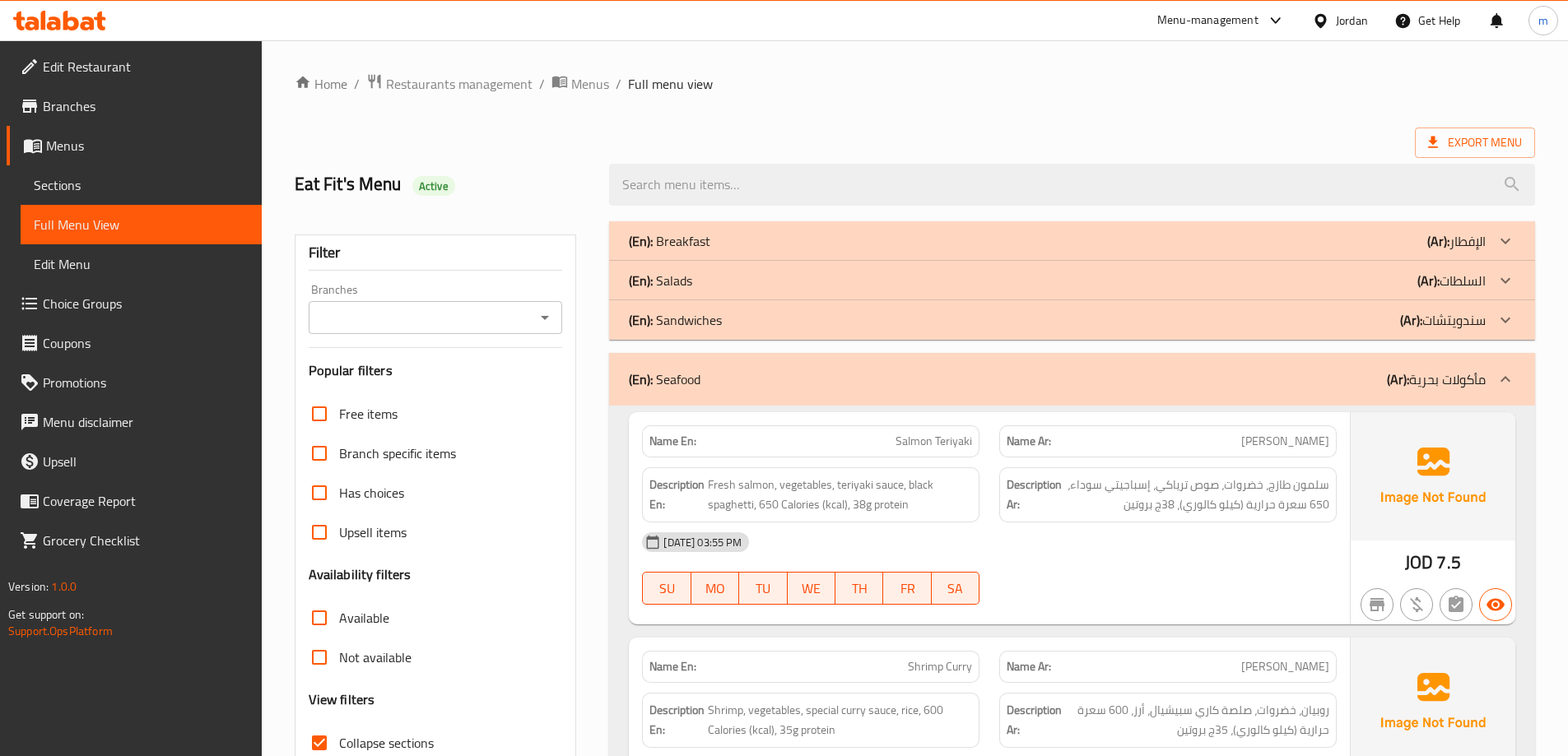
click at [1426, 378] on p "(Ar): مأكولات بحرية" at bounding box center [1436, 378] width 99 height 19
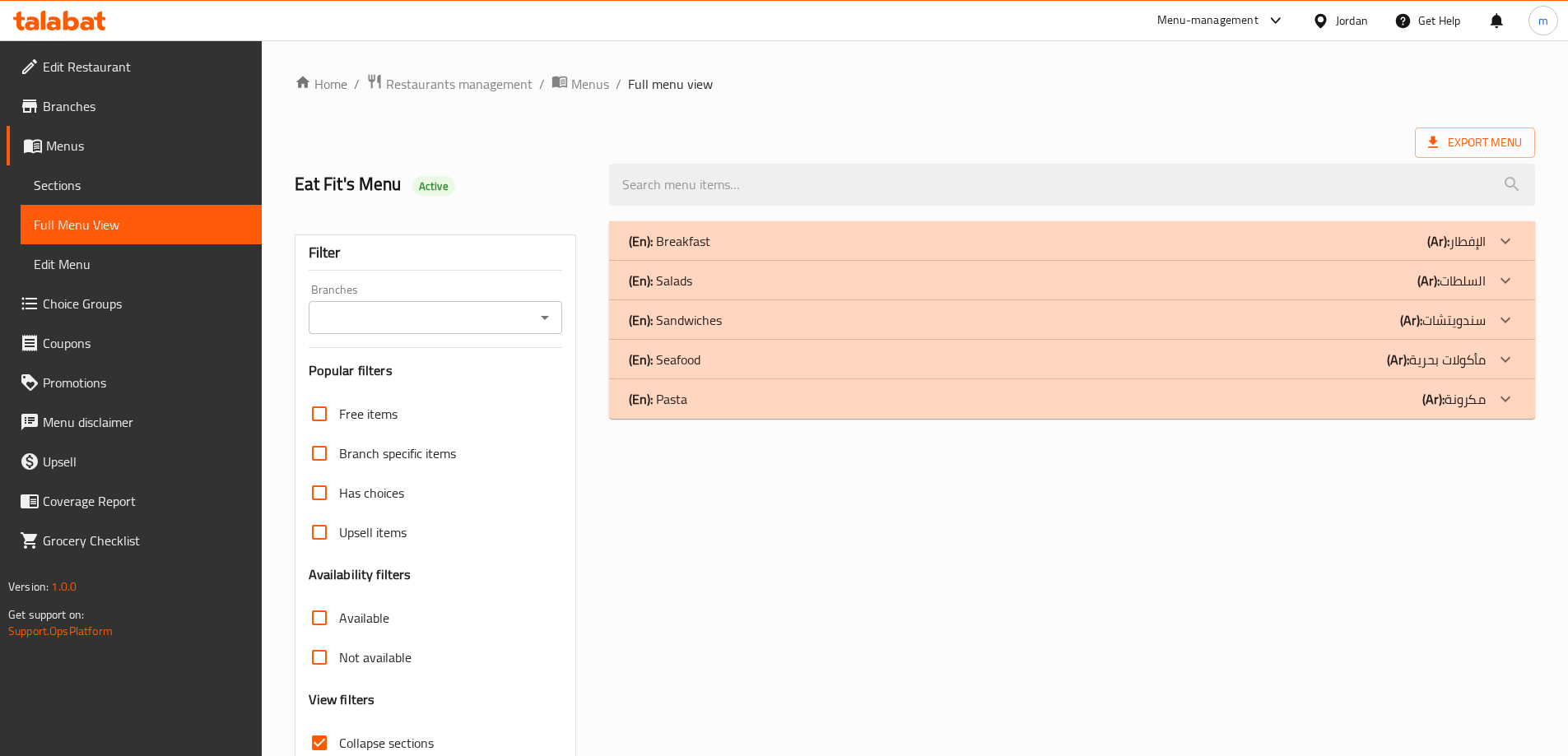
click at [1427, 414] on div "(En): Pasta (Ar): مكرونة" at bounding box center [1072, 399] width 926 height 40
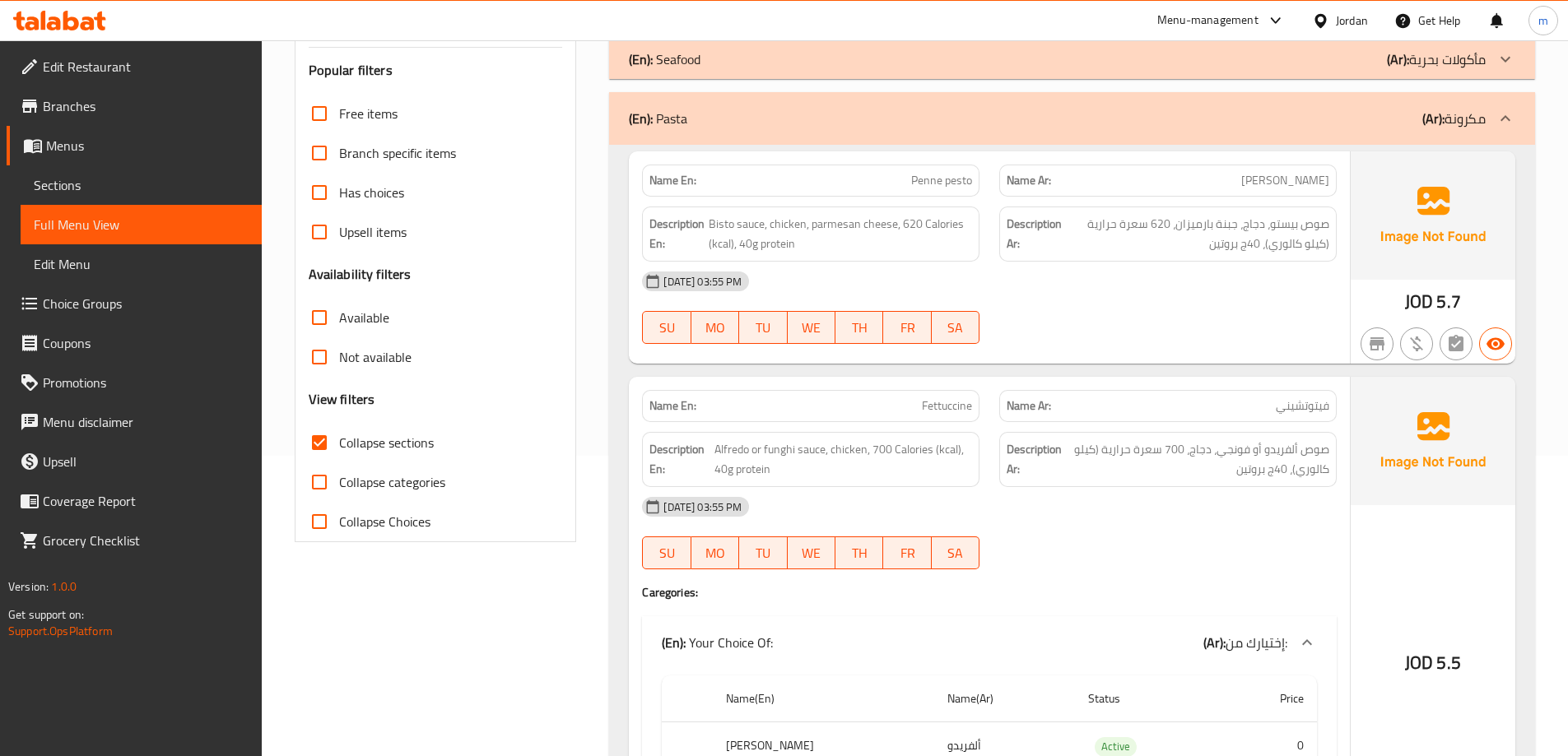
scroll to position [329, 0]
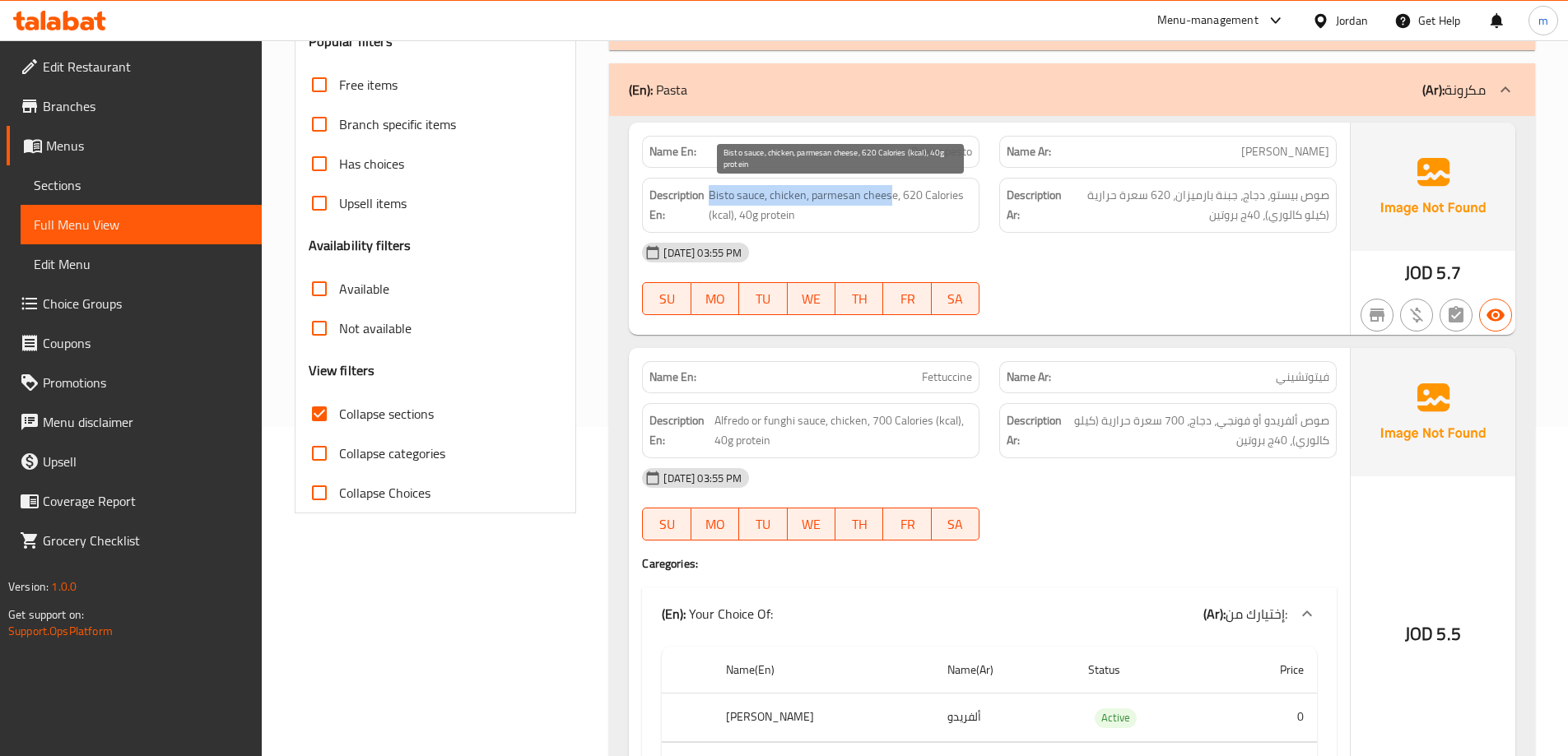
drag, startPoint x: 711, startPoint y: 190, endPoint x: 888, endPoint y: 200, distance: 177.3
click at [888, 200] on span "Bisto sauce, chicken, parmesan cheese, 620 Calories (kcal), 40g protein" at bounding box center [840, 205] width 264 height 41
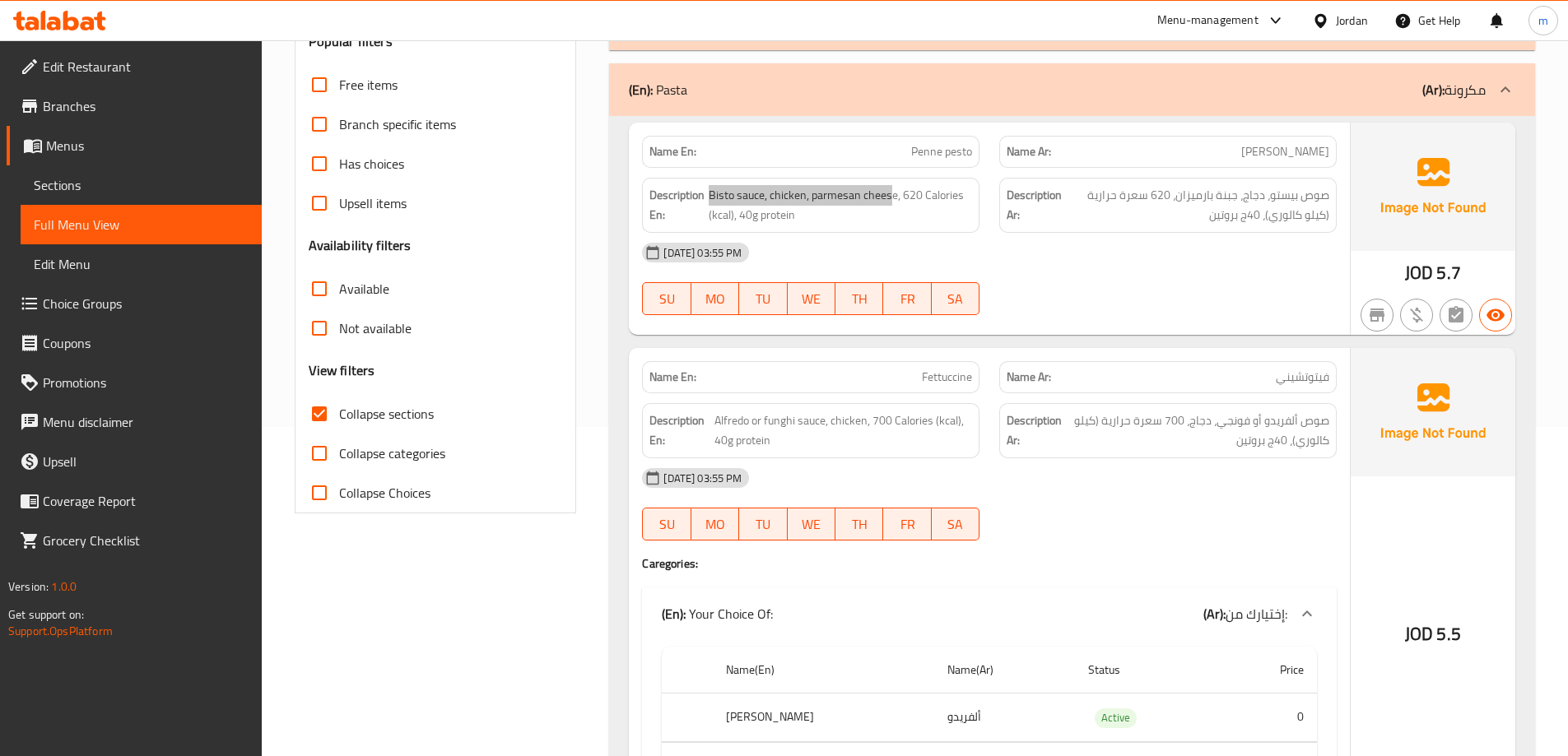
scroll to position [494, 0]
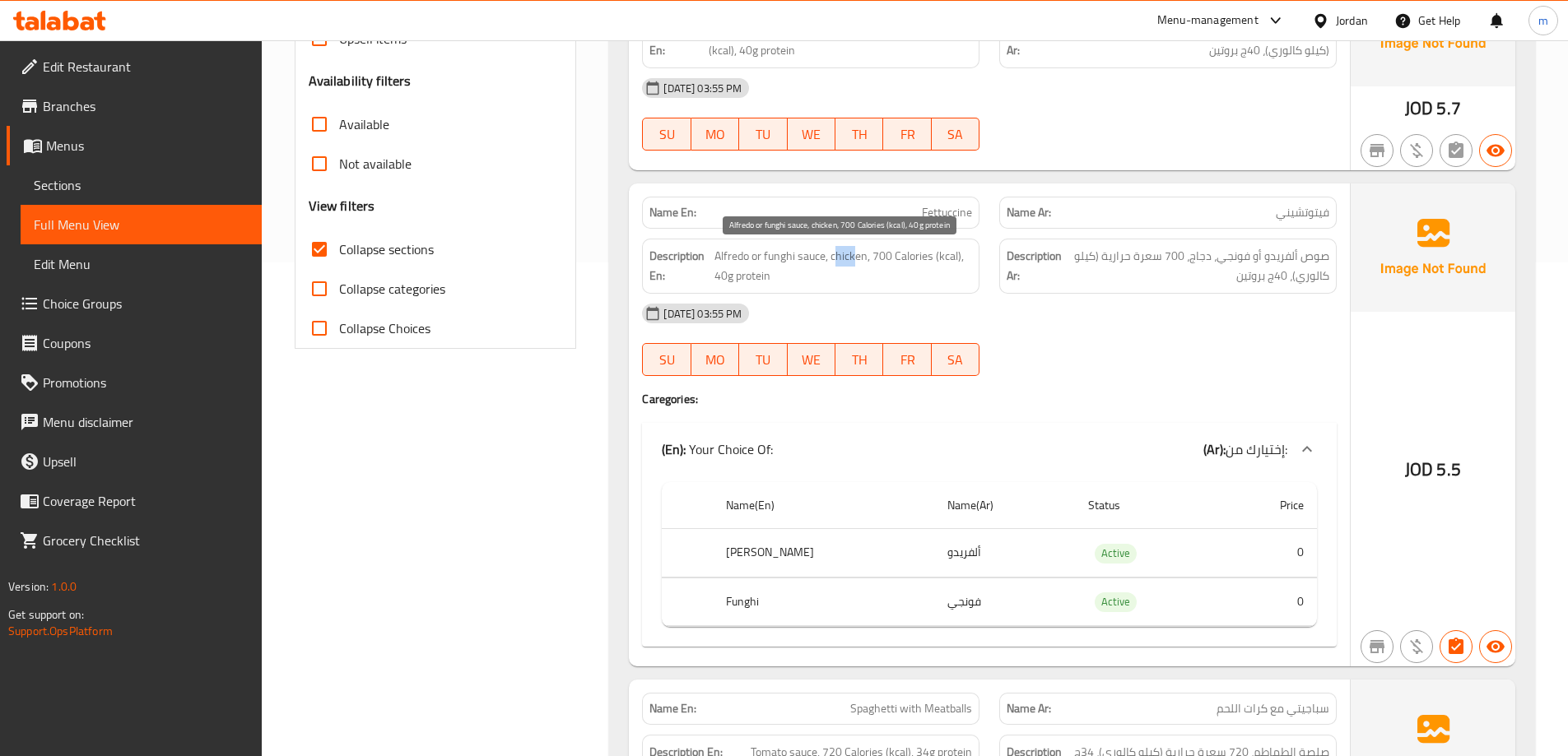
click at [856, 261] on span "Alfredo or funghi sauce, chicken, 700 Calories (kcal), 40g protein" at bounding box center [843, 266] width 257 height 41
drag, startPoint x: 878, startPoint y: 249, endPoint x: 901, endPoint y: 253, distance: 23.3
click at [901, 253] on span "Alfredo or funghi sauce, chicken, 700 Calories (kcal), 40g protein" at bounding box center [843, 266] width 257 height 41
drag, startPoint x: 716, startPoint y: 554, endPoint x: 849, endPoint y: 545, distance: 133.3
click at [847, 545] on tr "[PERSON_NAME] Active 0" at bounding box center [989, 553] width 655 height 48
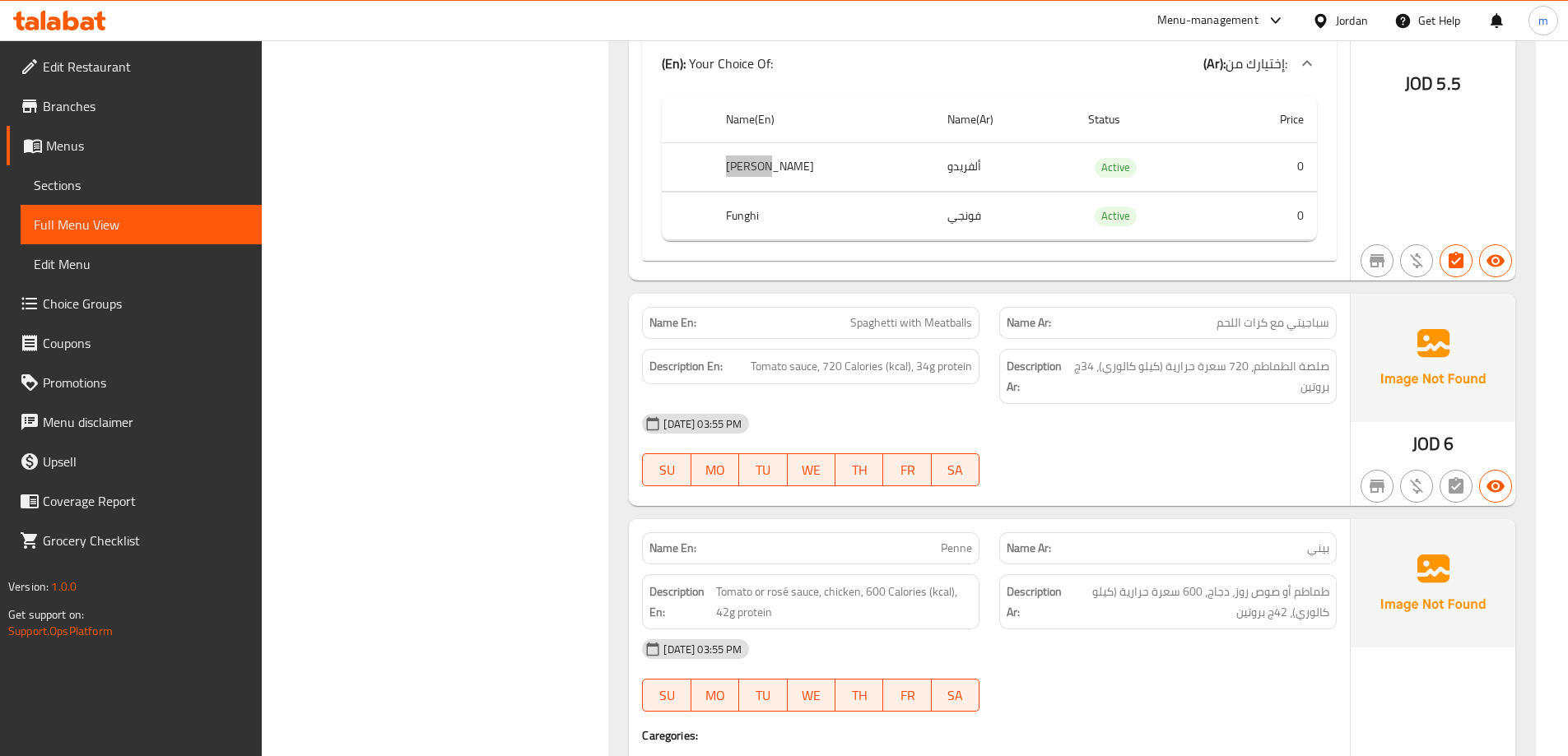
scroll to position [905, 0]
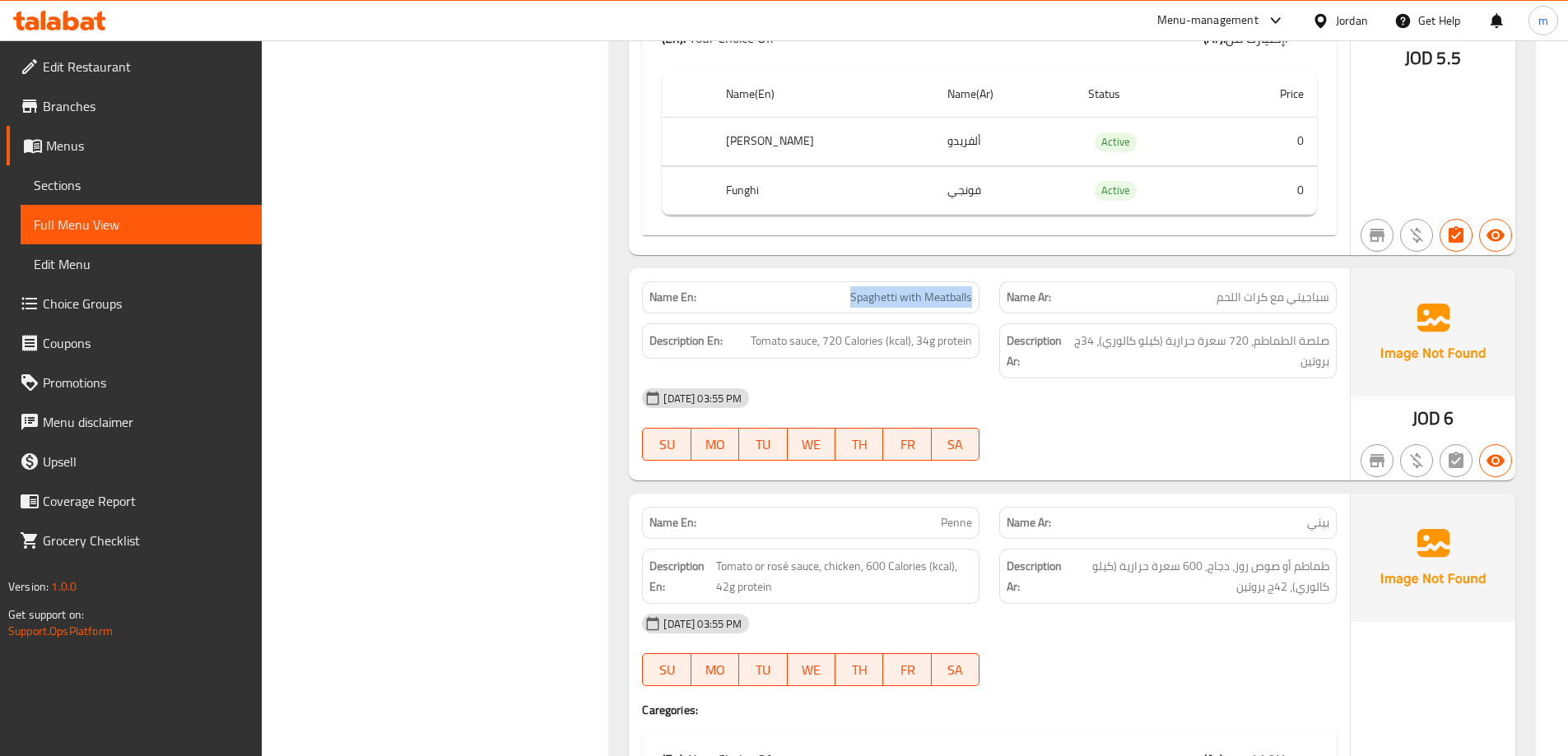
drag, startPoint x: 839, startPoint y: 287, endPoint x: 983, endPoint y: 285, distance: 144.0
click at [983, 285] on div "Name En: Spaghetti with Meatballs" at bounding box center [811, 297] width 357 height 52
click at [991, 330] on div "Description Ar: صلصة الطماطم، 720 سعرة حرارية (كيلو كالوري)، 34ج بروتين" at bounding box center [1168, 351] width 357 height 75
drag, startPoint x: 758, startPoint y: 341, endPoint x: 821, endPoint y: 346, distance: 63.2
click at [821, 346] on span "Tomato sauce, 720 Calories (kcal), 34g protein" at bounding box center [861, 341] width 221 height 20
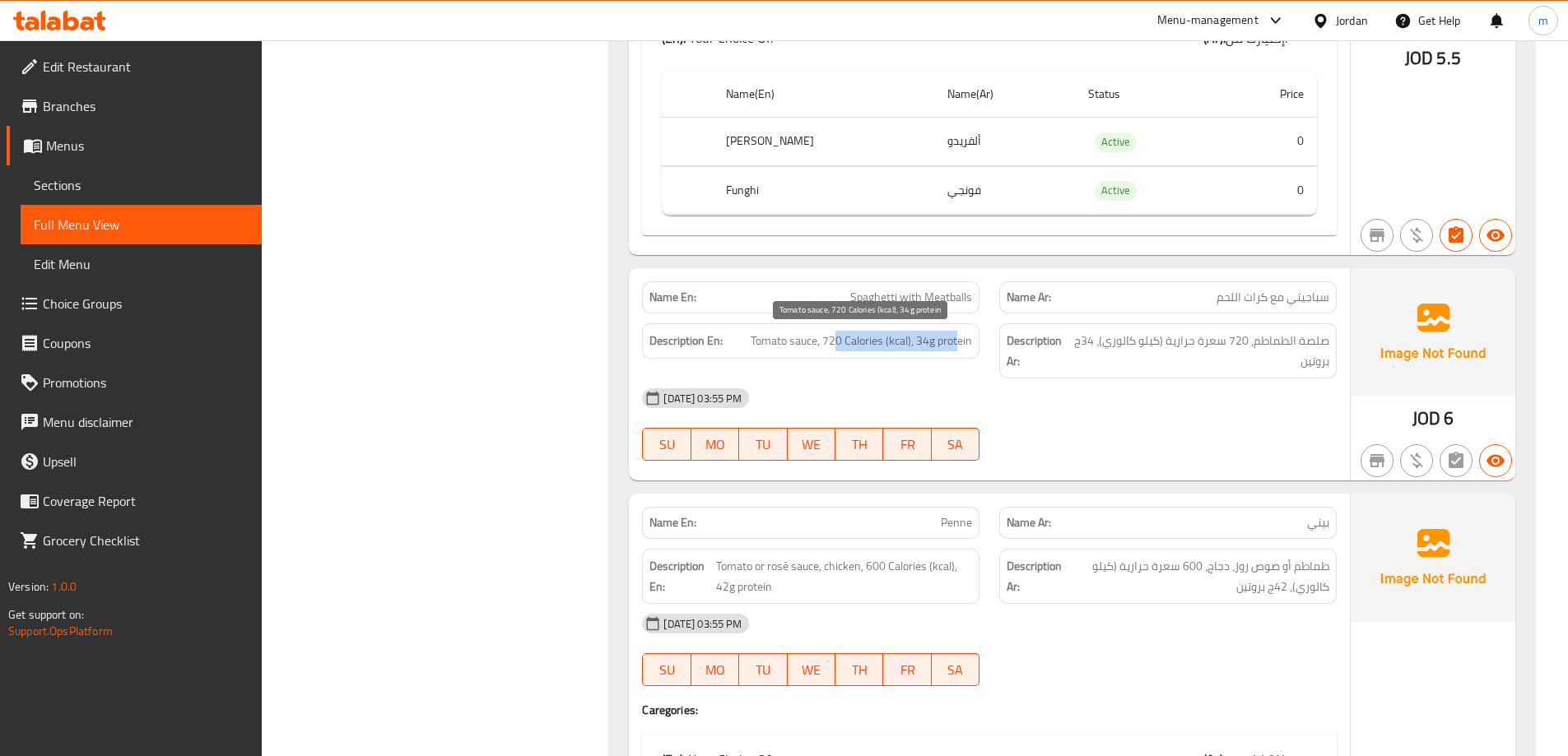
drag, startPoint x: 836, startPoint y: 342, endPoint x: 959, endPoint y: 344, distance: 123.0
click at [959, 344] on span "Tomato sauce, 720 Calories (kcal), 34g protein" at bounding box center [861, 341] width 221 height 20
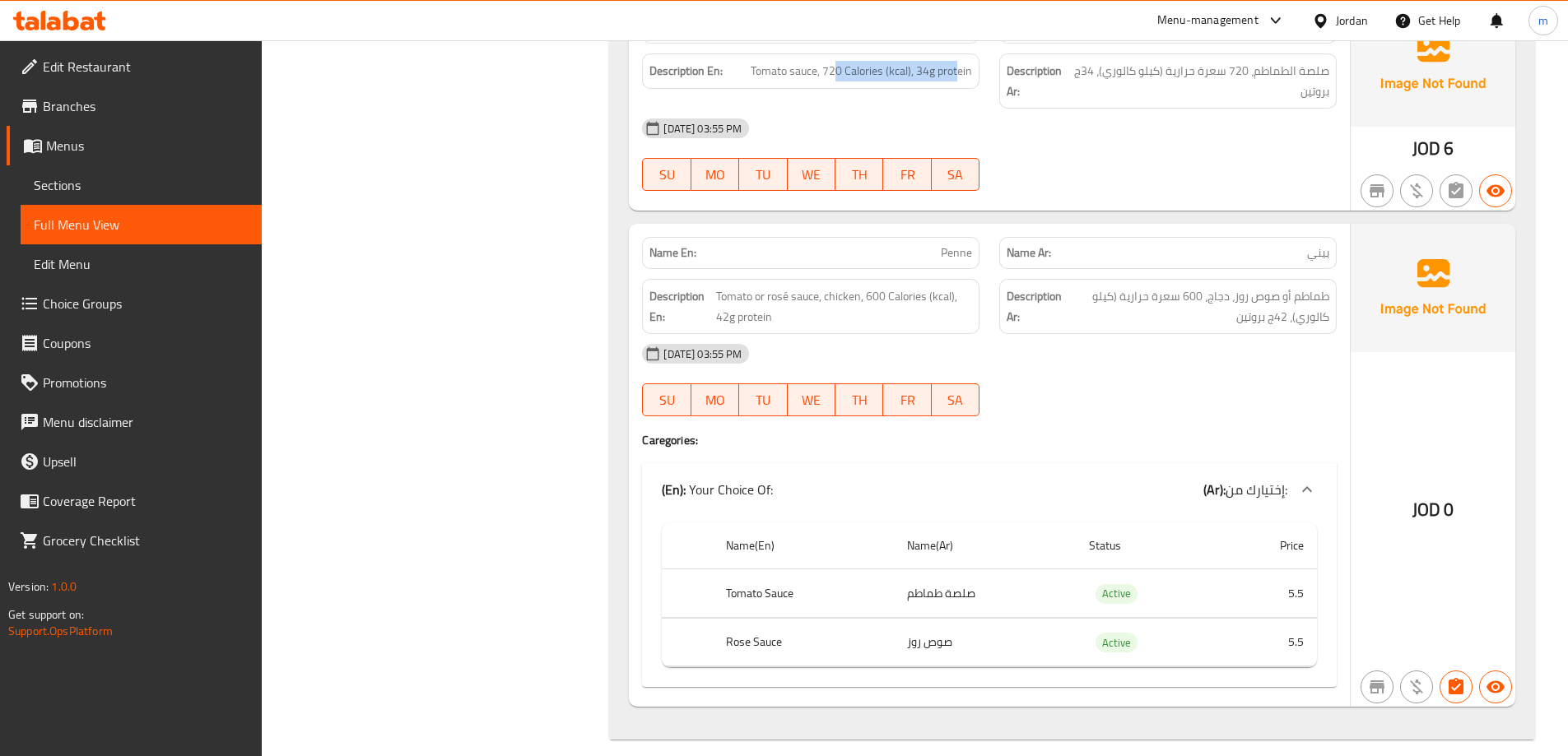
scroll to position [1192, 0]
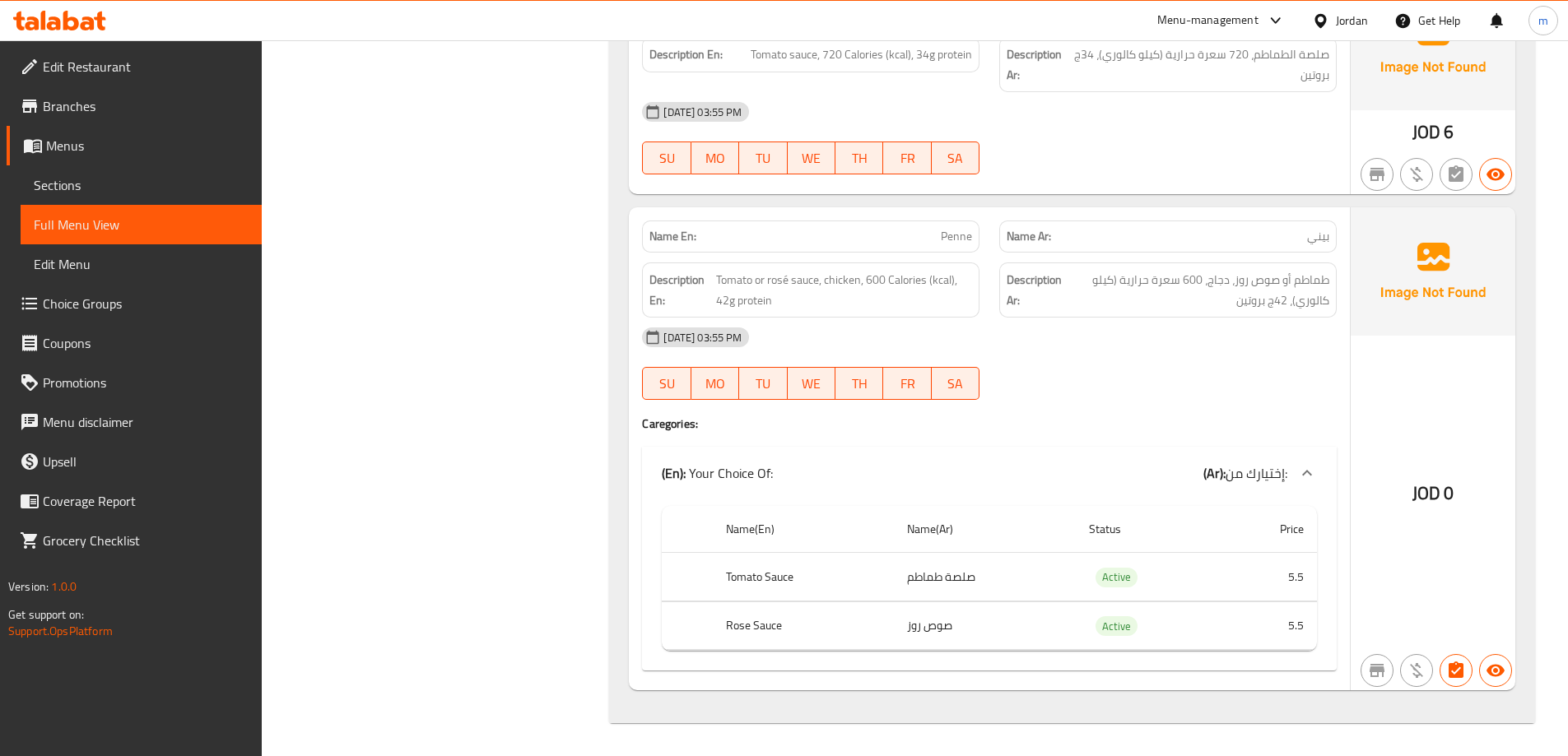
click at [1067, 397] on div at bounding box center [1168, 399] width 357 height 19
drag, startPoint x: 949, startPoint y: 242, endPoint x: 1010, endPoint y: 243, distance: 61.0
click at [1010, 243] on div "Name En: Penne Name Ar: بيني" at bounding box center [989, 237] width 715 height 52
drag, startPoint x: 714, startPoint y: 277, endPoint x: 822, endPoint y: 278, distance: 108.0
click at [822, 278] on h6 "Description En: Tomato or rosé sauce, chicken, 600 Calories (kcal), 42g protein" at bounding box center [811, 291] width 323 height 41
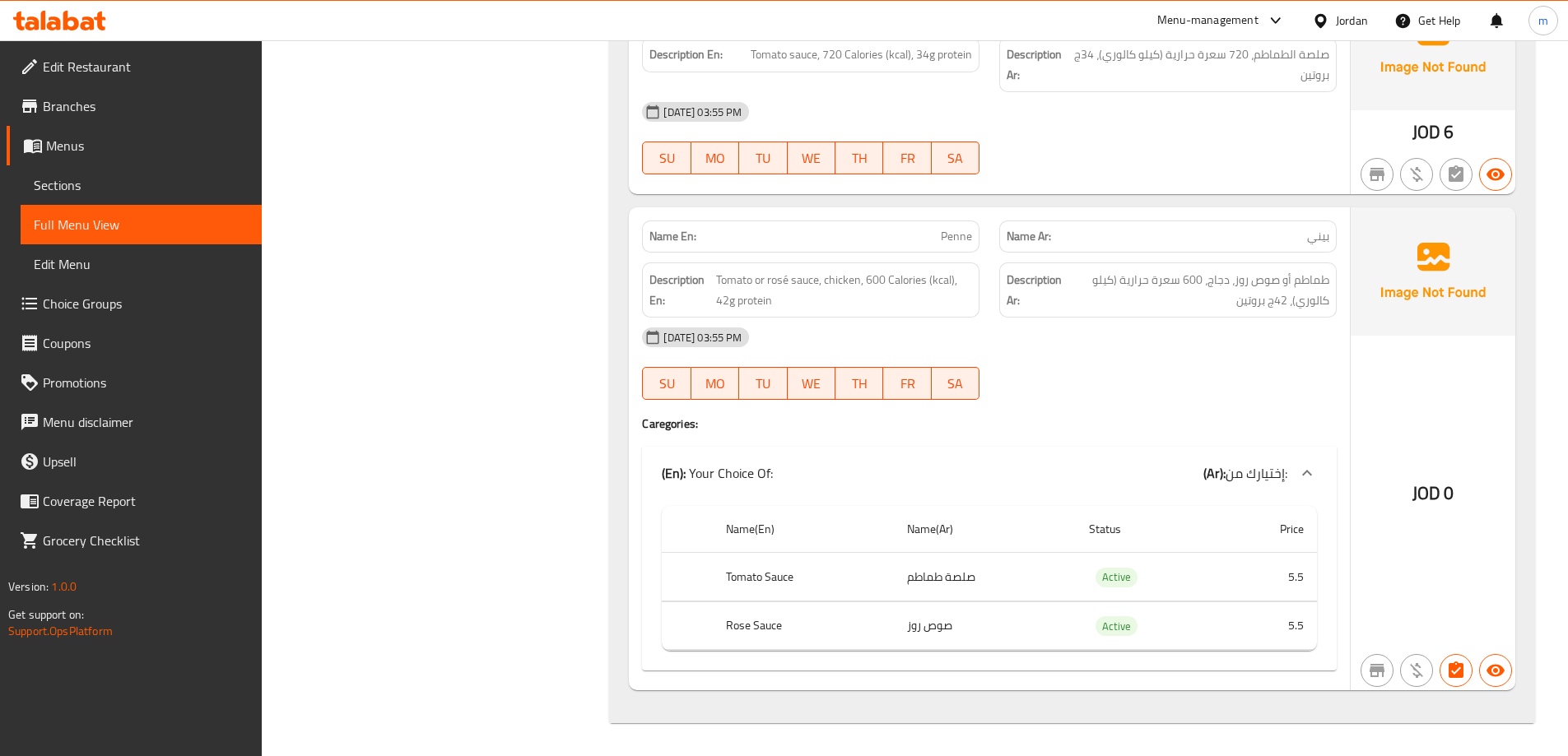
click at [1102, 346] on div "[DATE] 03:55 PM" at bounding box center [989, 337] width 715 height 40
drag, startPoint x: 862, startPoint y: 274, endPoint x: 954, endPoint y: 273, distance: 92.0
click at [958, 272] on span "Tomato or rosé sauce, chicken, 600 Calories (kcal), 42g protein" at bounding box center [844, 291] width 256 height 41
drag, startPoint x: 722, startPoint y: 305, endPoint x: 806, endPoint y: 308, distance: 84.1
click at [806, 308] on span "Tomato or rosé sauce, chicken, 600 Calories (kcal), 42g protein" at bounding box center [844, 291] width 256 height 41
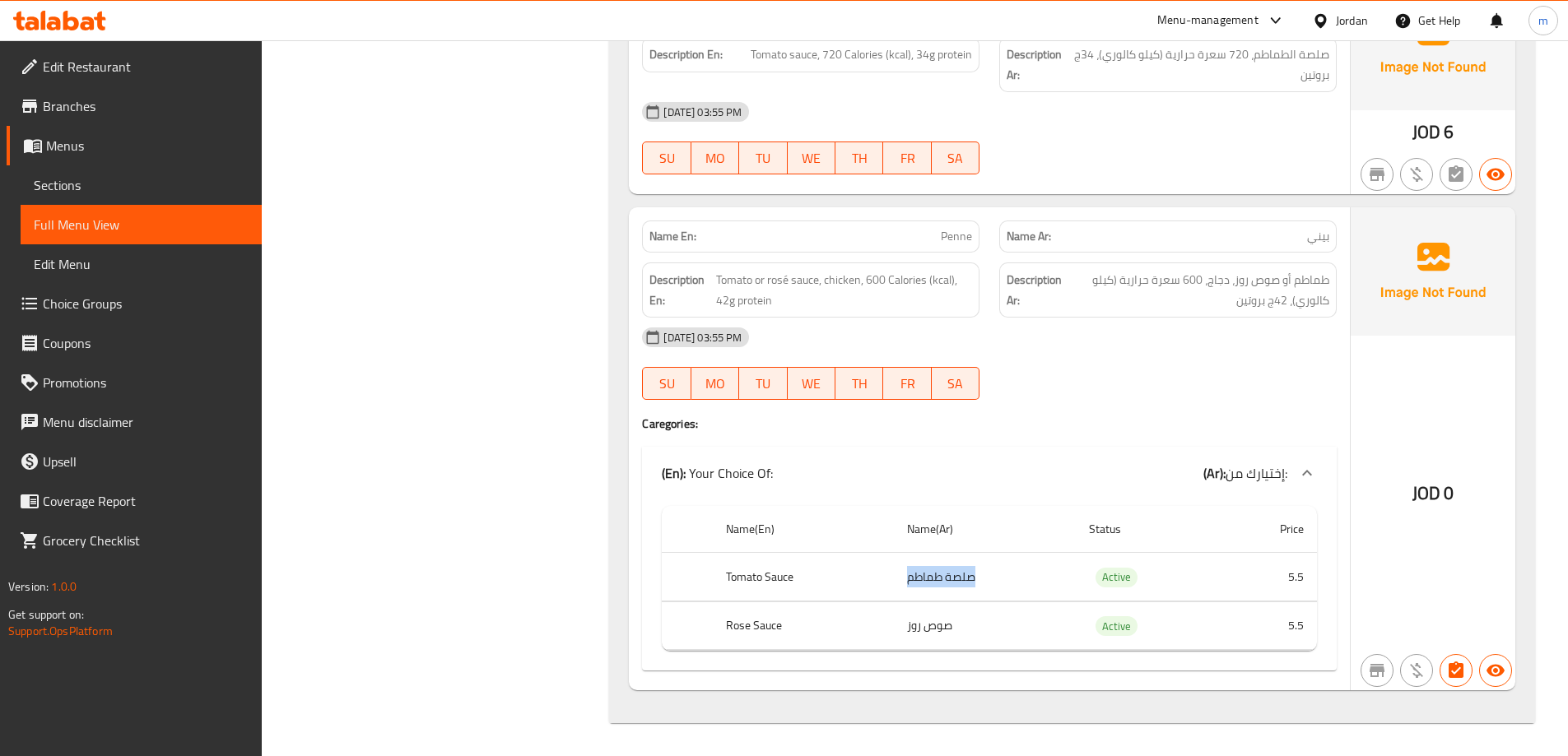
drag, startPoint x: 910, startPoint y: 576, endPoint x: 980, endPoint y: 570, distance: 70.3
click at [988, 568] on td "صلصة طماطم" at bounding box center [985, 577] width 182 height 48
drag, startPoint x: 970, startPoint y: 614, endPoint x: 847, endPoint y: 616, distance: 123.0
click at [978, 614] on td "صوص روز" at bounding box center [985, 626] width 182 height 48
drag, startPoint x: 725, startPoint y: 630, endPoint x: 755, endPoint y: 613, distance: 34.5
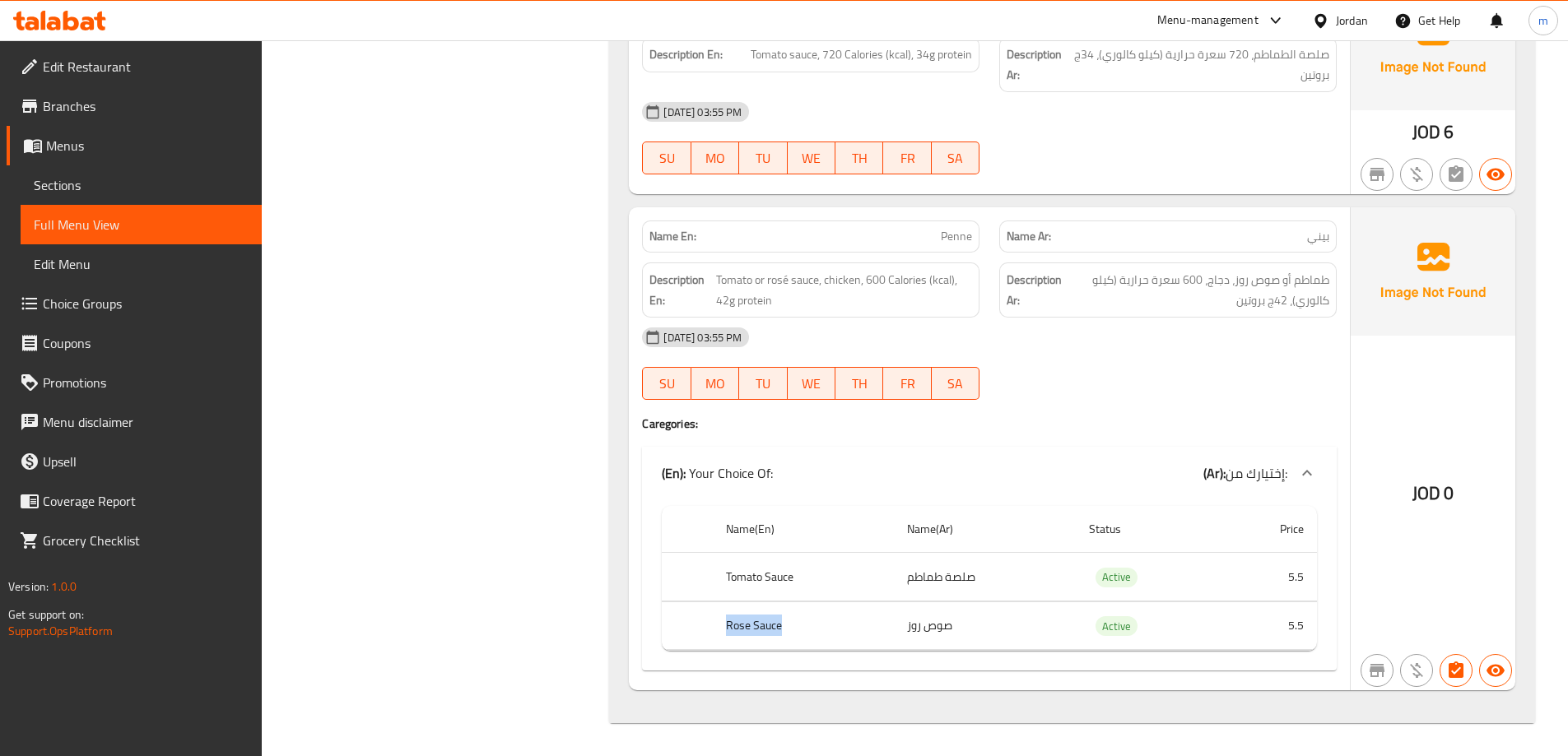
click at [792, 626] on tr "Rose Sauce صوص روز Active 5.5" at bounding box center [989, 626] width 655 height 48
drag, startPoint x: 743, startPoint y: 583, endPoint x: 809, endPoint y: 585, distance: 66.0
click at [809, 585] on th "Tomato Sauce" at bounding box center [803, 577] width 181 height 48
click at [995, 475] on div "(En): Your Choice Of: (Ar): إختيارك من:" at bounding box center [975, 473] width 626 height 19
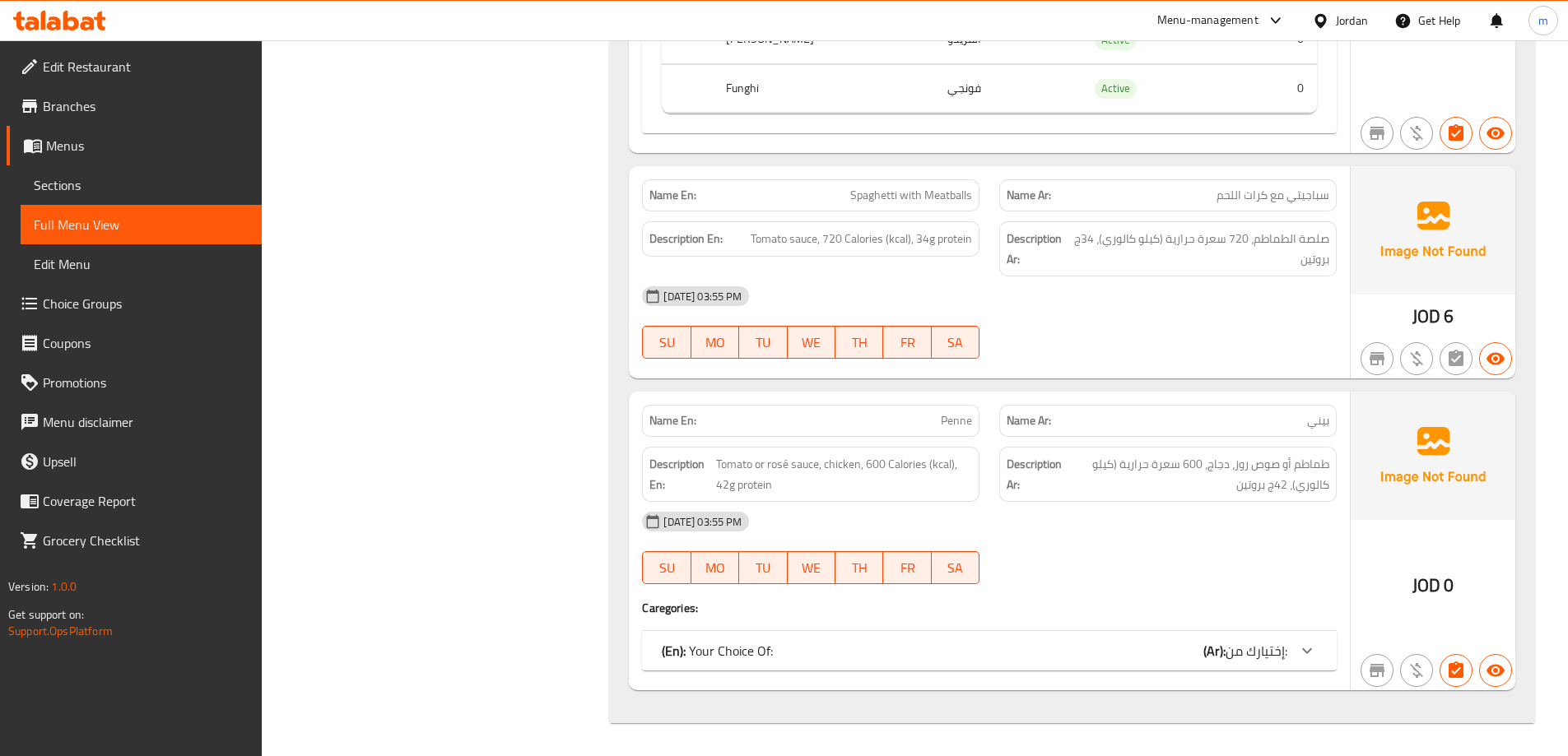
scroll to position [1007, 0]
click at [1071, 636] on div "(En): Your Choice Of: (Ar): إختيارك من:" at bounding box center [989, 651] width 694 height 40
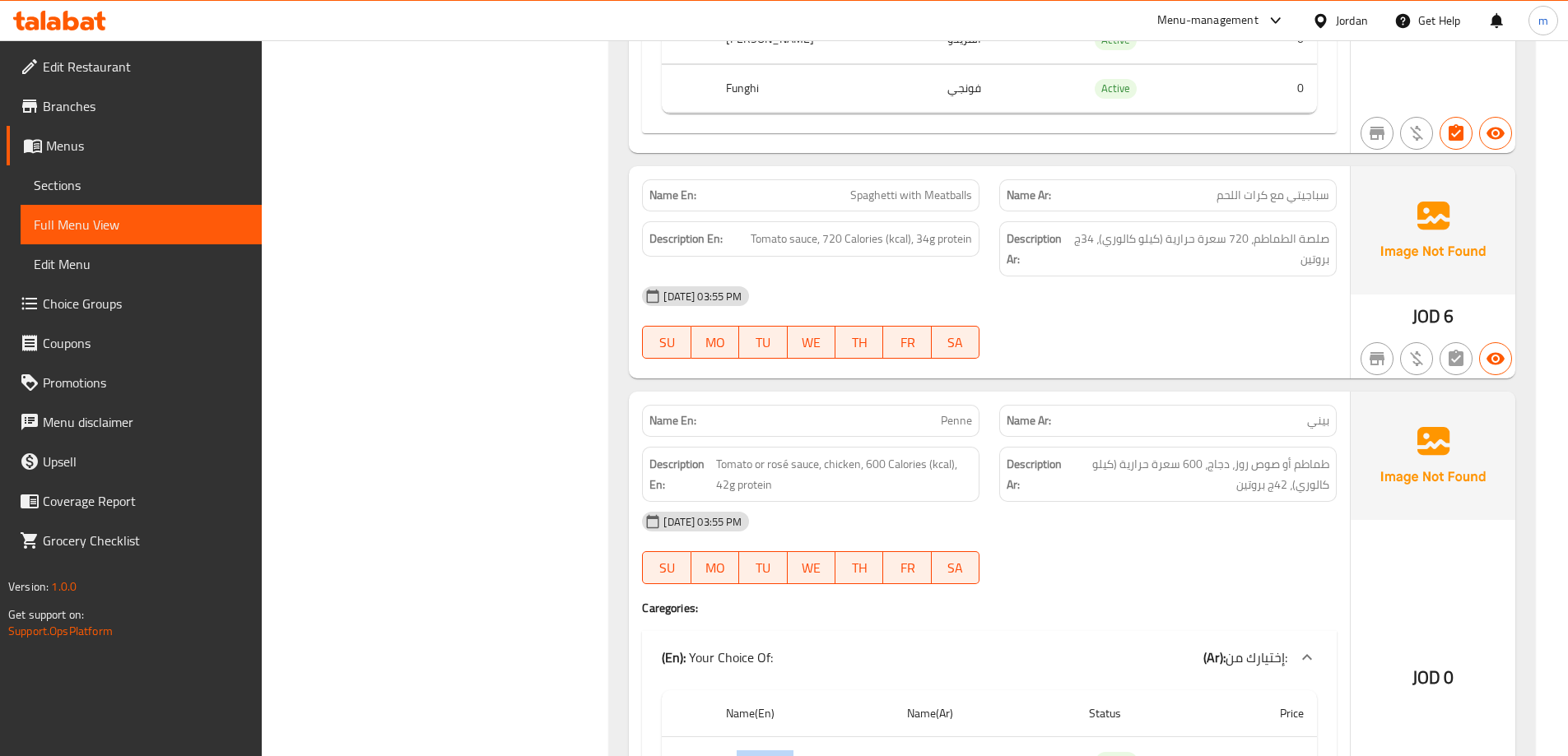
scroll to position [1192, 0]
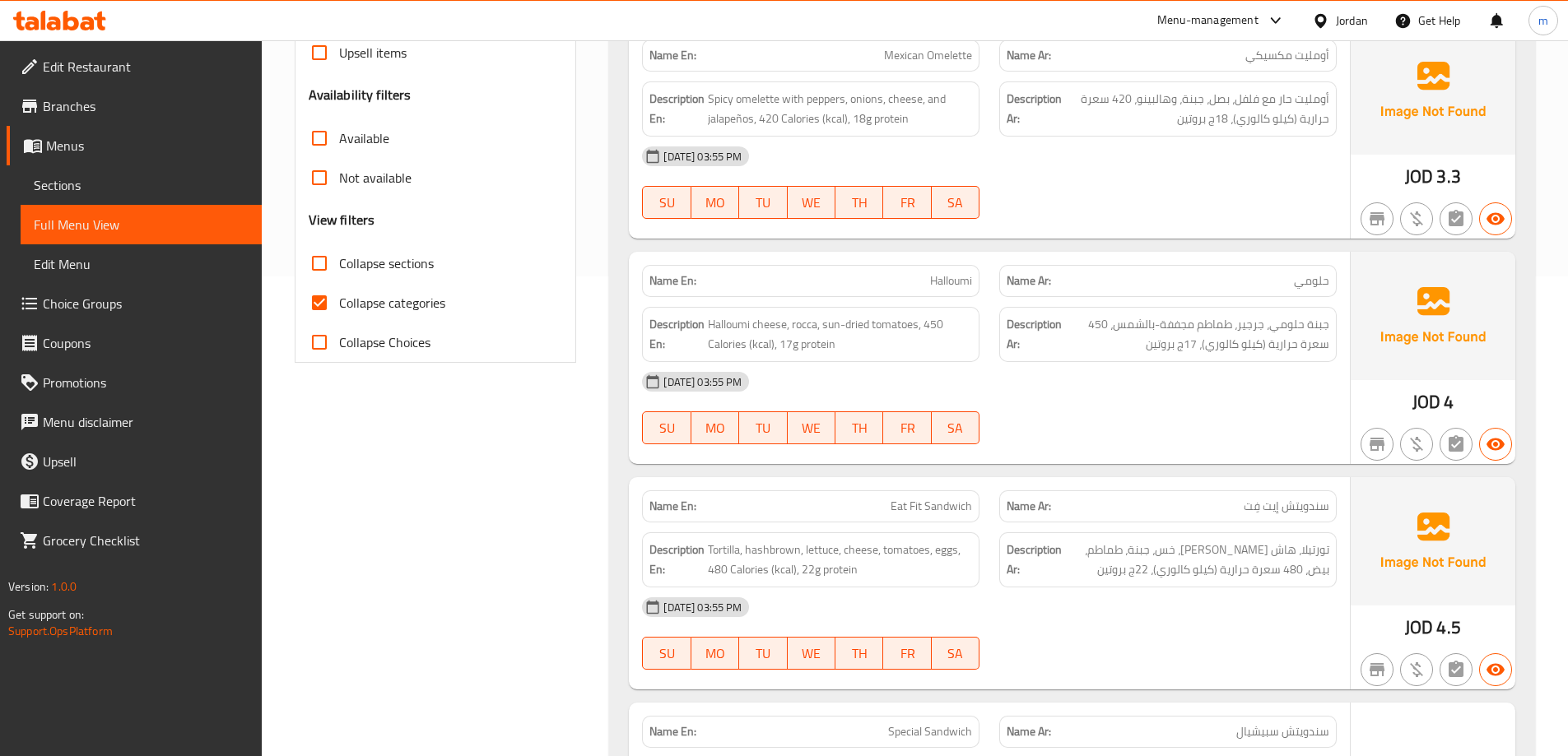
scroll to position [494, 0]
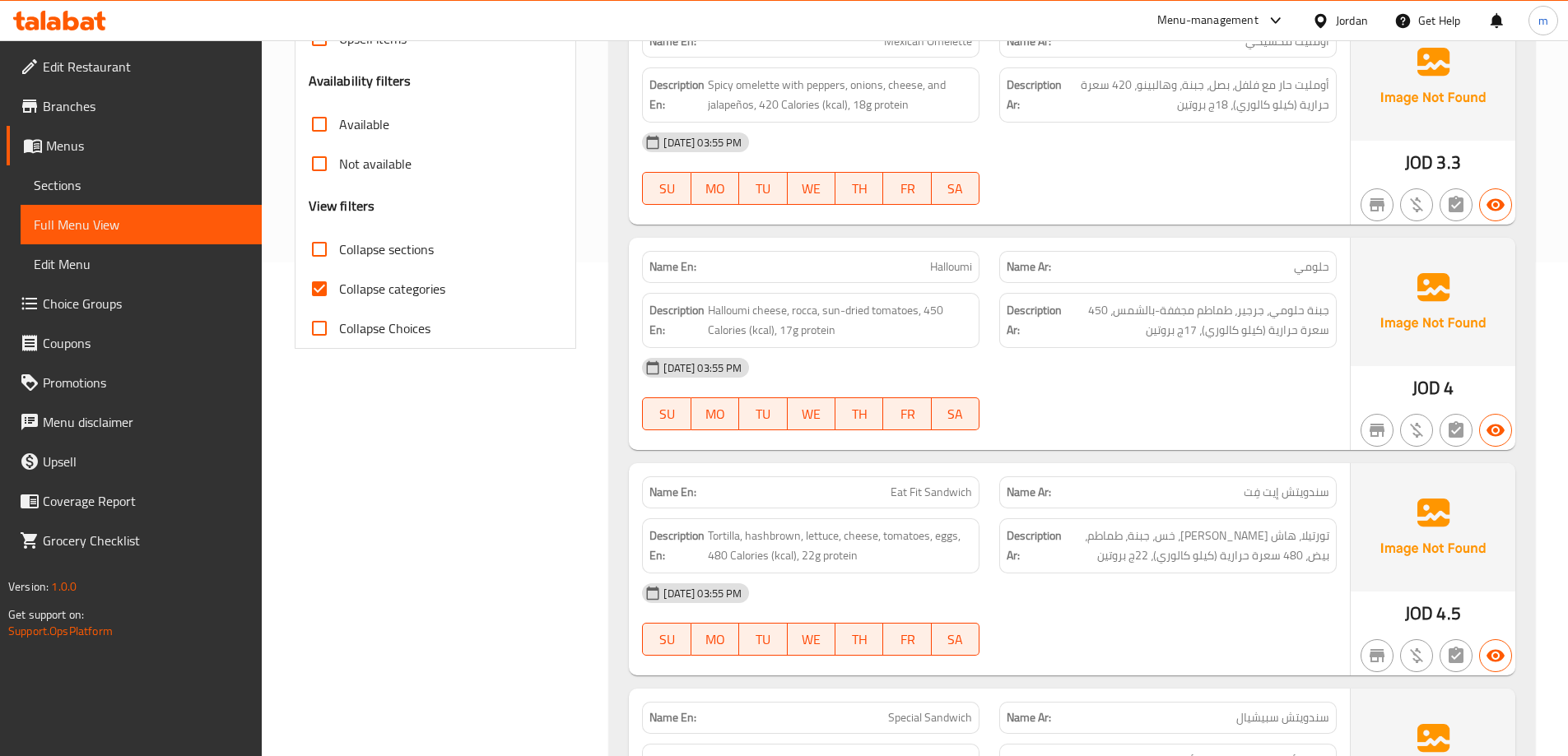
click at [363, 259] on span "Collapse sections" at bounding box center [386, 249] width 94 height 19
click at [339, 259] on input "Collapse sections" at bounding box center [319, 249] width 40 height 40
checkbox input "true"
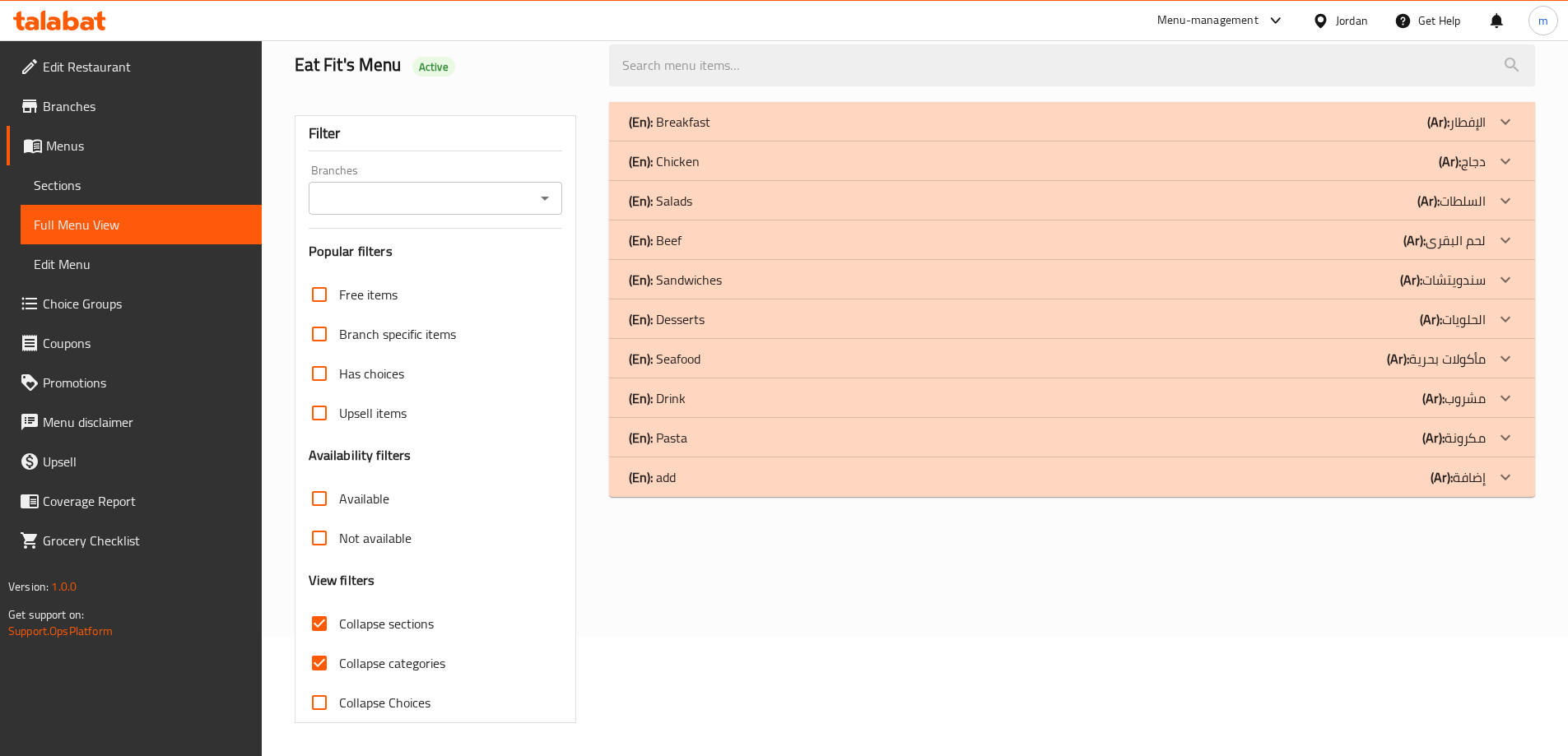
click at [370, 653] on span "Collapse categories" at bounding box center [392, 663] width 106 height 19
click at [339, 643] on input "Collapse categories" at bounding box center [319, 663] width 40 height 40
checkbox input "false"
click at [161, 175] on span "Sections" at bounding box center [141, 184] width 215 height 19
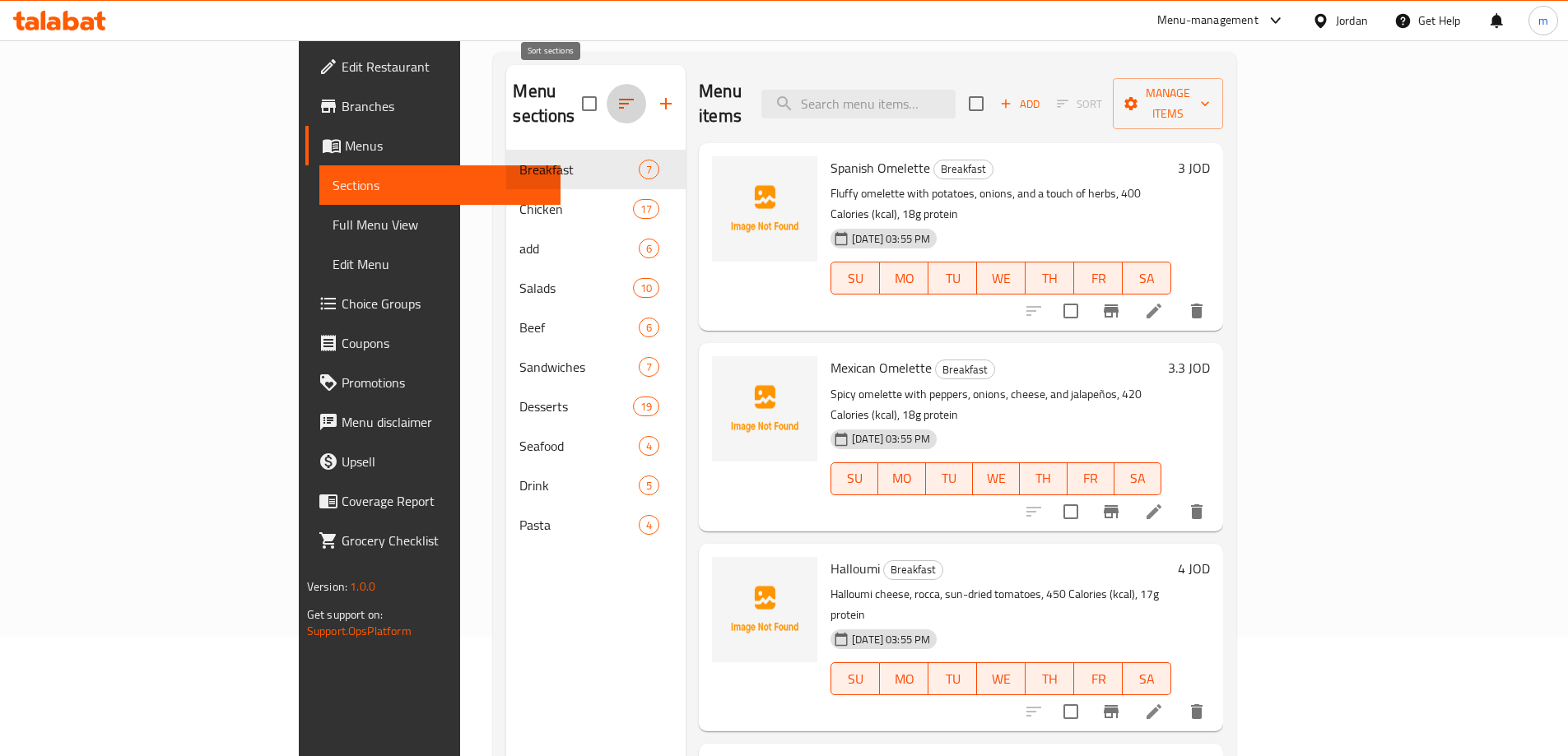
click at [606, 84] on button "button" at bounding box center [626, 104] width 40 height 40
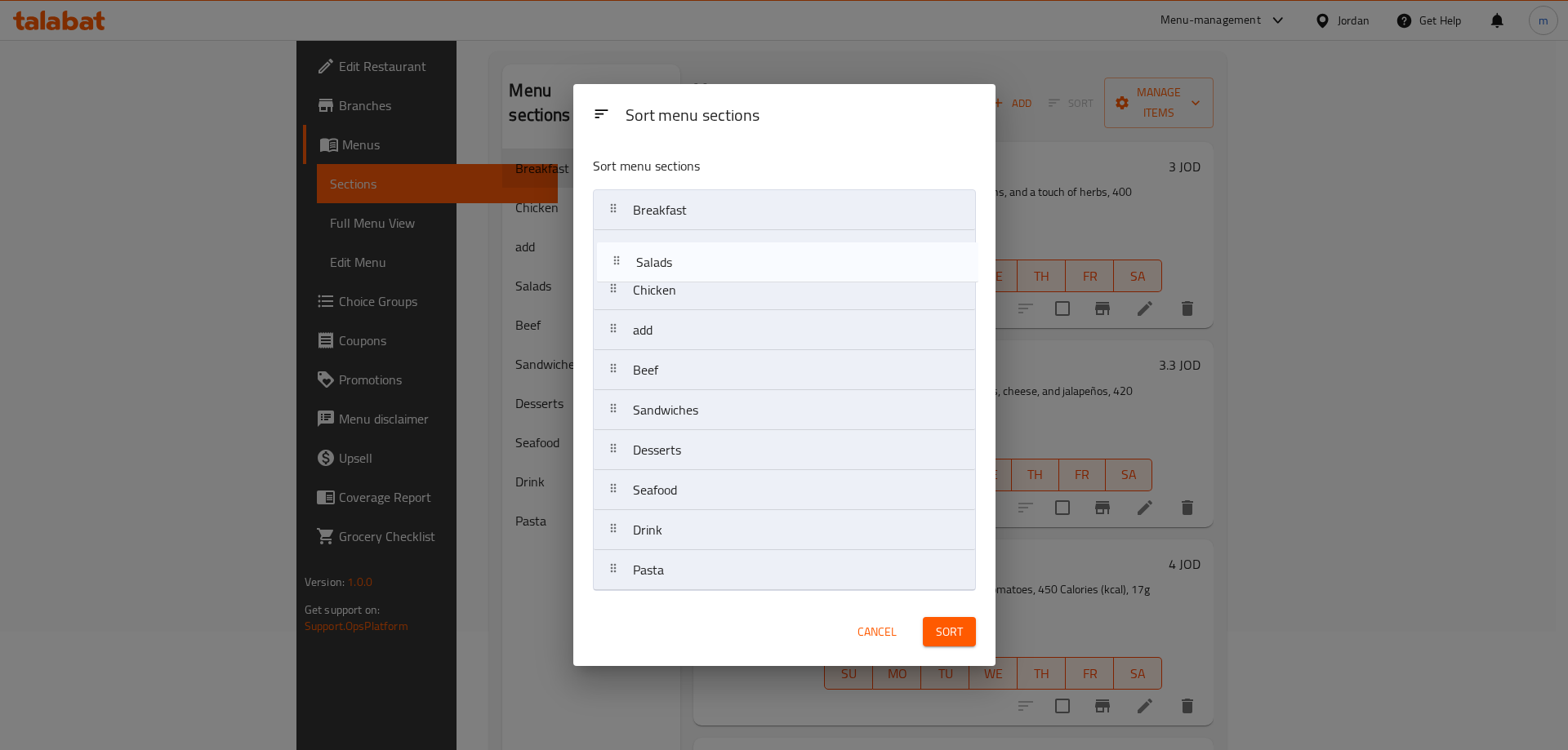
drag, startPoint x: 674, startPoint y: 319, endPoint x: 677, endPoint y: 262, distance: 57.1
click at [677, 262] on nav "Breakfast Chicken add Salads Beef Sandwiches Desserts Seafood Drink Pasta" at bounding box center [784, 389] width 383 height 401
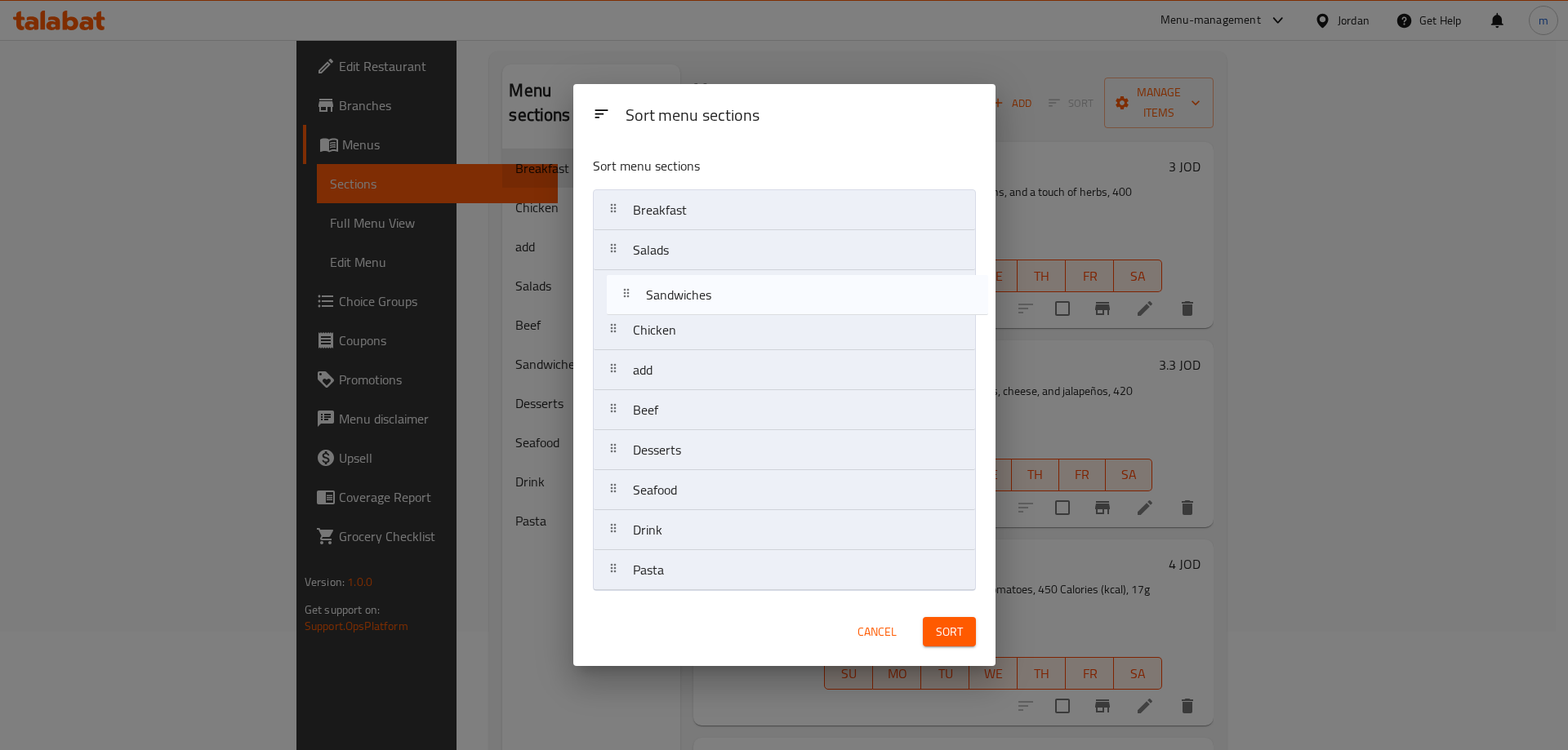
drag, startPoint x: 681, startPoint y: 413, endPoint x: 694, endPoint y: 294, distance: 119.7
click at [694, 294] on nav "Breakfast Salads Chicken add Beef Sandwiches Desserts Seafood Drink Pasta" at bounding box center [784, 389] width 383 height 401
drag, startPoint x: 682, startPoint y: 488, endPoint x: 699, endPoint y: 322, distance: 166.9
click at [699, 322] on nav "Breakfast Salads Sandwiches Chicken add Beef Desserts Seafood Drink Pasta" at bounding box center [784, 389] width 383 height 401
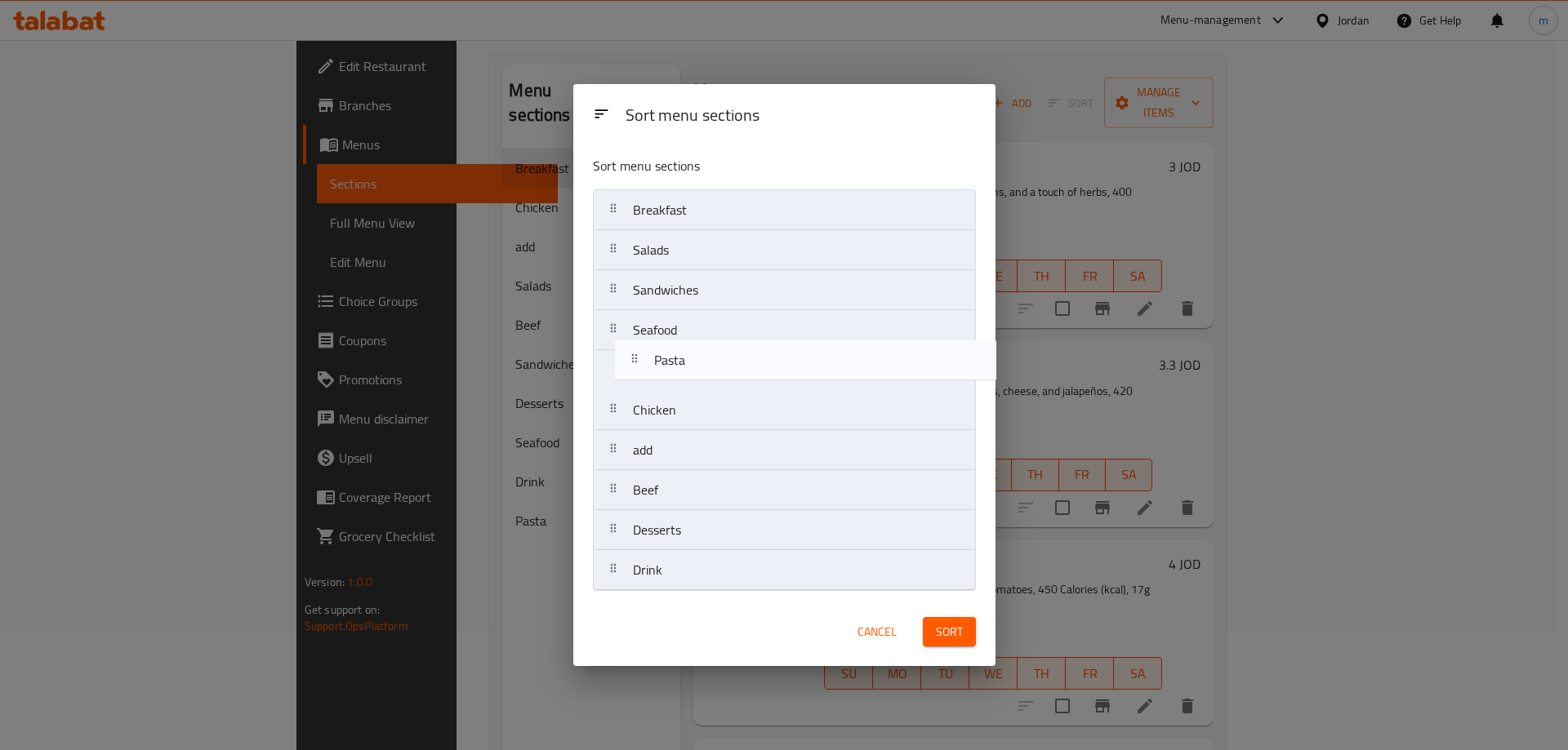
drag, startPoint x: 679, startPoint y: 571, endPoint x: 699, endPoint y: 354, distance: 217.9
click at [699, 354] on nav "Breakfast Salads Sandwiches Seafood Chicken add Beef Desserts Drink Pasta" at bounding box center [784, 389] width 383 height 401
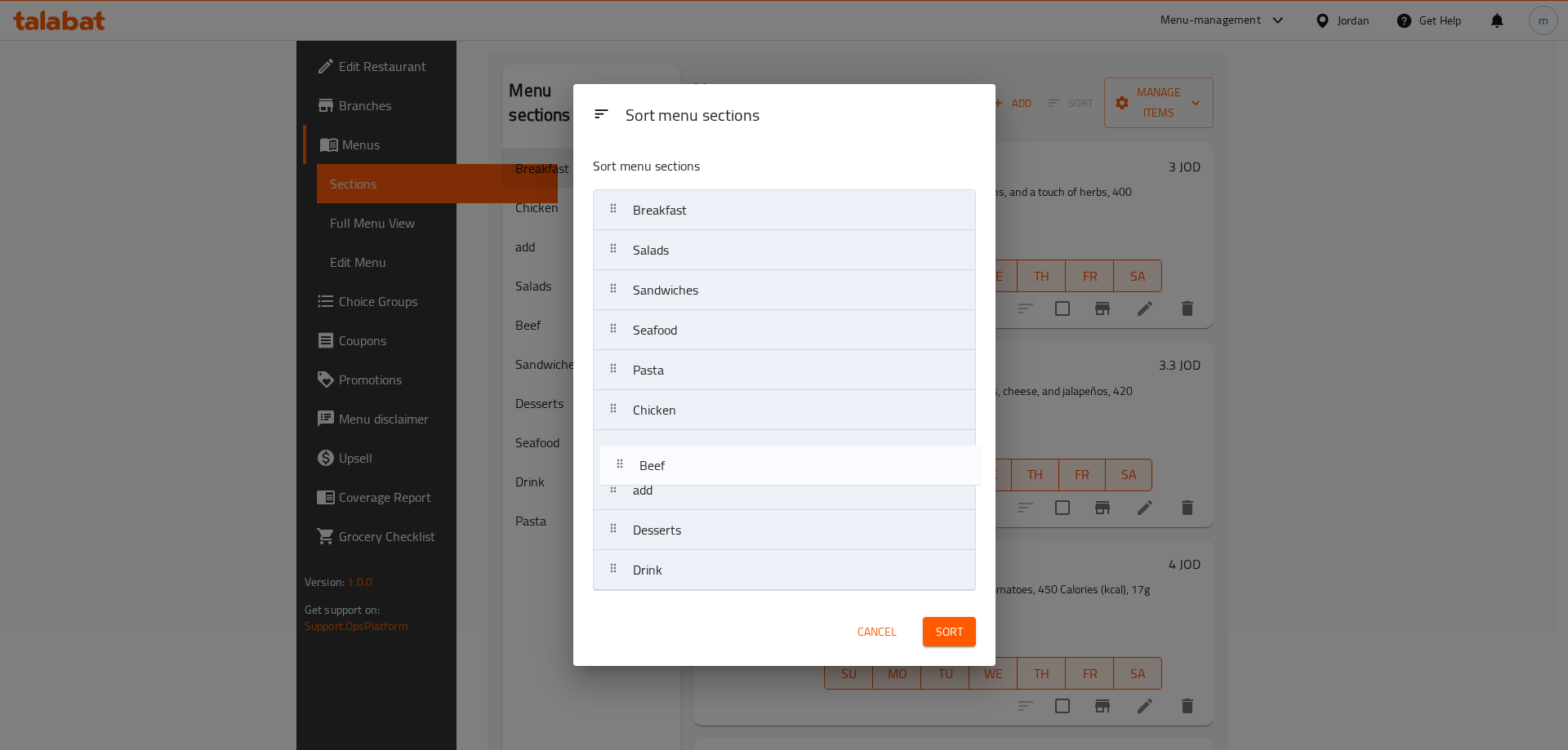
drag, startPoint x: 673, startPoint y: 494, endPoint x: 679, endPoint y: 461, distance: 33.5
click at [679, 461] on nav "Breakfast Salads Sandwiches Seafood Pasta Chicken add Beef Desserts Drink" at bounding box center [784, 389] width 383 height 401
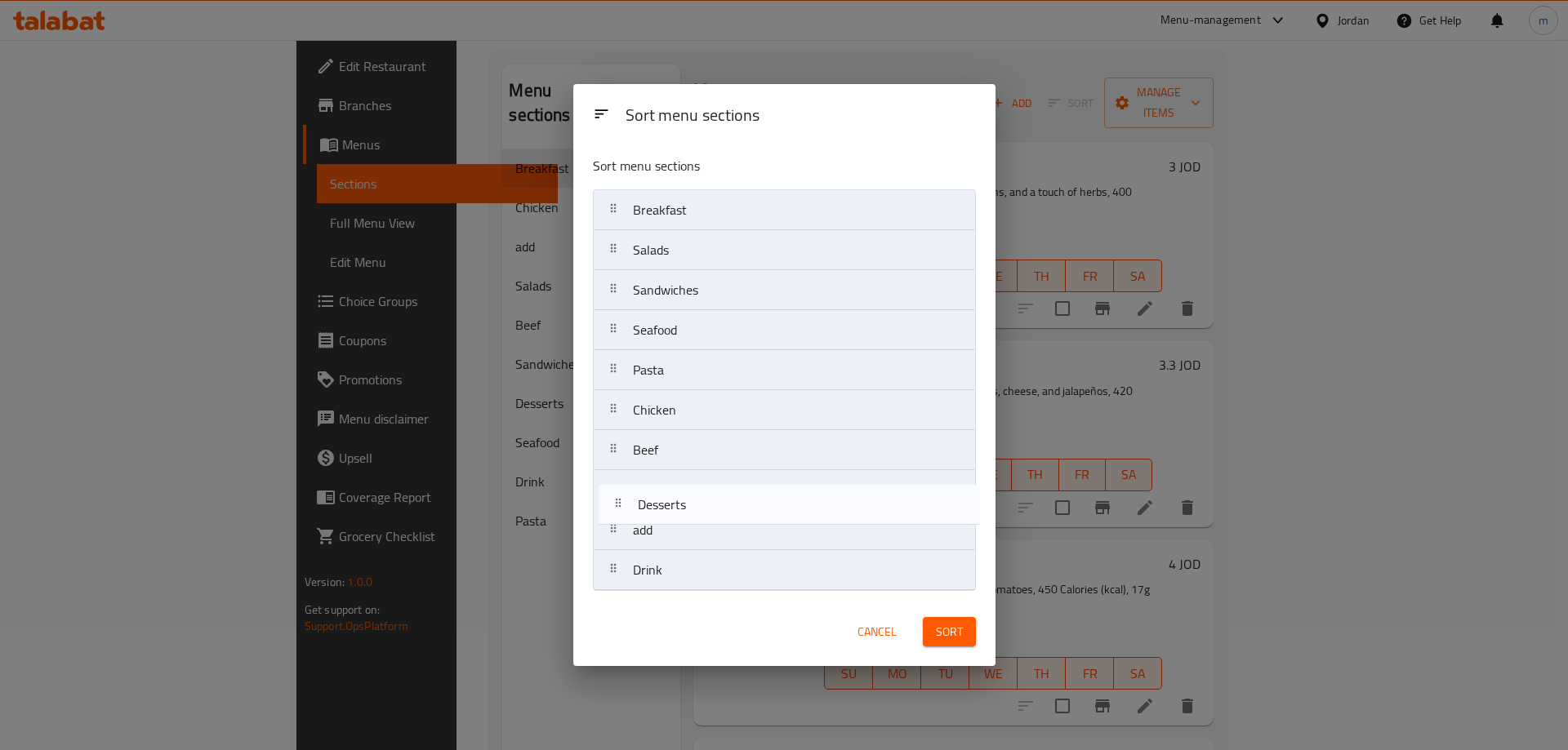
drag, startPoint x: 677, startPoint y: 532, endPoint x: 682, endPoint y: 502, distance: 30.4
click at [682, 502] on nav "Breakfast Salads Sandwiches Seafood Pasta Chicken Beef add Desserts Drink" at bounding box center [784, 389] width 383 height 401
drag, startPoint x: 676, startPoint y: 579, endPoint x: 677, endPoint y: 538, distance: 41.0
click at [677, 538] on nav "Breakfast Salads Sandwiches Seafood Pasta Chicken Beef Desserts add Drink" at bounding box center [784, 389] width 383 height 401
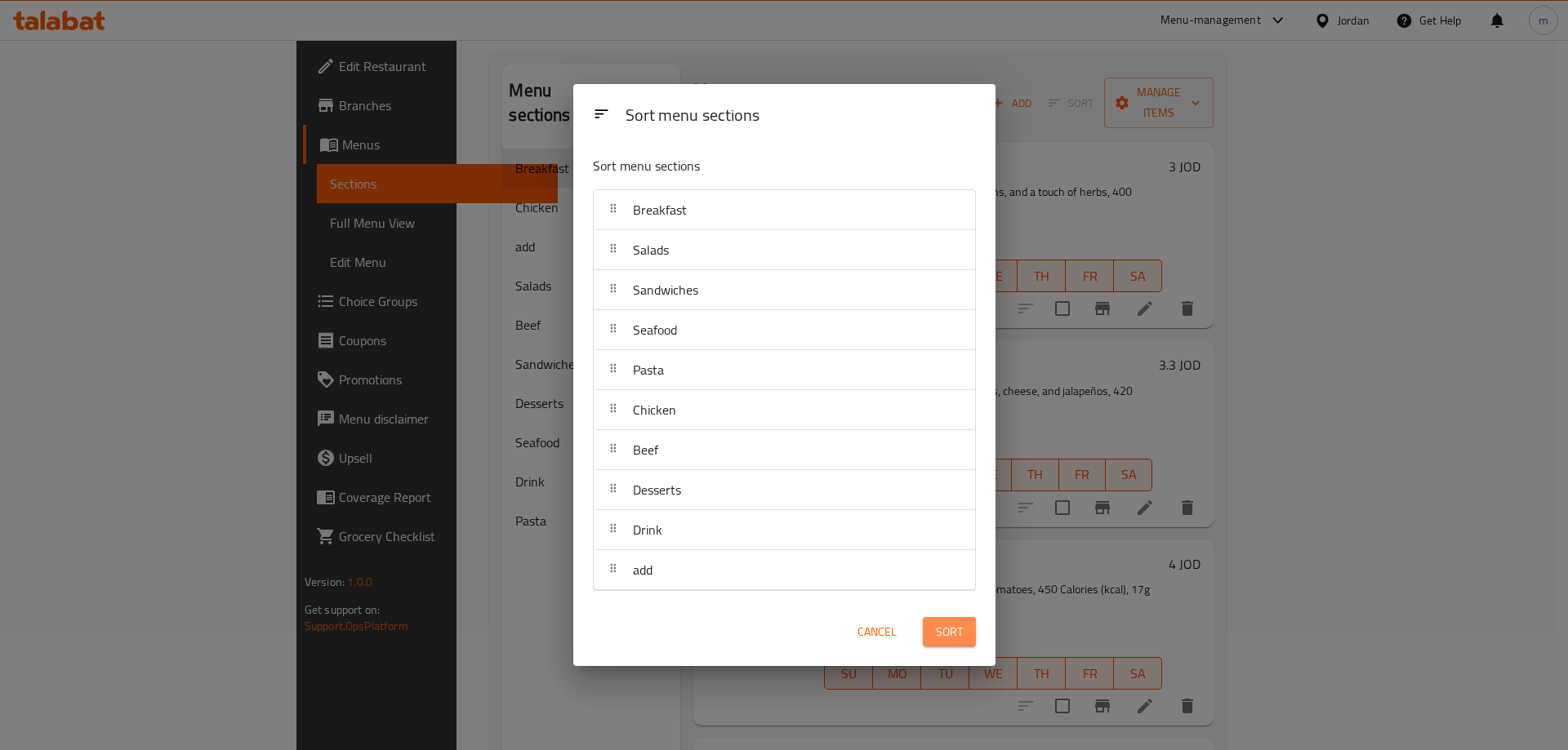
click at [954, 632] on span "Sort" at bounding box center [949, 632] width 27 height 20
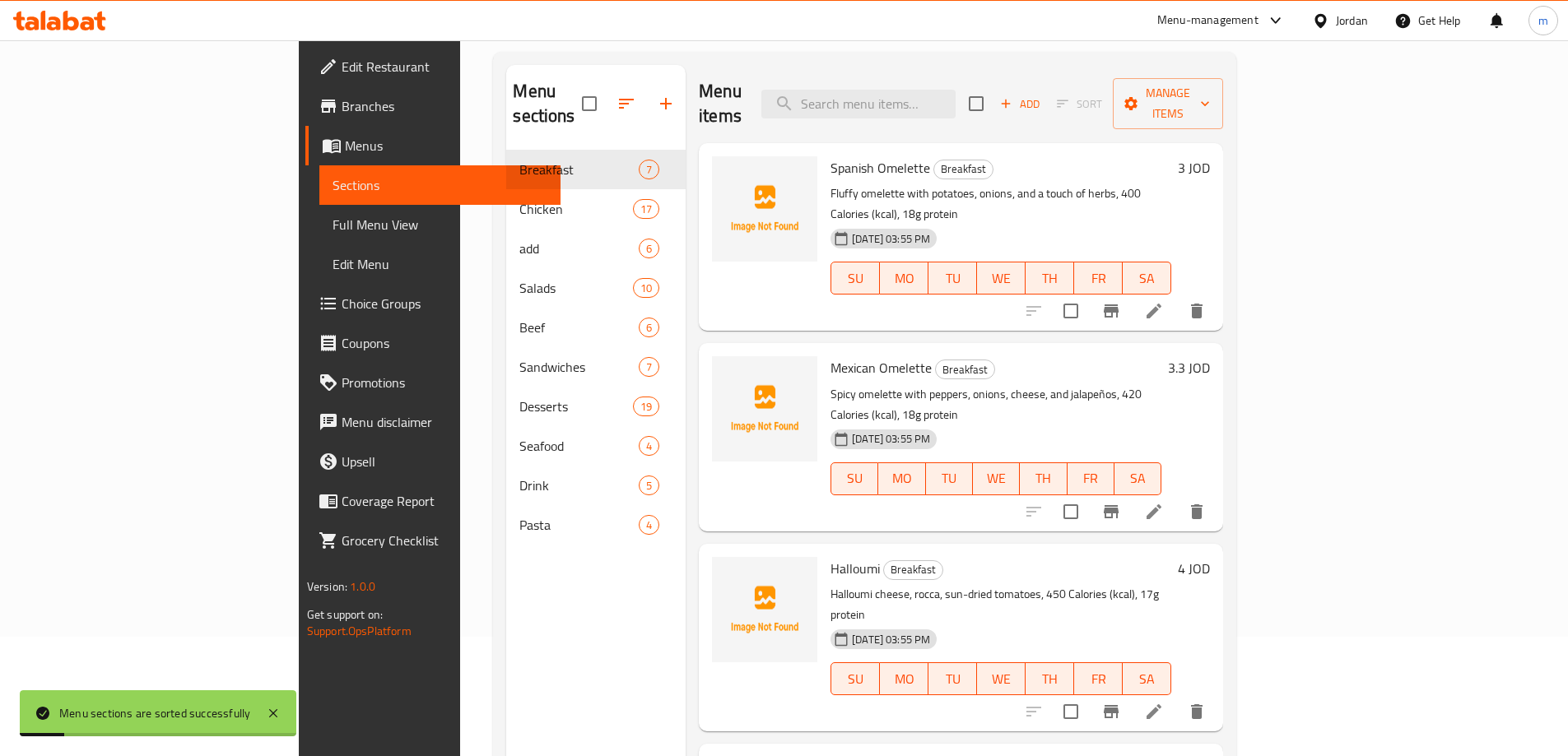
click at [332, 226] on span "Full Menu View" at bounding box center [440, 224] width 215 height 19
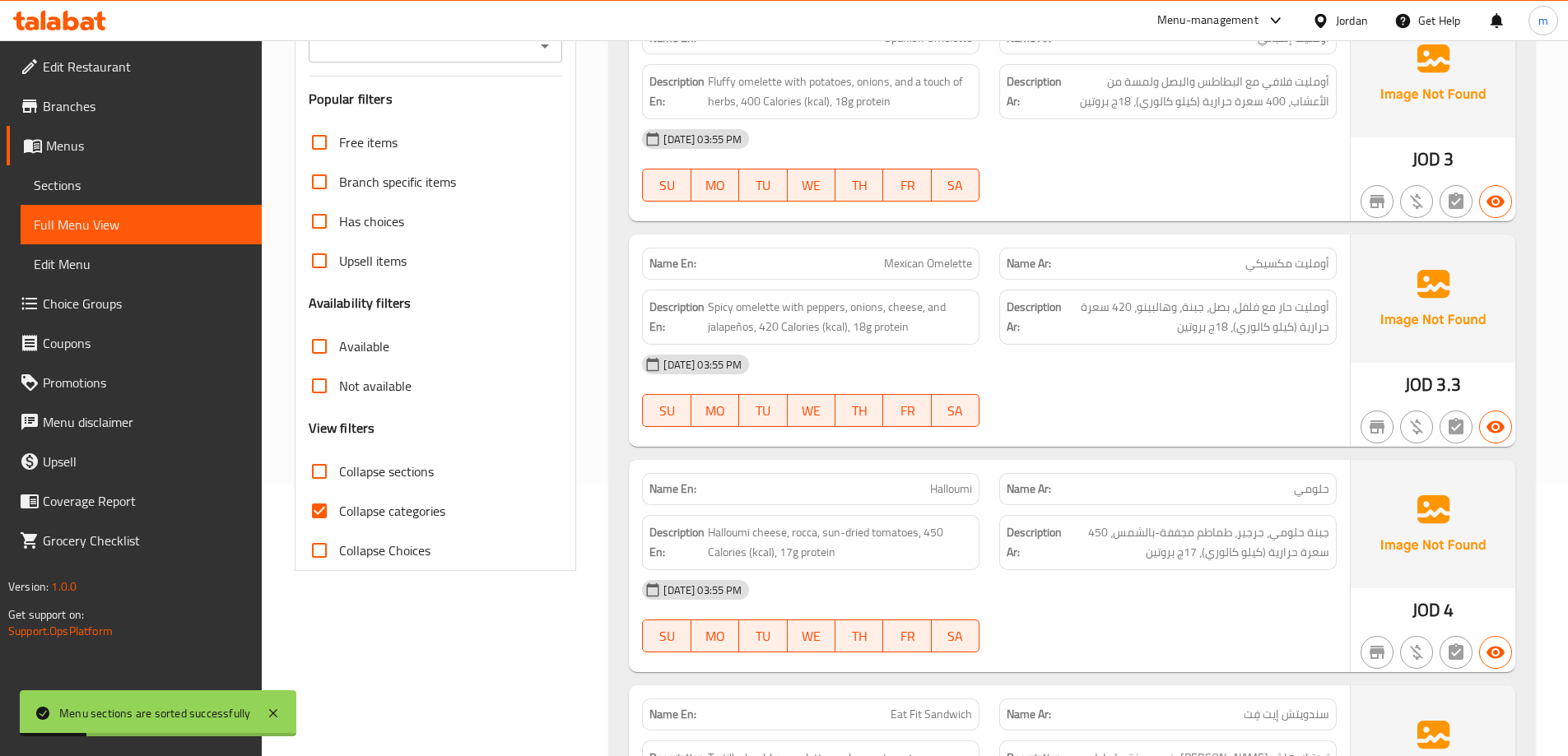
scroll to position [284, 0]
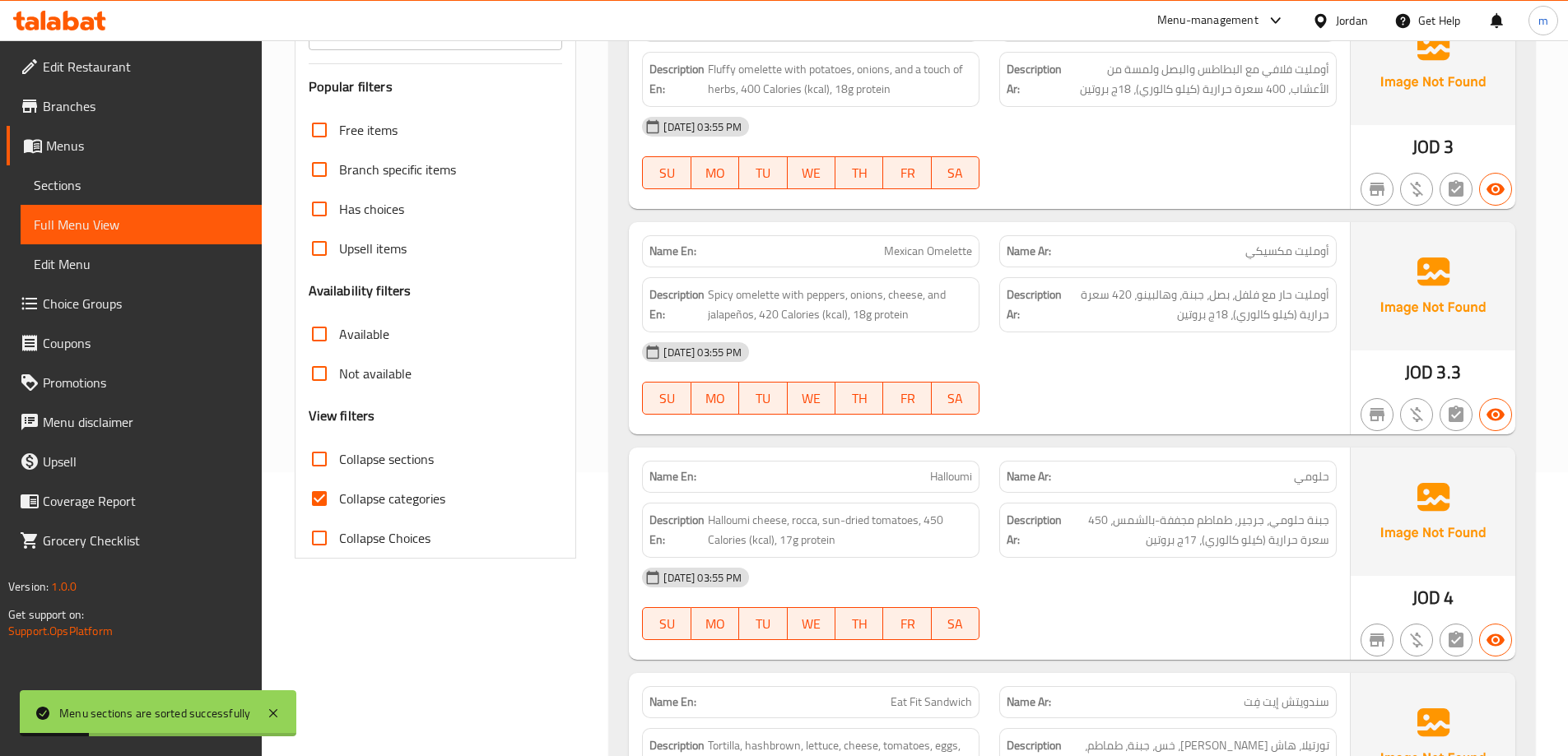
click at [375, 458] on span "Collapse sections" at bounding box center [386, 458] width 94 height 19
click at [339, 458] on input "Collapse sections" at bounding box center [319, 459] width 40 height 40
checkbox input "true"
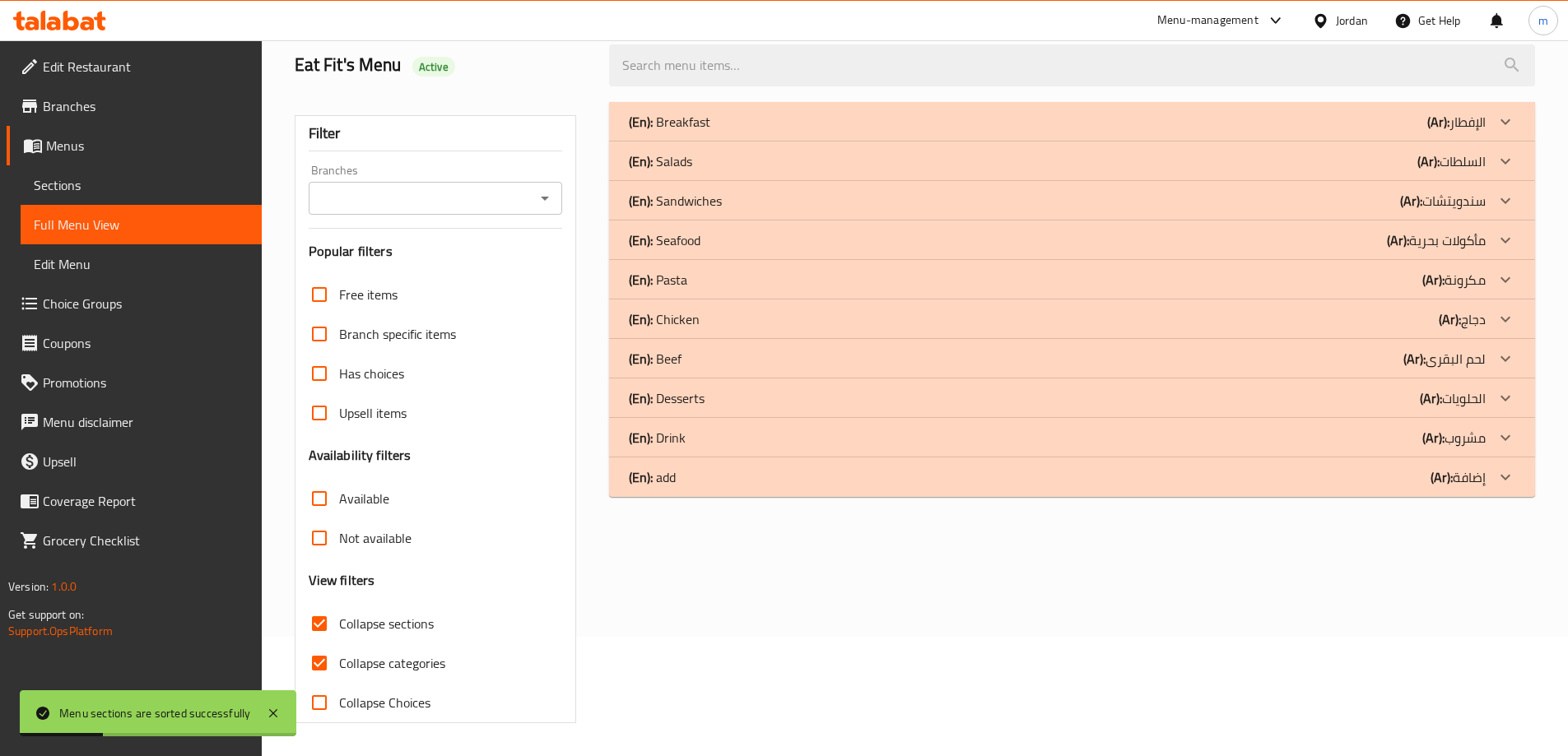
scroll to position [119, 0]
click at [382, 494] on span "Available" at bounding box center [364, 498] width 50 height 19
click at [339, 494] on input "Available" at bounding box center [319, 499] width 40 height 40
checkbox input "true"
click at [700, 279] on div "(En): Pasta (Ar): مكرونة" at bounding box center [1057, 279] width 857 height 19
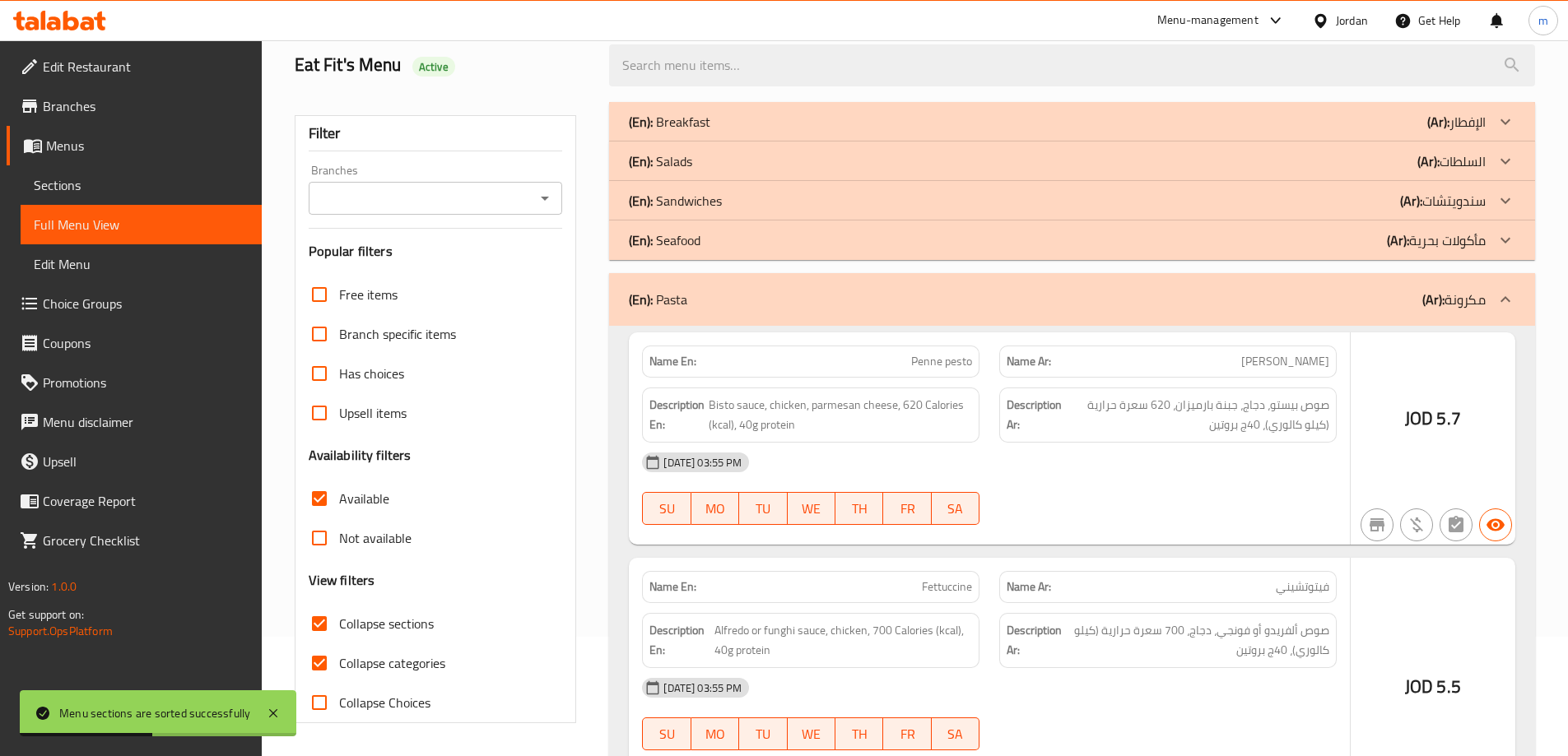
click at [691, 241] on p "(En): Seafood" at bounding box center [664, 240] width 71 height 19
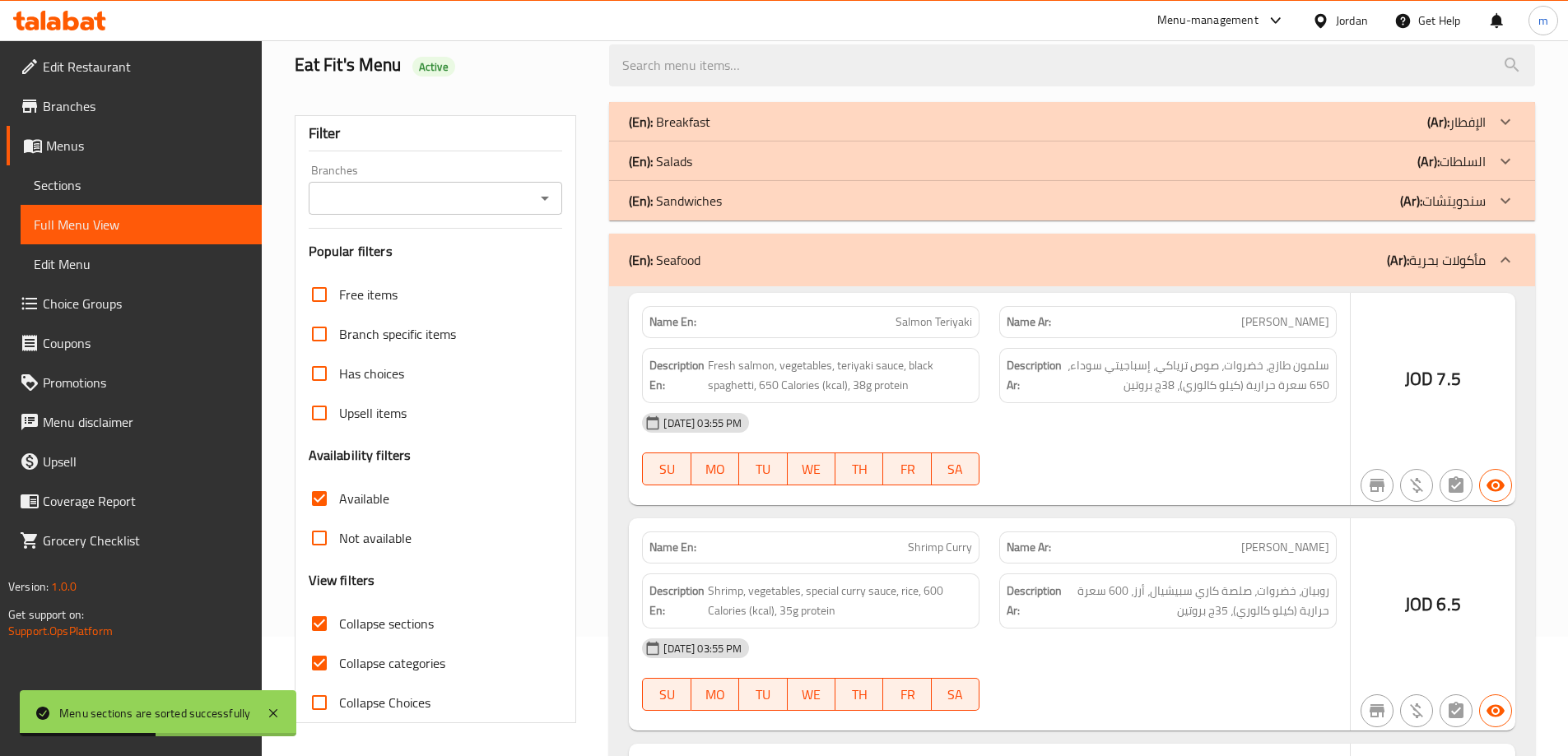
click at [694, 193] on p "(En): Sandwiches" at bounding box center [675, 200] width 93 height 19
click at [705, 161] on div "(En): Salads (Ar): السلطات" at bounding box center [1057, 161] width 857 height 19
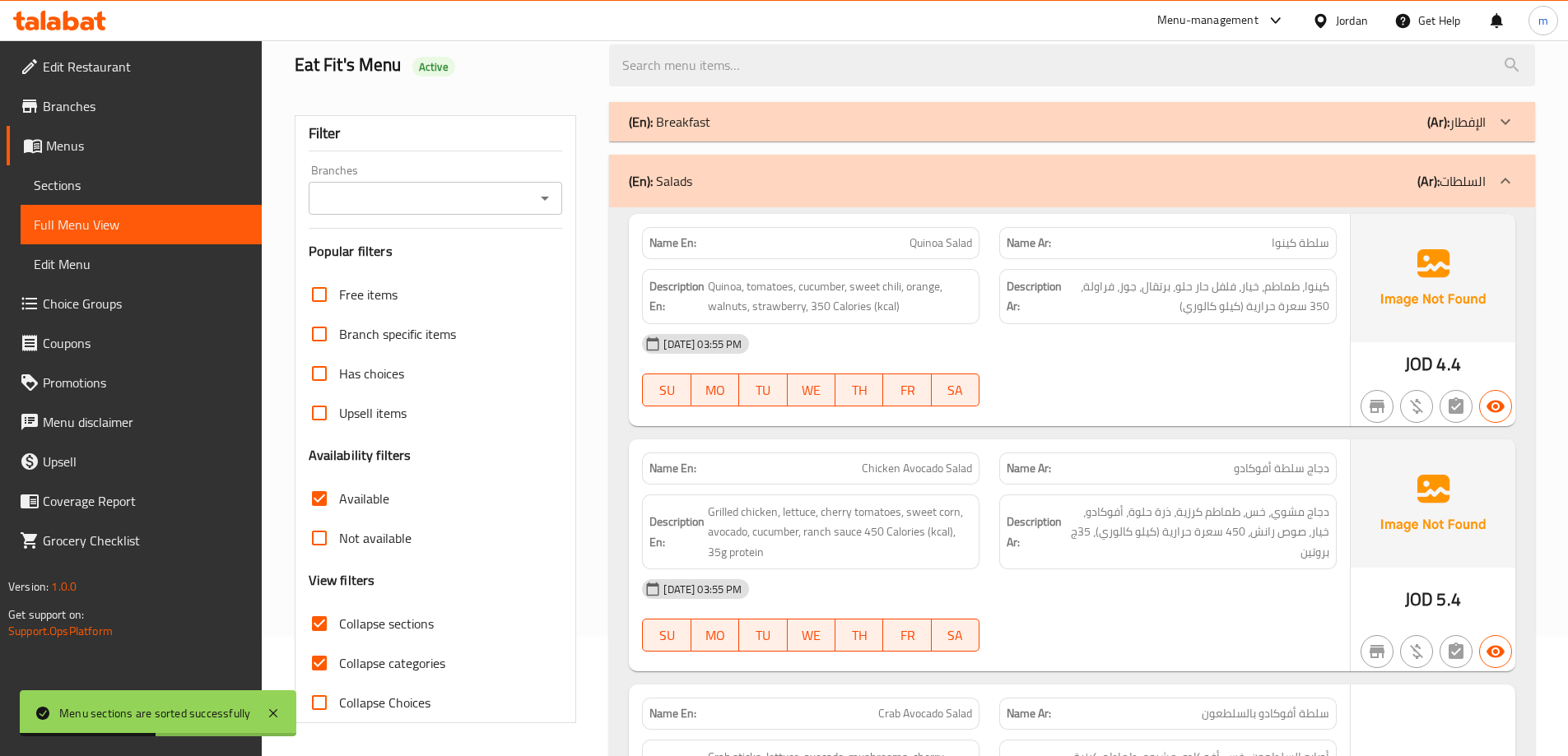
click at [714, 115] on div "(En): Breakfast (Ar): الإفطار" at bounding box center [1057, 121] width 857 height 19
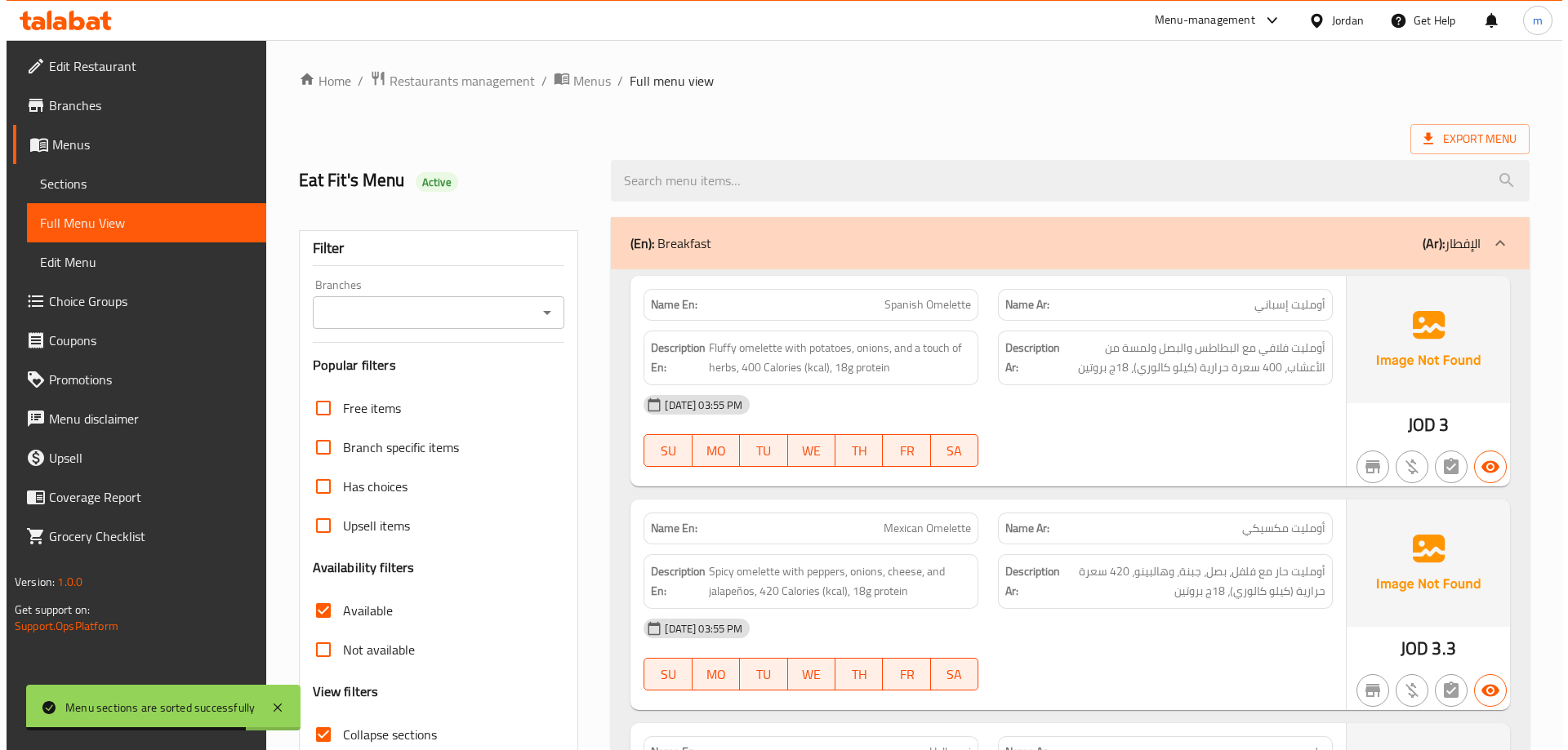
scroll to position [0, 0]
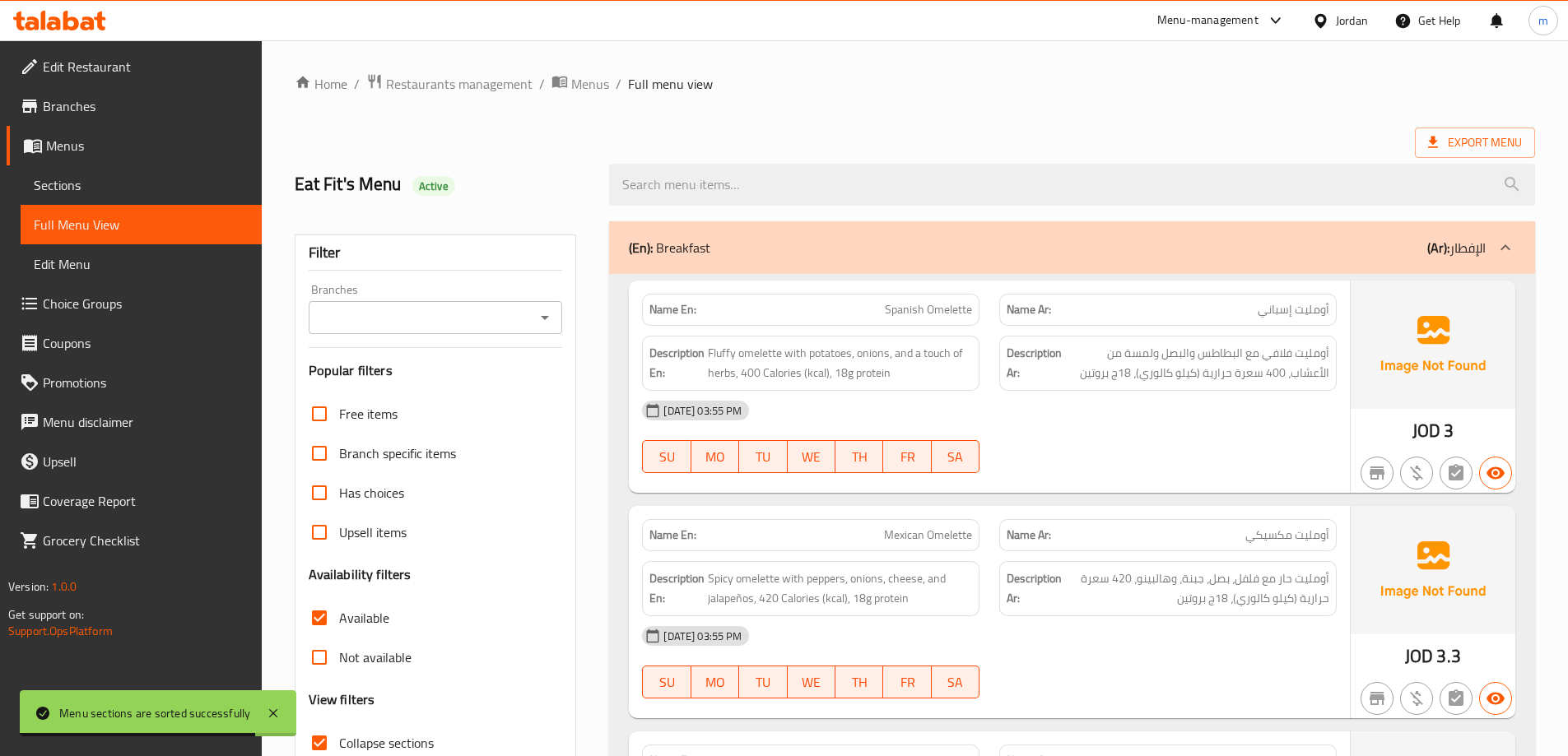
click at [1311, 81] on ol "Home / Restaurants management / Menus / Full menu view" at bounding box center [915, 83] width 1240 height 21
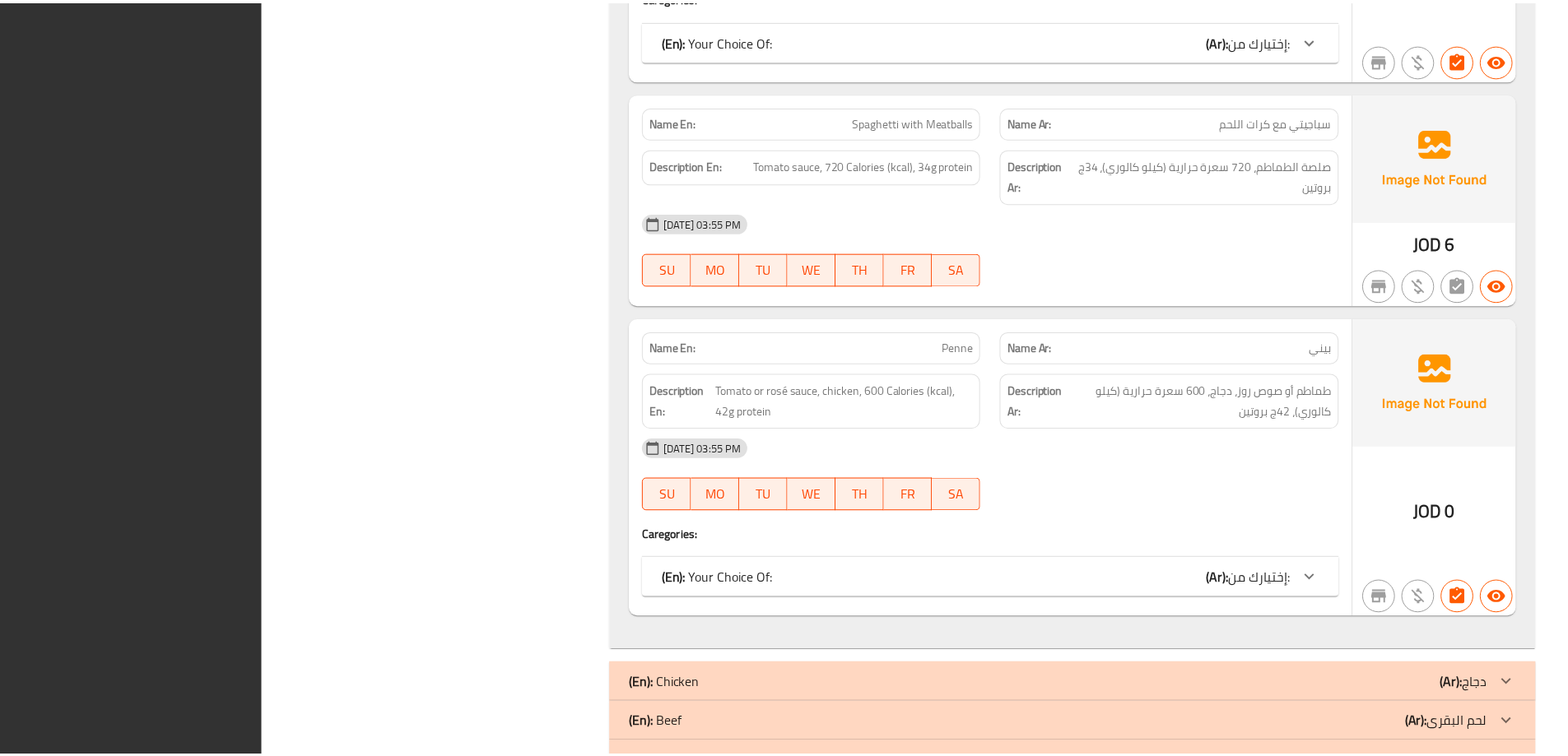
scroll to position [7777, 0]
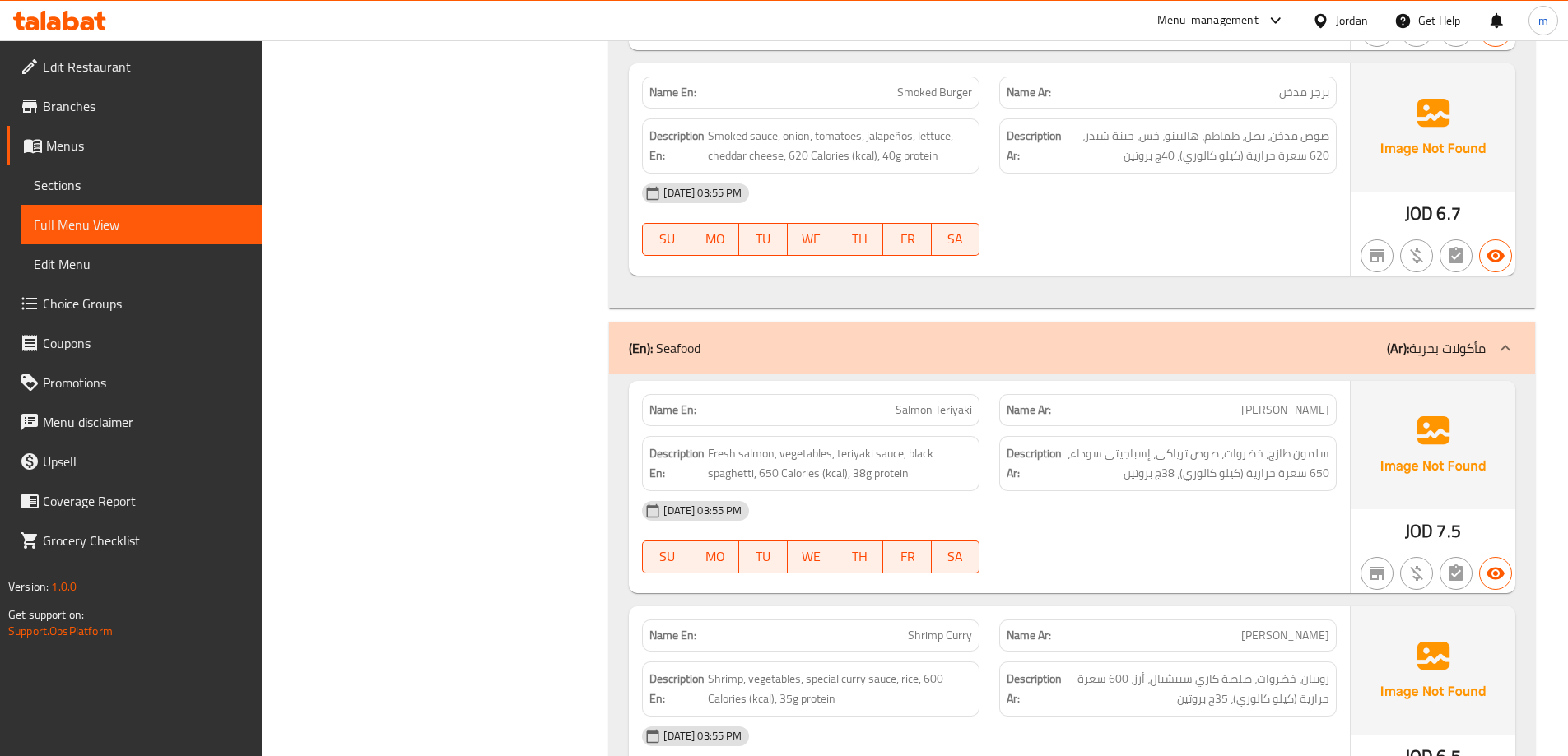
drag, startPoint x: 1124, startPoint y: 239, endPoint x: 1106, endPoint y: 64, distance: 175.9
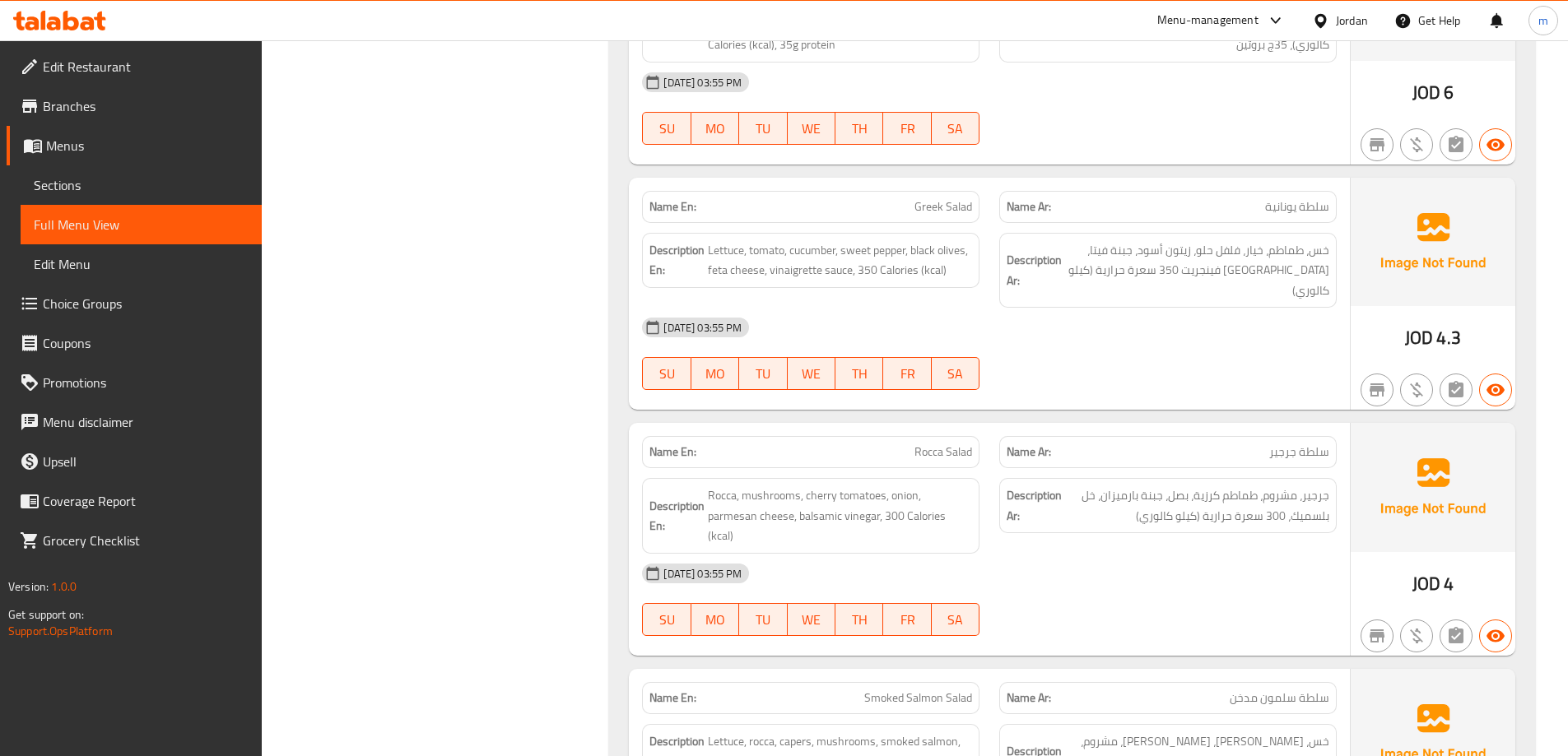
scroll to position [0, 0]
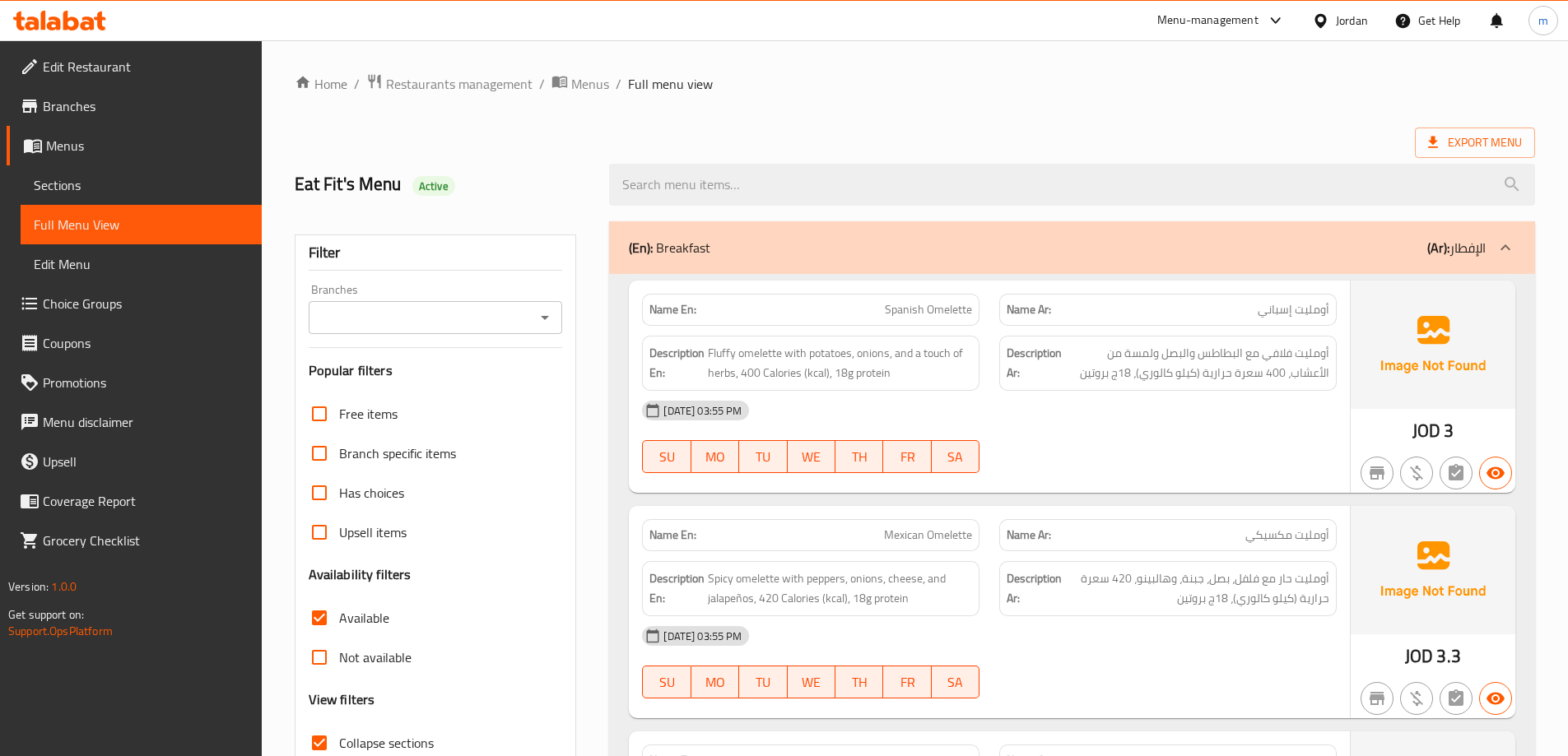
drag, startPoint x: 1427, startPoint y: 499, endPoint x: 1447, endPoint y: 194, distance: 305.7
click at [1468, 149] on span "Export Menu" at bounding box center [1475, 143] width 93 height 20
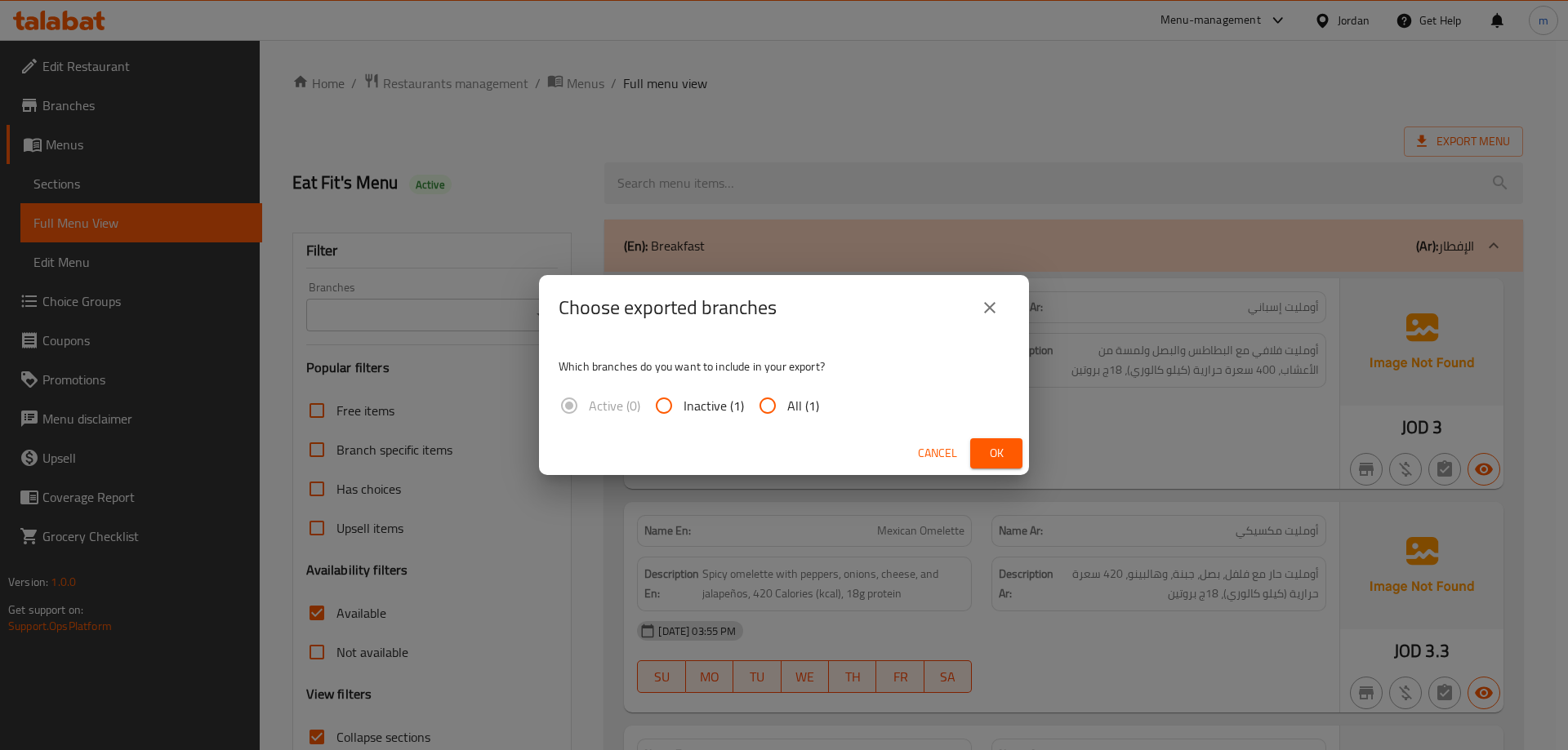
click at [793, 392] on label "All (1)" at bounding box center [783, 406] width 71 height 39
click at [787, 392] on input "All (1)" at bounding box center [767, 406] width 39 height 39
radio input "true"
click at [995, 453] on span "Ok" at bounding box center [997, 453] width 26 height 20
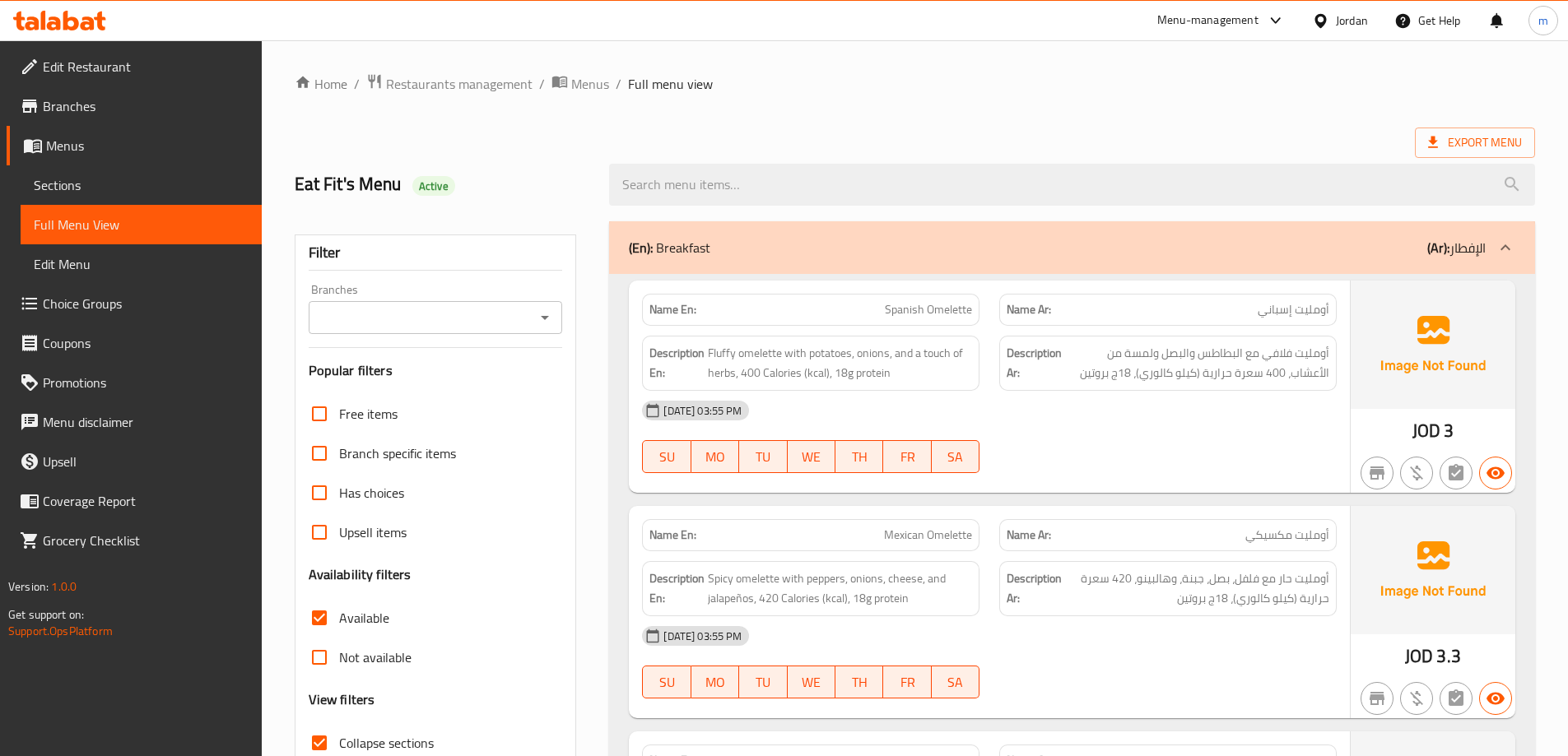
click at [48, 67] on span "Edit Restaurant" at bounding box center [145, 66] width 205 height 19
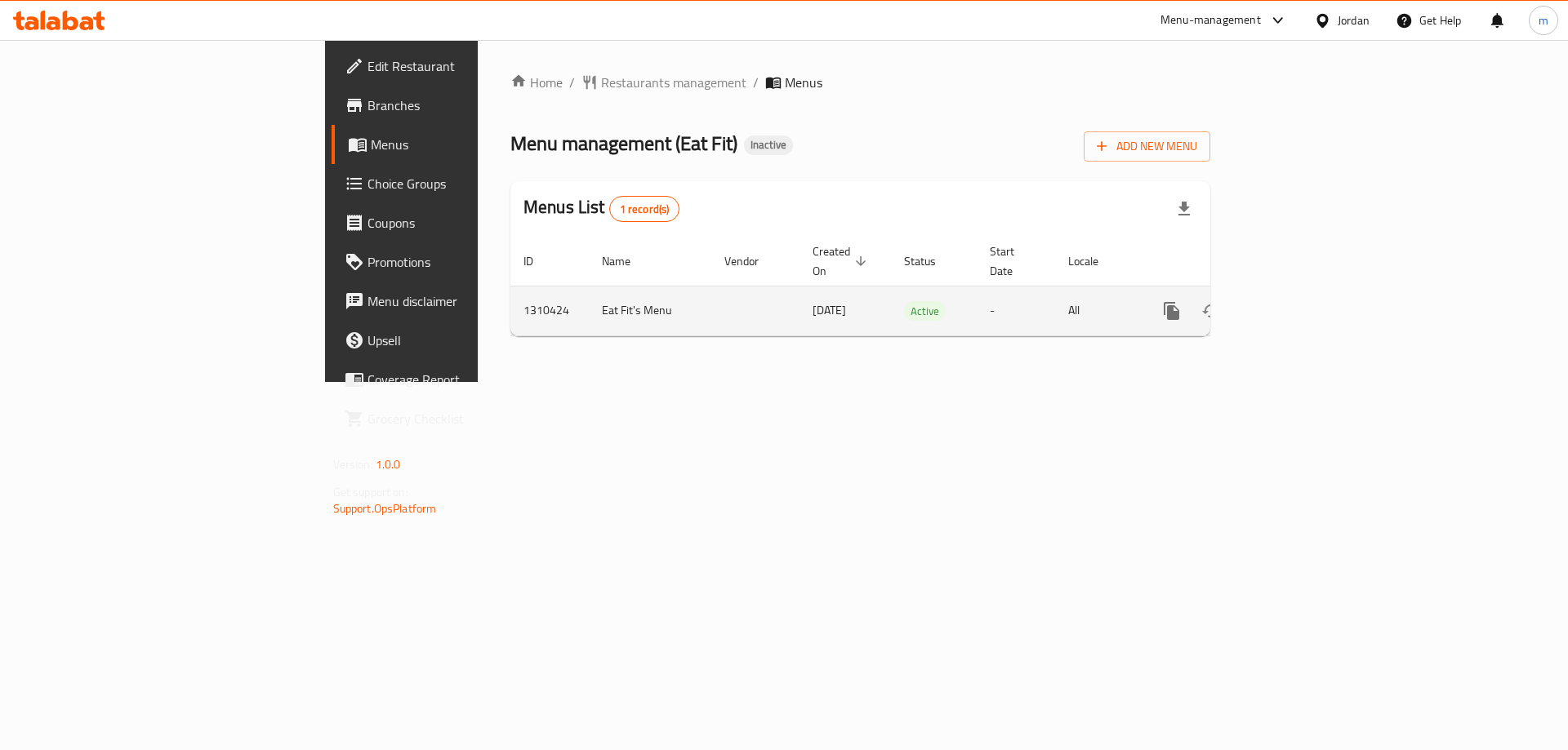
click at [1309, 296] on link "enhanced table" at bounding box center [1290, 310] width 39 height 39
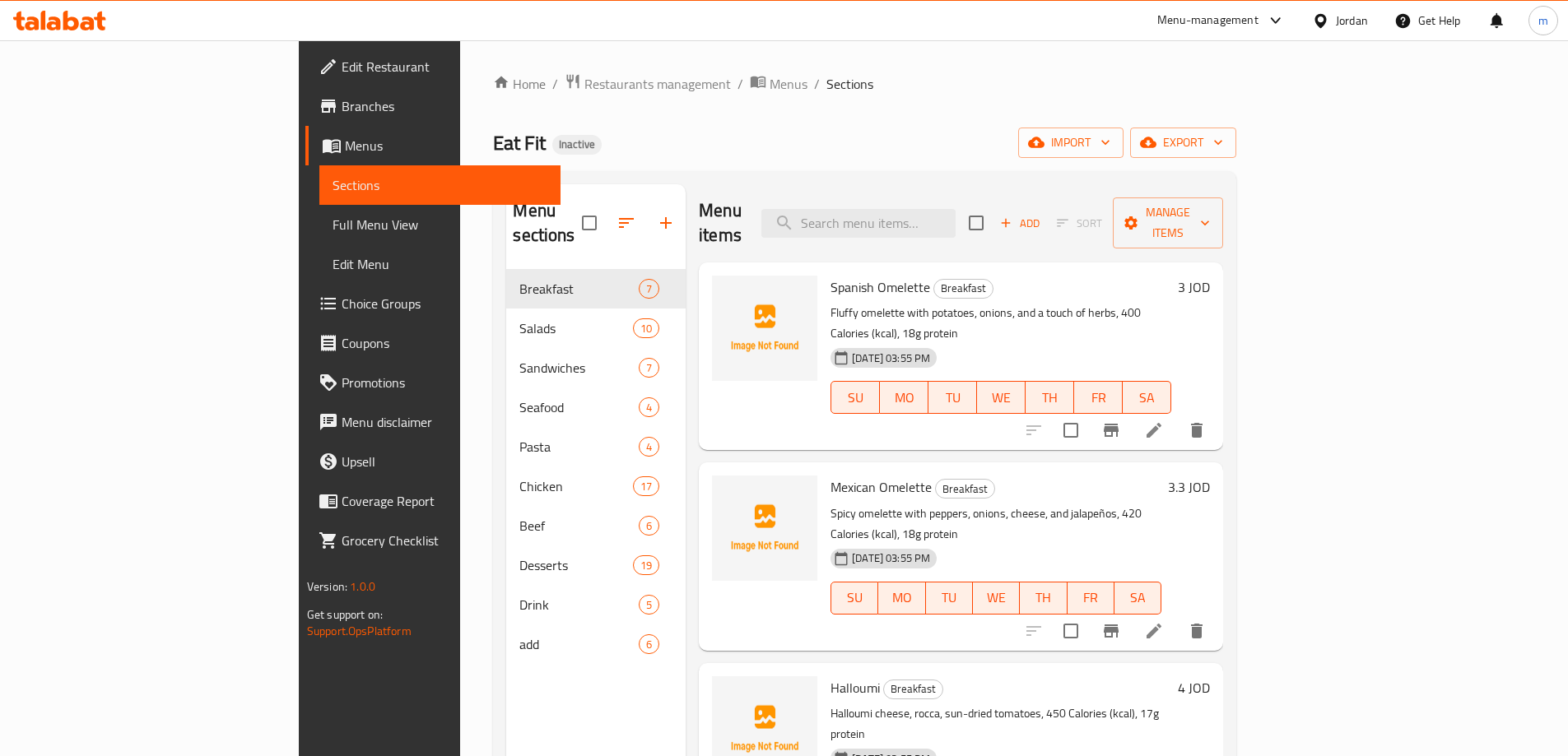
click at [332, 222] on span "Full Menu View" at bounding box center [440, 224] width 215 height 19
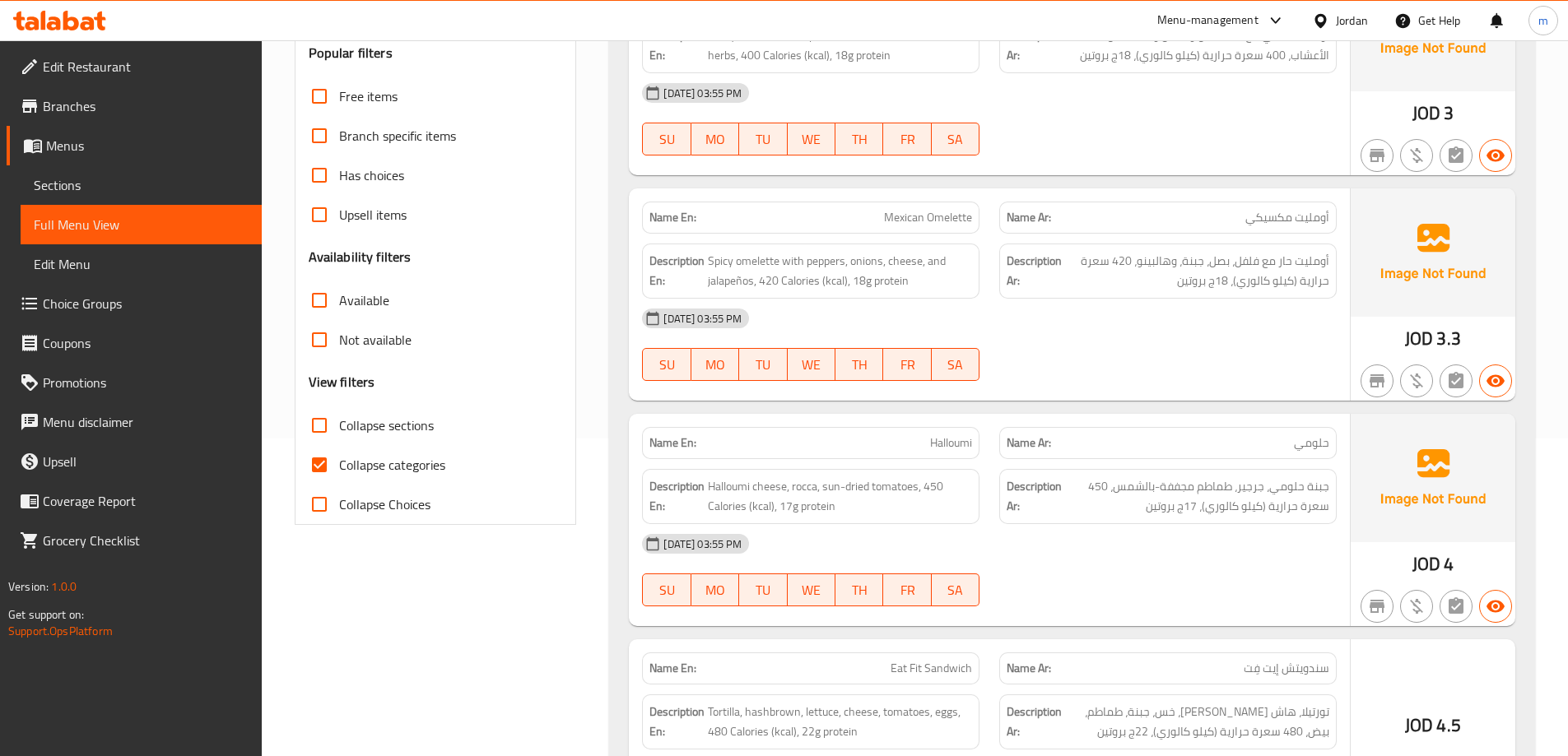
scroll to position [329, 0]
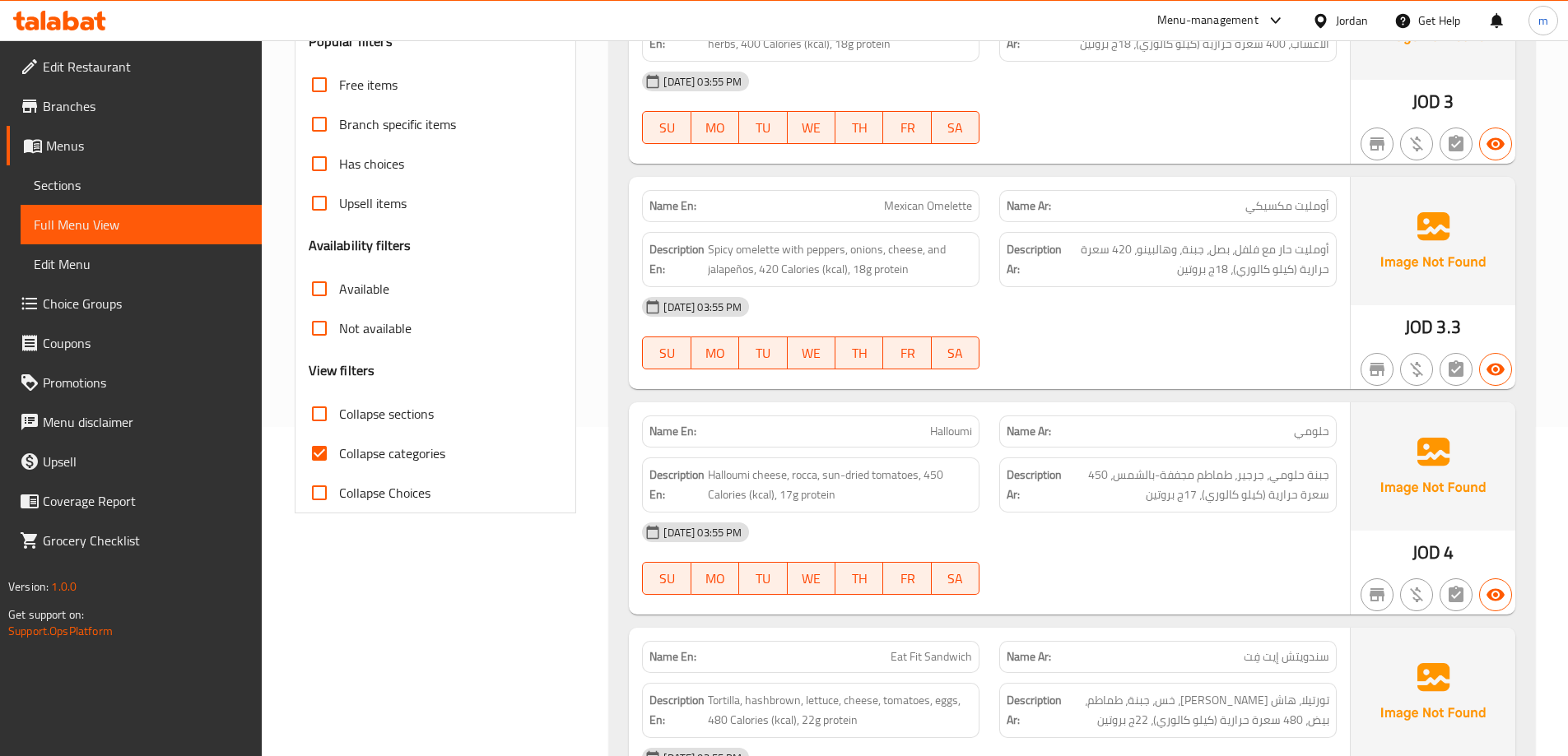
click at [434, 473] on div "Collapse Choices" at bounding box center [435, 492] width 255 height 40
click at [427, 466] on label "Collapse categories" at bounding box center [372, 453] width 145 height 40
click at [339, 466] on input "Collapse categories" at bounding box center [319, 453] width 40 height 40
checkbox input "false"
click at [935, 426] on span "Halloumi" at bounding box center [951, 431] width 42 height 18
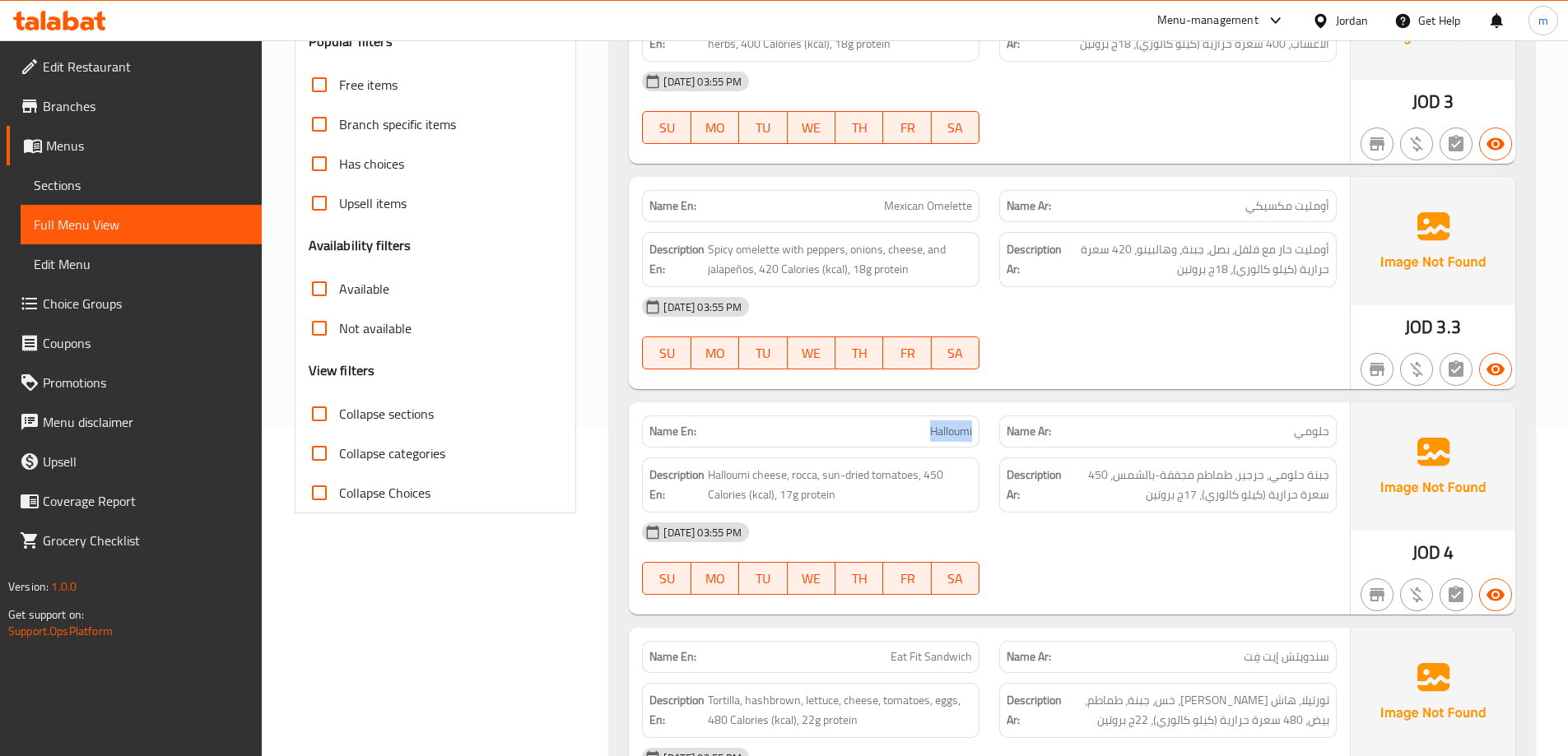
click at [935, 426] on span "Halloumi" at bounding box center [951, 431] width 42 height 18
copy span "Halloumi"
drag, startPoint x: 361, startPoint y: 407, endPoint x: 375, endPoint y: 404, distance: 14.3
click at [362, 407] on span "Collapse sections" at bounding box center [386, 414] width 94 height 19
drag, startPoint x: 400, startPoint y: 415, endPoint x: 1089, endPoint y: 187, distance: 725.7
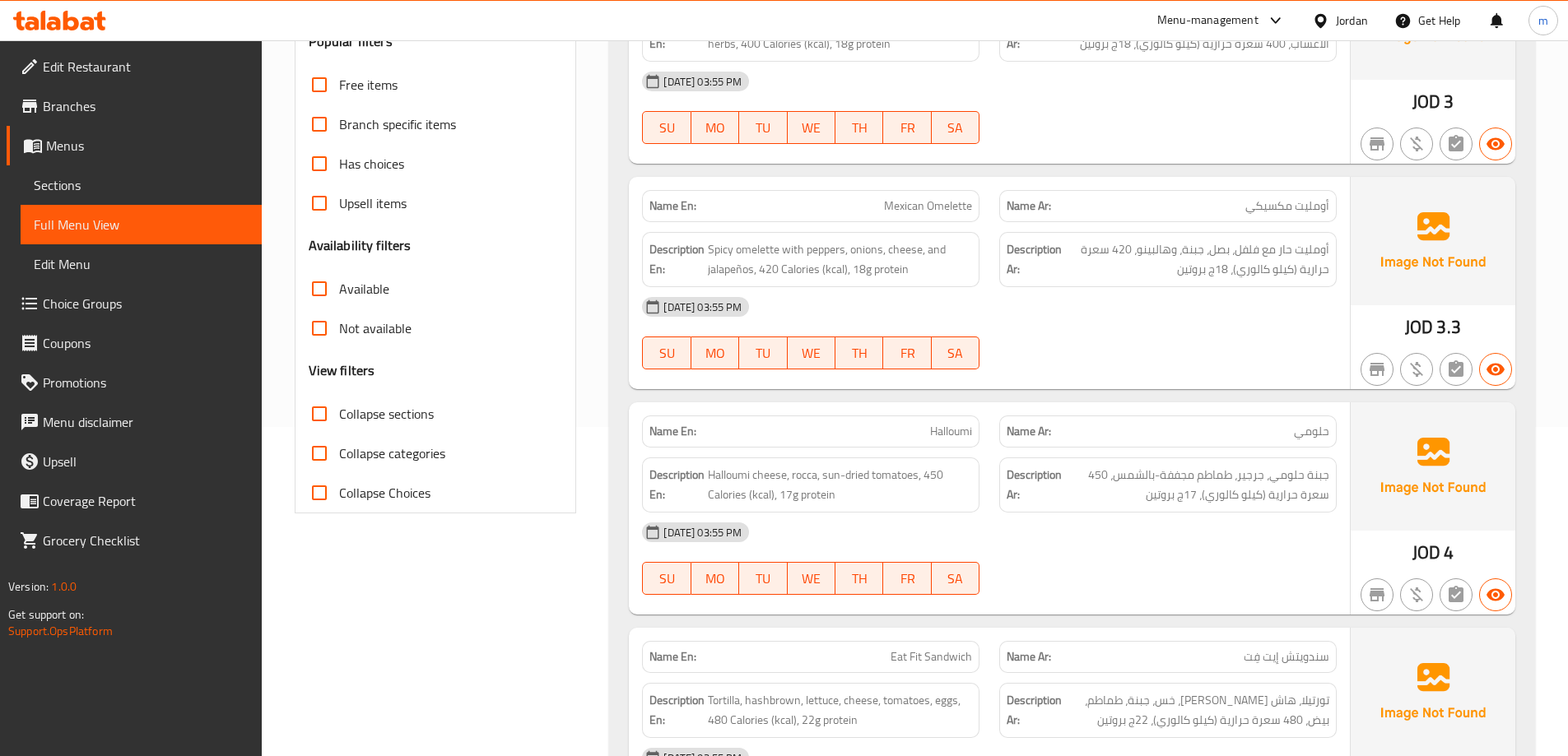
click at [400, 415] on span "Collapse sections" at bounding box center [386, 414] width 94 height 19
click at [339, 415] on input "Collapse sections" at bounding box center [319, 414] width 40 height 40
checkbox input "true"
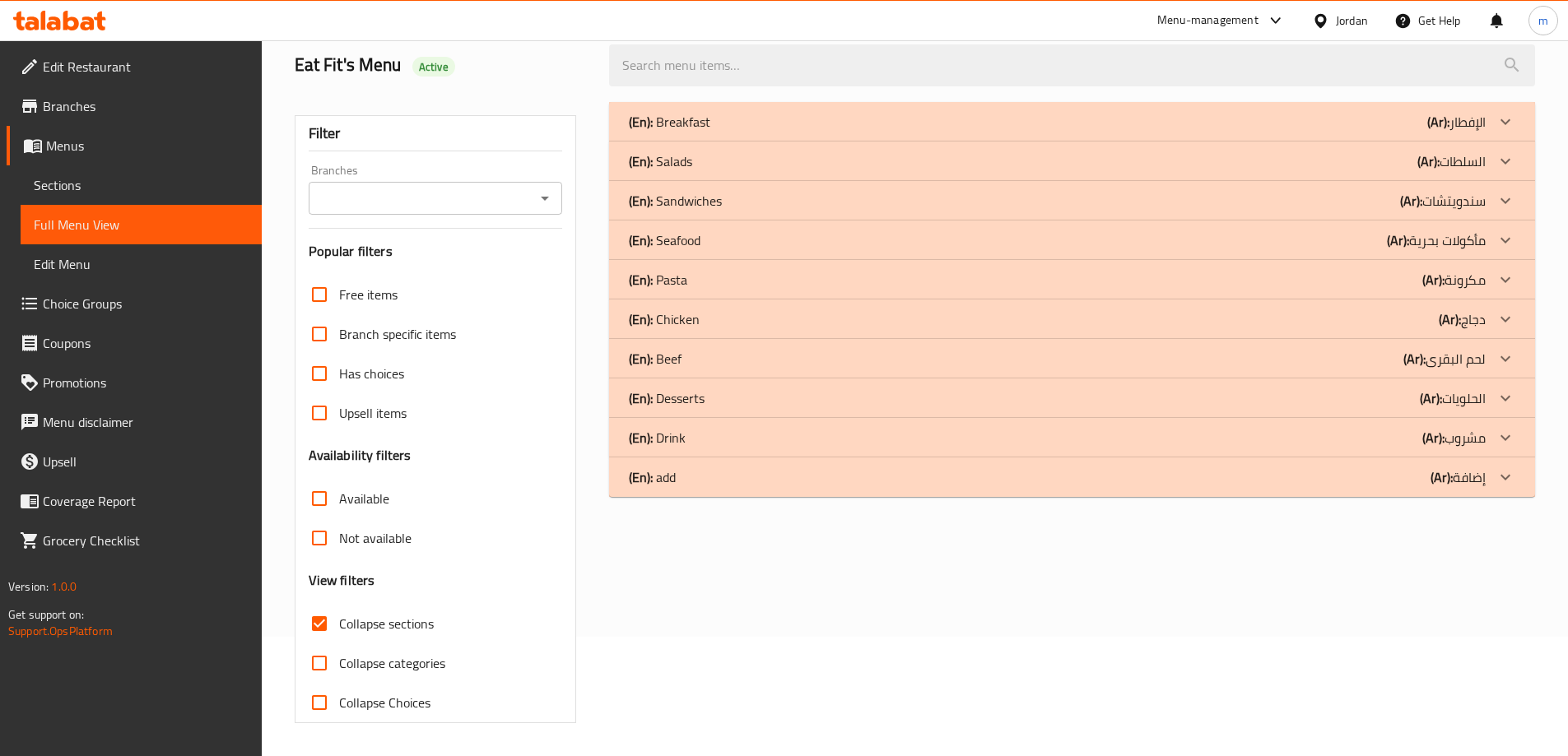
scroll to position [119, 0]
drag, startPoint x: 1373, startPoint y: 476, endPoint x: 1378, endPoint y: 443, distance: 33.4
click at [1373, 468] on div "(En): add (Ar): إضافة" at bounding box center [1057, 477] width 857 height 19
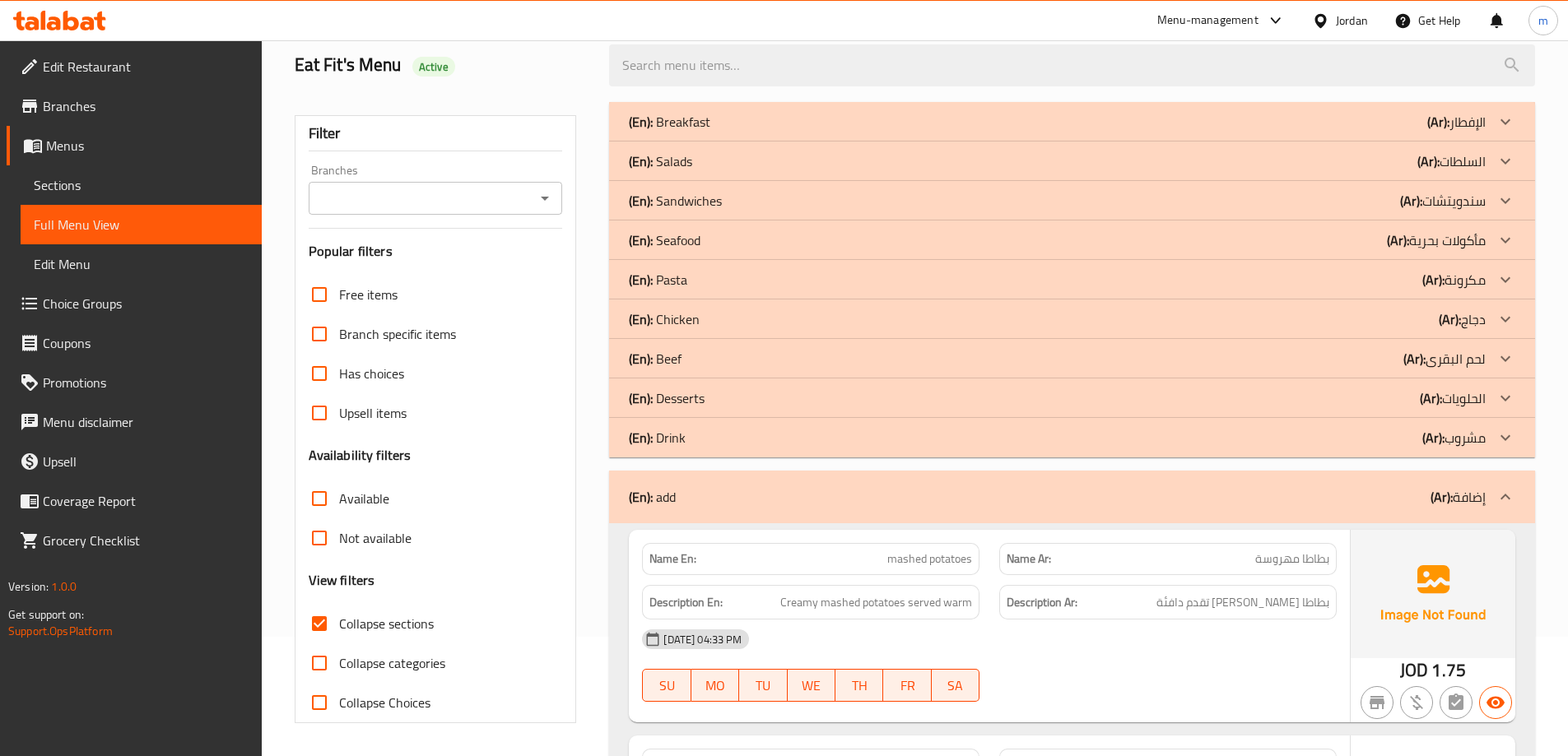
click at [1380, 439] on div "(En): Drink (Ar): مشروب" at bounding box center [1057, 437] width 857 height 19
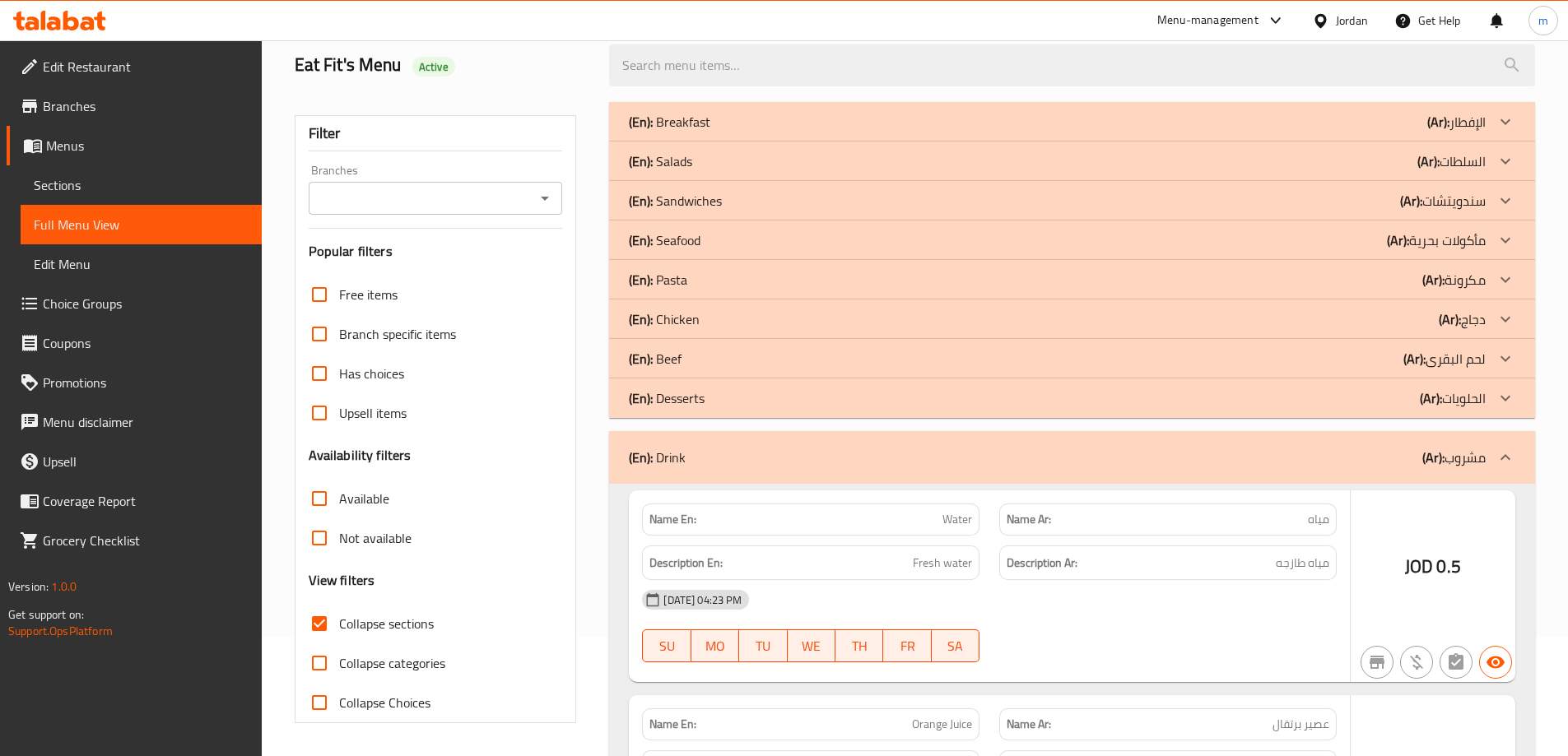
click at [1393, 395] on div "(En): Desserts (Ar): الحلويات" at bounding box center [1057, 398] width 857 height 19
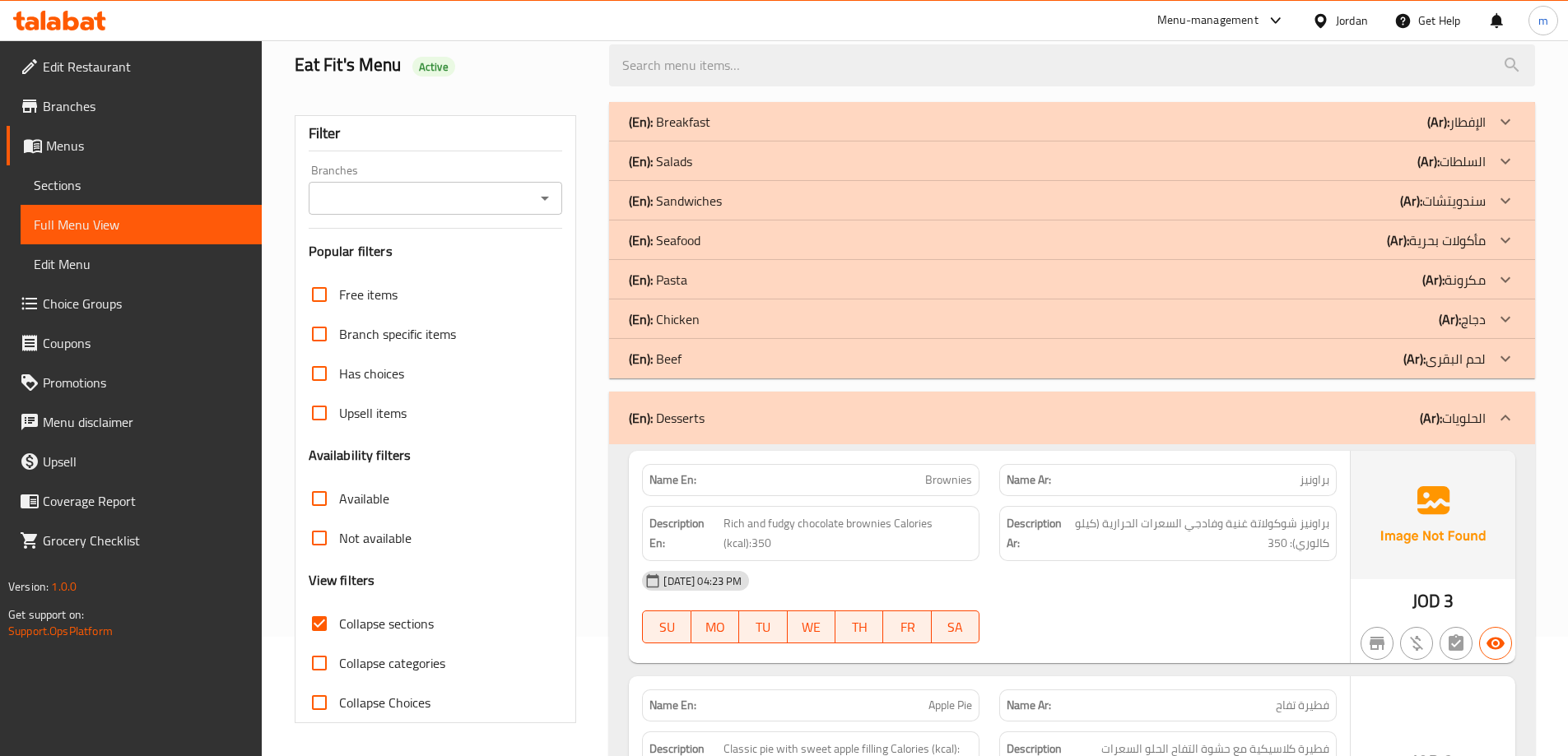
click at [1397, 360] on div "(En): Beef (Ar): لحم البقرى" at bounding box center [1057, 358] width 857 height 19
click at [1409, 313] on div "(En): Chicken (Ar): دجاج" at bounding box center [1057, 318] width 857 height 19
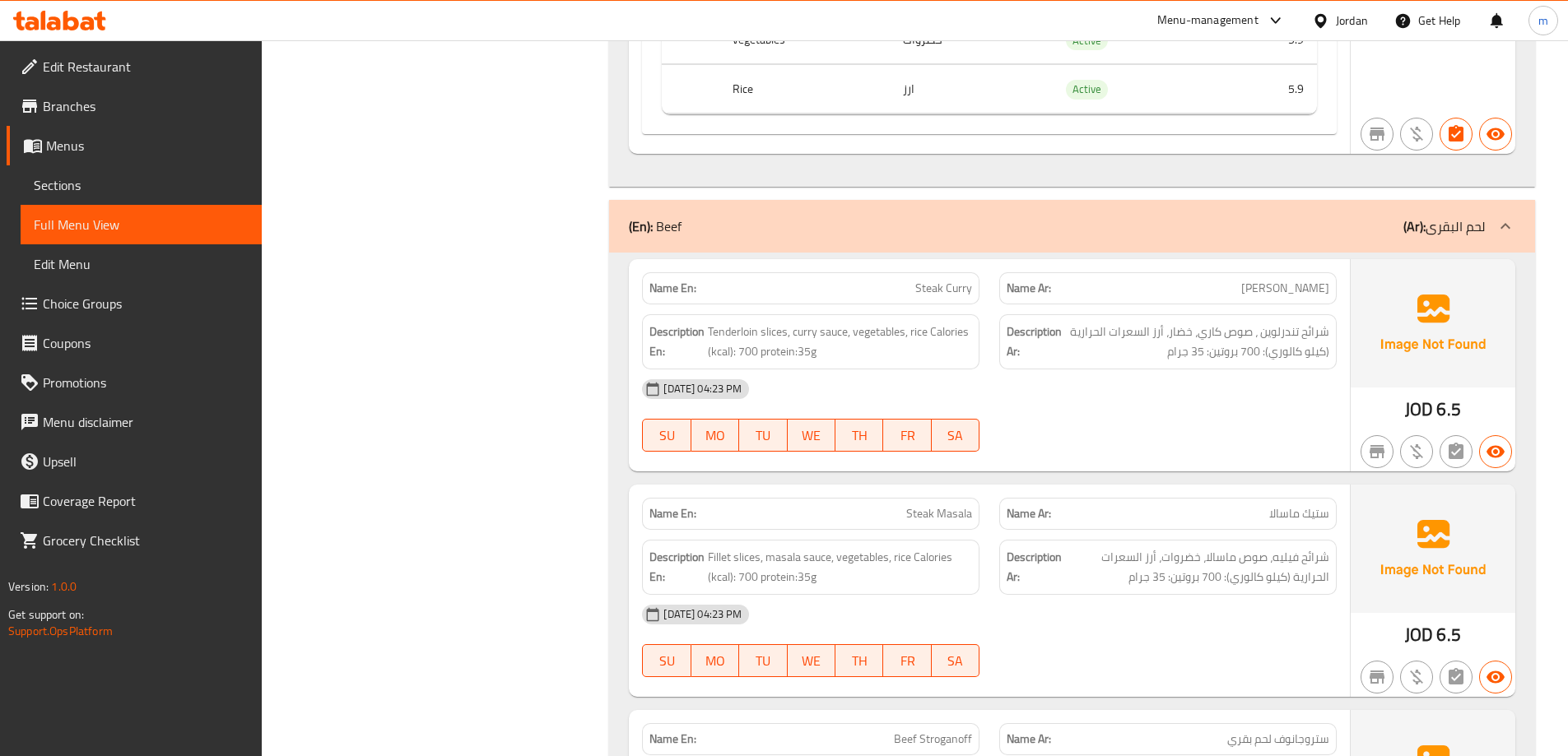
scroll to position [5221, 0]
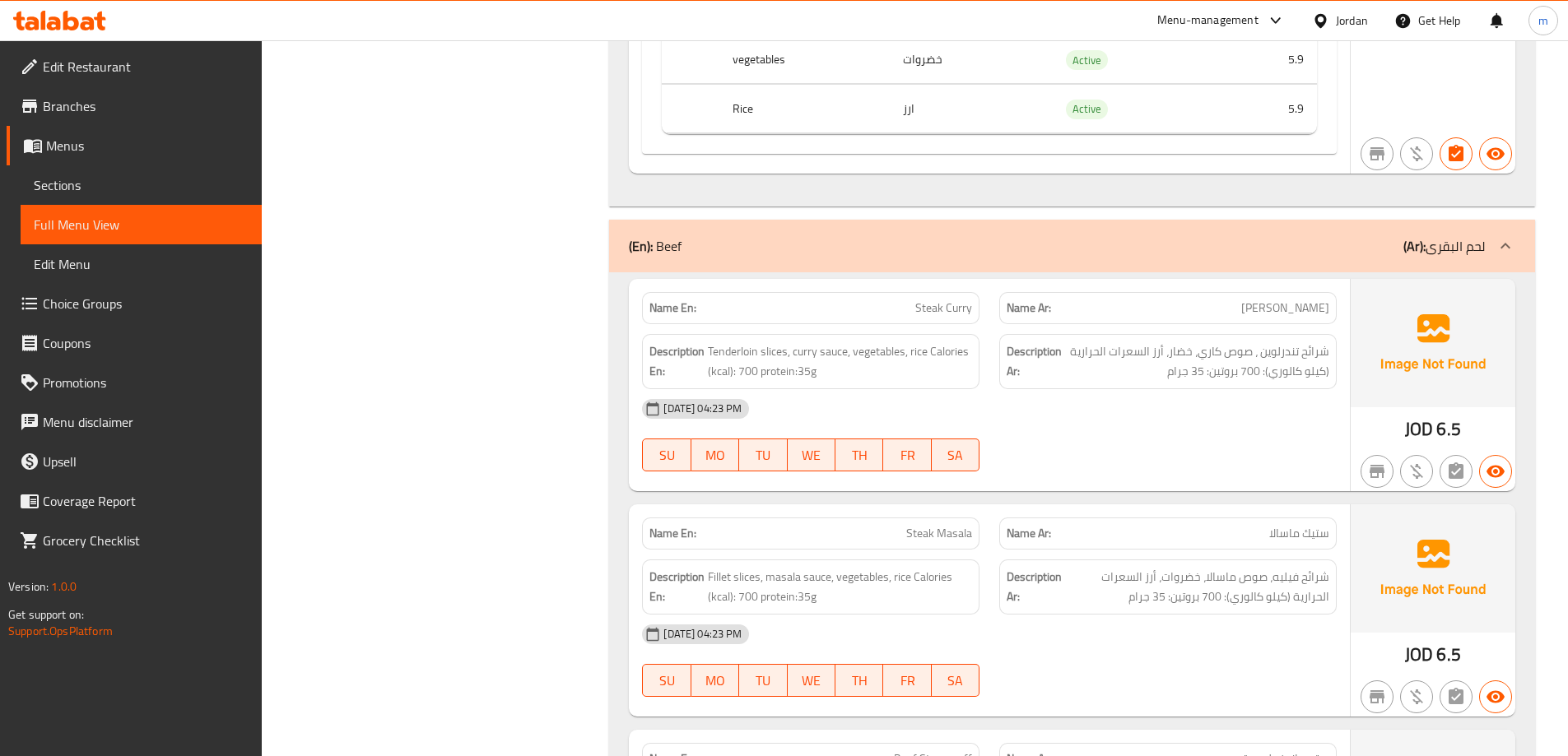
click at [937, 312] on span "Steak Curry" at bounding box center [943, 308] width 56 height 18
copy span "Steak Curry"
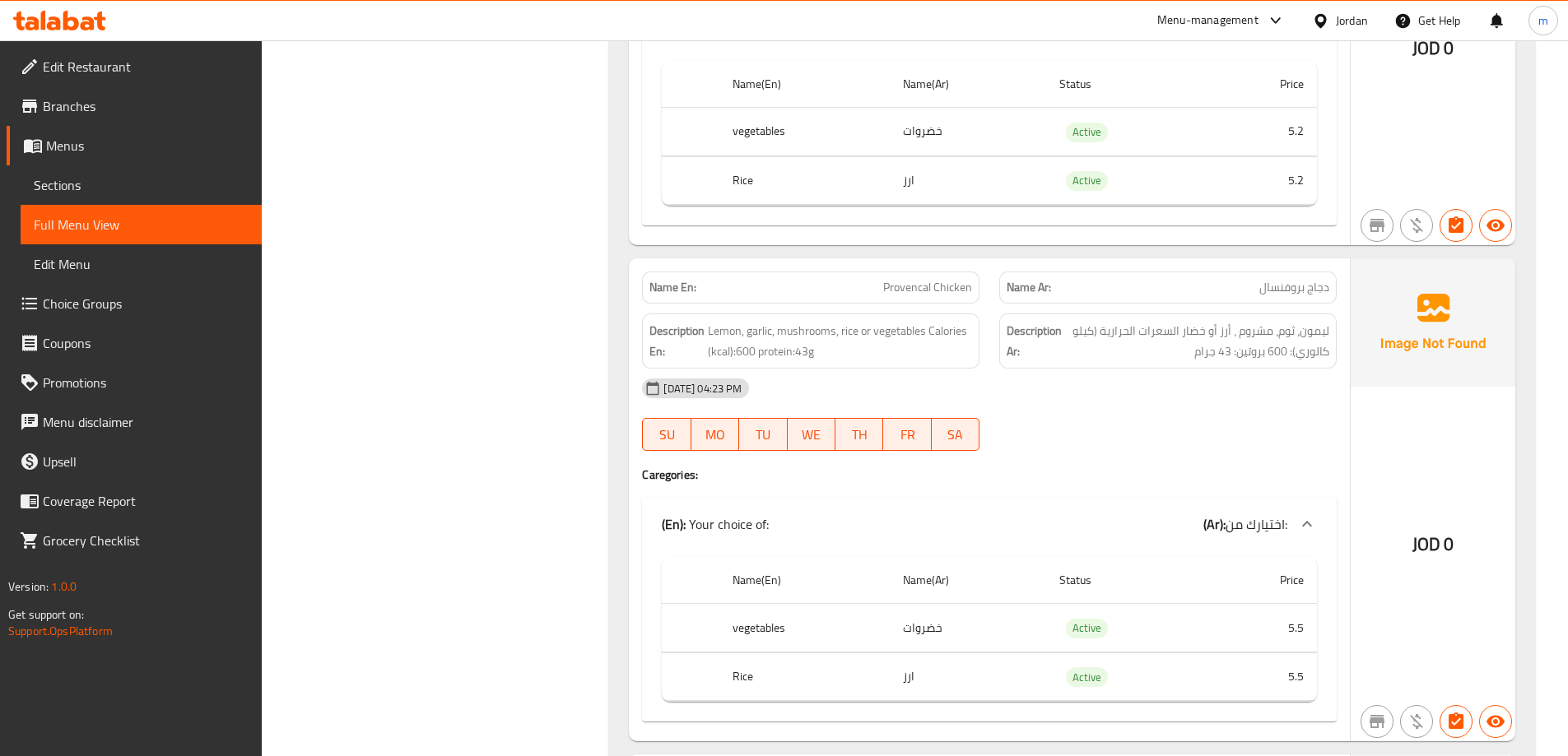
drag, startPoint x: 558, startPoint y: 353, endPoint x: 566, endPoint y: 135, distance: 218.1
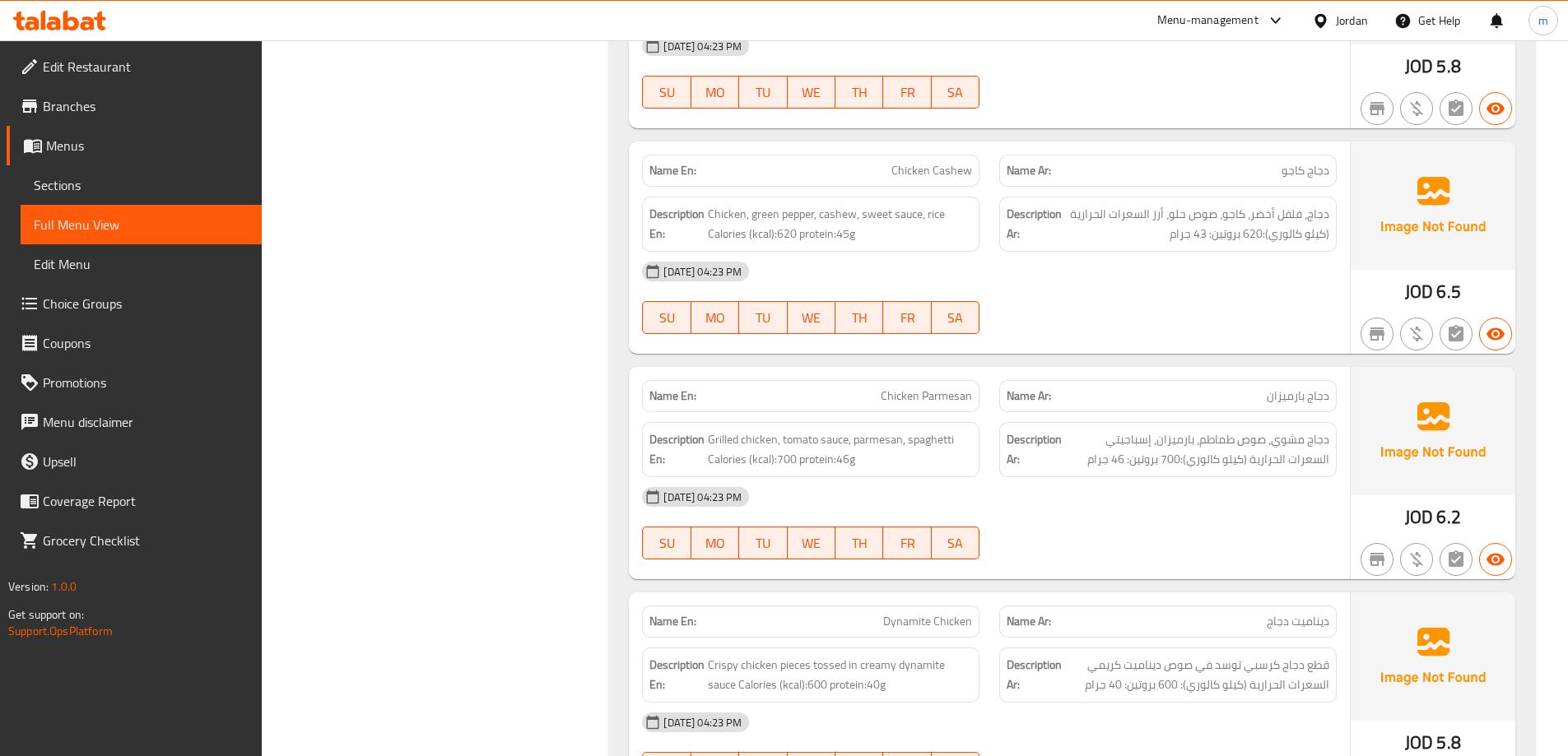
drag, startPoint x: 1155, startPoint y: 378, endPoint x: 1175, endPoint y: 159, distance: 219.9
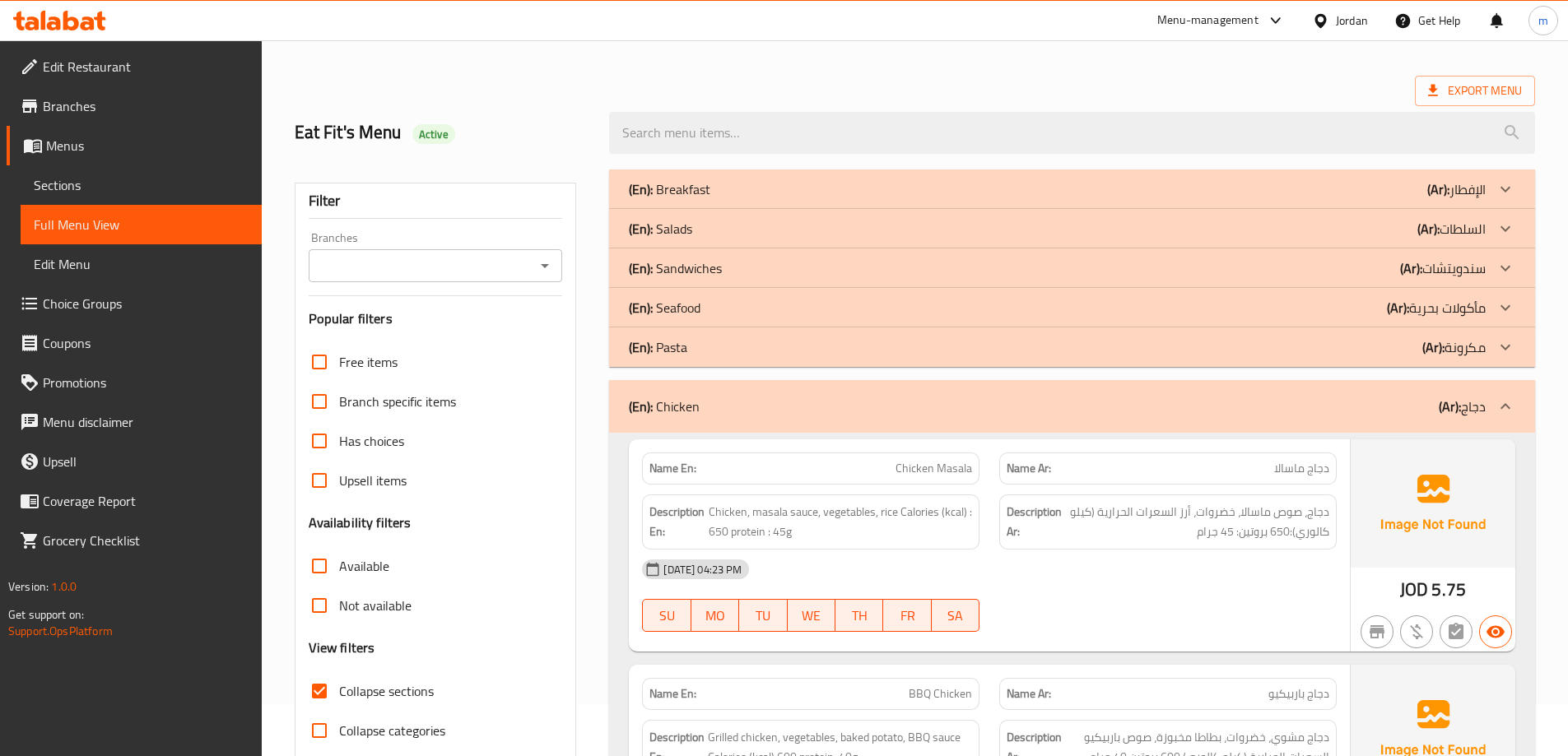
click at [1307, 347] on div "(En): Pasta (Ar): مكرونة" at bounding box center [1057, 347] width 857 height 19
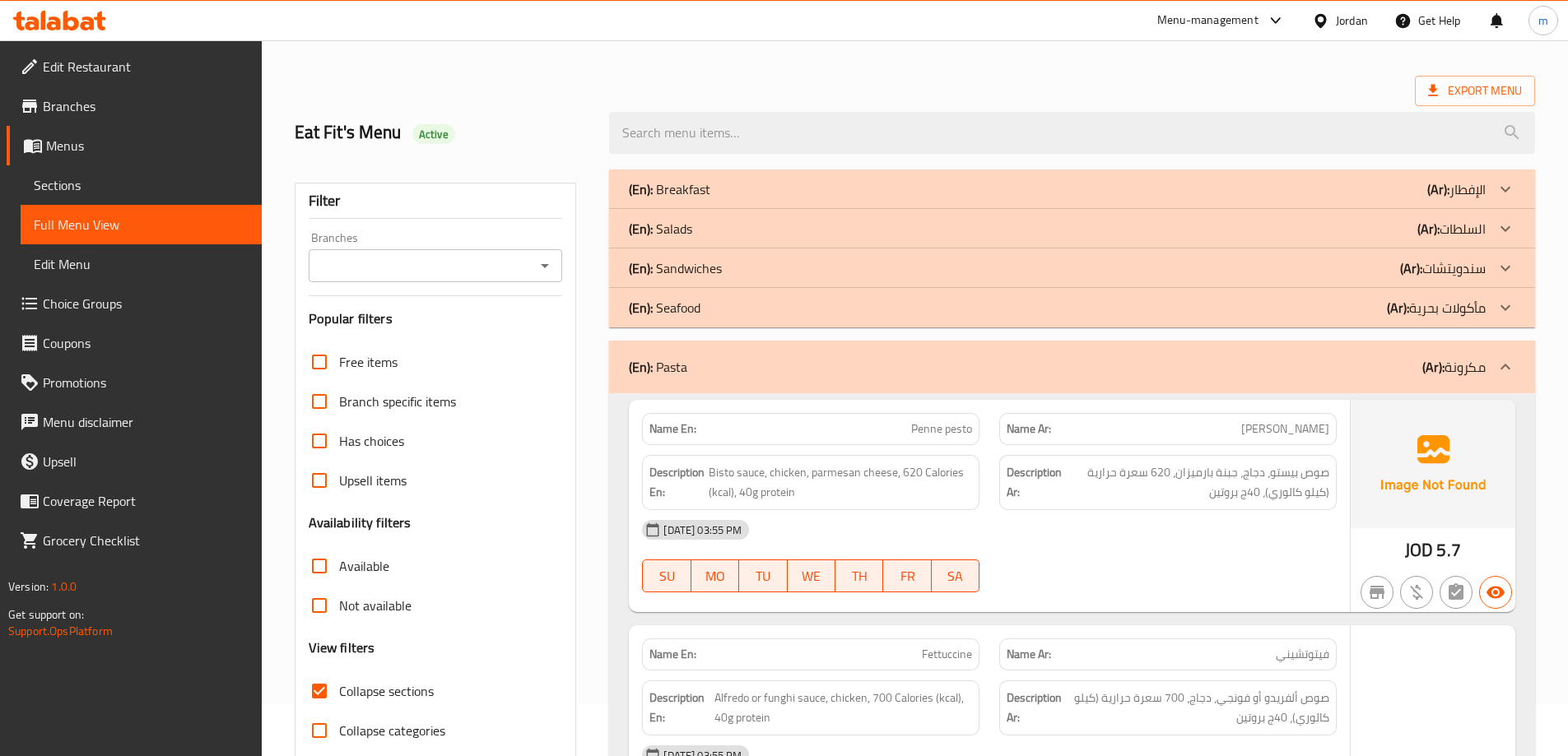
click at [1313, 307] on div "(En): Seafood (Ar): مأكولات بحرية" at bounding box center [1057, 307] width 857 height 19
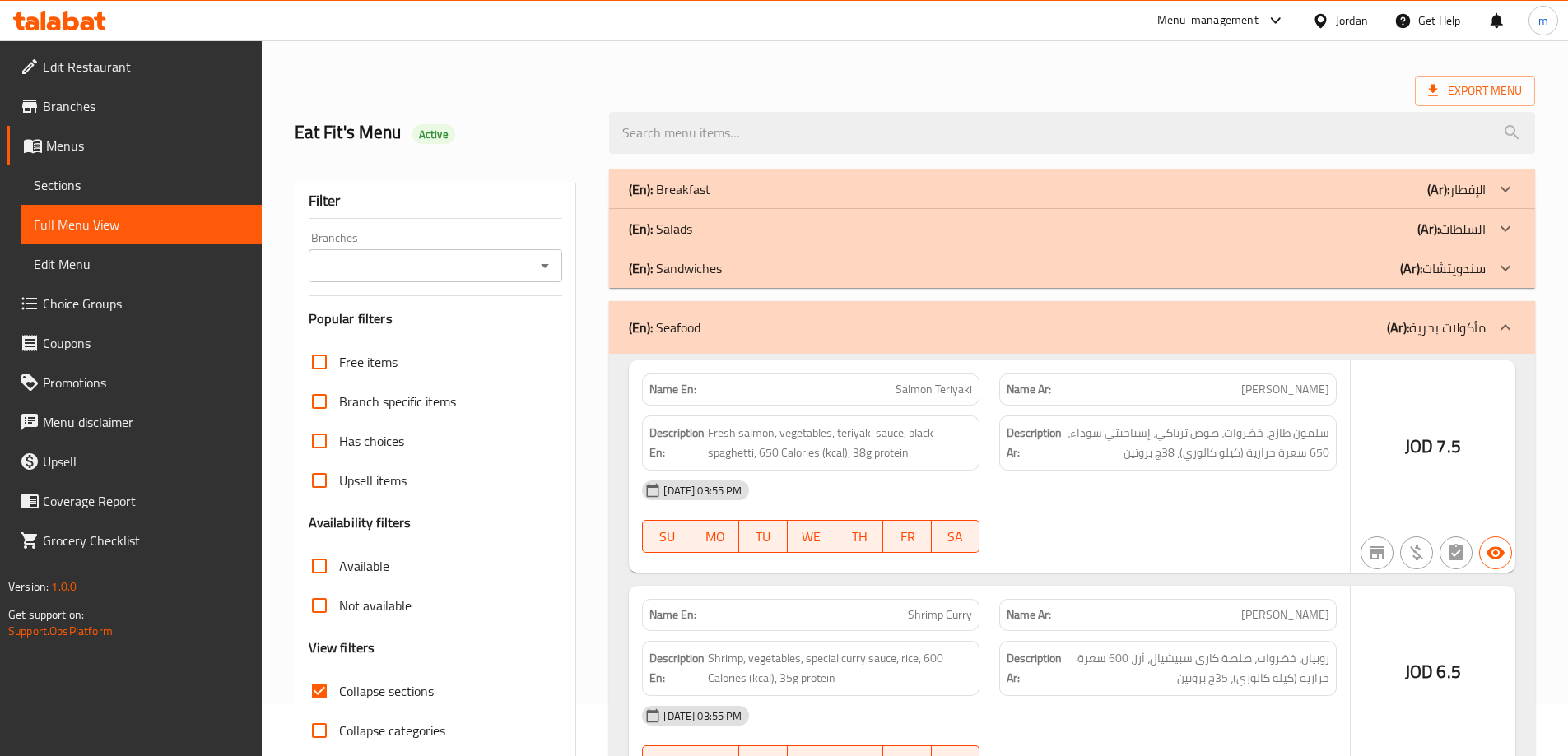
click at [1319, 270] on div "(En): Sandwiches (Ar): سندويتشات" at bounding box center [1057, 267] width 857 height 19
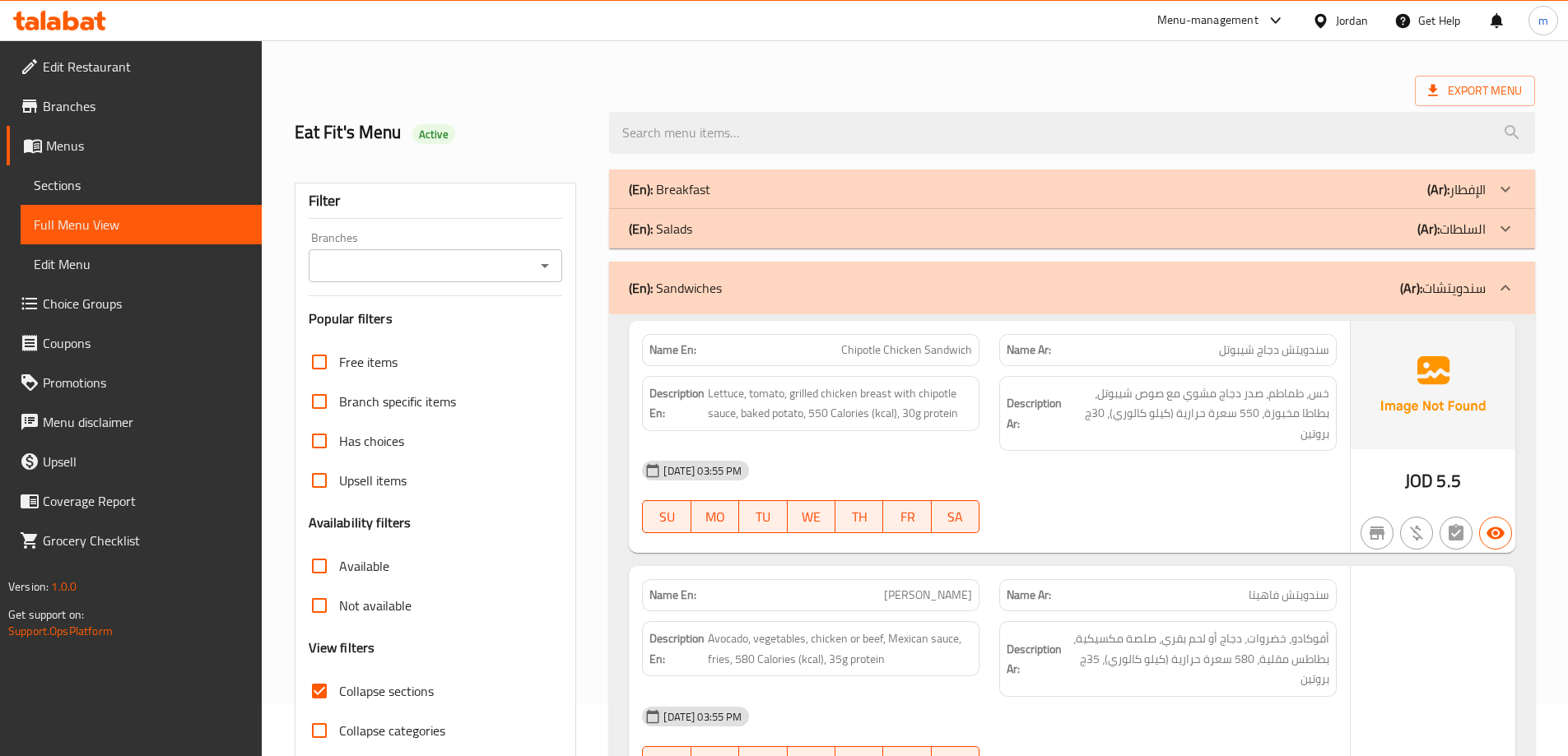
click at [1328, 231] on div "(En): Salads (Ar): السلطات" at bounding box center [1057, 229] width 857 height 19
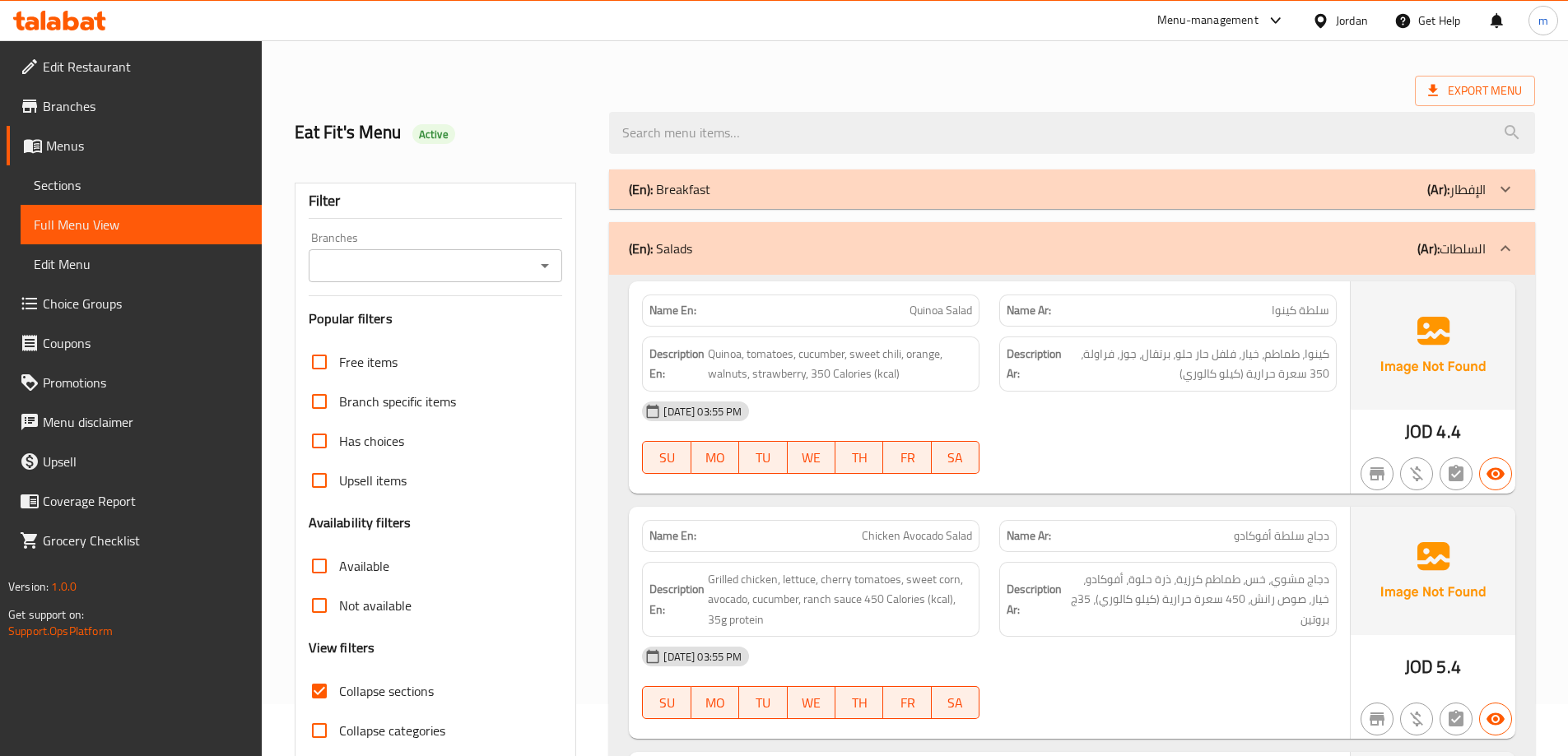
click at [1331, 222] on div "(En): Salads (Ar): السلطات" at bounding box center [1072, 248] width 926 height 53
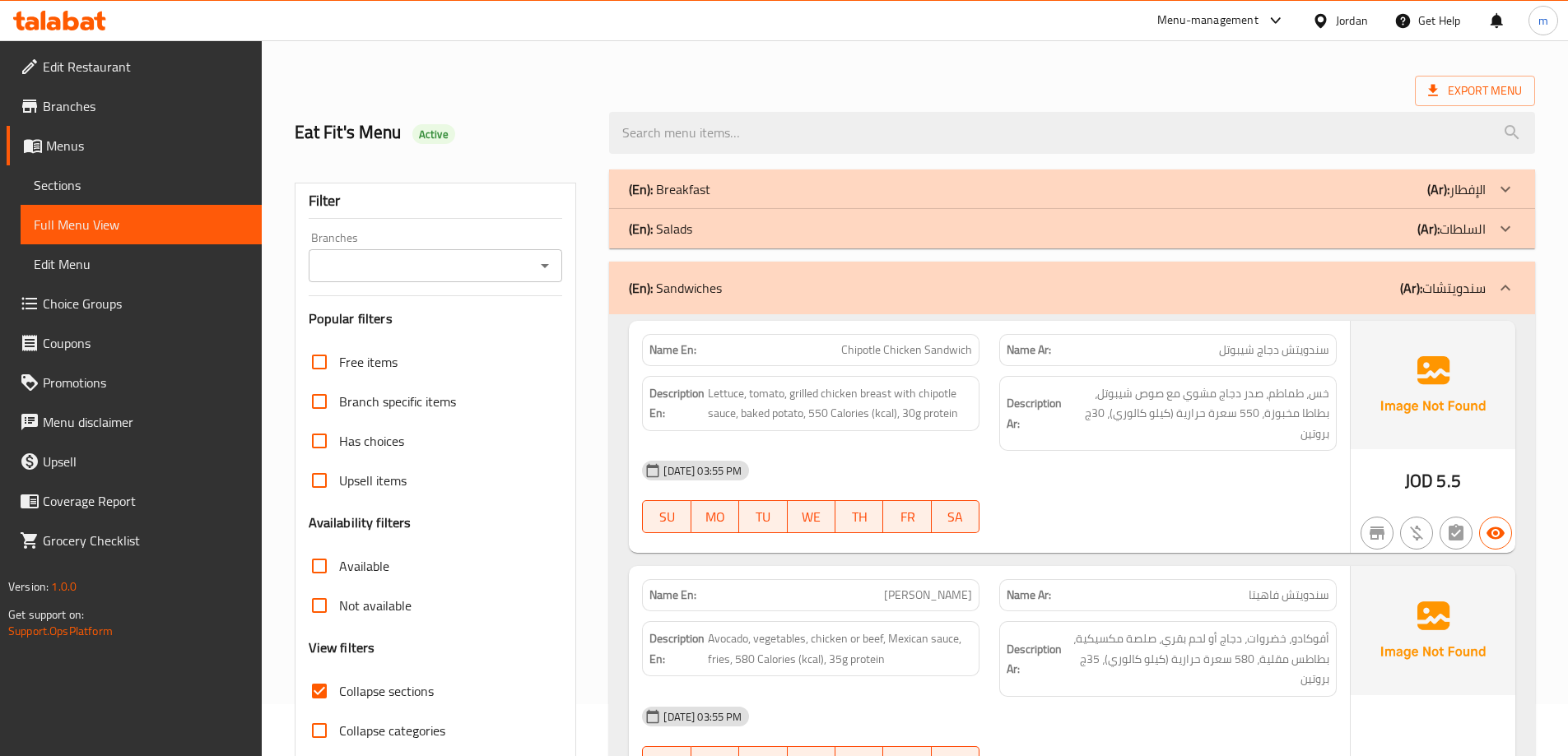
click at [1363, 176] on div "(En): Breakfast (Ar): الإفطار" at bounding box center [1072, 189] width 926 height 40
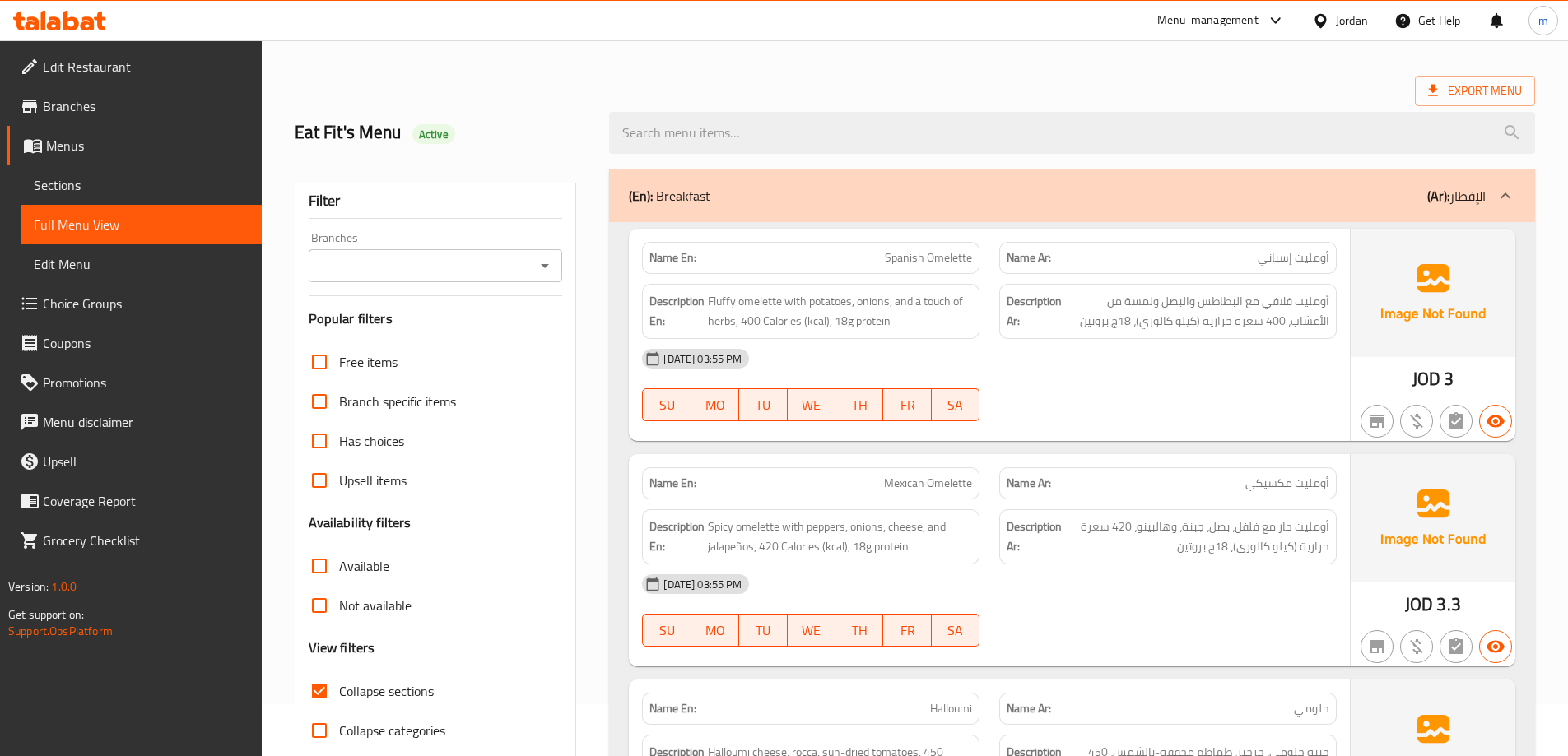
click at [1363, 176] on div "(En): Breakfast (Ar): الإفطار" at bounding box center [1072, 195] width 926 height 53
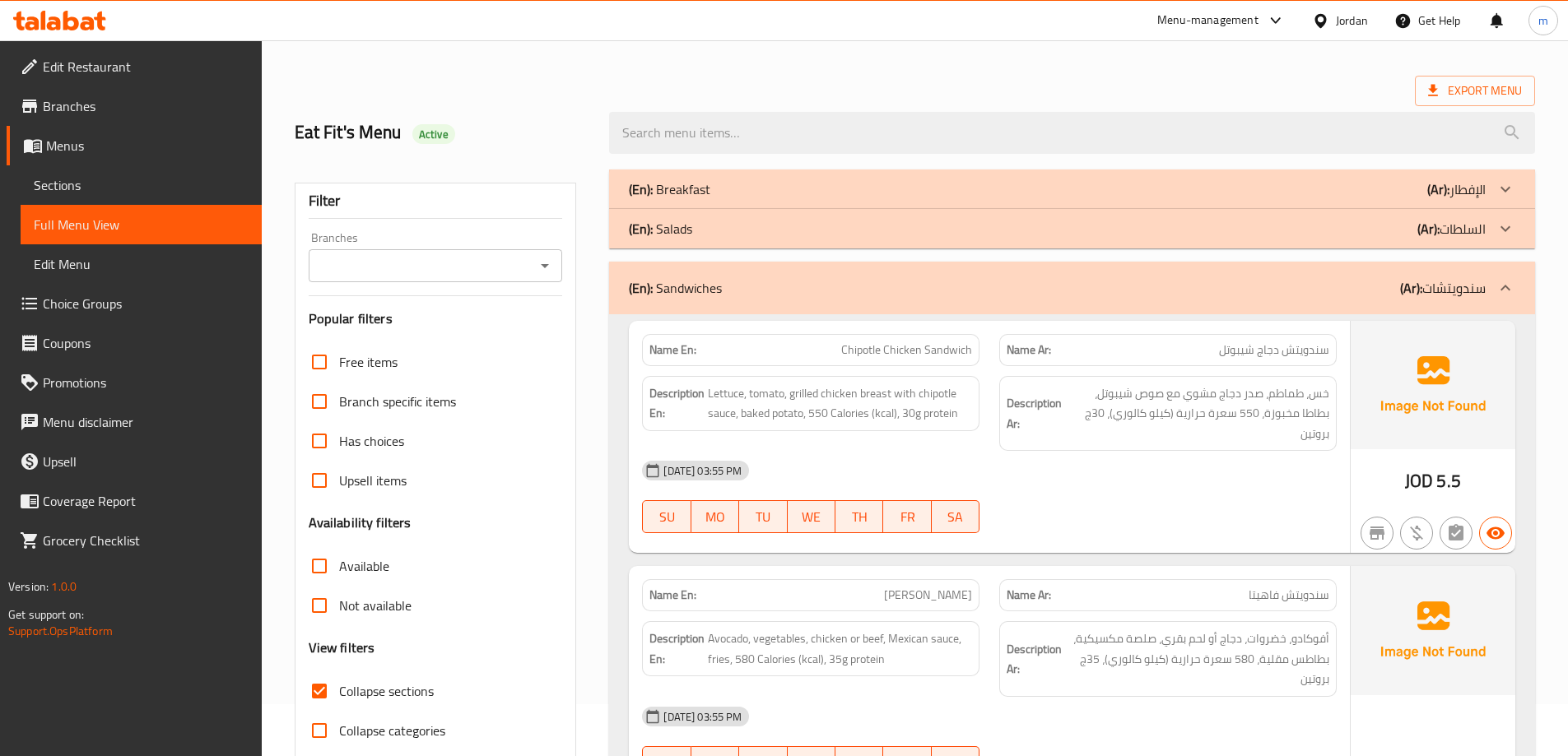
click at [1363, 176] on div "(En): Breakfast (Ar): الإفطار" at bounding box center [1072, 189] width 926 height 40
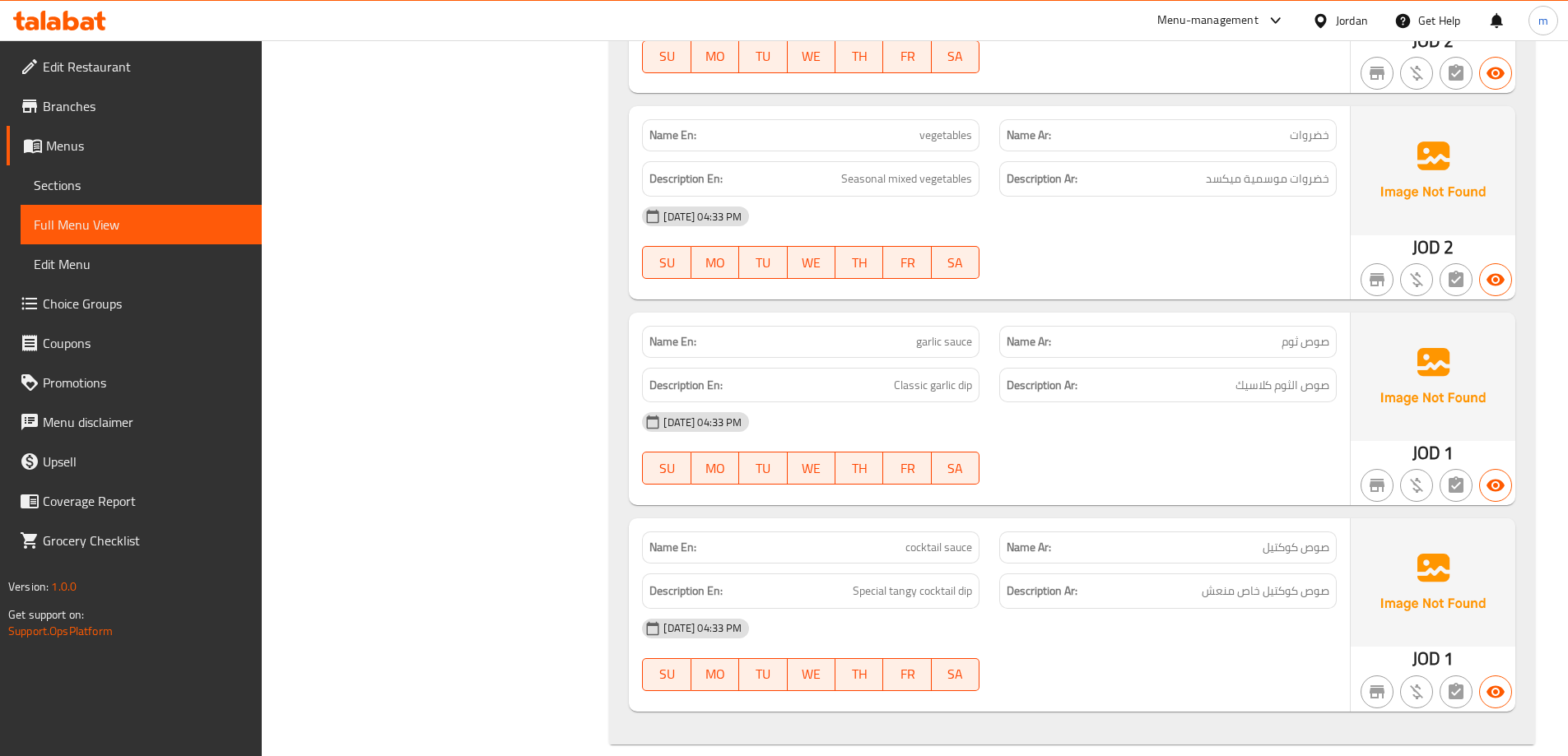
scroll to position [19249, 0]
click at [945, 539] on span "cocktail sauce" at bounding box center [939, 547] width 67 height 18
click at [944, 539] on span "cocktail sauce" at bounding box center [939, 547] width 67 height 18
copy span "cocktail sauce"
